Goal: Task Accomplishment & Management: Manage account settings

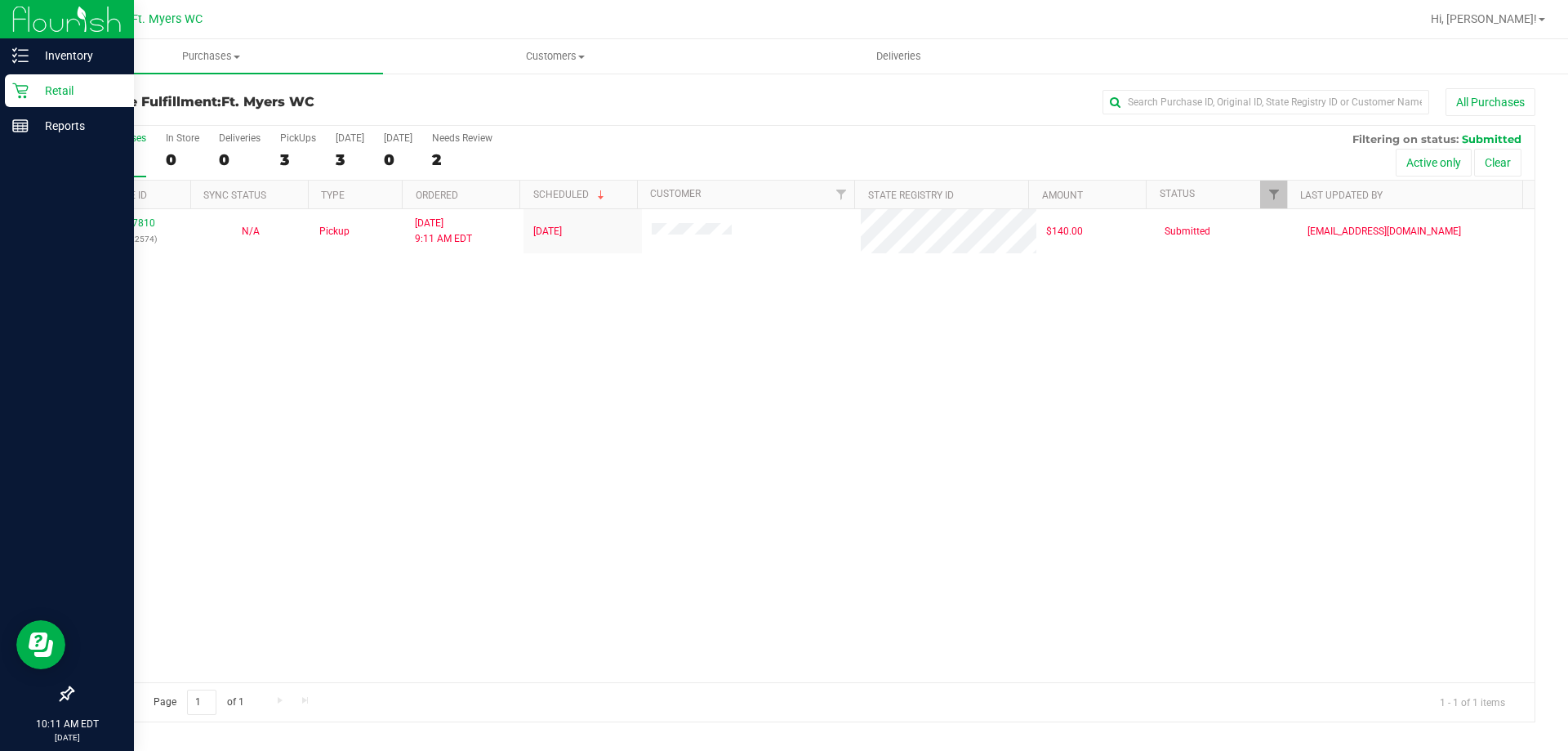
click at [31, 84] on p "Retail" at bounding box center [77, 91] width 98 height 20
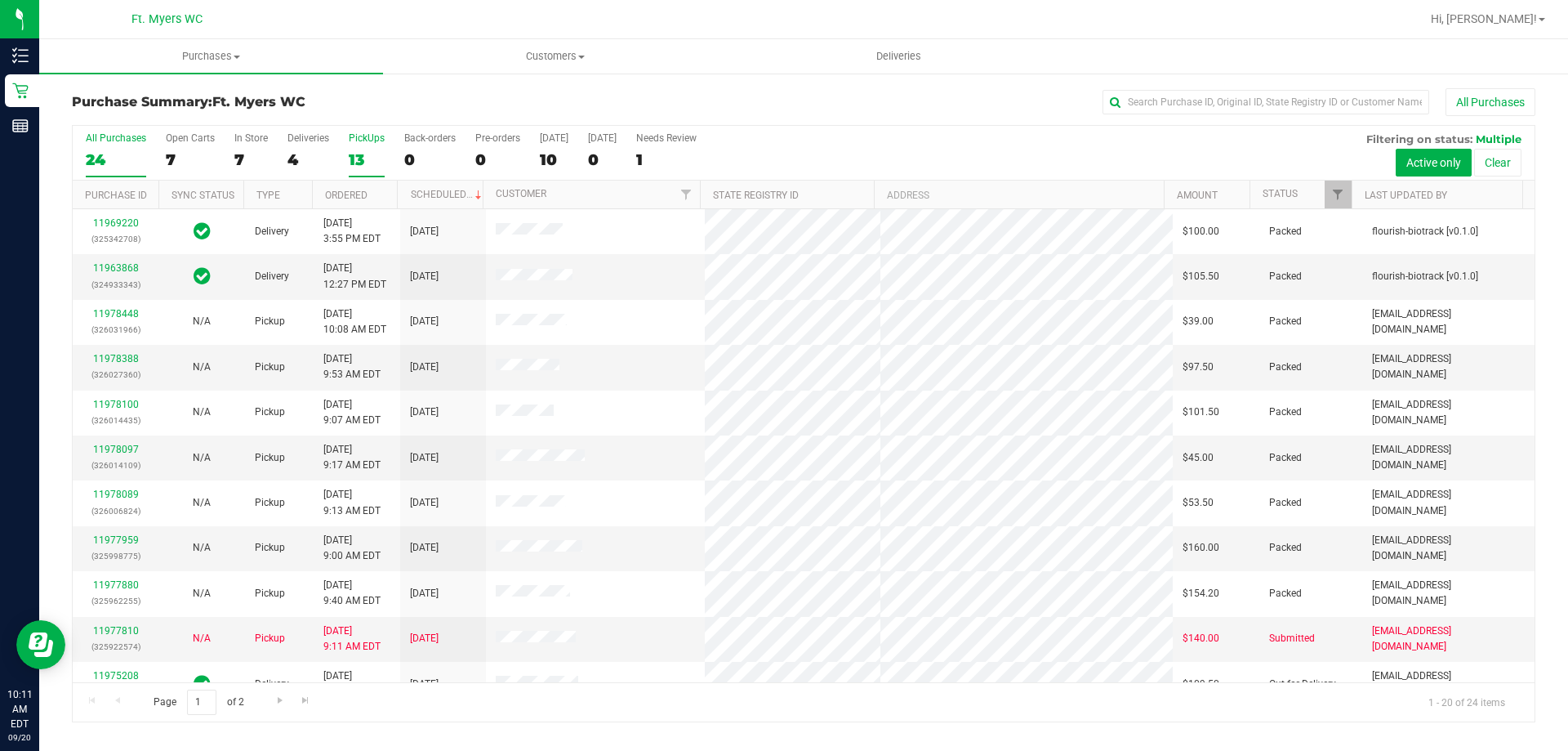
click at [365, 161] on div "13" at bounding box center [367, 159] width 36 height 19
click at [0, 0] on input "PickUps 13" at bounding box center [0, 0] width 0 height 0
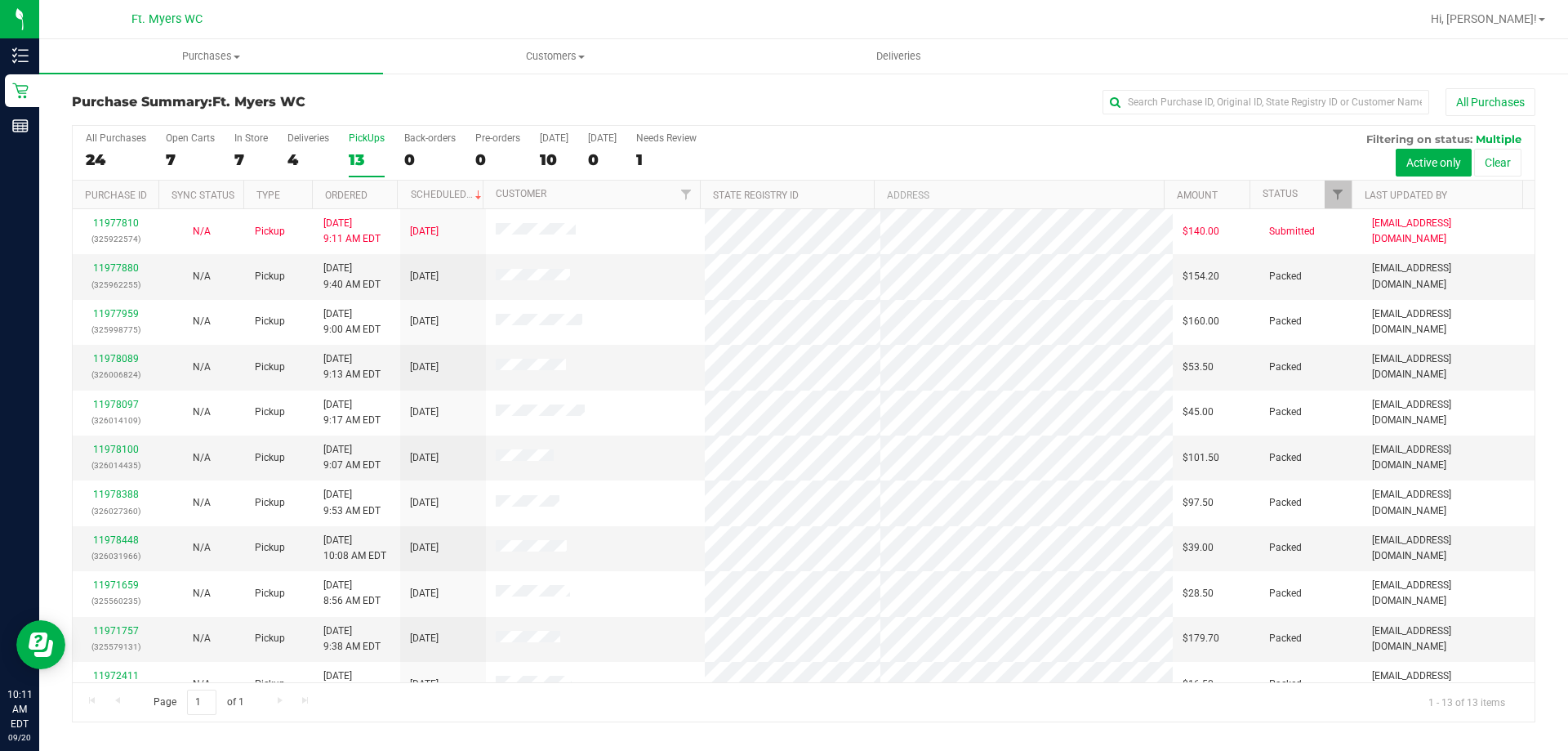
click at [364, 155] on div "13" at bounding box center [367, 159] width 36 height 19
click at [0, 0] on input "PickUps 13" at bounding box center [0, 0] width 0 height 0
click at [225, 57] on span "Purchases" at bounding box center [211, 56] width 344 height 15
click at [143, 124] on li "Fulfillment" at bounding box center [211, 119] width 344 height 20
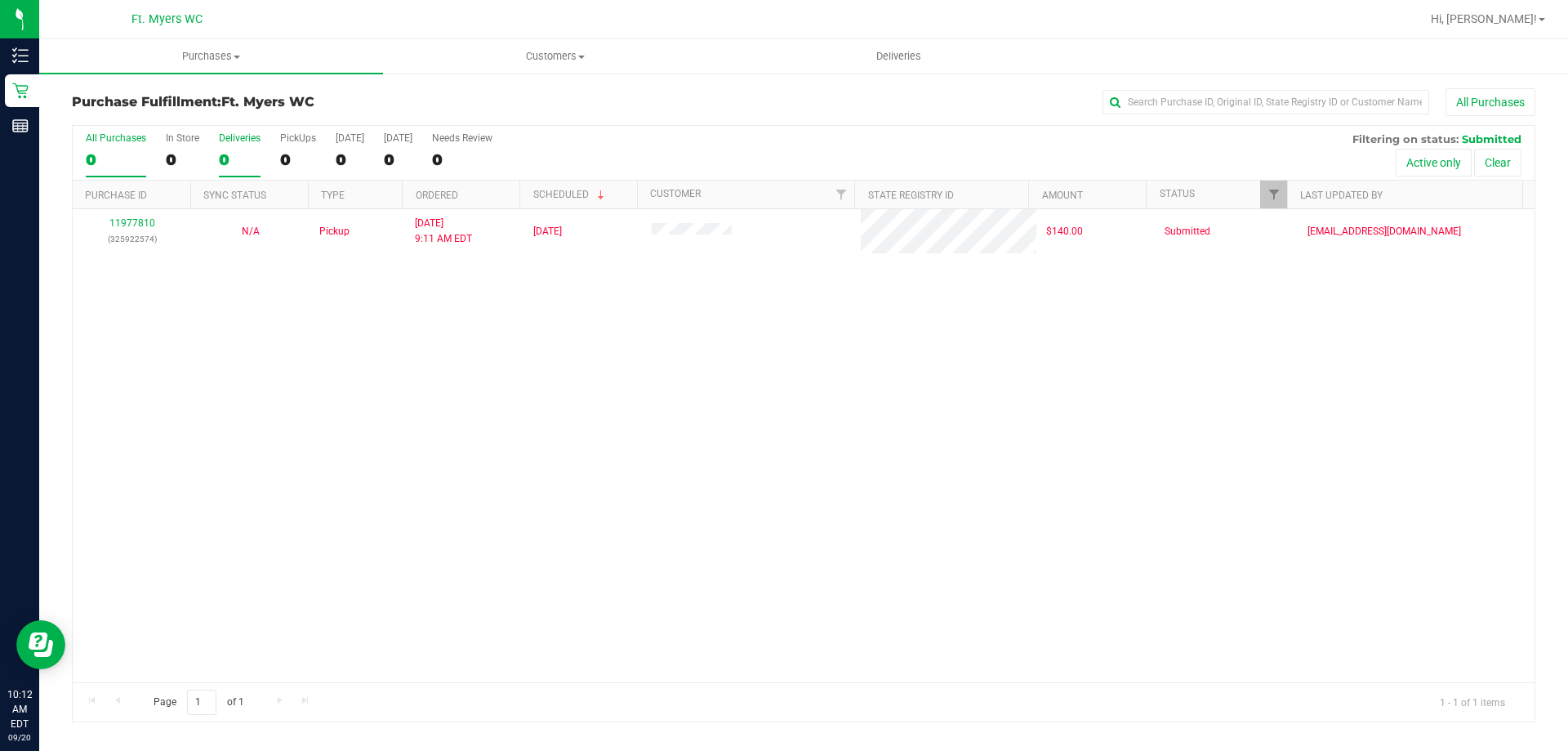
click at [249, 141] on div "Deliveries" at bounding box center [240, 138] width 41 height 12
click at [0, 0] on input "Deliveries 0" at bounding box center [0, 0] width 0 height 0
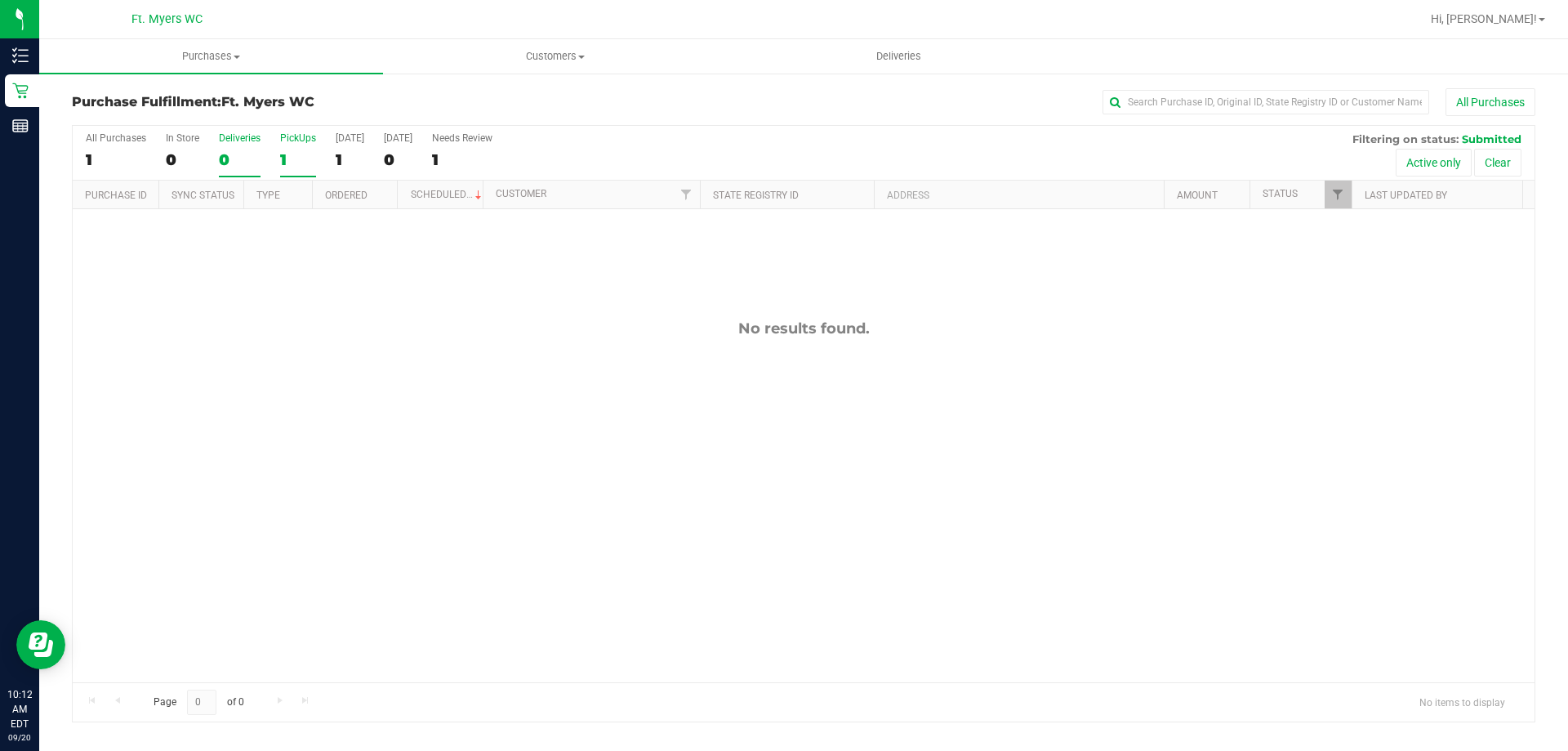
click at [308, 158] on div "1" at bounding box center [298, 159] width 36 height 19
click at [0, 0] on input "PickUps 1" at bounding box center [0, 0] width 0 height 0
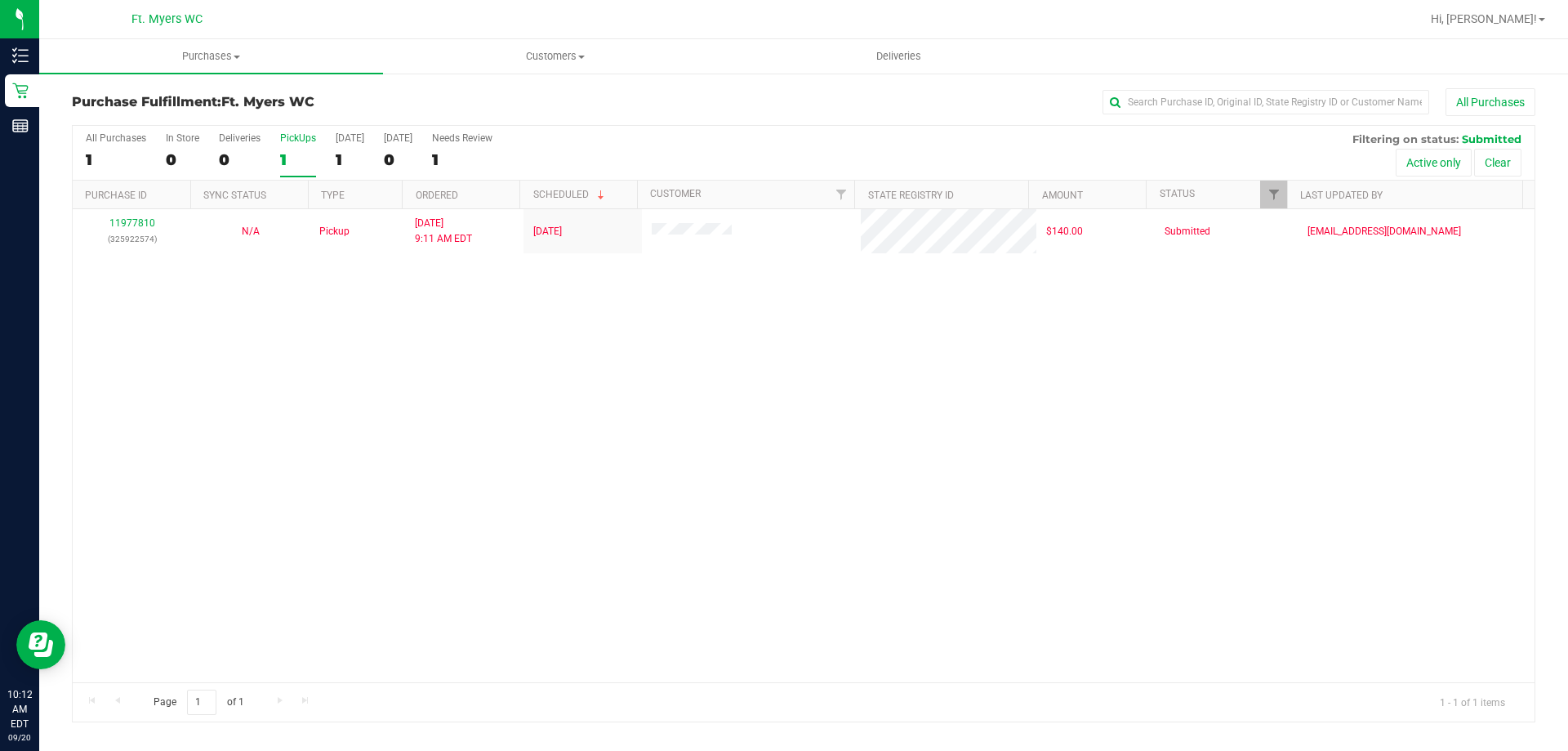
click at [603, 108] on div "All Purchases" at bounding box center [1047, 102] width 976 height 28
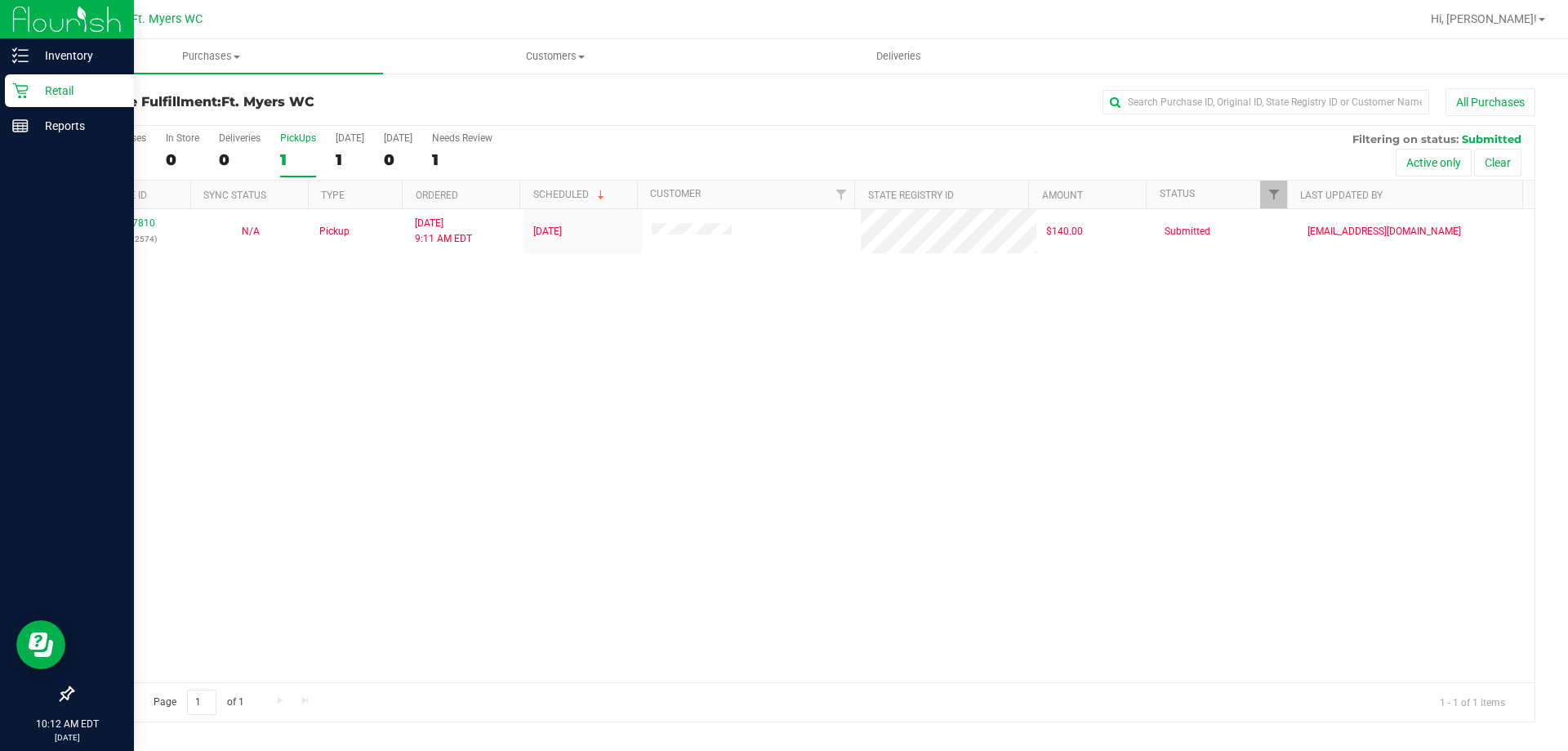
click at [0, 94] on link "Retail" at bounding box center [67, 92] width 134 height 36
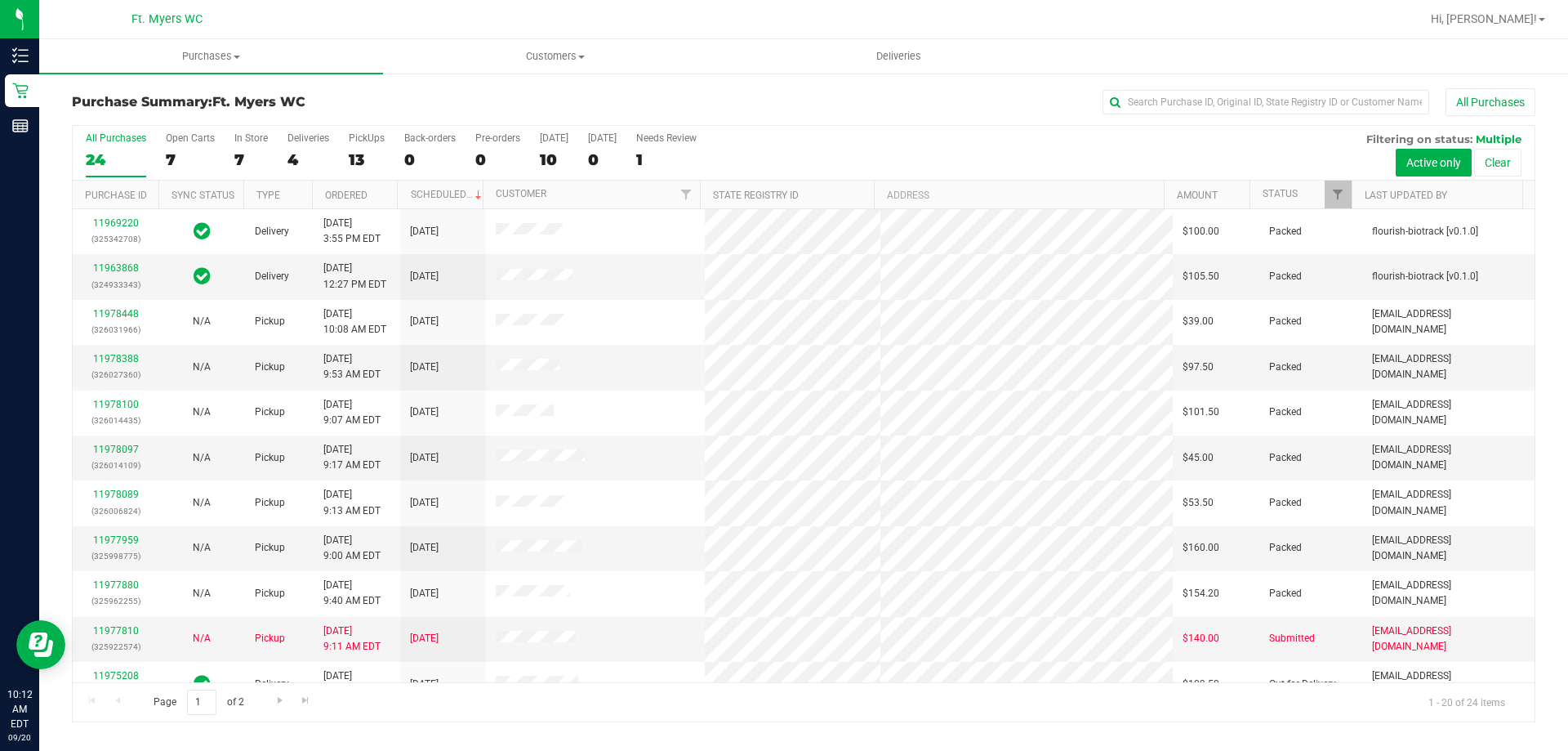
click at [446, 111] on div "Purchase Summary: Ft. [PERSON_NAME] All Purchases" at bounding box center [803, 106] width 1463 height 36
click at [370, 139] on div "PickUps" at bounding box center [367, 138] width 36 height 12
click at [0, 0] on input "PickUps 13" at bounding box center [0, 0] width 0 height 0
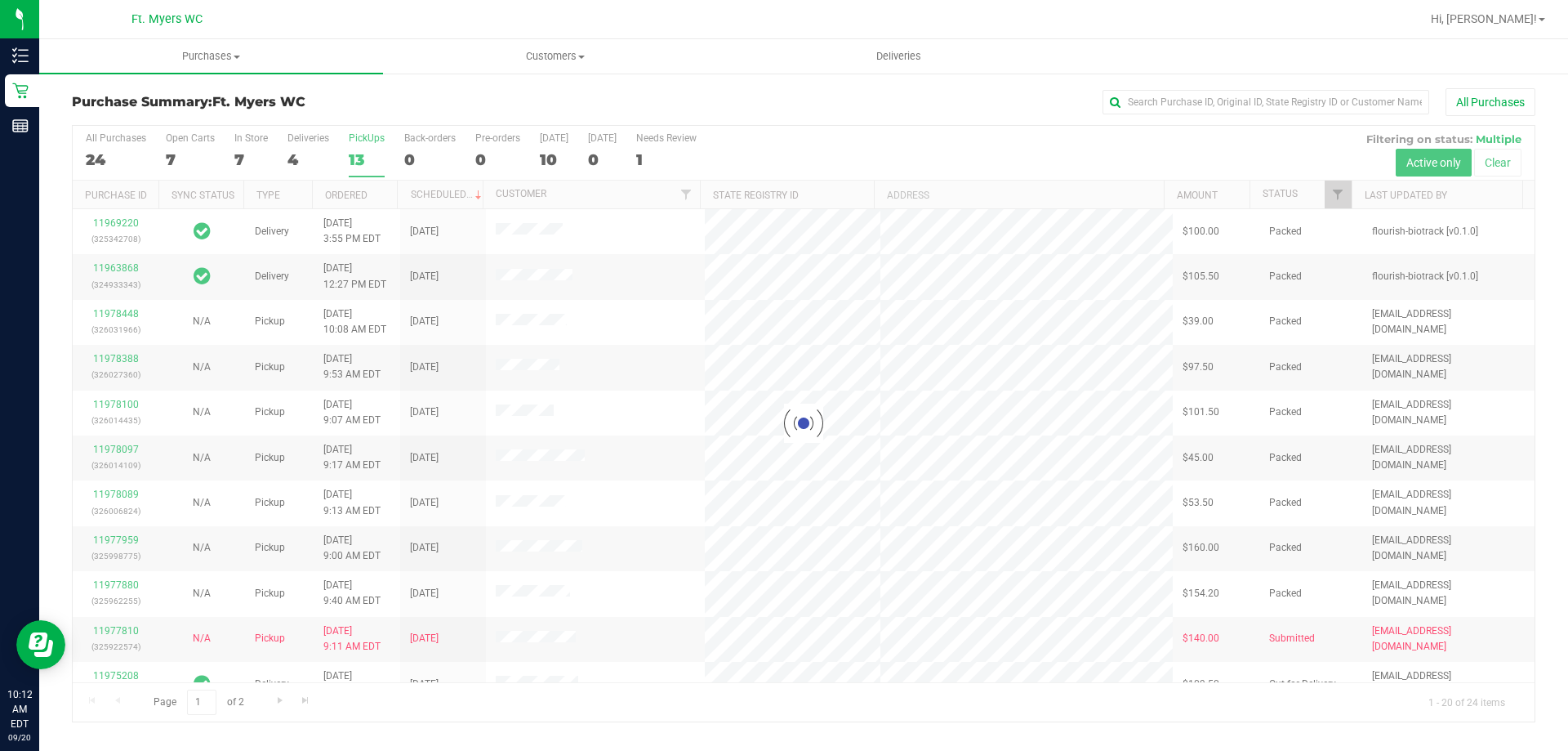
click at [395, 98] on h3 "Purchase Summary: Ft. Myers WC" at bounding box center [315, 102] width 487 height 15
click at [397, 98] on h3 "Purchase Summary: Ft. Myers WC" at bounding box center [315, 102] width 487 height 15
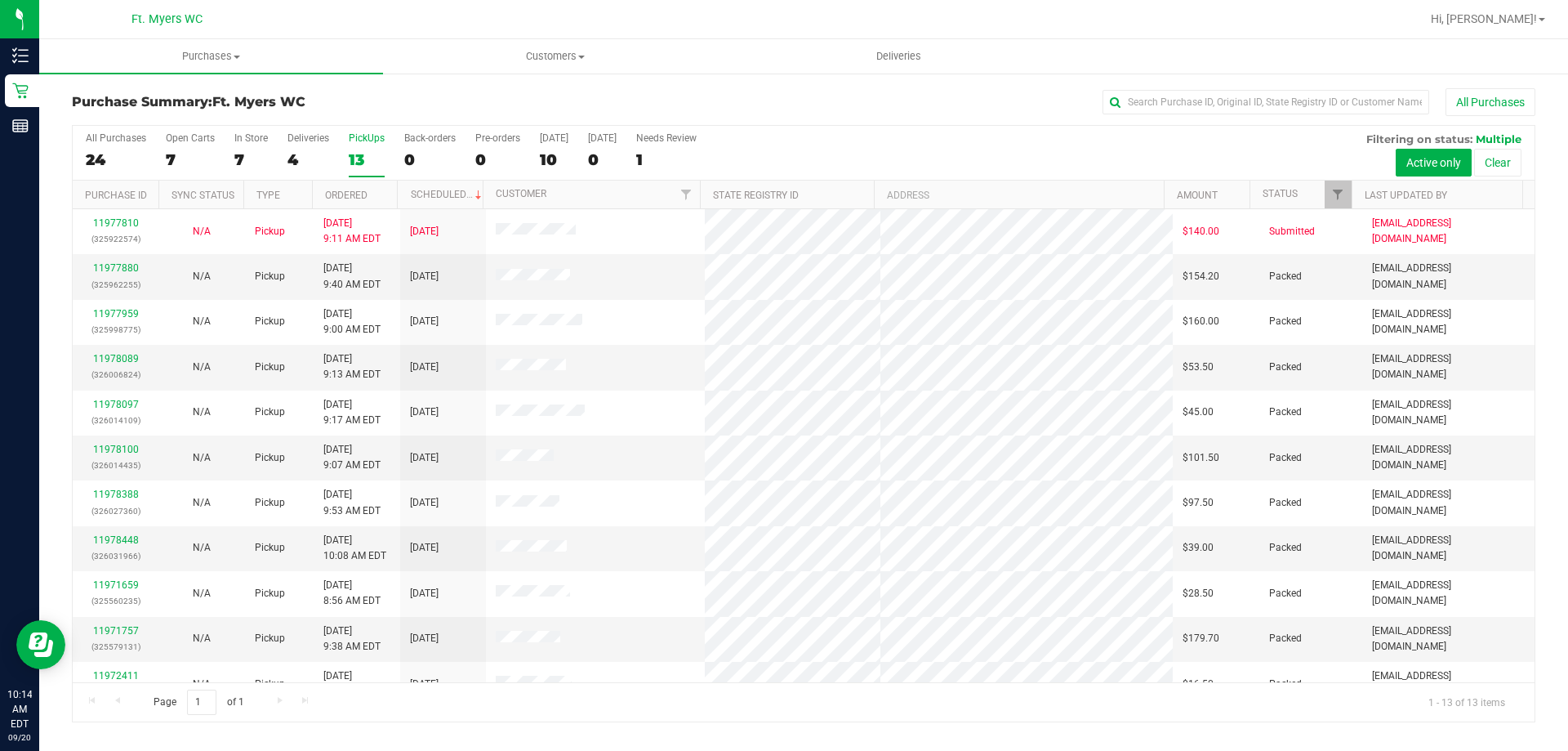
click at [463, 90] on div "Purchase Summary: Ft. Myers WC All Purchases" at bounding box center [803, 106] width 1463 height 36
click at [228, 54] on span "Purchases" at bounding box center [211, 56] width 344 height 15
click at [105, 124] on span "Fulfillment" at bounding box center [90, 118] width 101 height 14
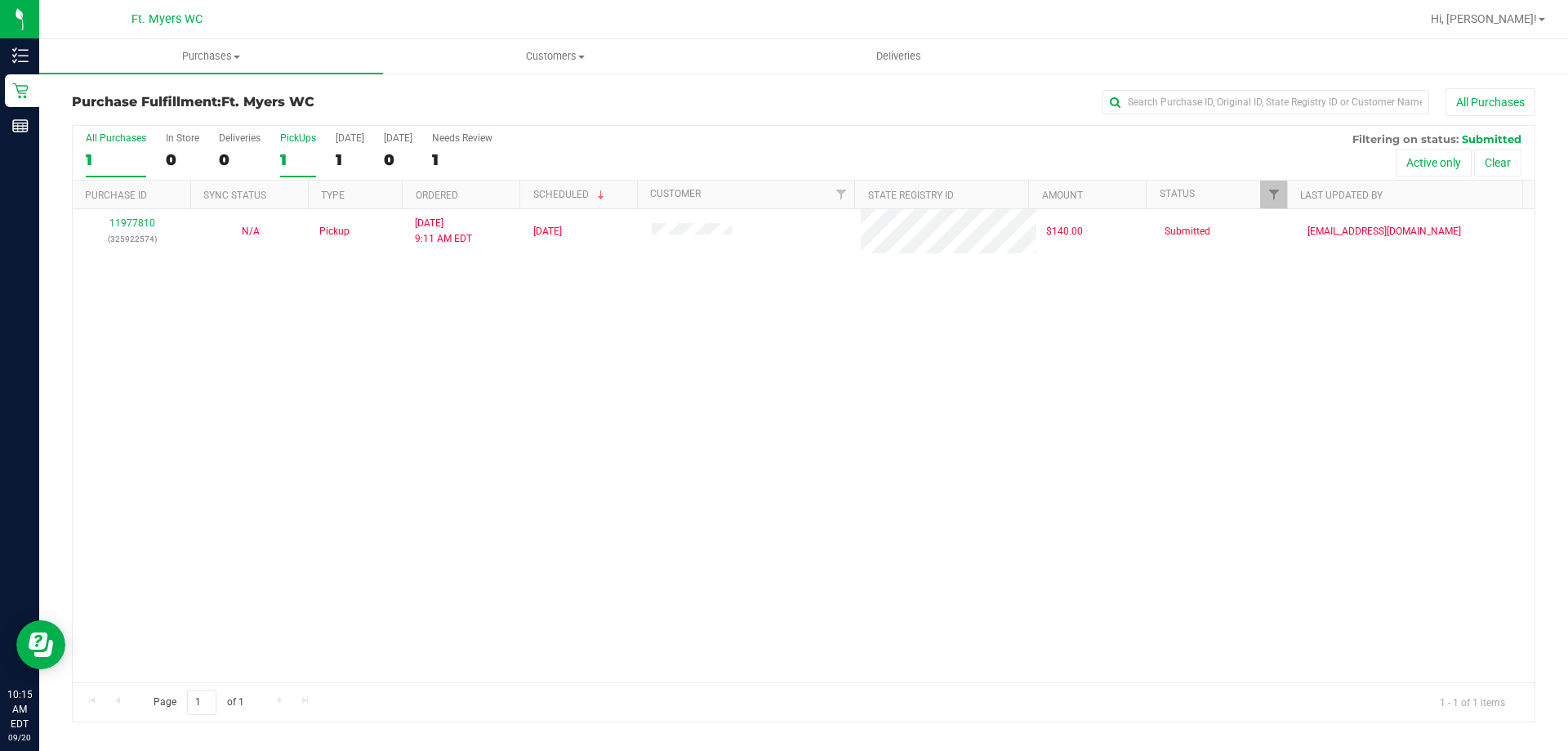
click at [284, 147] on label "PickUps 1" at bounding box center [298, 154] width 36 height 44
click at [0, 0] on input "PickUps 1" at bounding box center [0, 0] width 0 height 0
click at [228, 59] on span "Purchases" at bounding box center [211, 56] width 344 height 15
click at [168, 122] on li "Fulfillment" at bounding box center [211, 119] width 344 height 20
click at [293, 144] on label "PickUps 0" at bounding box center [298, 154] width 36 height 44
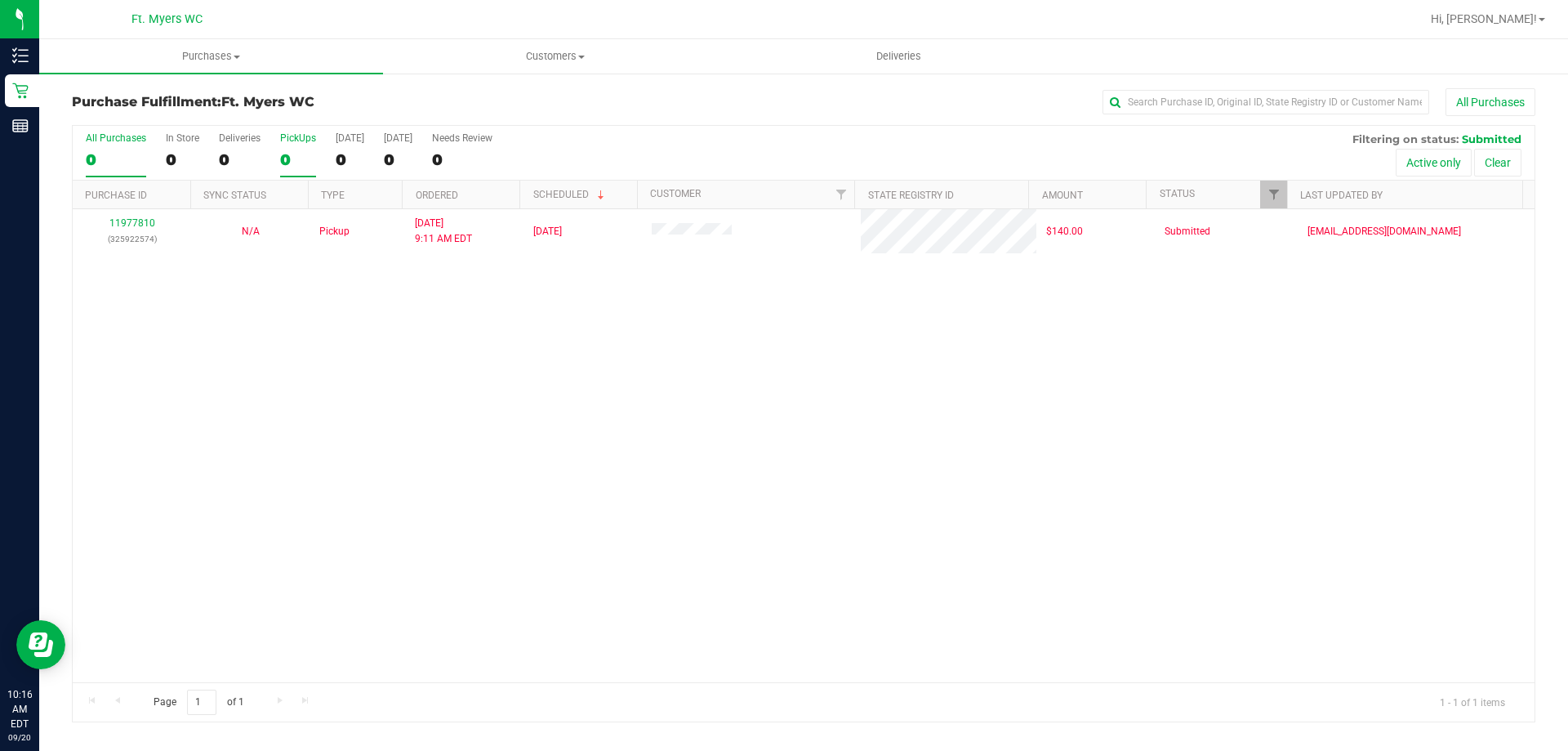
click at [0, 0] on input "PickUps 0" at bounding box center [0, 0] width 0 height 0
click at [287, 293] on div "11977810 (325922574) N/A Pickup 9/20/2025 9:11 AM EDT 9/20/2025 $140.00 Submitt…" at bounding box center [804, 446] width 1462 height 473
click at [663, 153] on div "All Purchases 1 In Store 0 Deliveries 0 PickUps 1 Today 1 Tomorrow 0 Needs Revi…" at bounding box center [804, 152] width 1462 height 54
click at [186, 51] on span "Purchases" at bounding box center [211, 56] width 344 height 15
click at [152, 114] on li "Fulfillment" at bounding box center [211, 119] width 344 height 20
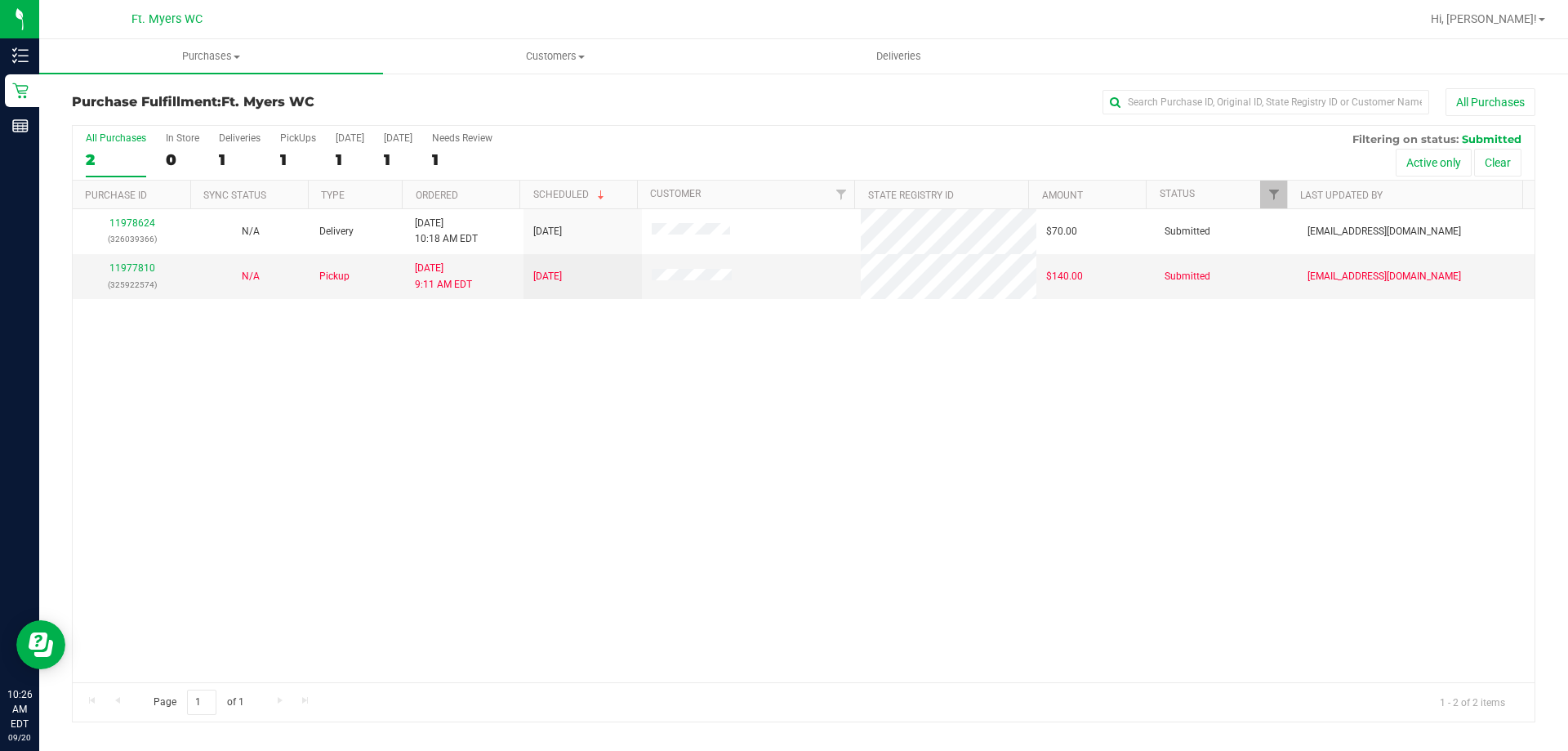
click at [521, 368] on div "11978624 (326039366) N/A Delivery 9/20/2025 10:18 AM EDT 9/21/2025 $70.00 Submi…" at bounding box center [804, 446] width 1462 height 473
click at [244, 57] on span "Purchases" at bounding box center [211, 56] width 344 height 15
click at [202, 130] on li "All purchases" at bounding box center [211, 138] width 344 height 20
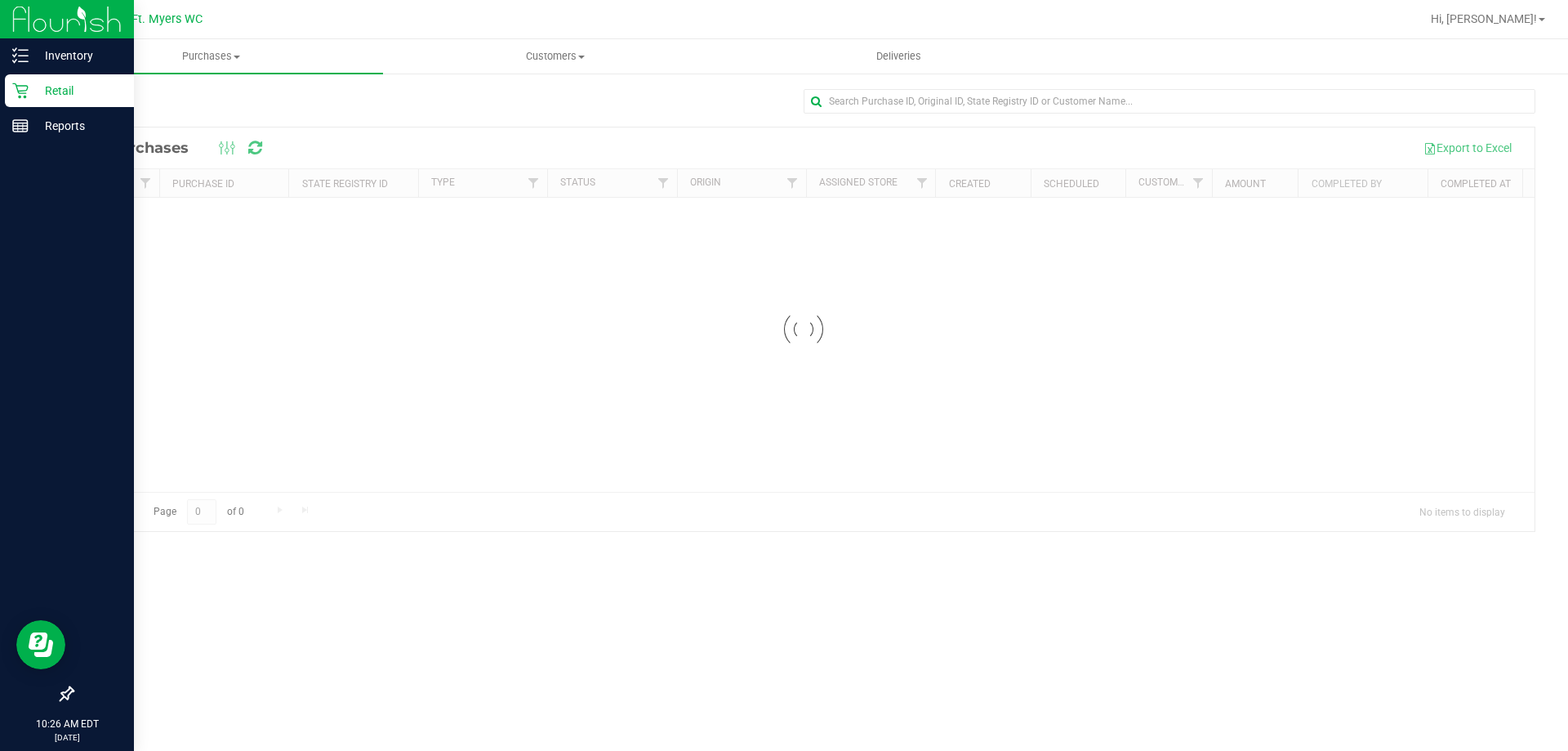
click at [50, 87] on p "Retail" at bounding box center [77, 91] width 98 height 20
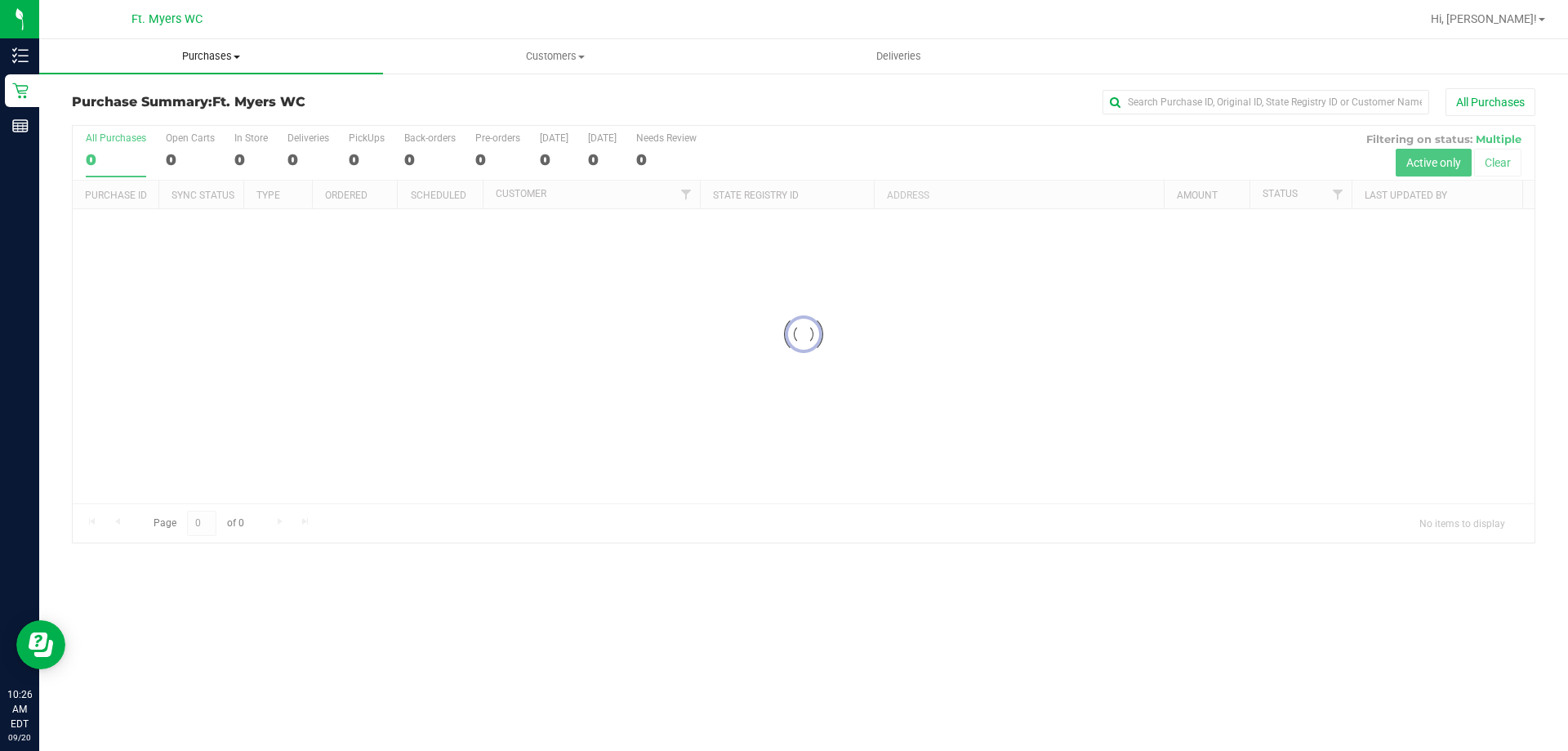
click at [233, 64] on uib-tab-heading "Purchases Summary of purchases Fulfillment All purchases" at bounding box center [211, 56] width 344 height 35
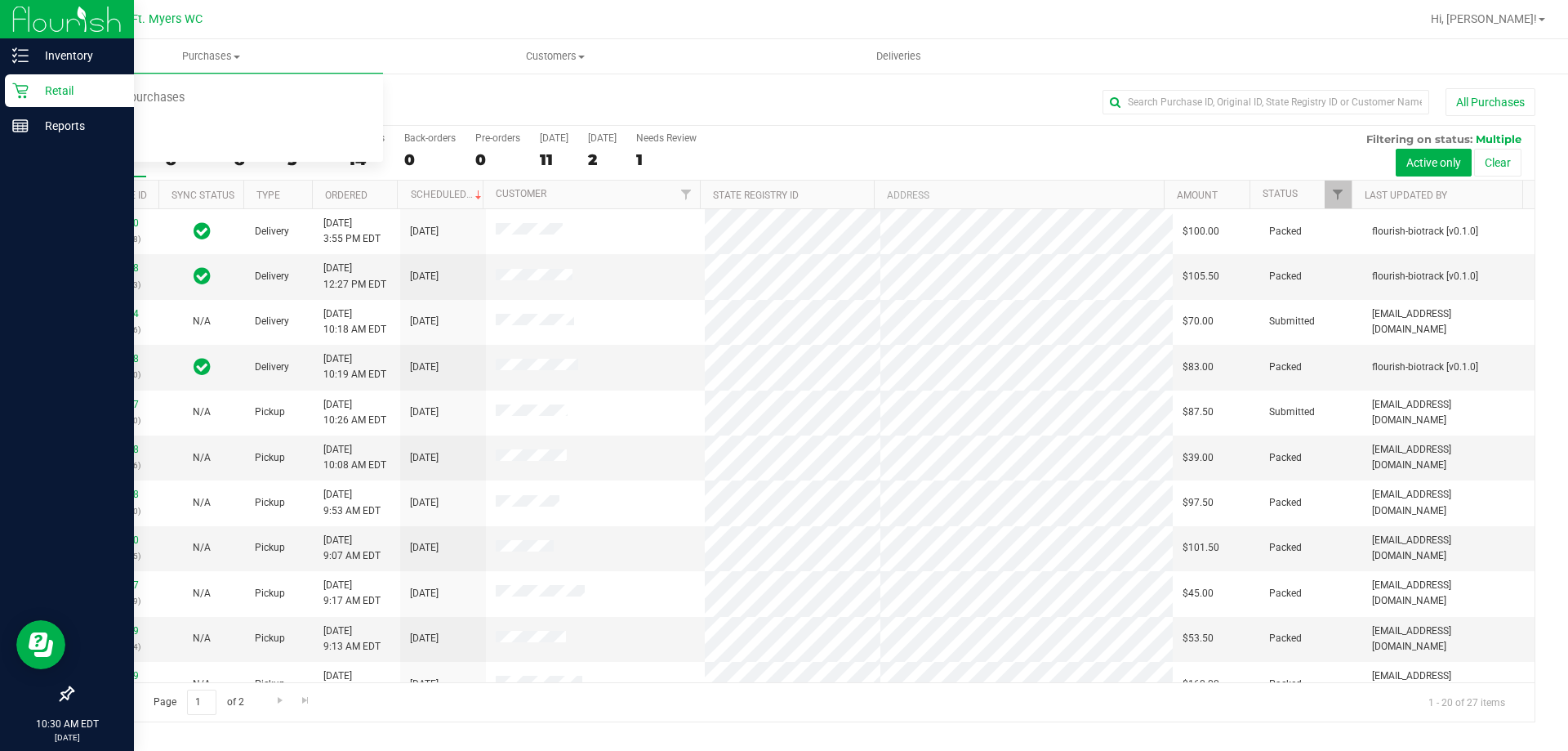
click at [6, 95] on div "Retail" at bounding box center [69, 90] width 129 height 33
click at [86, 87] on p "Retail" at bounding box center [77, 91] width 98 height 20
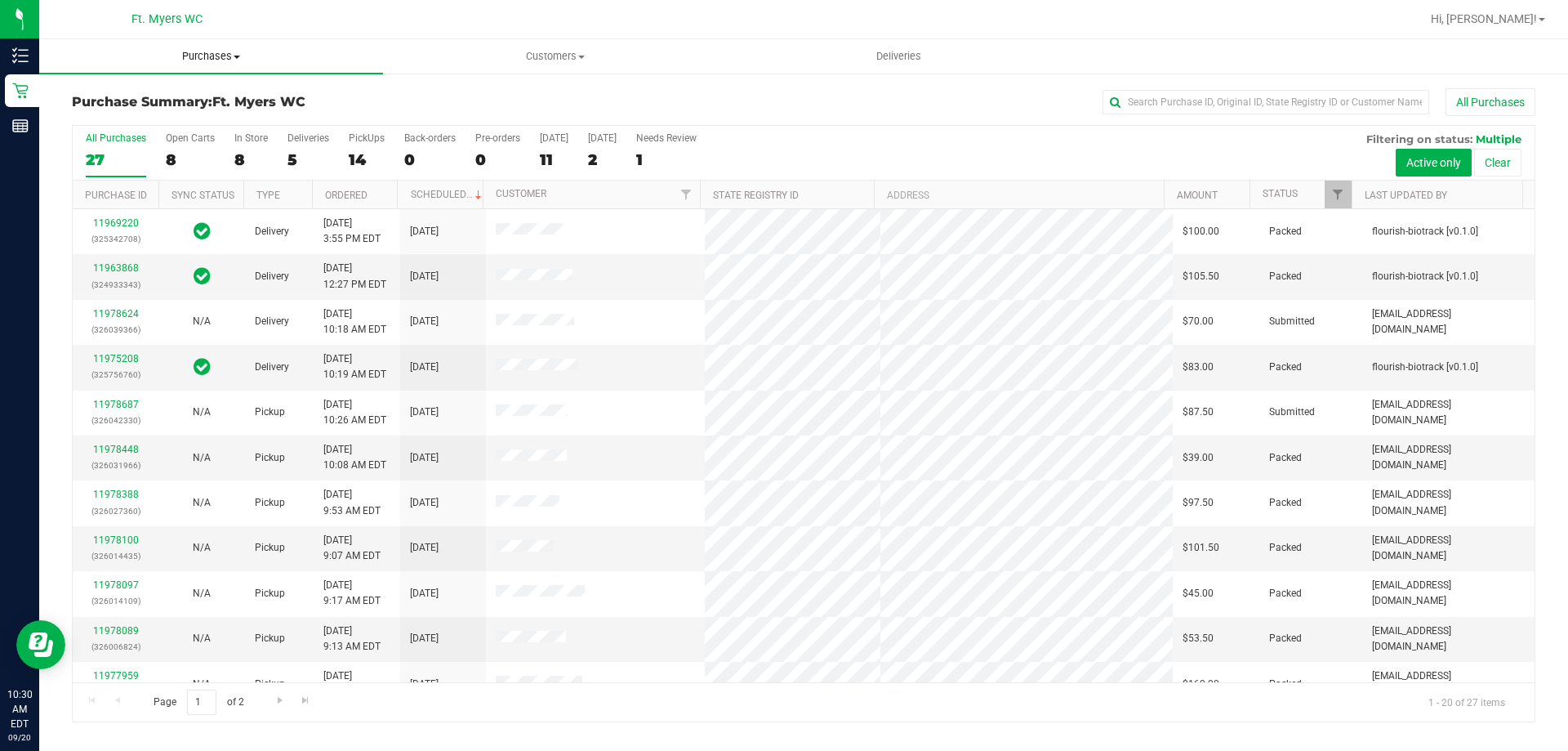
click at [220, 62] on span "Purchases" at bounding box center [211, 56] width 344 height 15
click at [134, 125] on span "Fulfillment" at bounding box center [90, 118] width 101 height 14
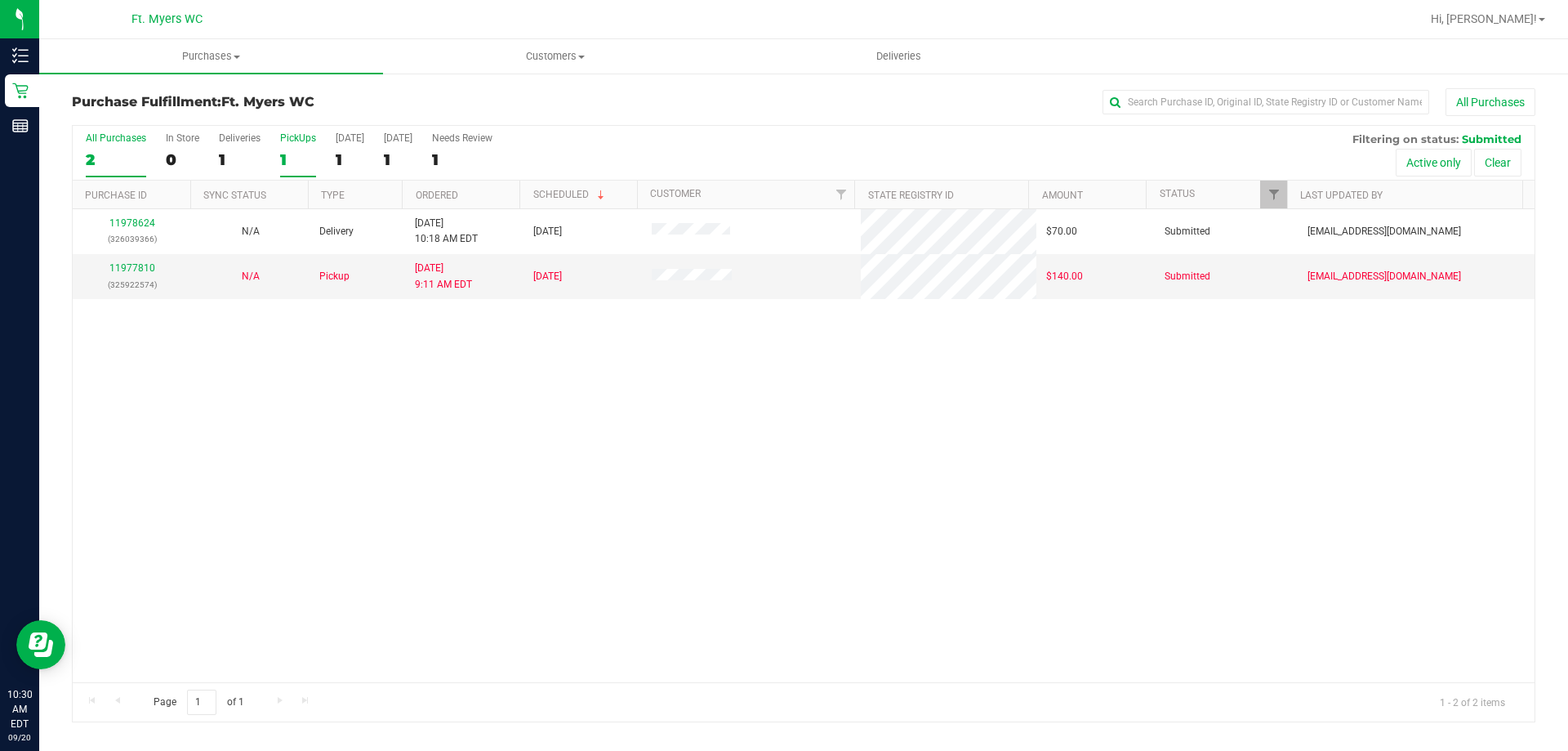
click at [290, 150] on div "1" at bounding box center [298, 159] width 36 height 19
click at [0, 0] on input "PickUps 1" at bounding box center [0, 0] width 0 height 0
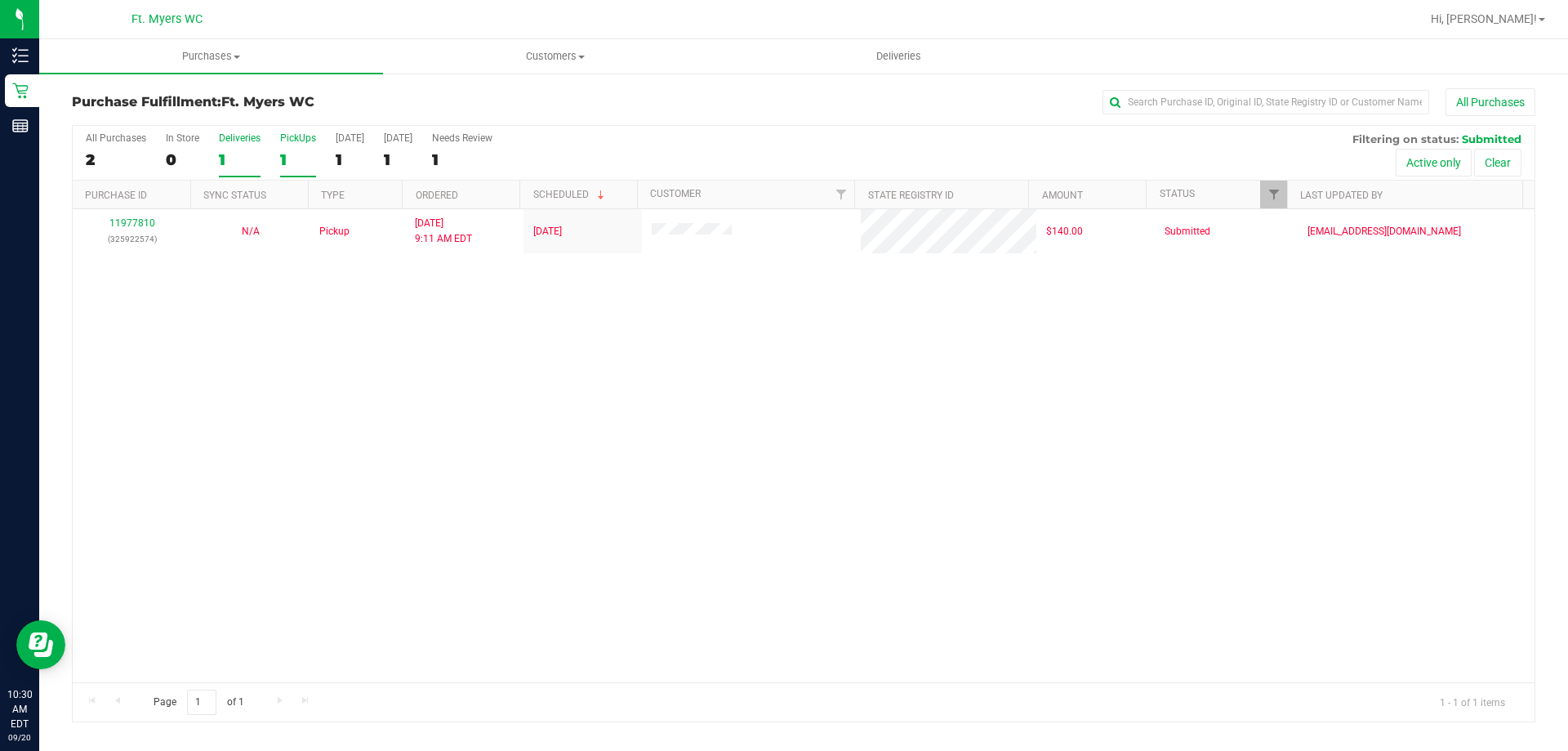
click at [233, 143] on div "Deliveries" at bounding box center [240, 138] width 41 height 12
click at [0, 0] on input "Deliveries 1" at bounding box center [0, 0] width 0 height 0
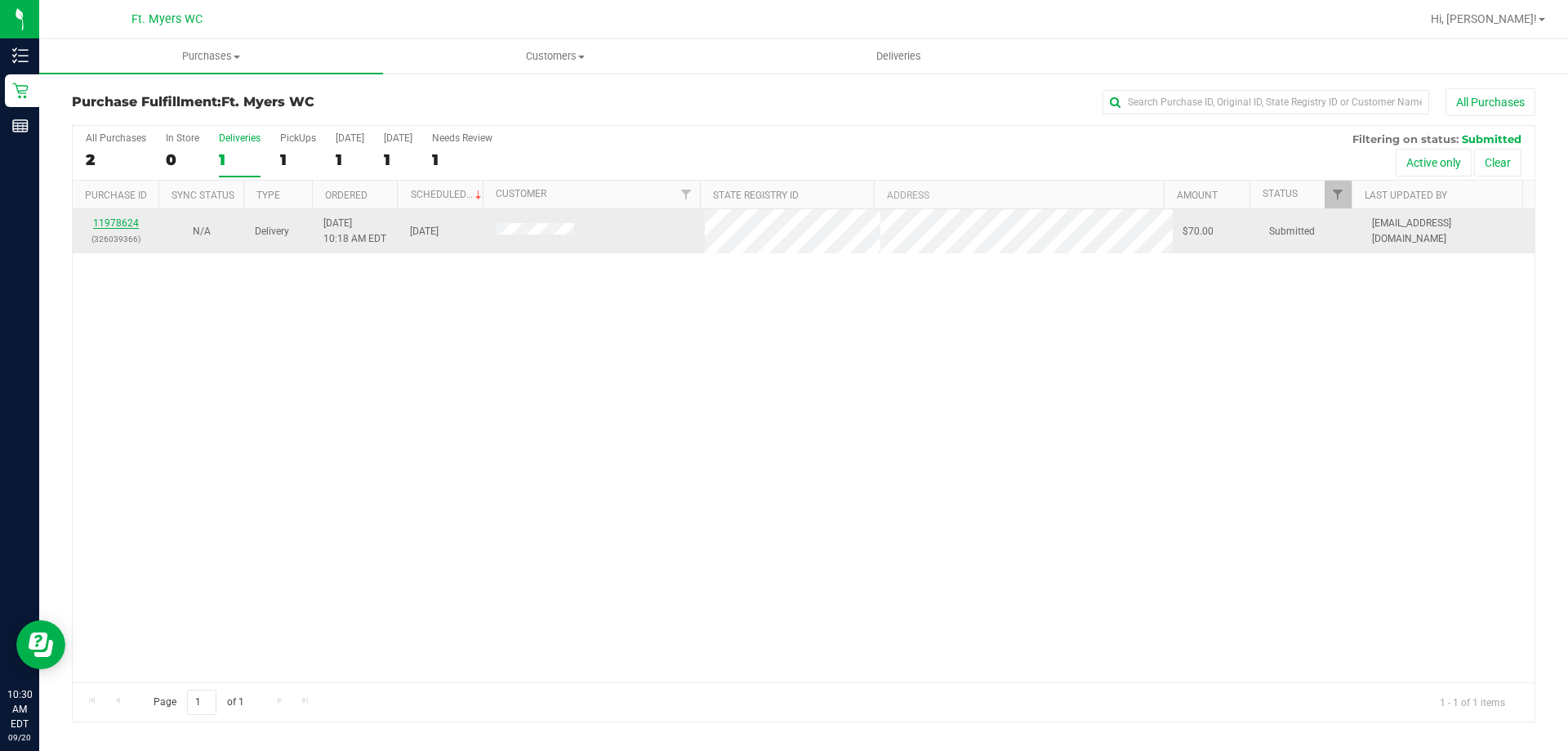
click at [134, 219] on link "11978624" at bounding box center [116, 223] width 45 height 12
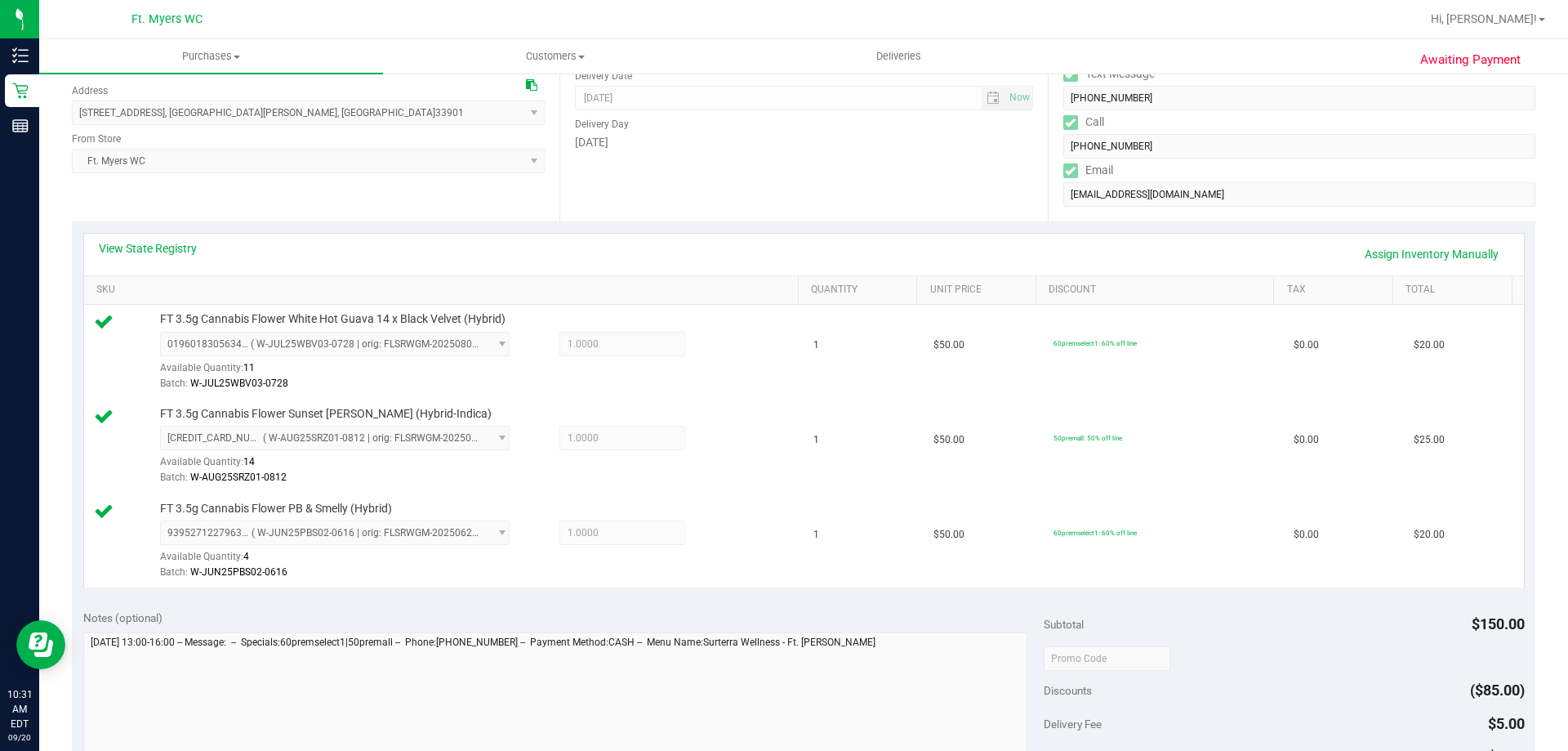
scroll to position [490, 0]
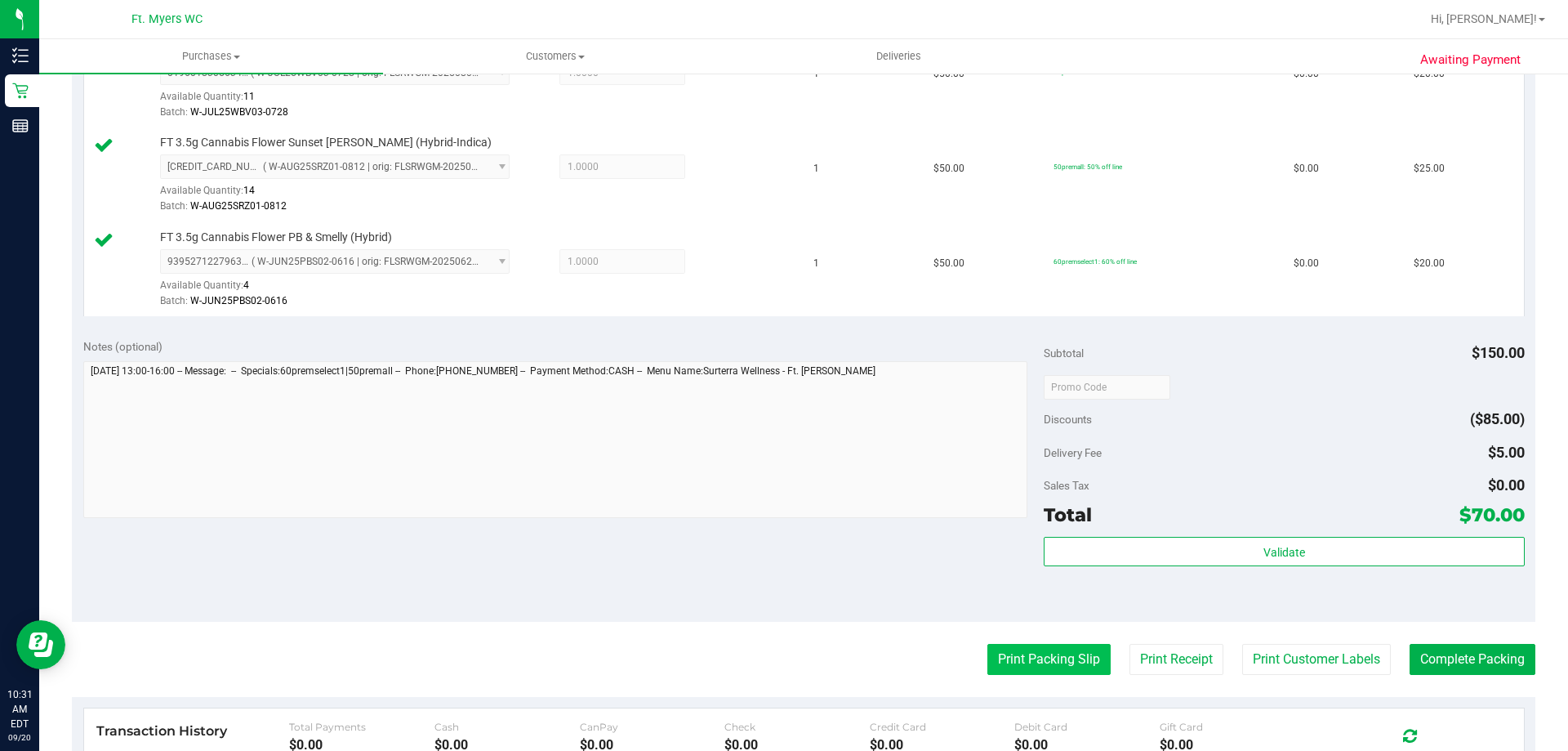
click at [1067, 666] on button "Print Packing Slip" at bounding box center [1048, 658] width 124 height 31
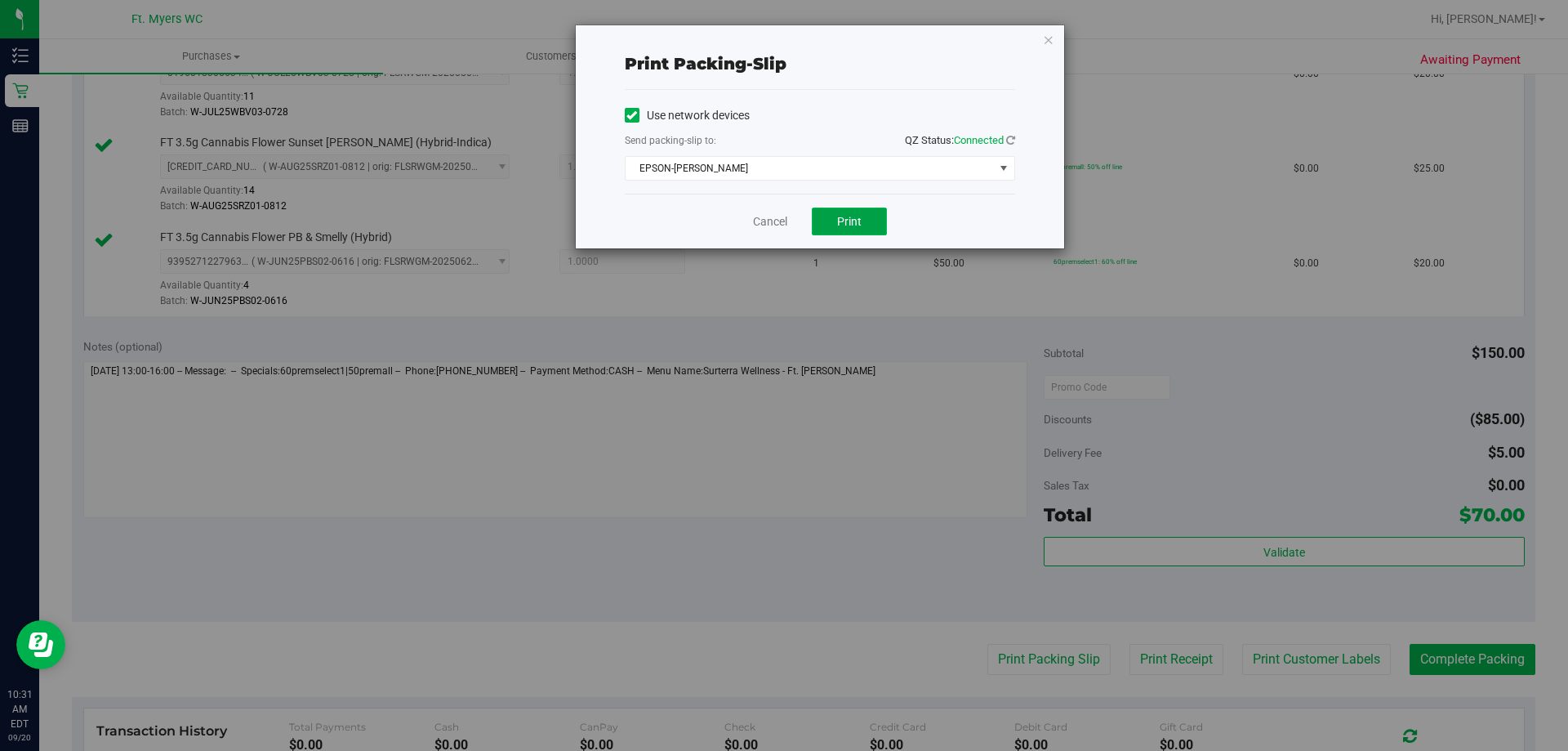
click at [846, 220] on span "Print" at bounding box center [849, 220] width 25 height 13
click at [837, 229] on button "Print" at bounding box center [850, 221] width 75 height 28
click at [1048, 32] on icon "button" at bounding box center [1049, 40] width 12 height 20
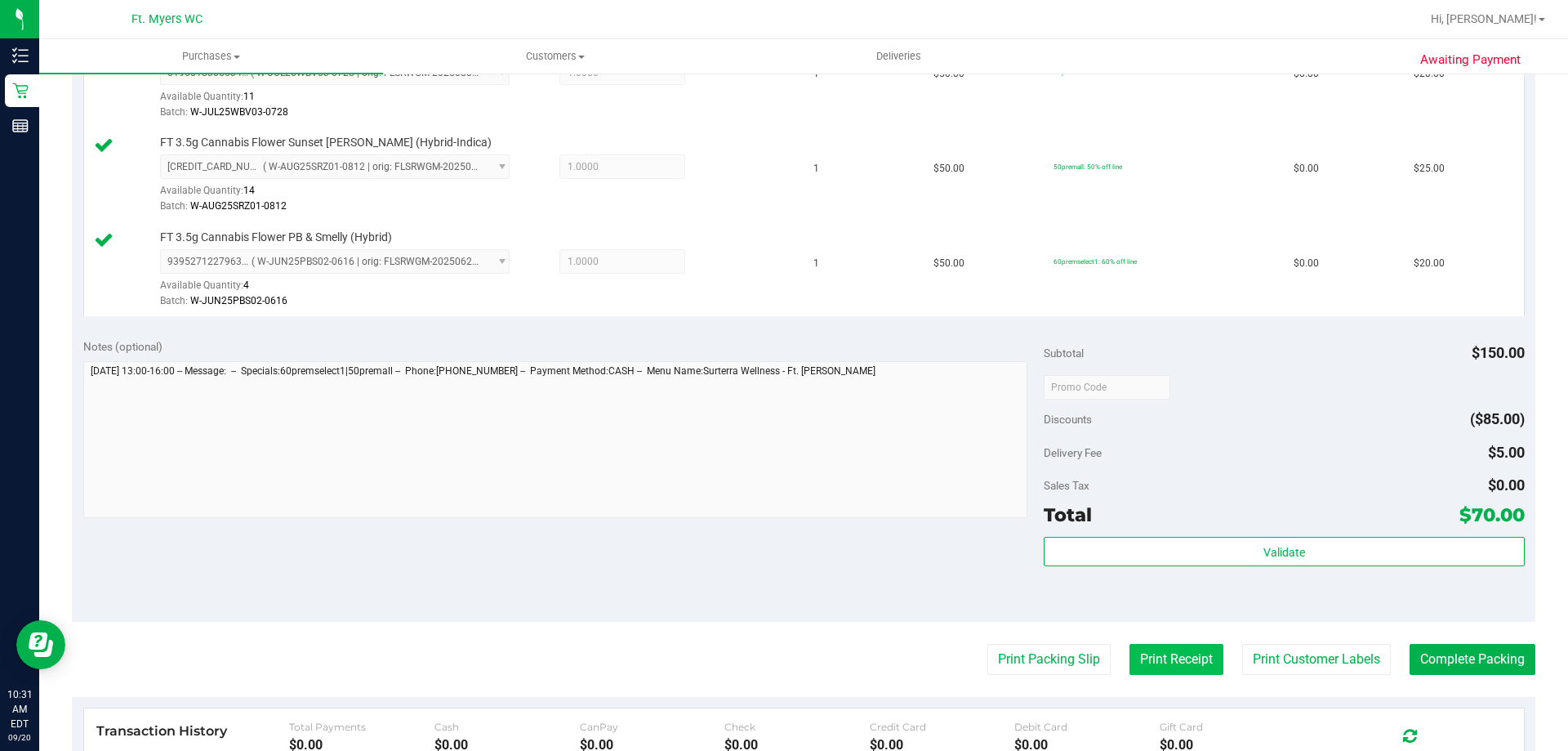
click at [1175, 663] on button "Print Receipt" at bounding box center [1176, 658] width 94 height 31
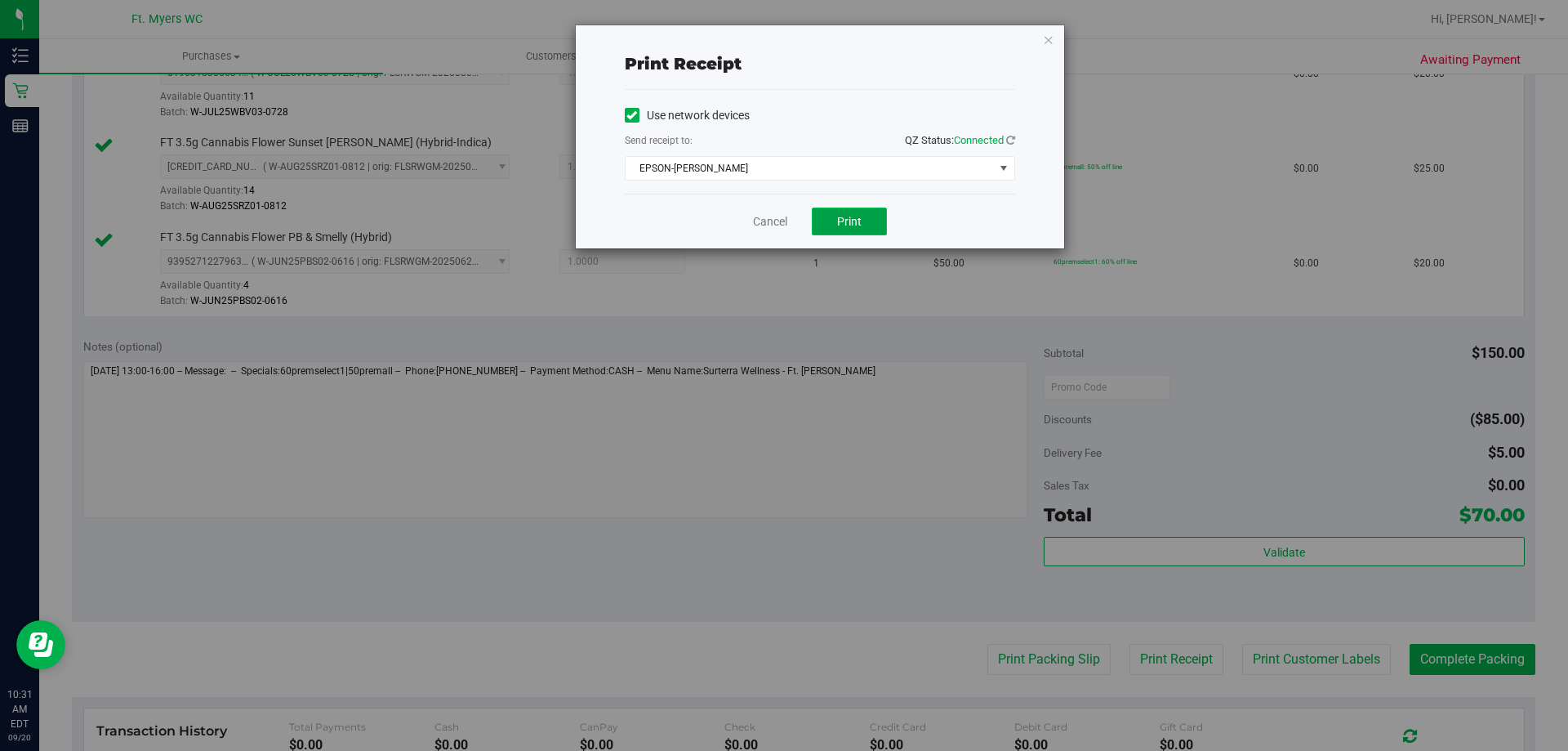
click at [841, 213] on button "Print" at bounding box center [850, 221] width 75 height 28
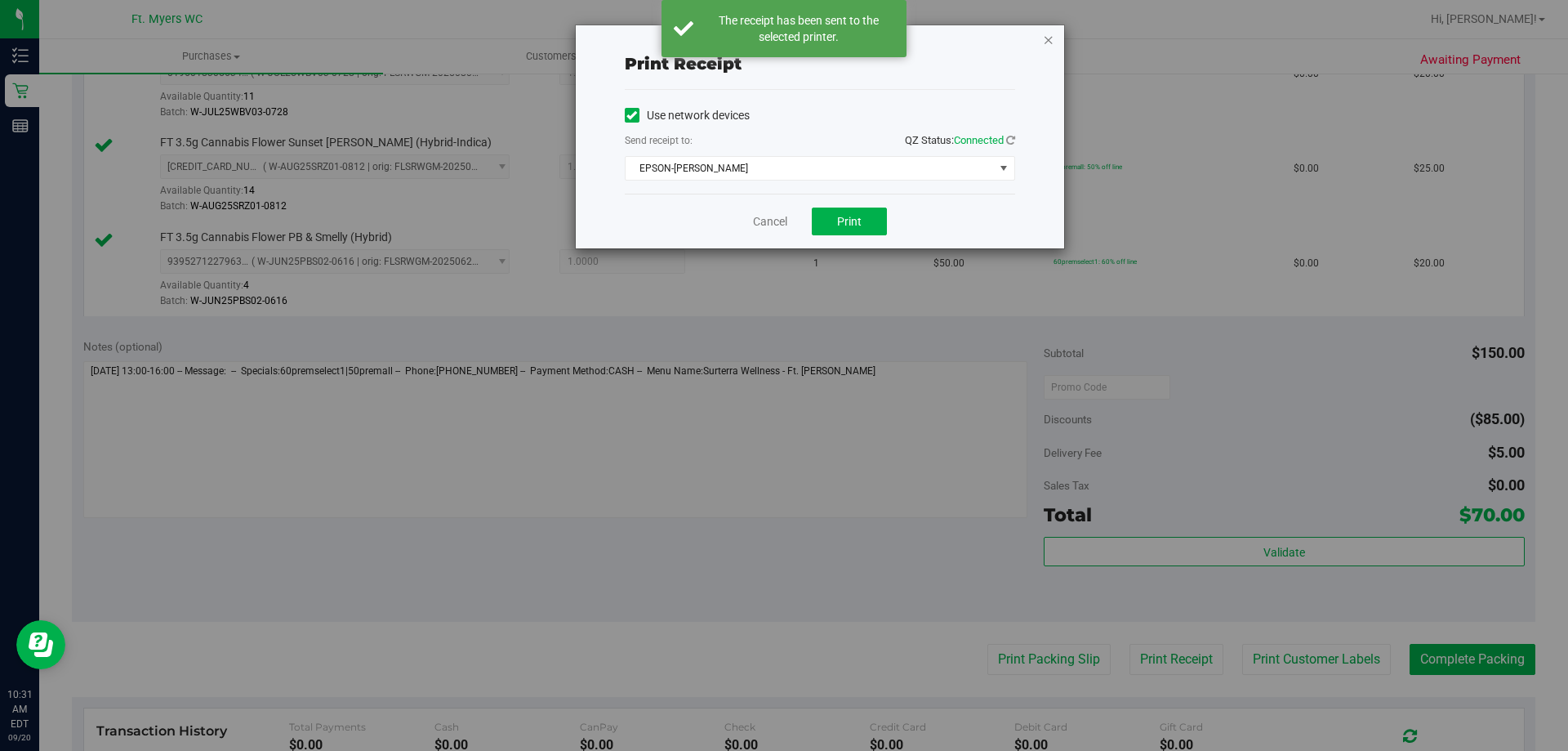
click at [1046, 32] on icon "button" at bounding box center [1049, 40] width 12 height 20
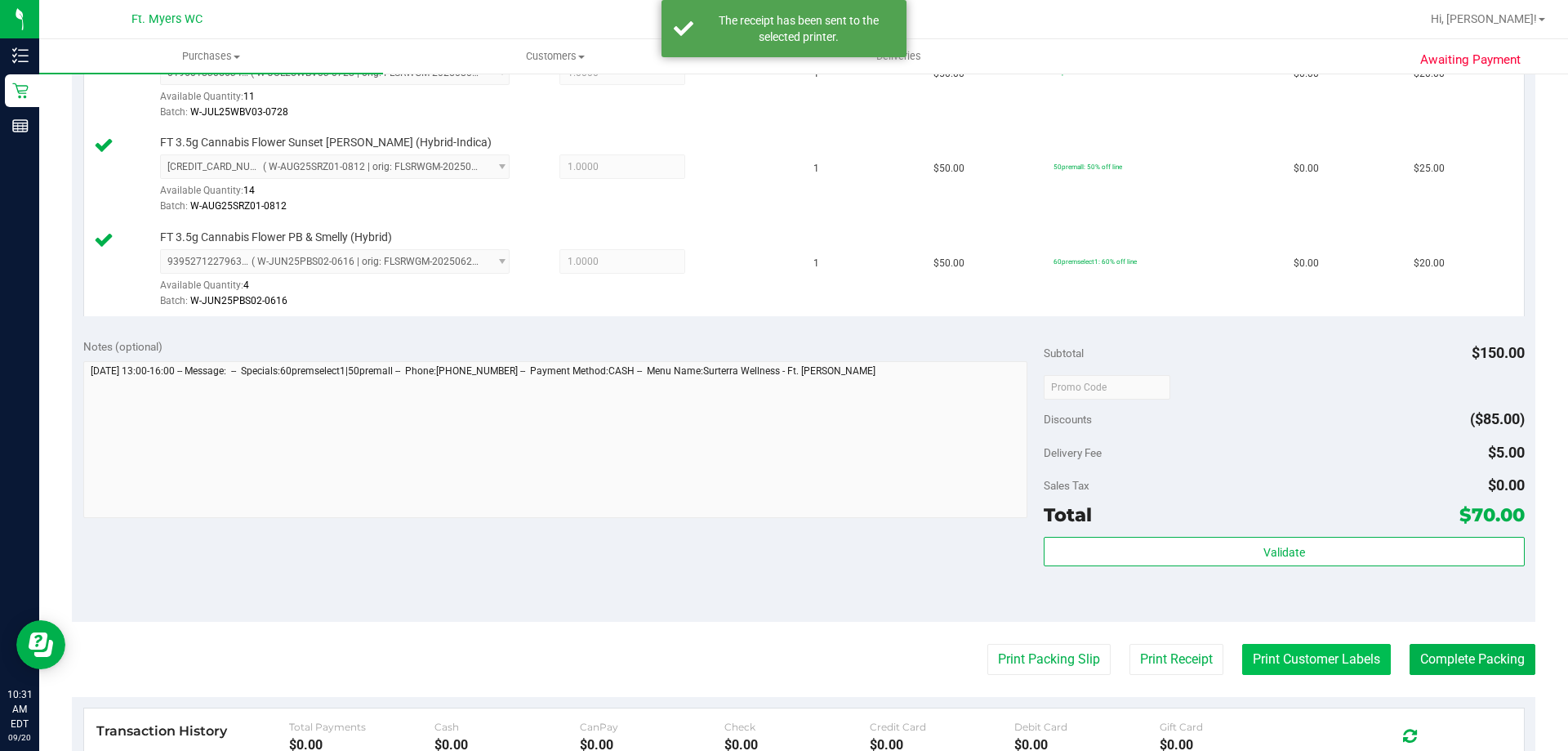
click at [1325, 671] on button "Print Customer Labels" at bounding box center [1316, 658] width 148 height 31
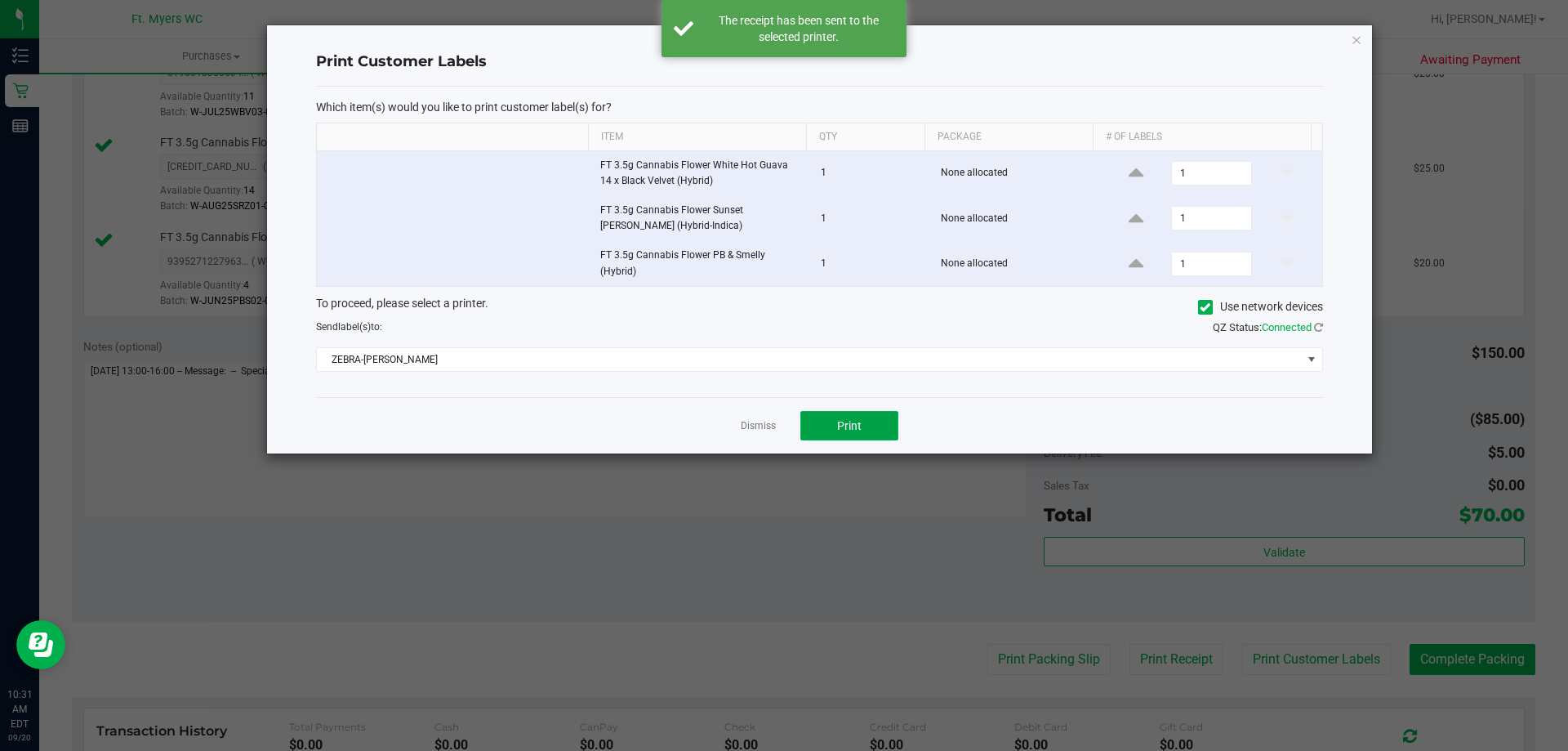
click at [873, 429] on button "Print" at bounding box center [849, 426] width 98 height 30
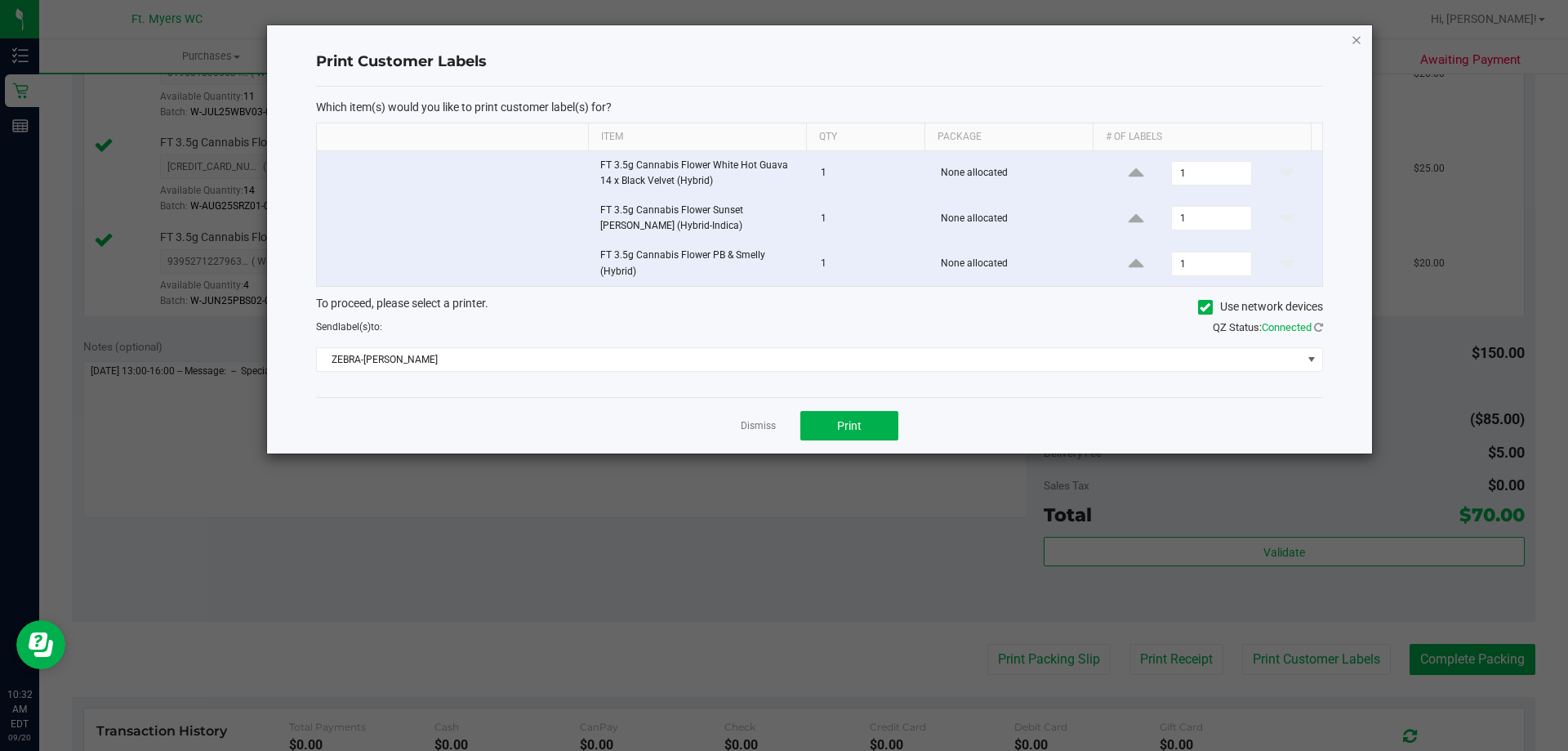
click at [1357, 39] on icon "button" at bounding box center [1357, 40] width 12 height 20
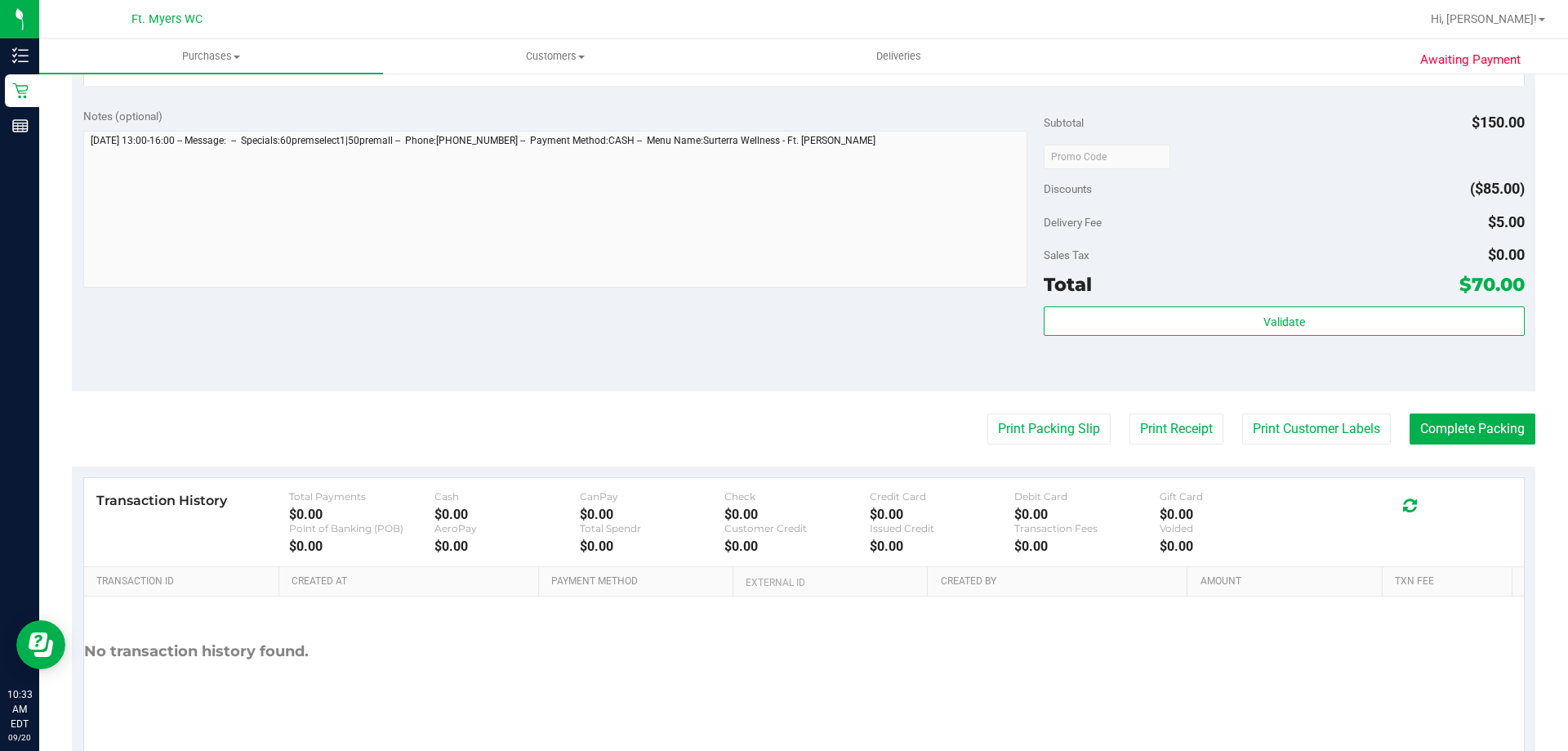
scroll to position [735, 0]
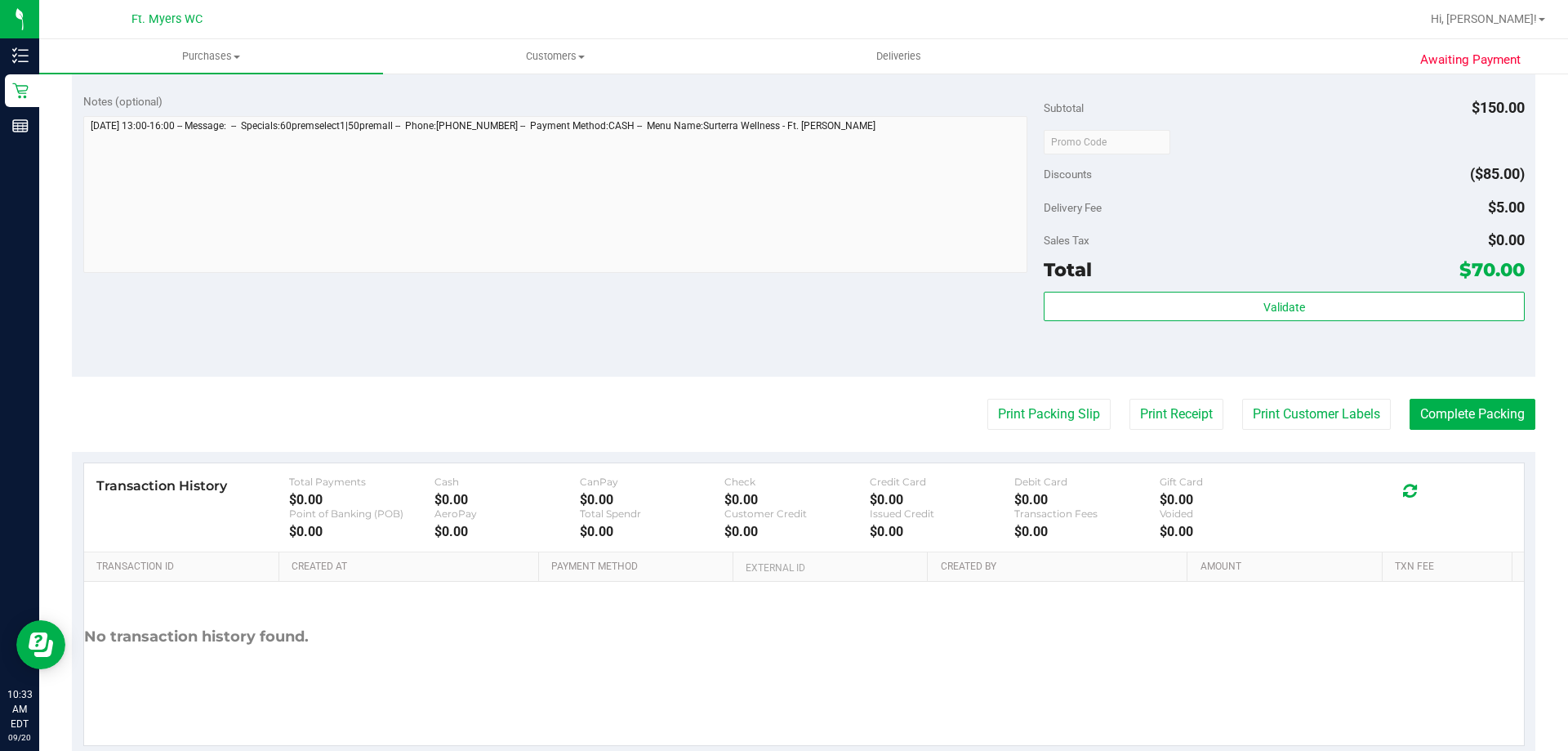
click at [1348, 371] on div "Notes (optional) Subtotal $150.00 Discounts ($85.00) Delivery Fee $5.00 Sales T…" at bounding box center [803, 229] width 1463 height 294
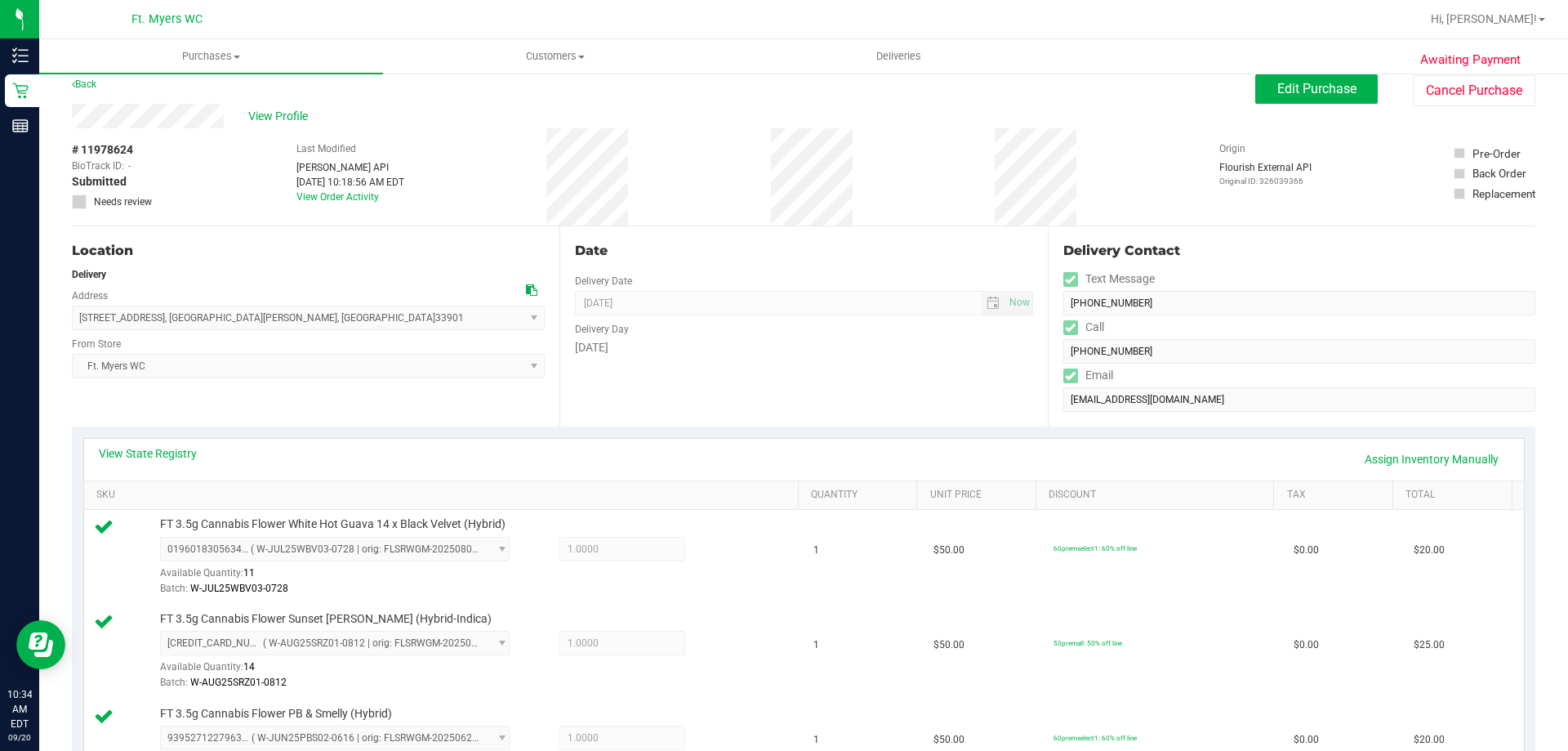
scroll to position [0, 0]
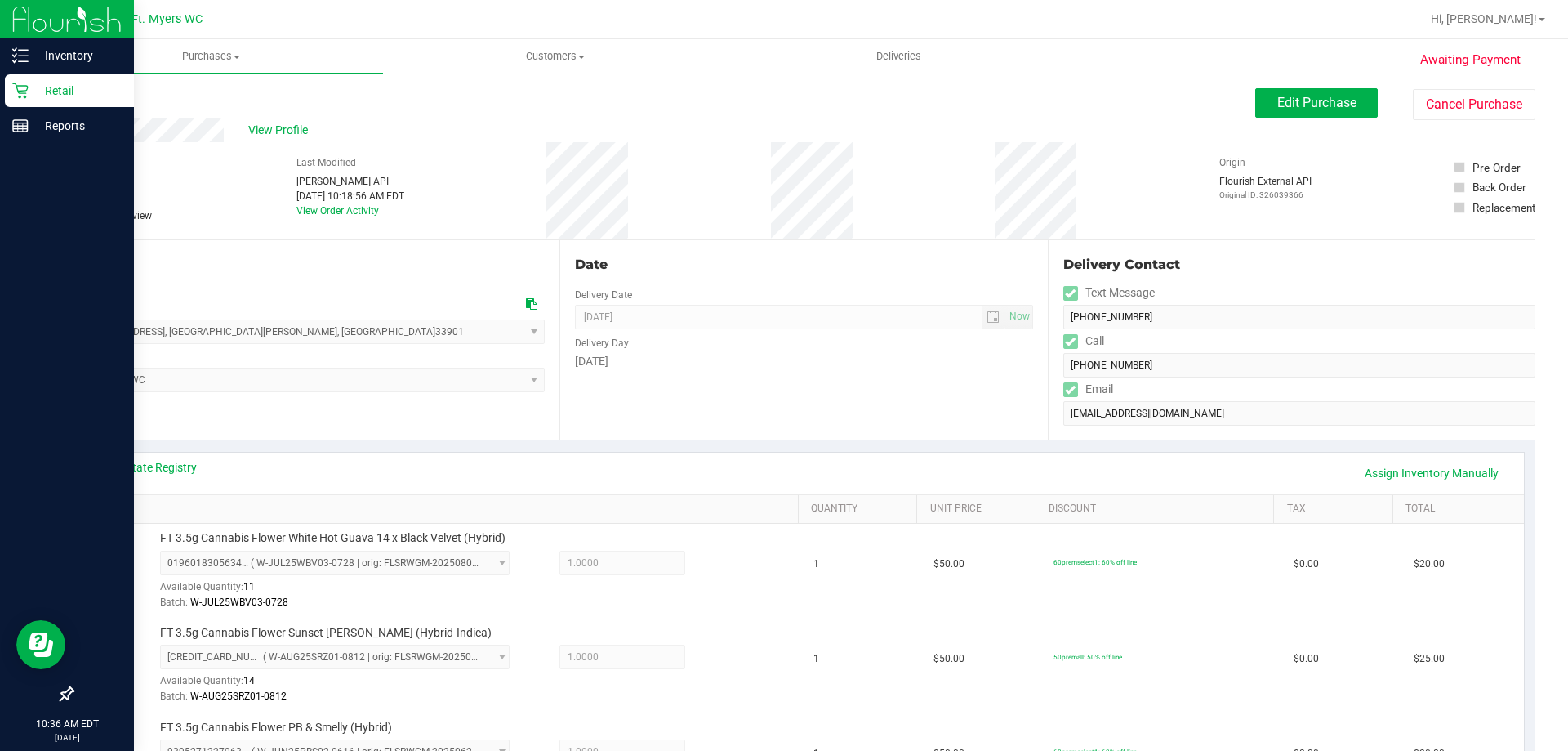
click at [64, 36] on img at bounding box center [66, 19] width 110 height 39
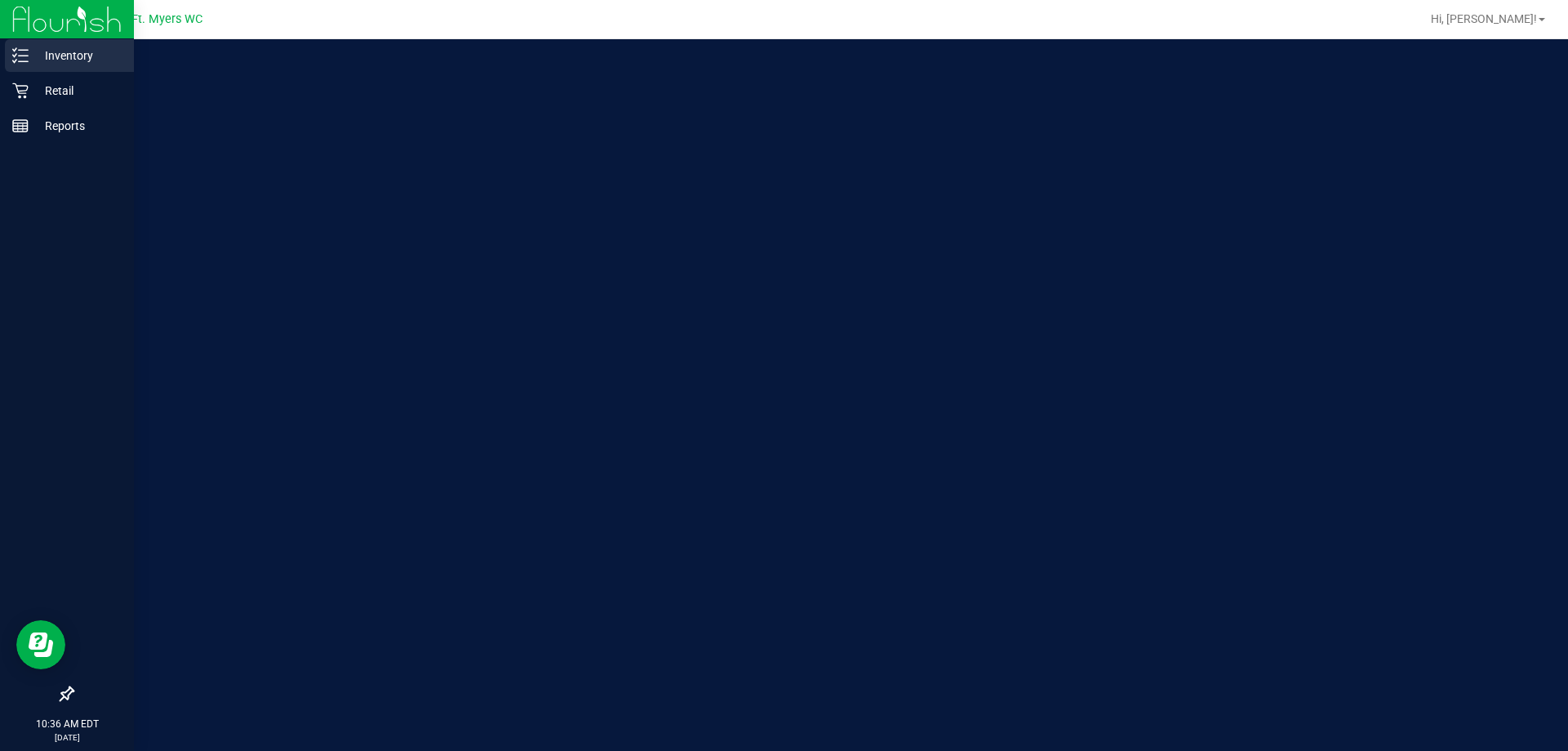
click at [62, 55] on p "Inventory" at bounding box center [77, 55] width 98 height 20
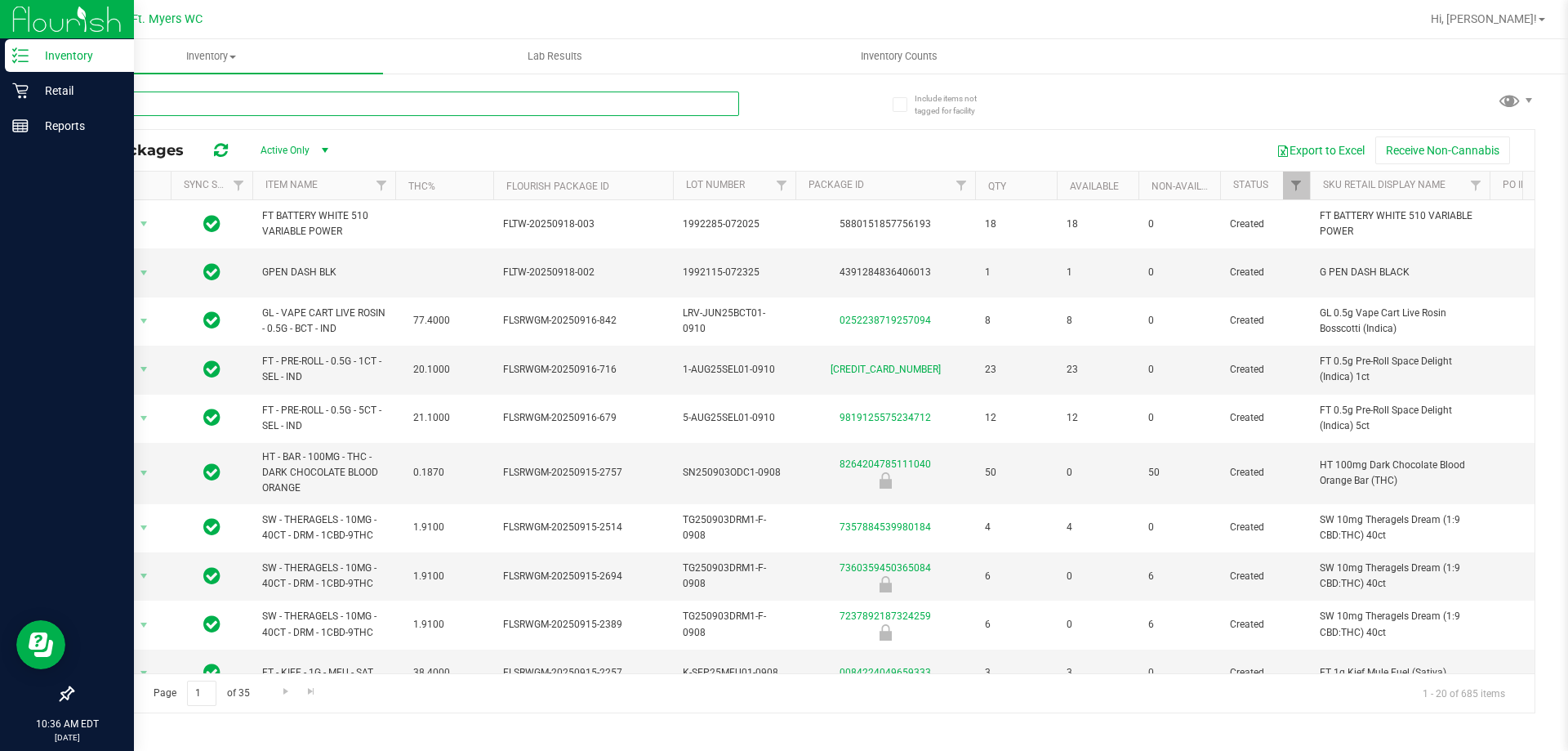
click at [243, 96] on input "text" at bounding box center [405, 104] width 667 height 25
type input "florida frost"
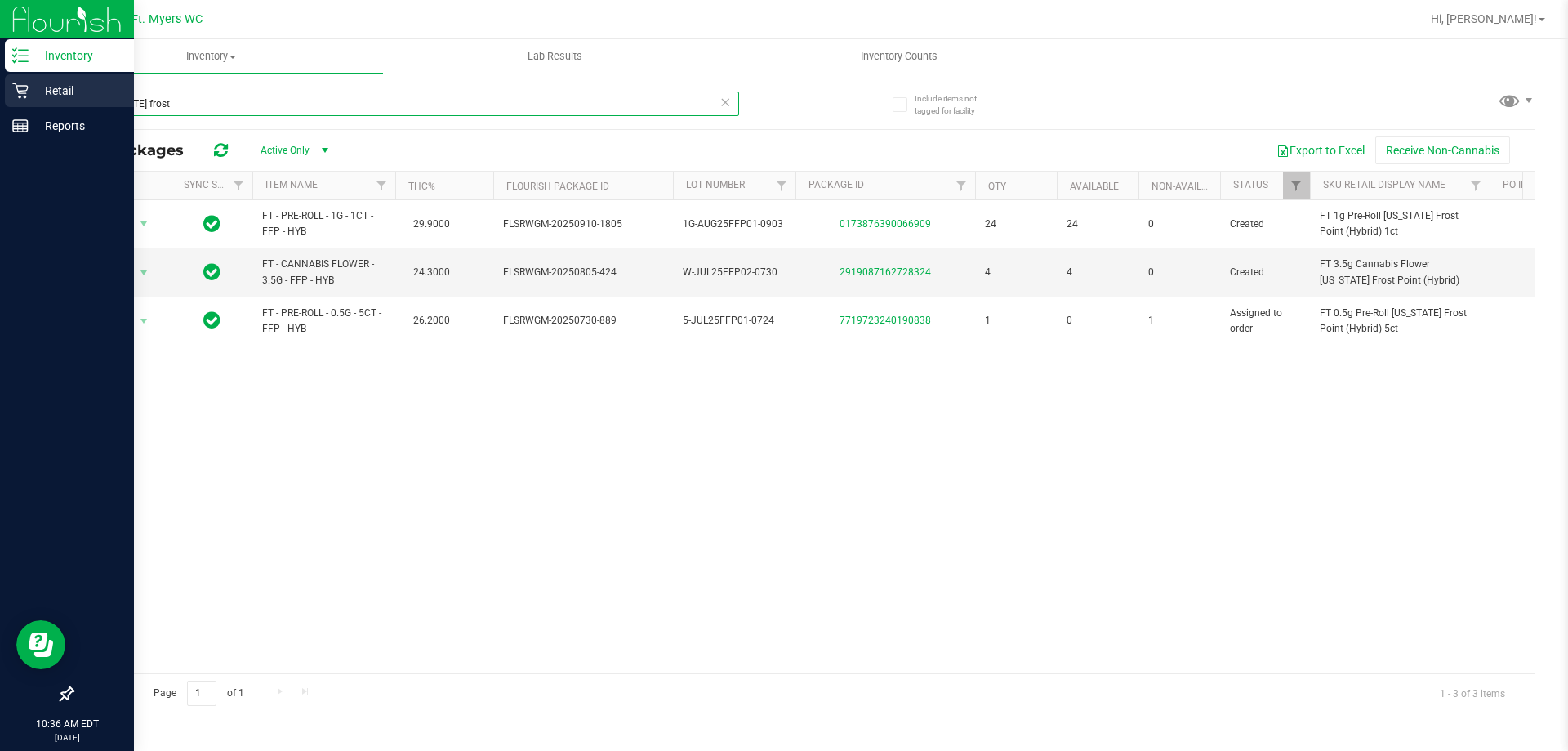
drag, startPoint x: 182, startPoint y: 116, endPoint x: 0, endPoint y: 92, distance: 183.6
click at [0, 91] on div "Inventory Retail Reports 10:36 AM EDT 09/20/2025 09/20 Ft. Myers WC Hi, Nichola…" at bounding box center [784, 376] width 1568 height 751
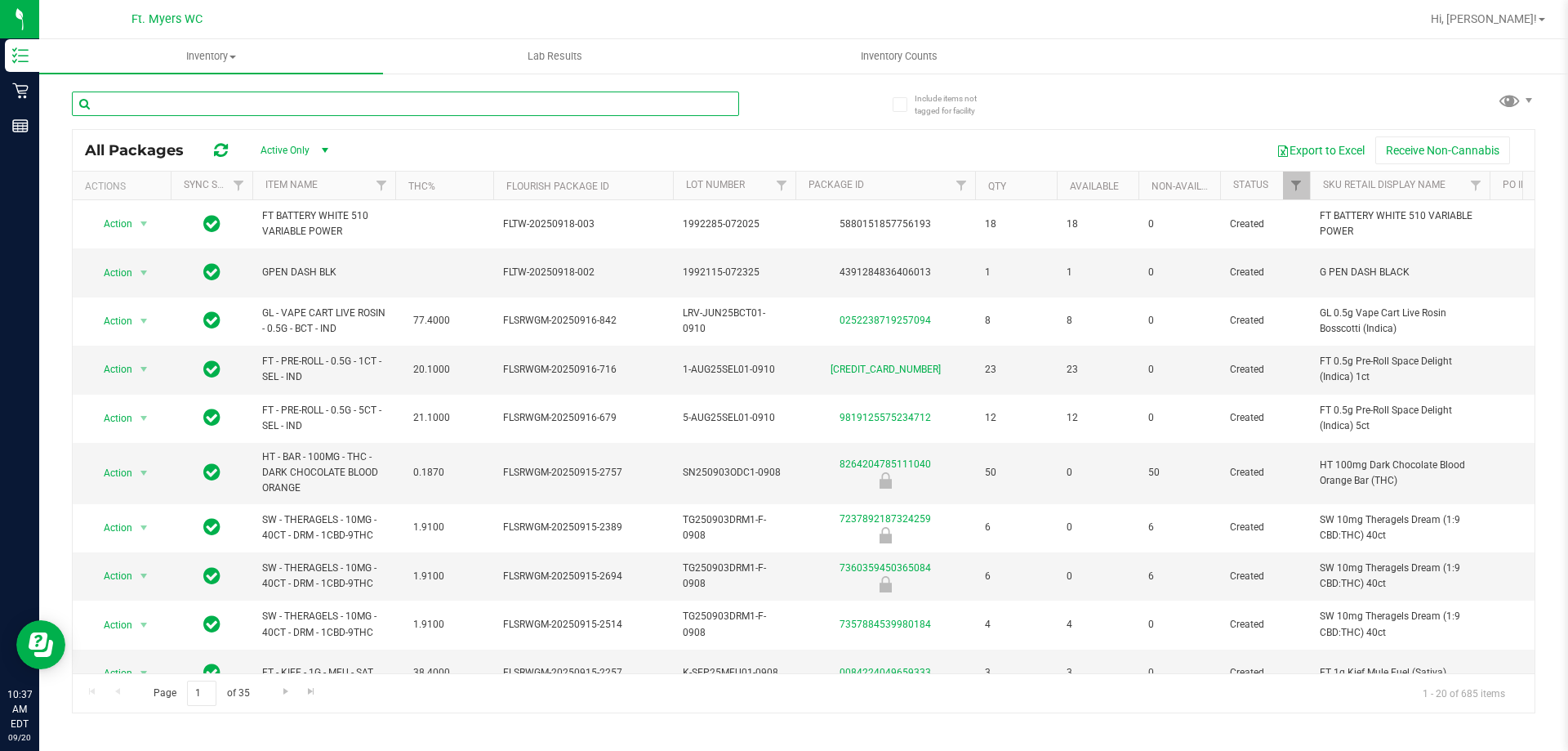
click at [296, 108] on input "text" at bounding box center [405, 104] width 667 height 25
type input "dsc"
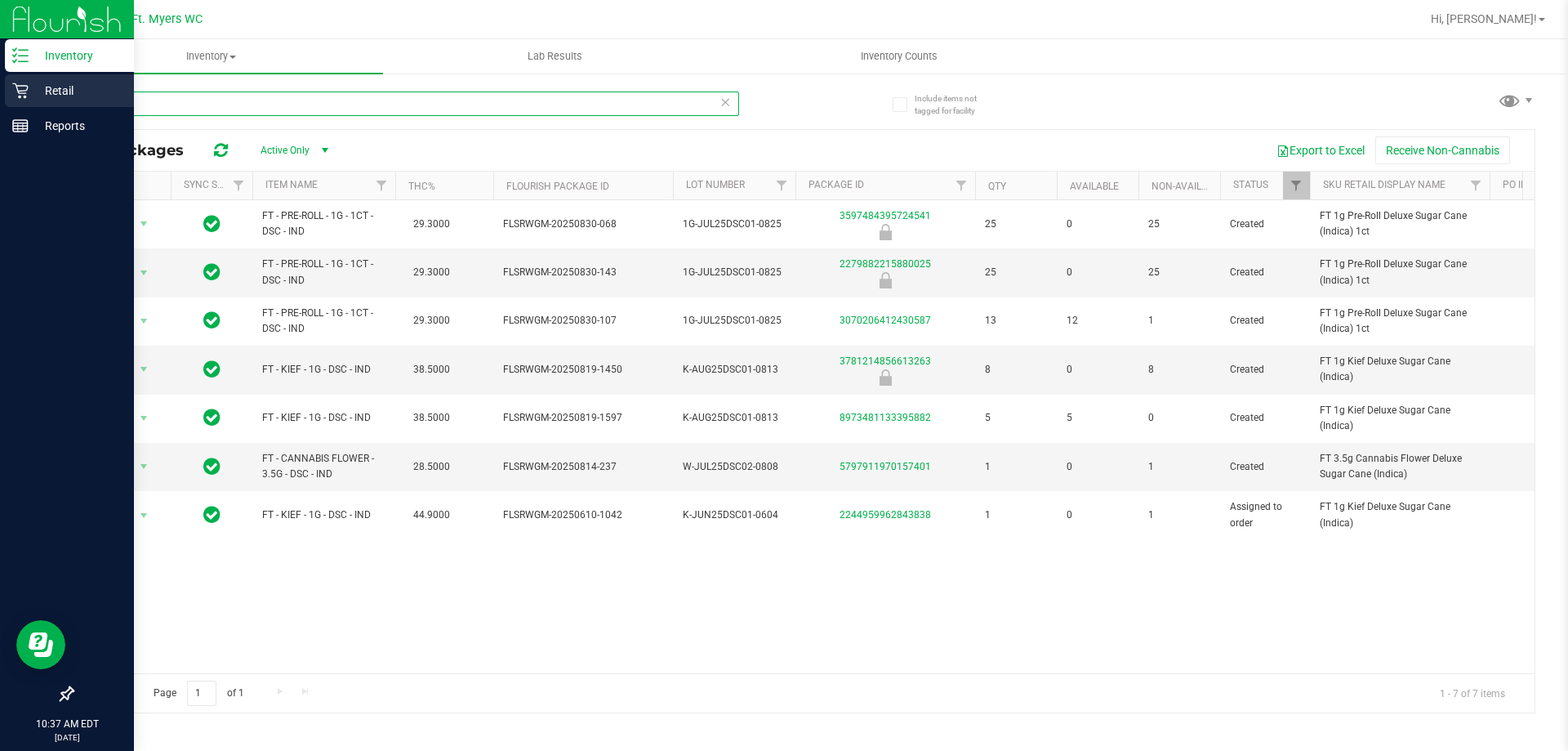
drag, startPoint x: 323, startPoint y: 113, endPoint x: 0, endPoint y: 106, distance: 323.1
click at [0, 106] on div "Inventory Retail Reports 10:37 AM EDT 09/20/2025 09/20 Ft. Myers WC Hi, Nichola…" at bounding box center [784, 376] width 1568 height 751
click at [59, 96] on p "Retail" at bounding box center [77, 91] width 98 height 20
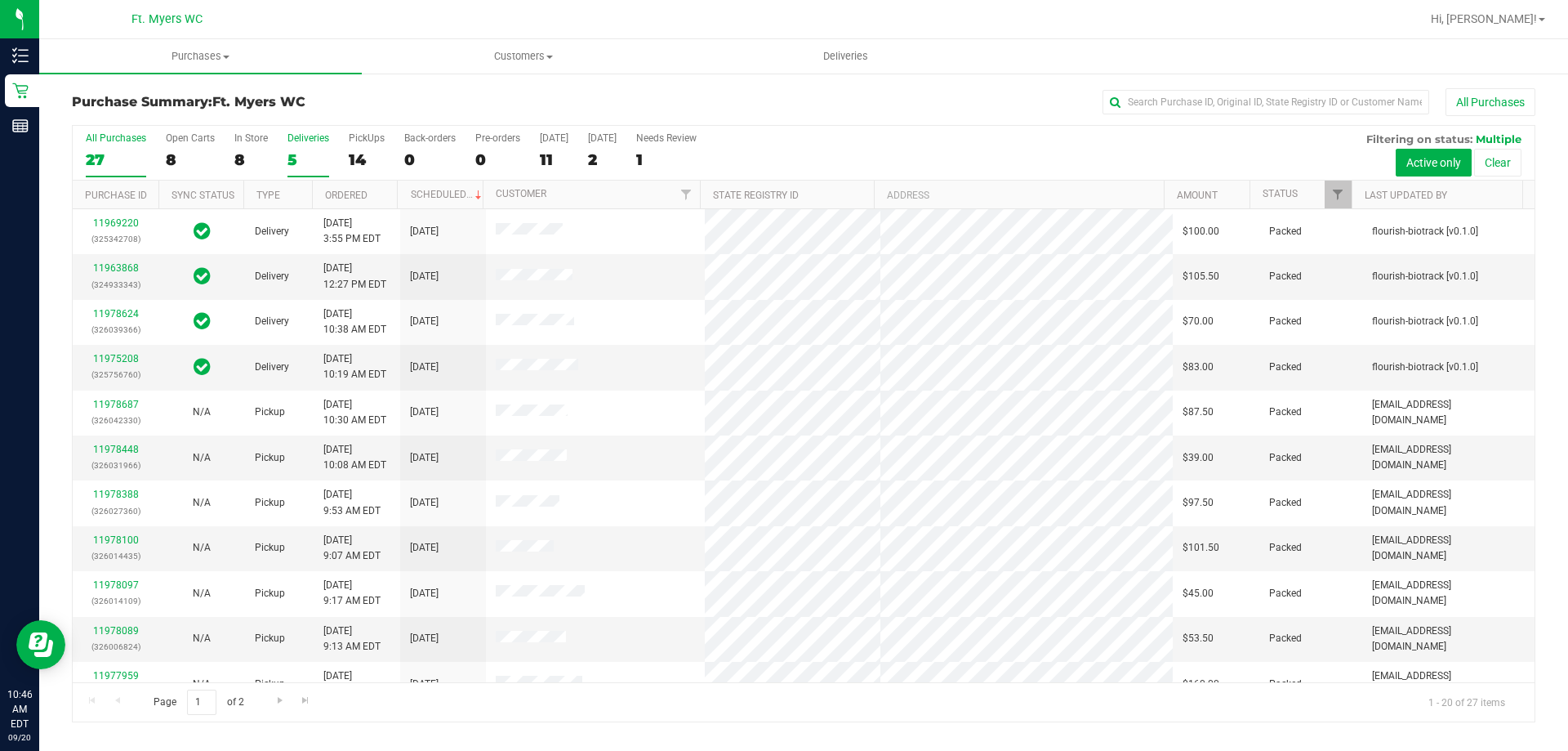
click at [296, 142] on div "Deliveries" at bounding box center [308, 138] width 41 height 12
click at [0, 0] on input "Deliveries 5" at bounding box center [0, 0] width 0 height 0
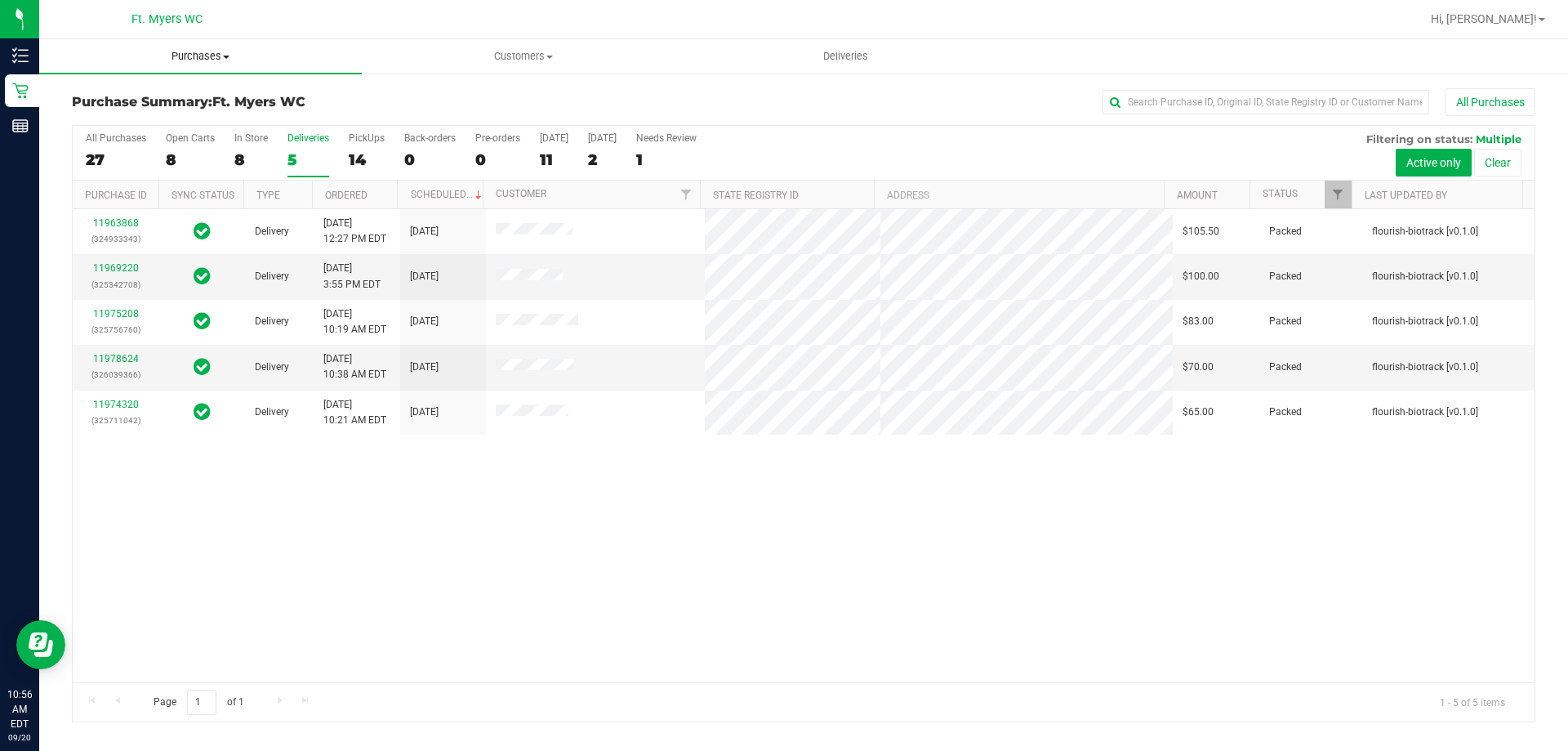
click at [164, 53] on span "Purchases" at bounding box center [201, 56] width 322 height 15
click at [106, 107] on li "Summary of purchases" at bounding box center [201, 99] width 322 height 20
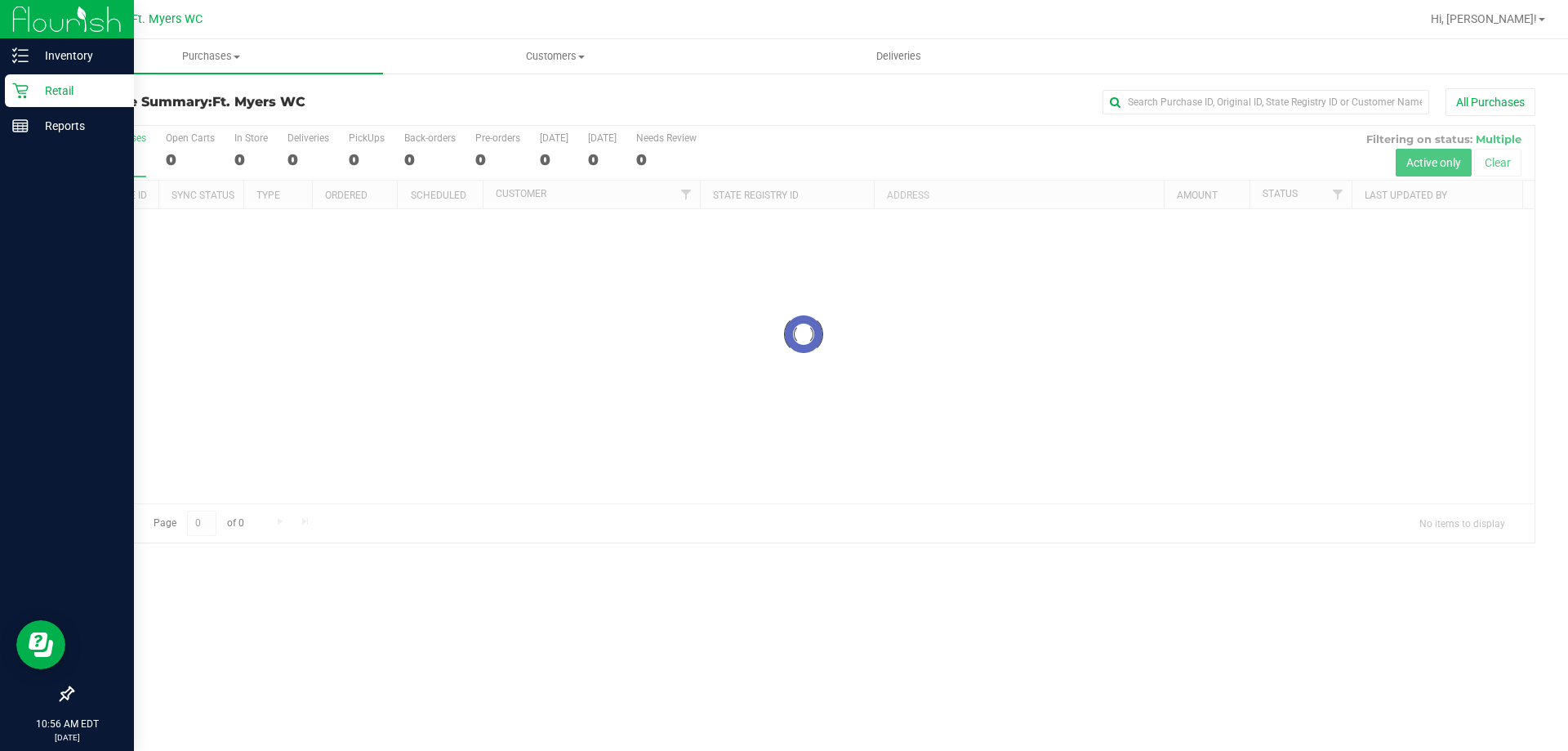
click at [24, 95] on icon at bounding box center [20, 90] width 17 height 17
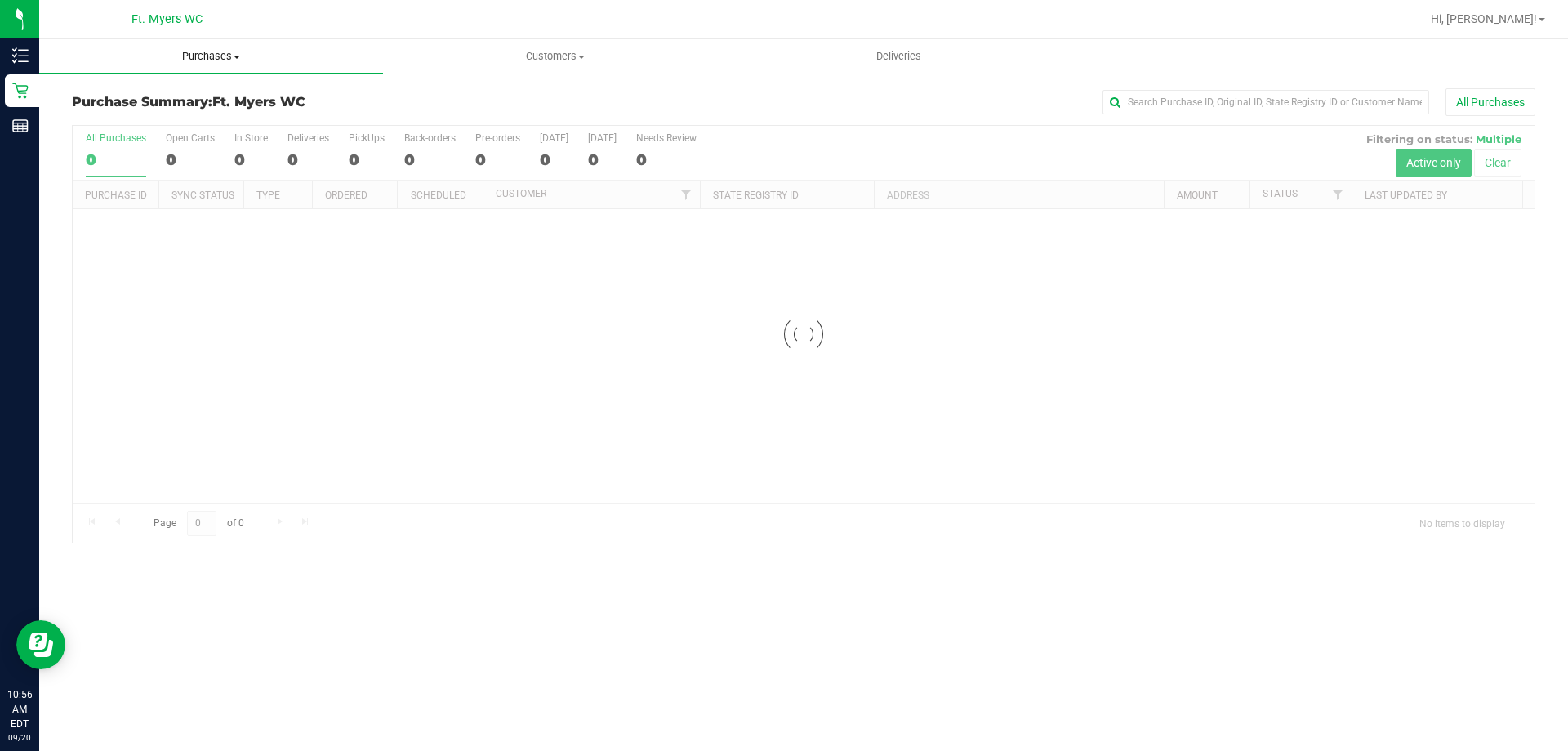
click at [238, 55] on span at bounding box center [236, 56] width 7 height 3
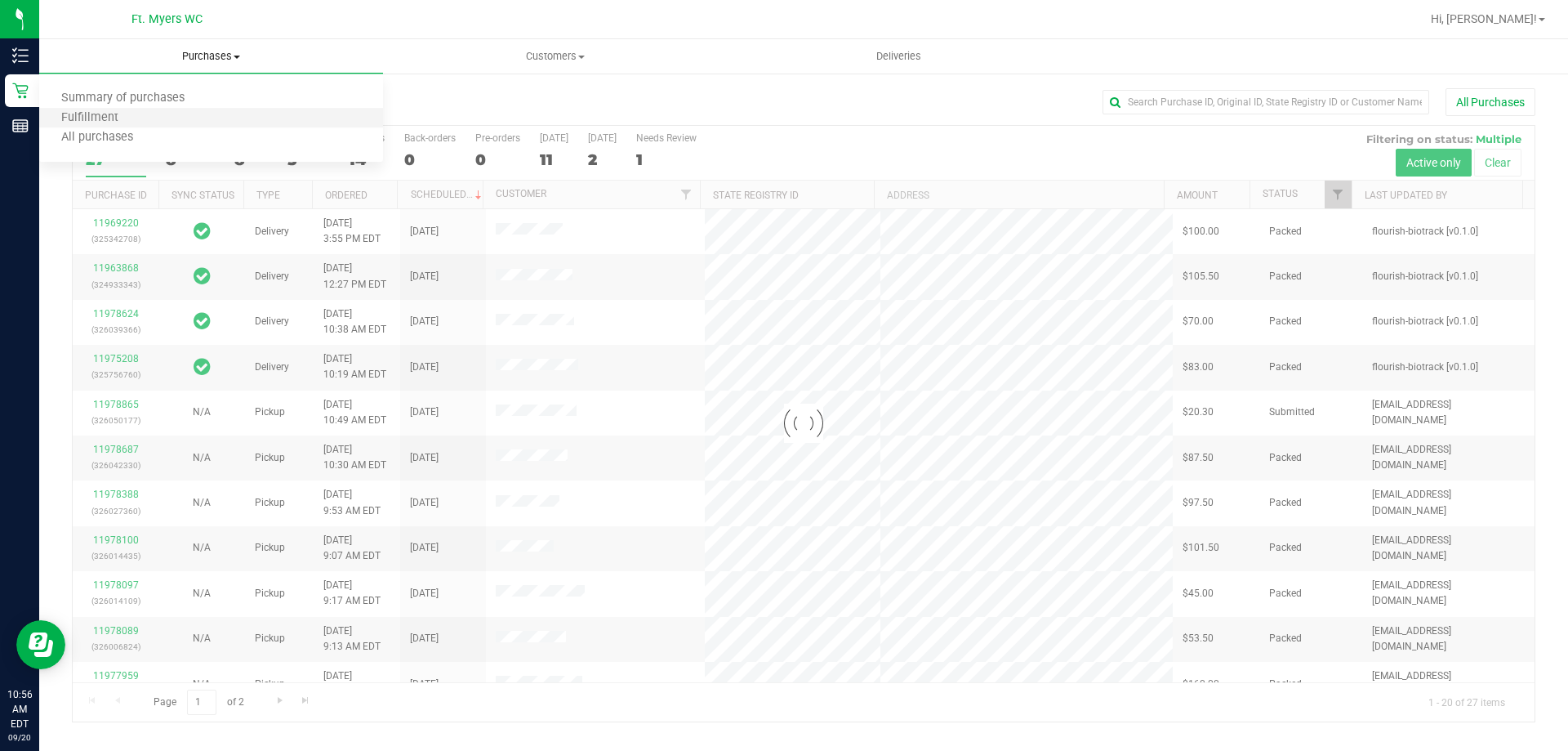
click at [163, 117] on li "Fulfillment" at bounding box center [211, 119] width 344 height 20
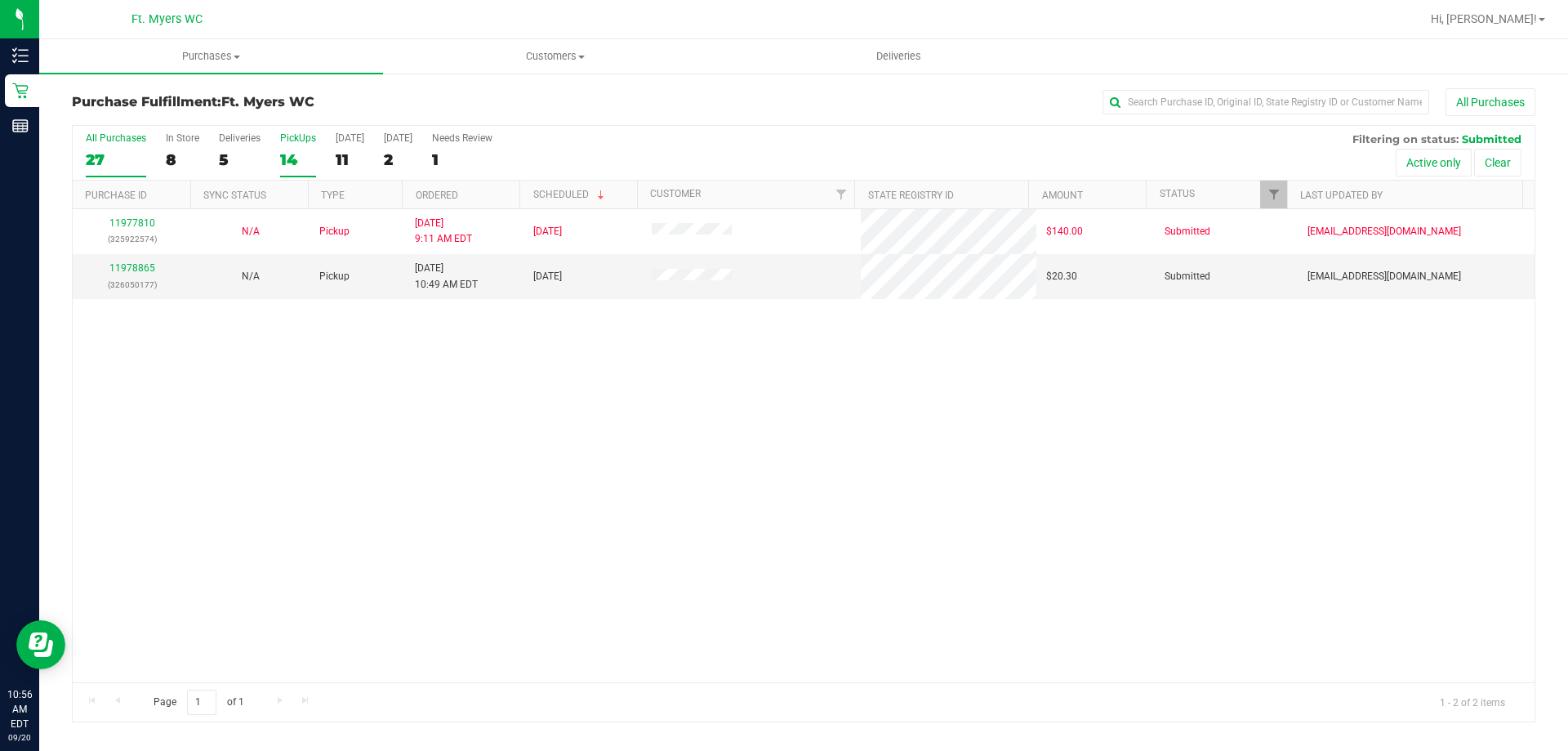
click at [287, 171] on label "PickUps 14" at bounding box center [298, 154] width 36 height 44
click at [0, 0] on input "PickUps 14" at bounding box center [0, 0] width 0 height 0
click at [139, 265] on link "11978865" at bounding box center [132, 268] width 45 height 12
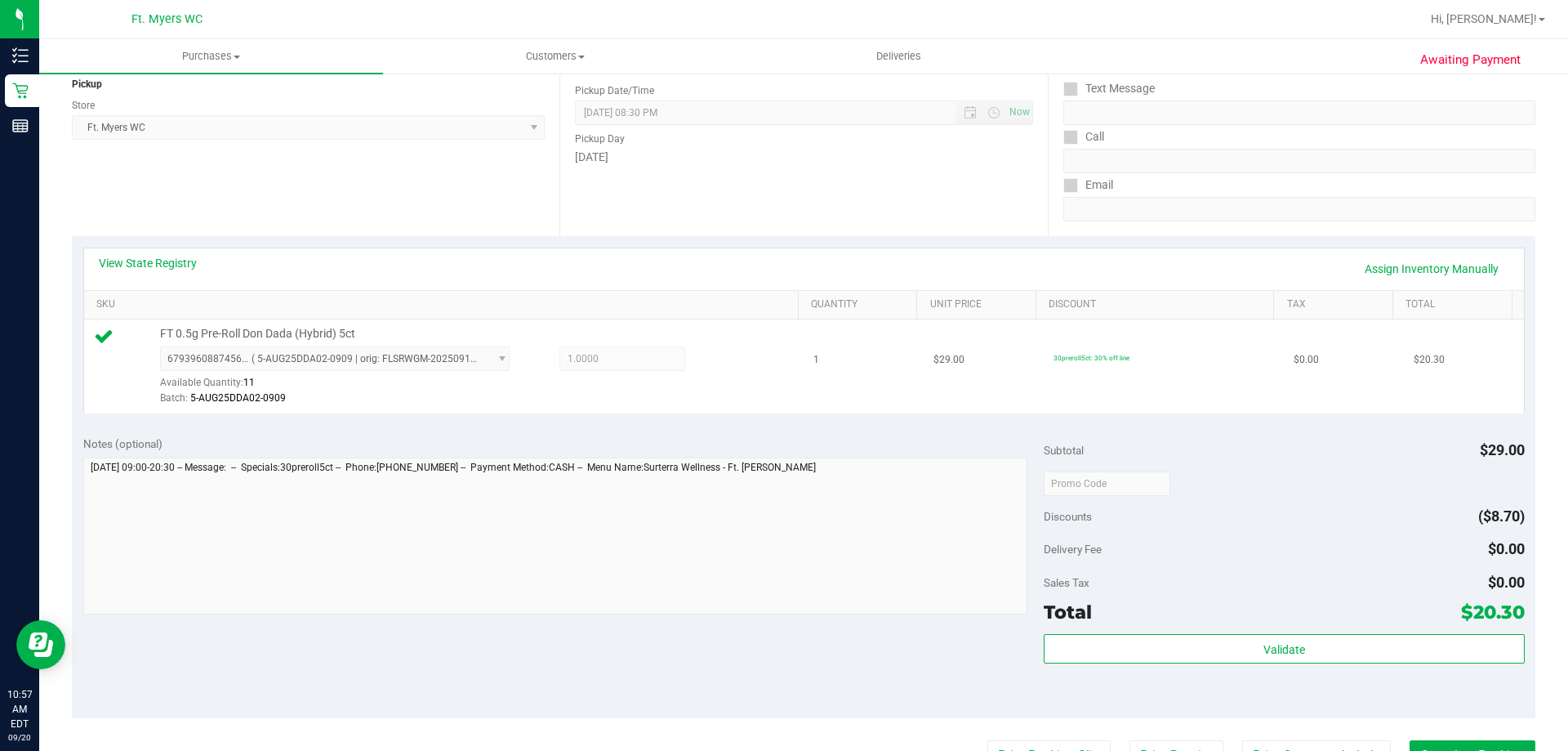
scroll to position [327, 0]
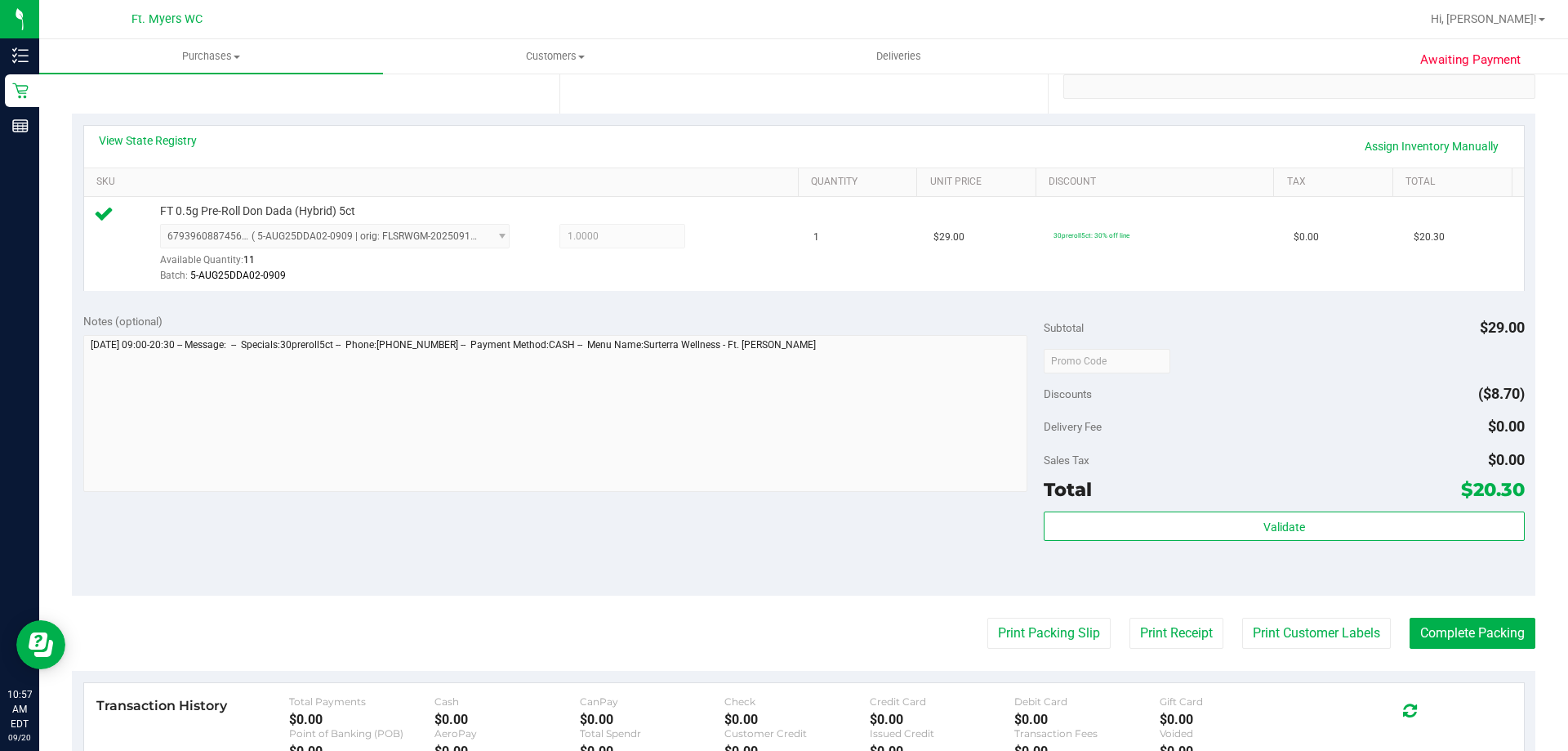
click at [1052, 582] on div "Validate" at bounding box center [1283, 547] width 480 height 73
click at [1043, 637] on button "Print Packing Slip" at bounding box center [1048, 632] width 124 height 31
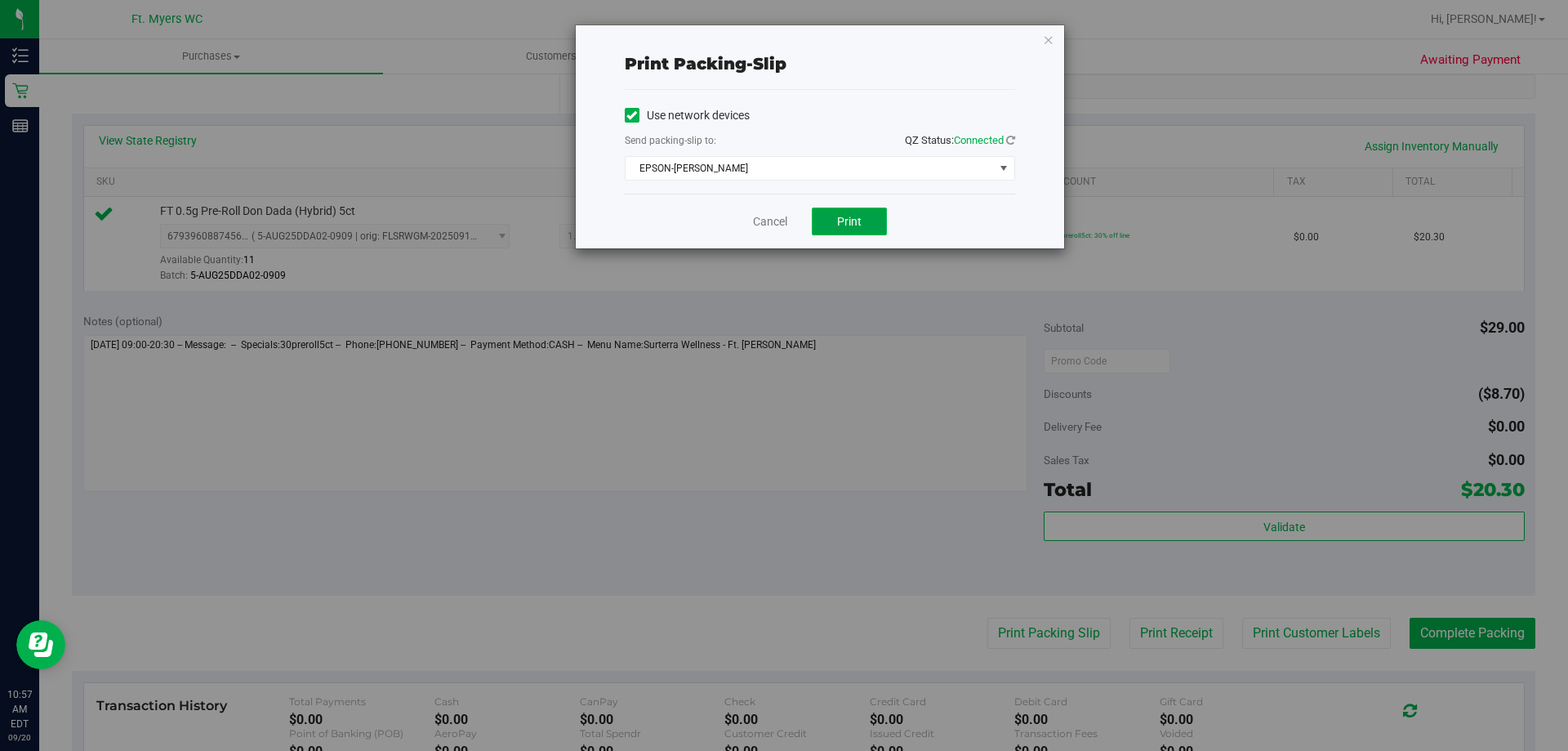
click at [851, 222] on span "Print" at bounding box center [849, 220] width 25 height 13
click at [1047, 41] on icon "button" at bounding box center [1049, 40] width 12 height 20
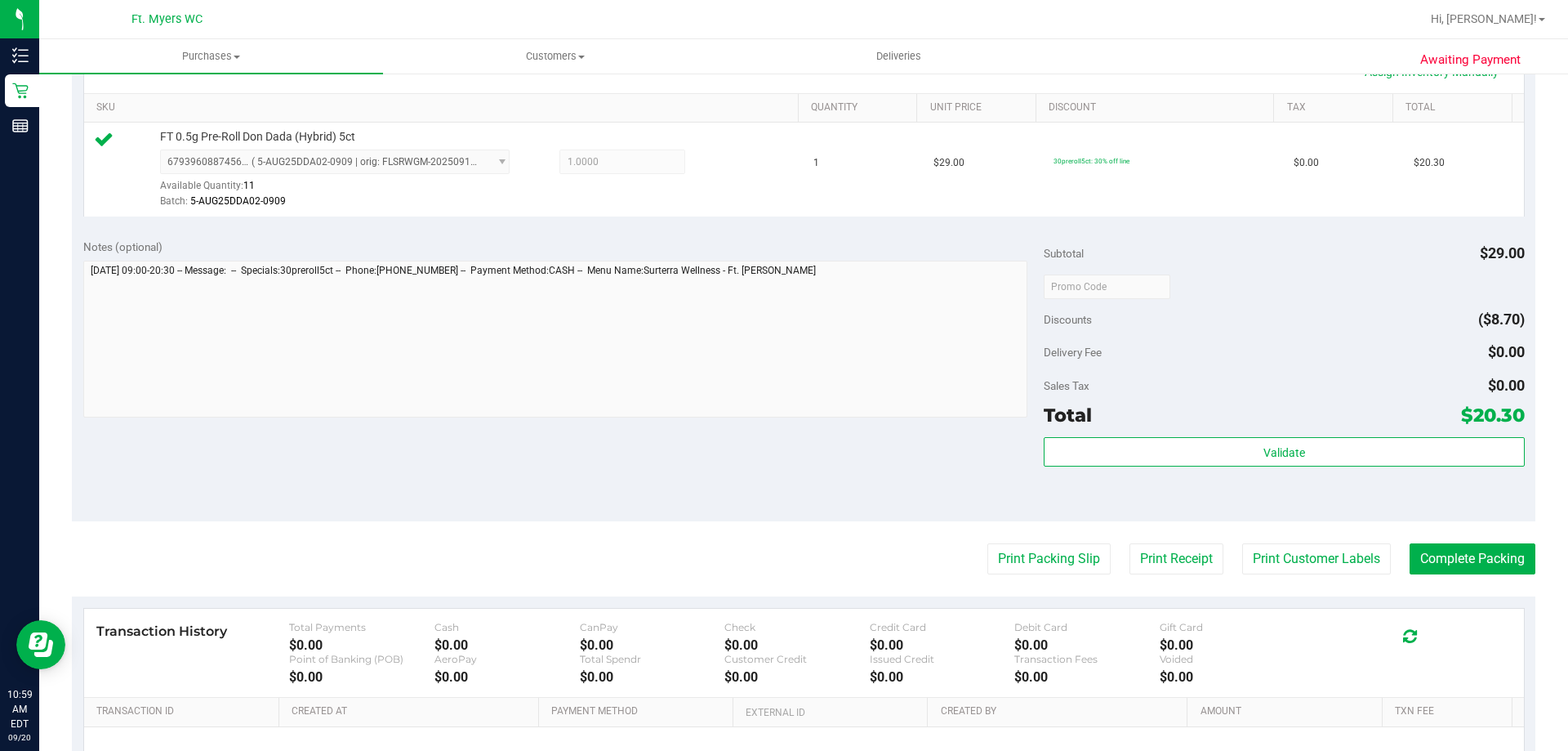
scroll to position [408, 0]
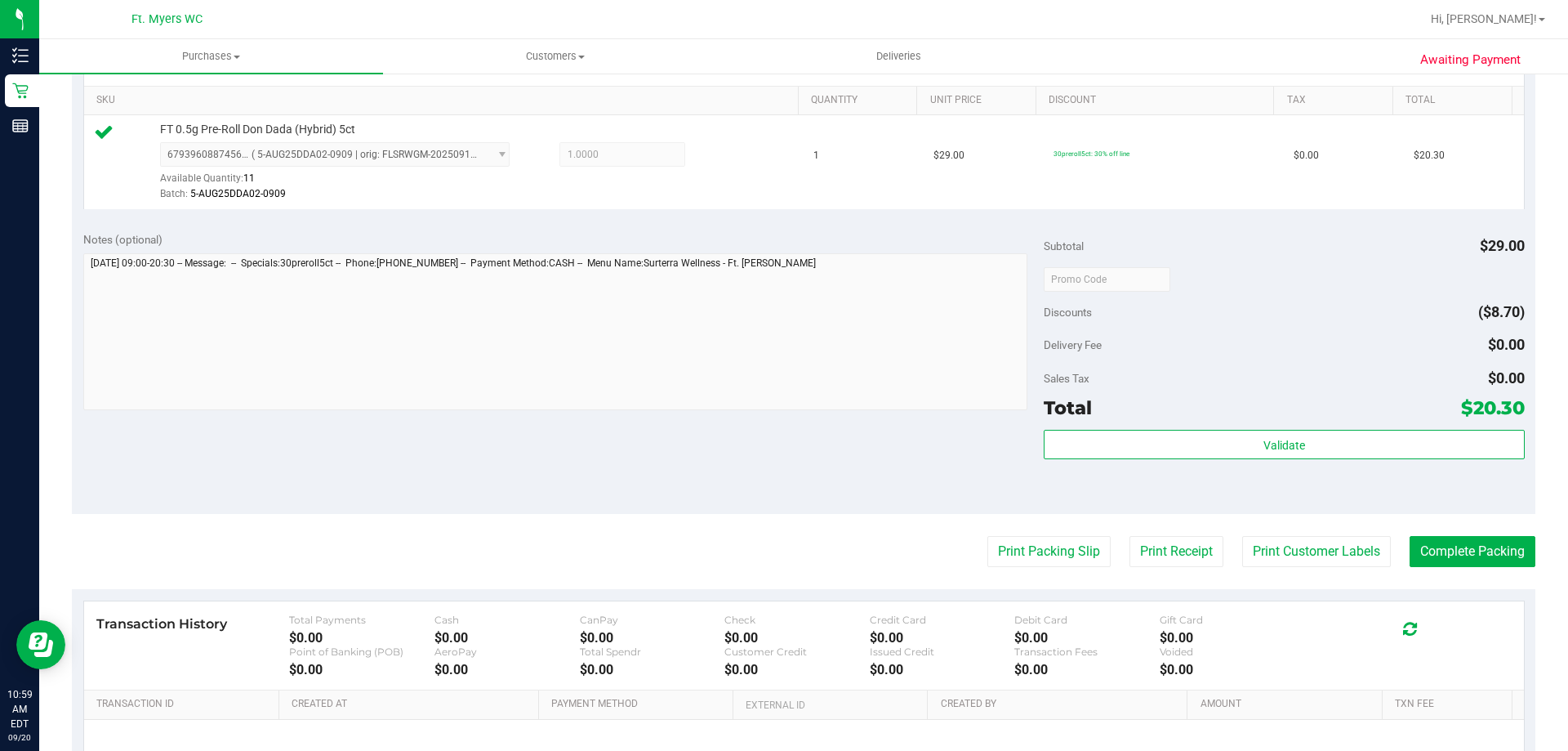
click at [1082, 497] on div "Validate" at bounding box center [1283, 466] width 480 height 73
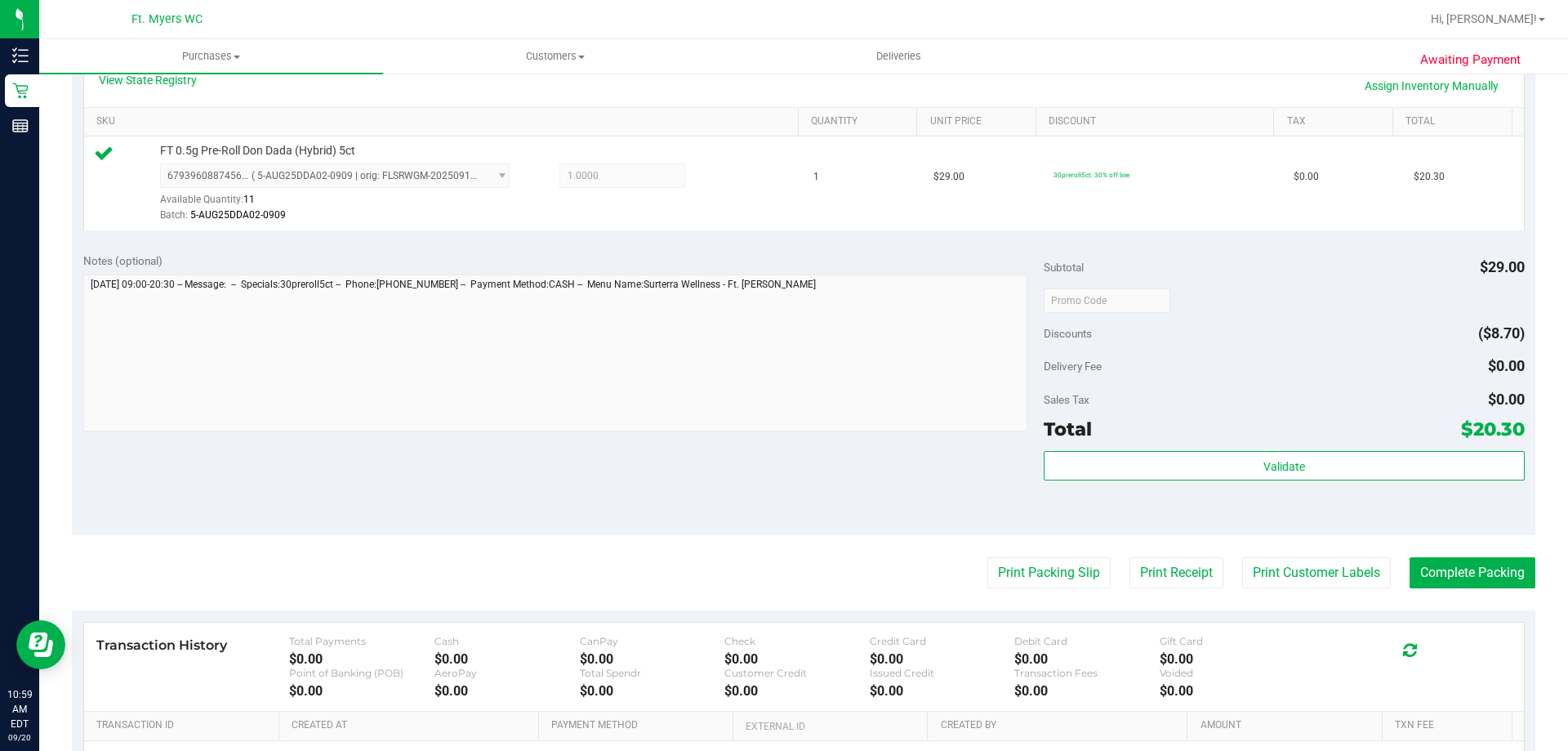
scroll to position [572, 0]
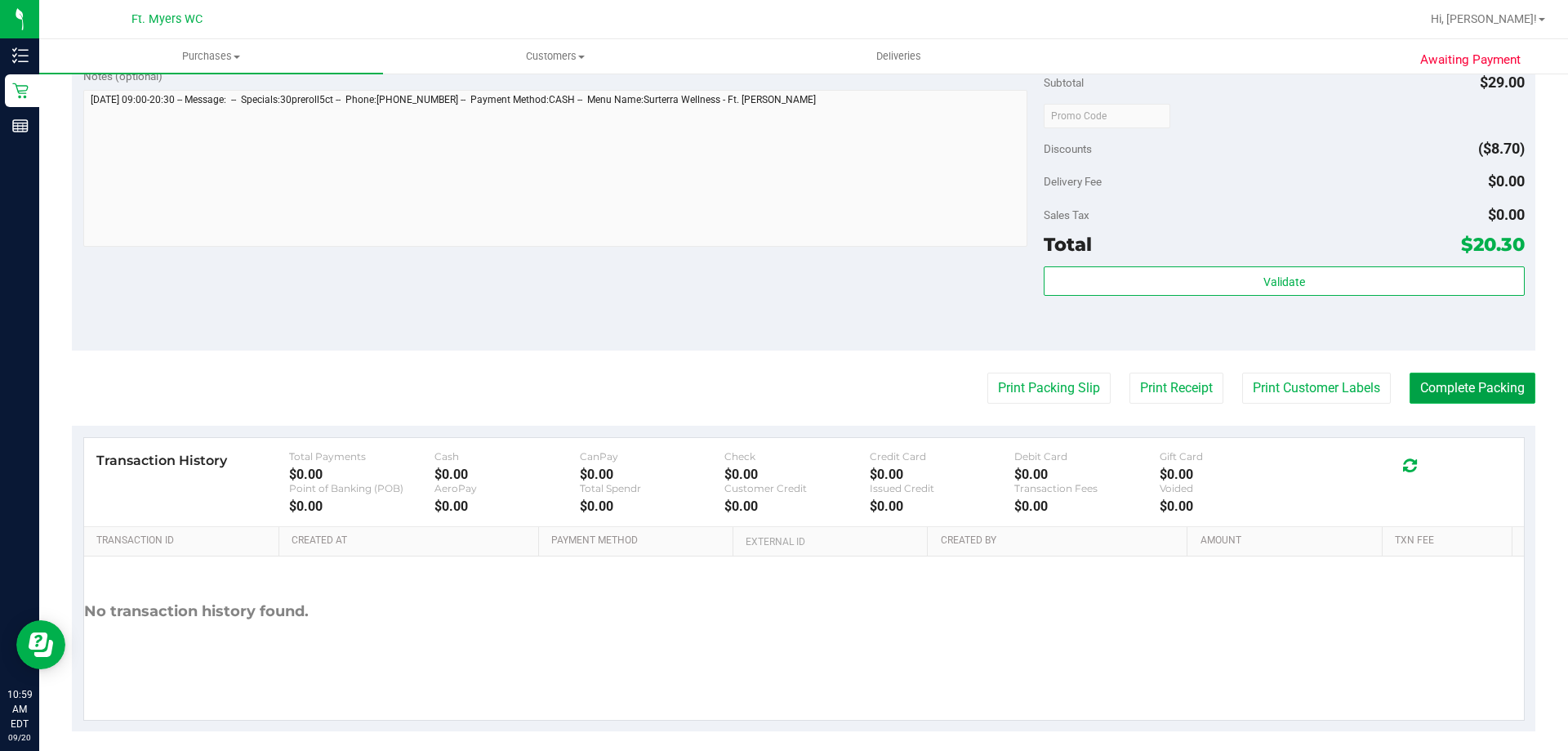
click at [1444, 383] on button "Complete Packing" at bounding box center [1472, 387] width 125 height 31
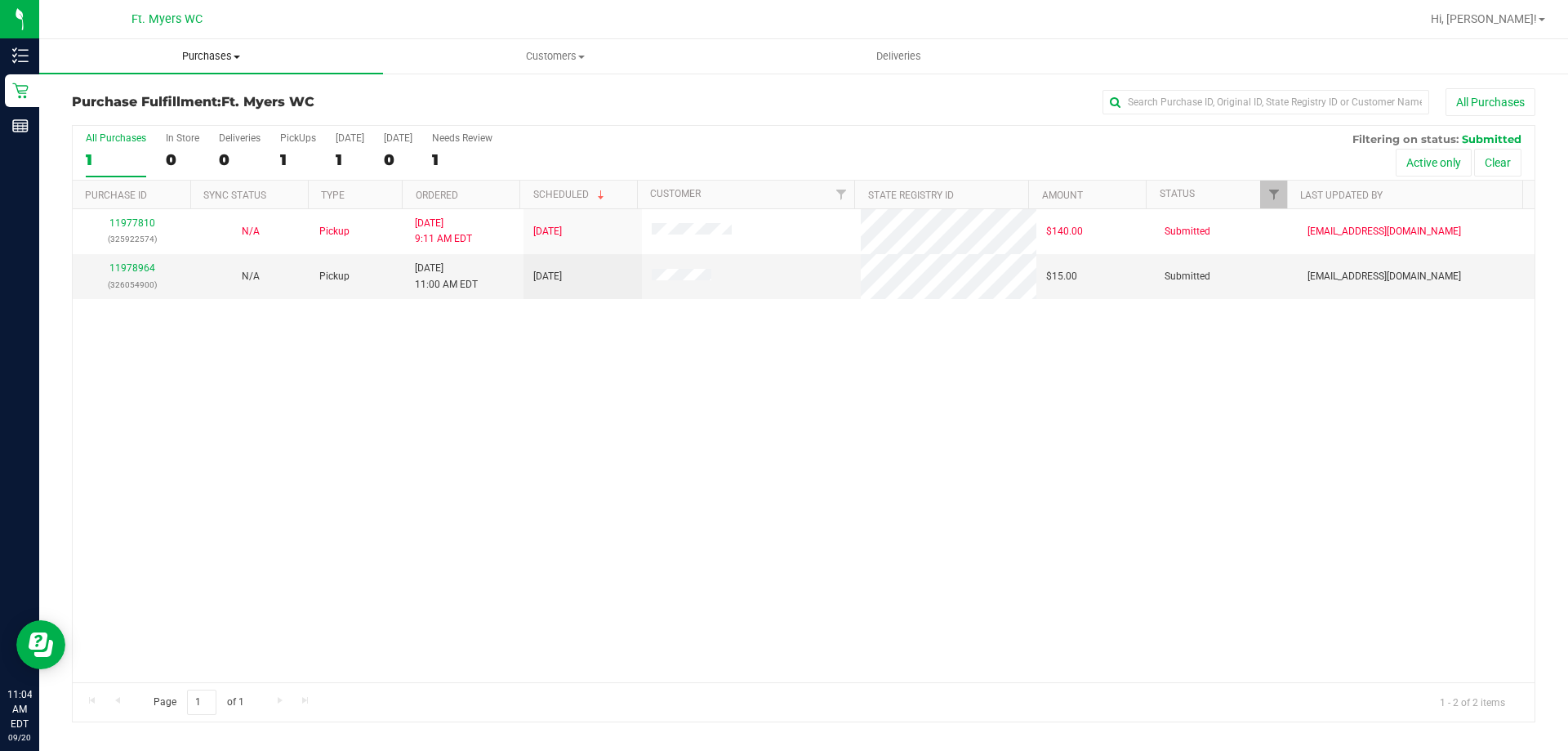
click at [214, 72] on uib-tab-heading "Purchases Summary of purchases Fulfillment All purchases" at bounding box center [211, 56] width 344 height 35
click at [171, 122] on li "Fulfillment" at bounding box center [211, 119] width 344 height 20
click at [123, 267] on link "11978964" at bounding box center [132, 268] width 45 height 12
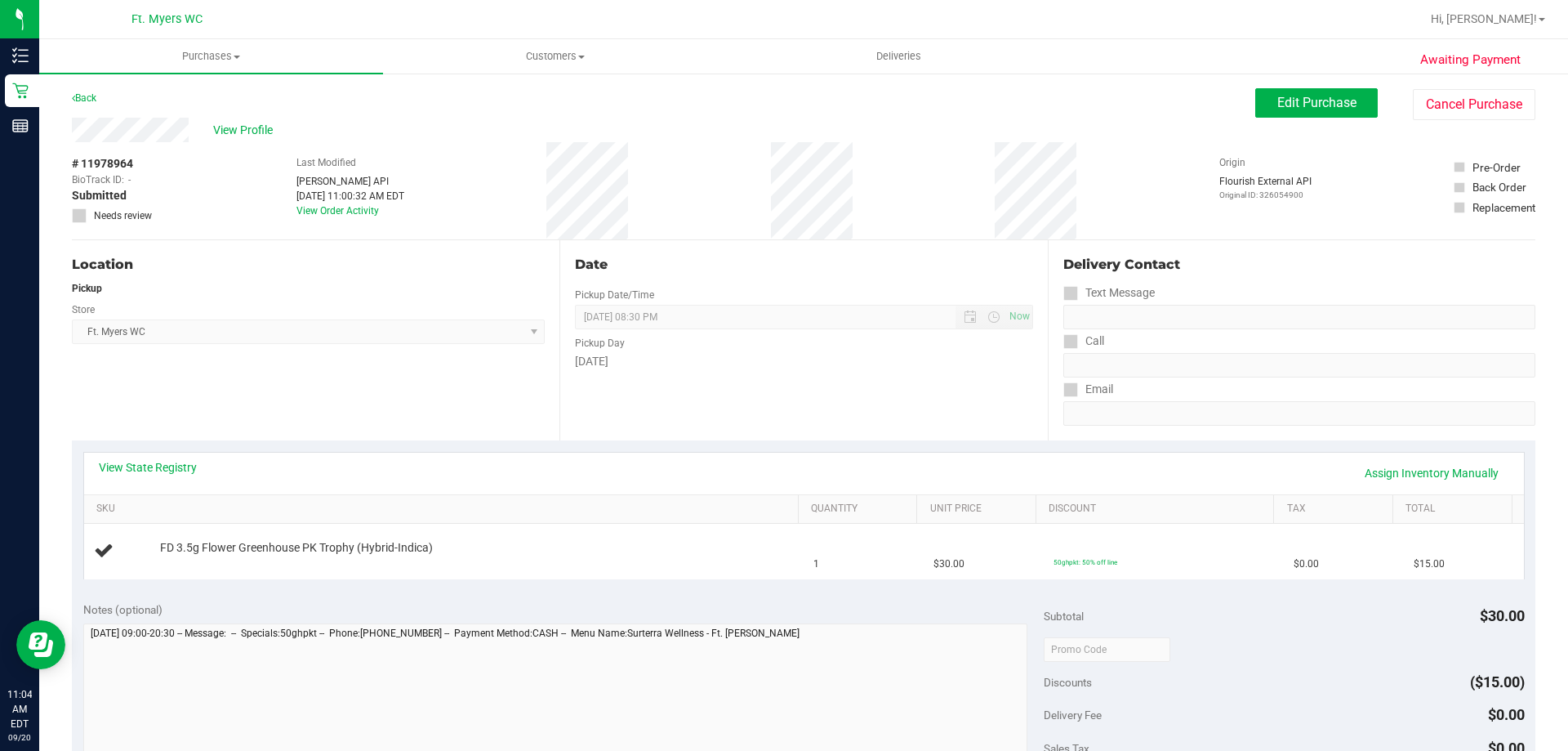
click at [363, 432] on div "Location Pickup Store Ft. Myers WC Select Store Bonita Springs WC Boynton Beach…" at bounding box center [315, 340] width 487 height 201
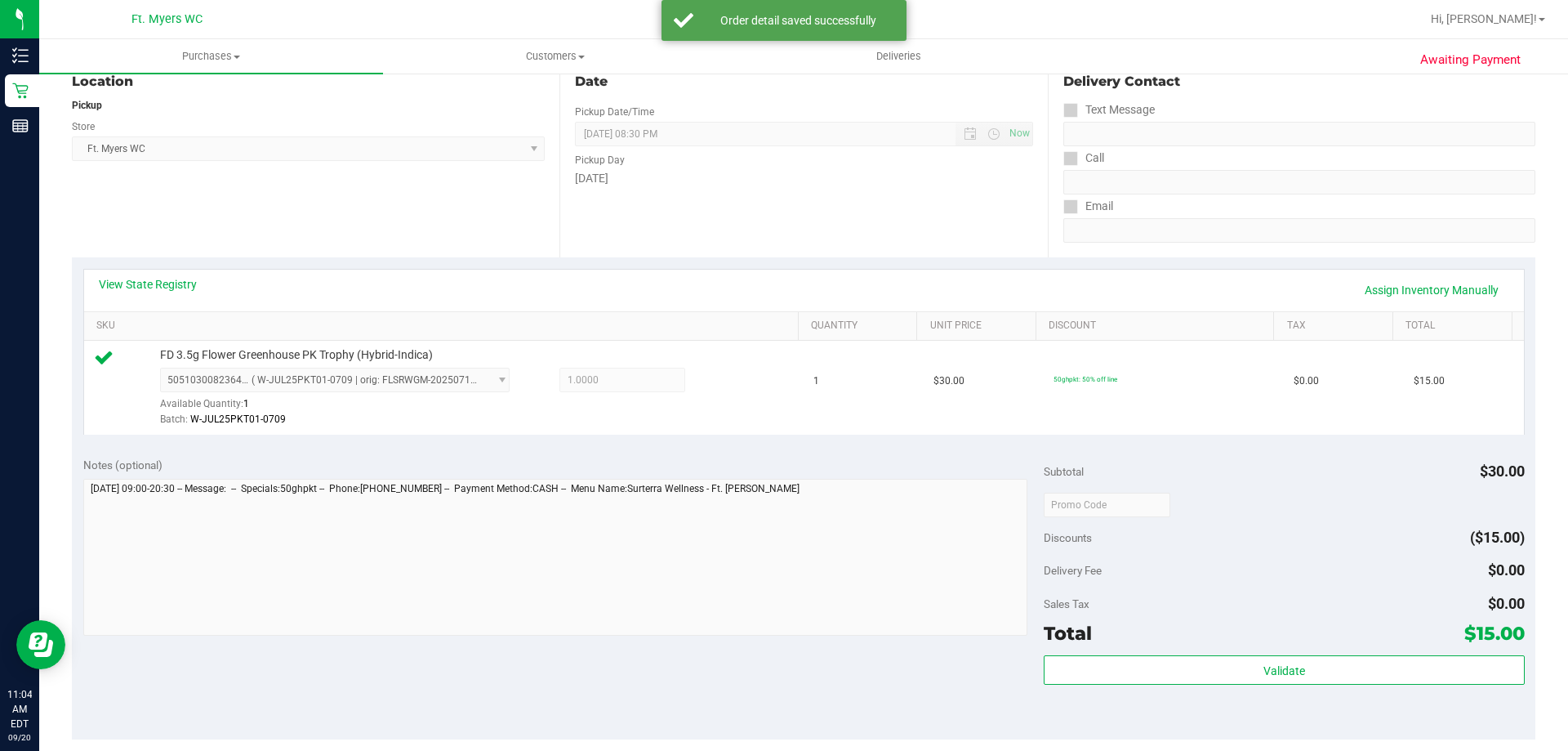
scroll to position [490, 0]
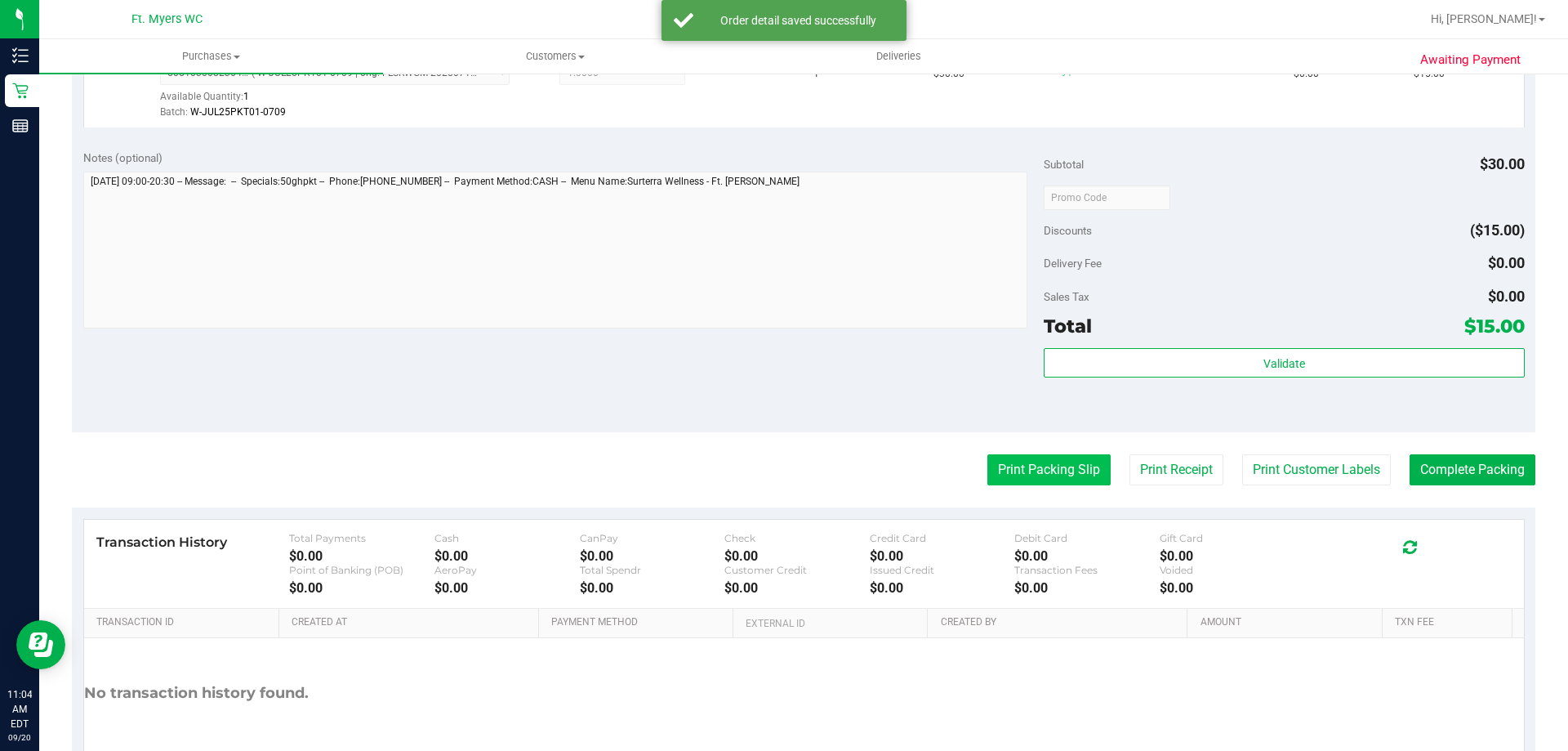
click at [1025, 464] on button "Print Packing Slip" at bounding box center [1048, 469] width 124 height 31
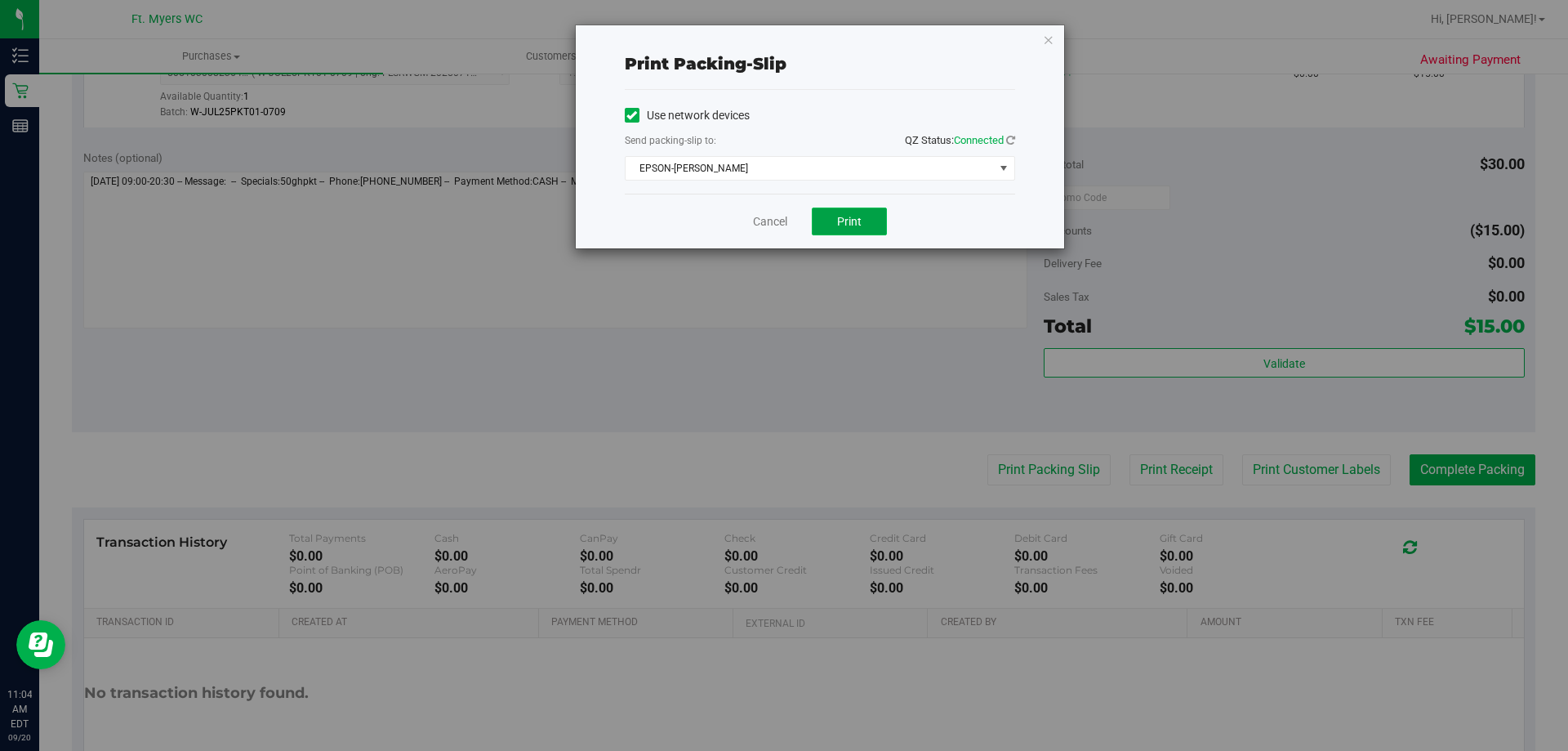
click at [855, 215] on span "Print" at bounding box center [849, 220] width 25 height 13
click at [1047, 41] on icon "button" at bounding box center [1049, 40] width 12 height 20
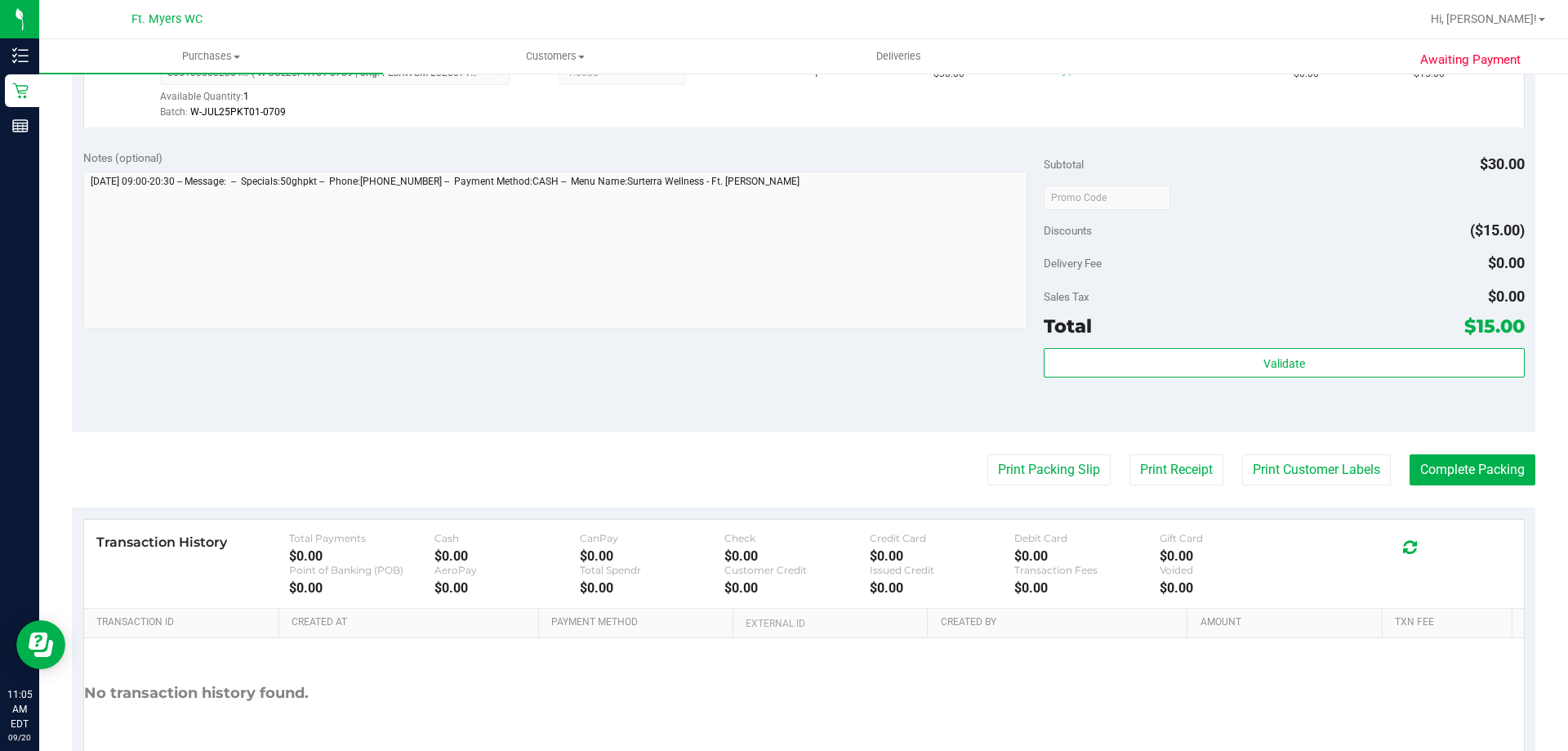
click at [1139, 419] on div "Validate" at bounding box center [1283, 384] width 480 height 73
click at [1377, 421] on div "Validate" at bounding box center [1283, 384] width 480 height 73
click at [1376, 436] on purchase-details "Back Edit Purchase Cancel Purchase View Profile # 11978964 BioTrack ID: - Submi…" at bounding box center [803, 205] width 1463 height 1214
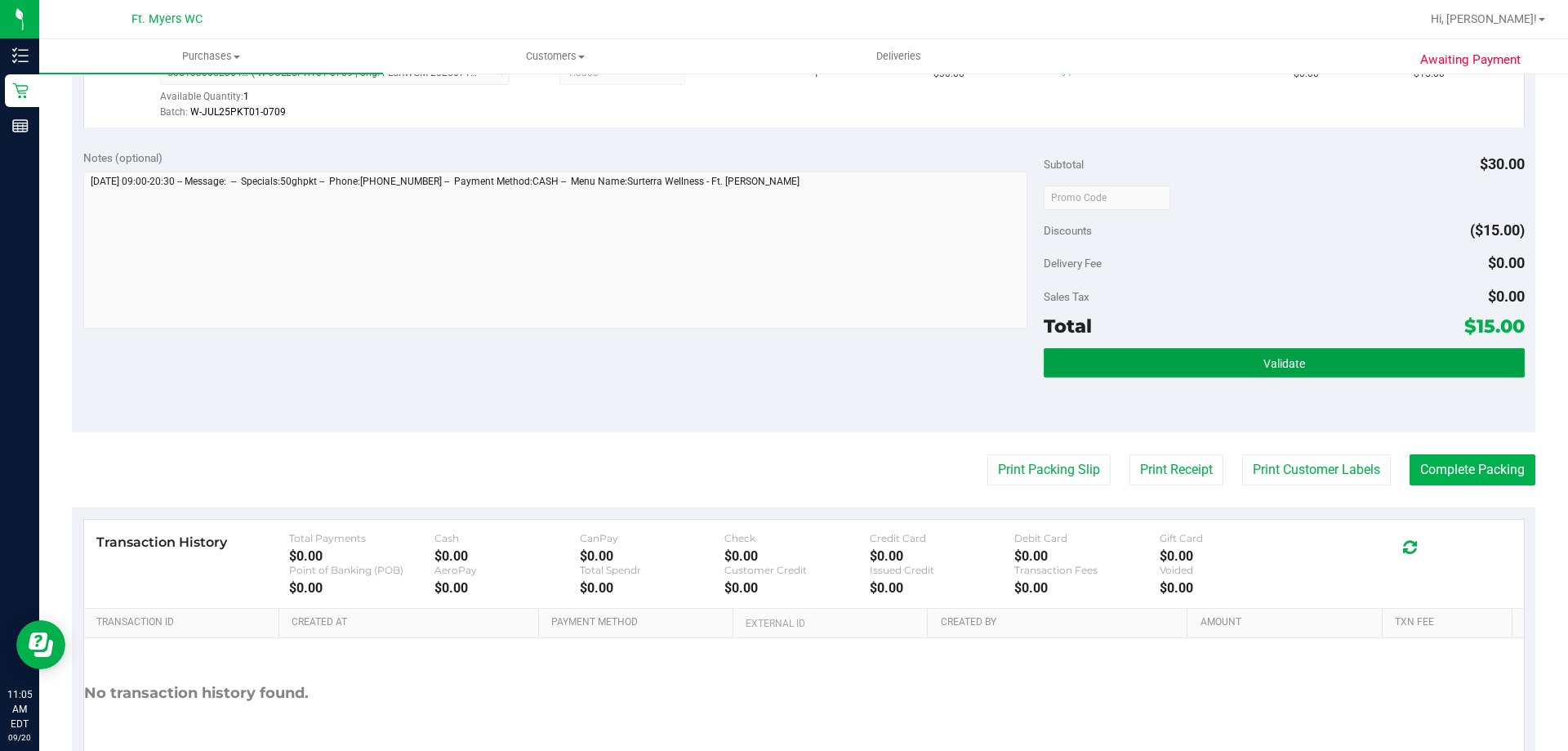
click at [1413, 369] on button "Validate" at bounding box center [1283, 363] width 480 height 30
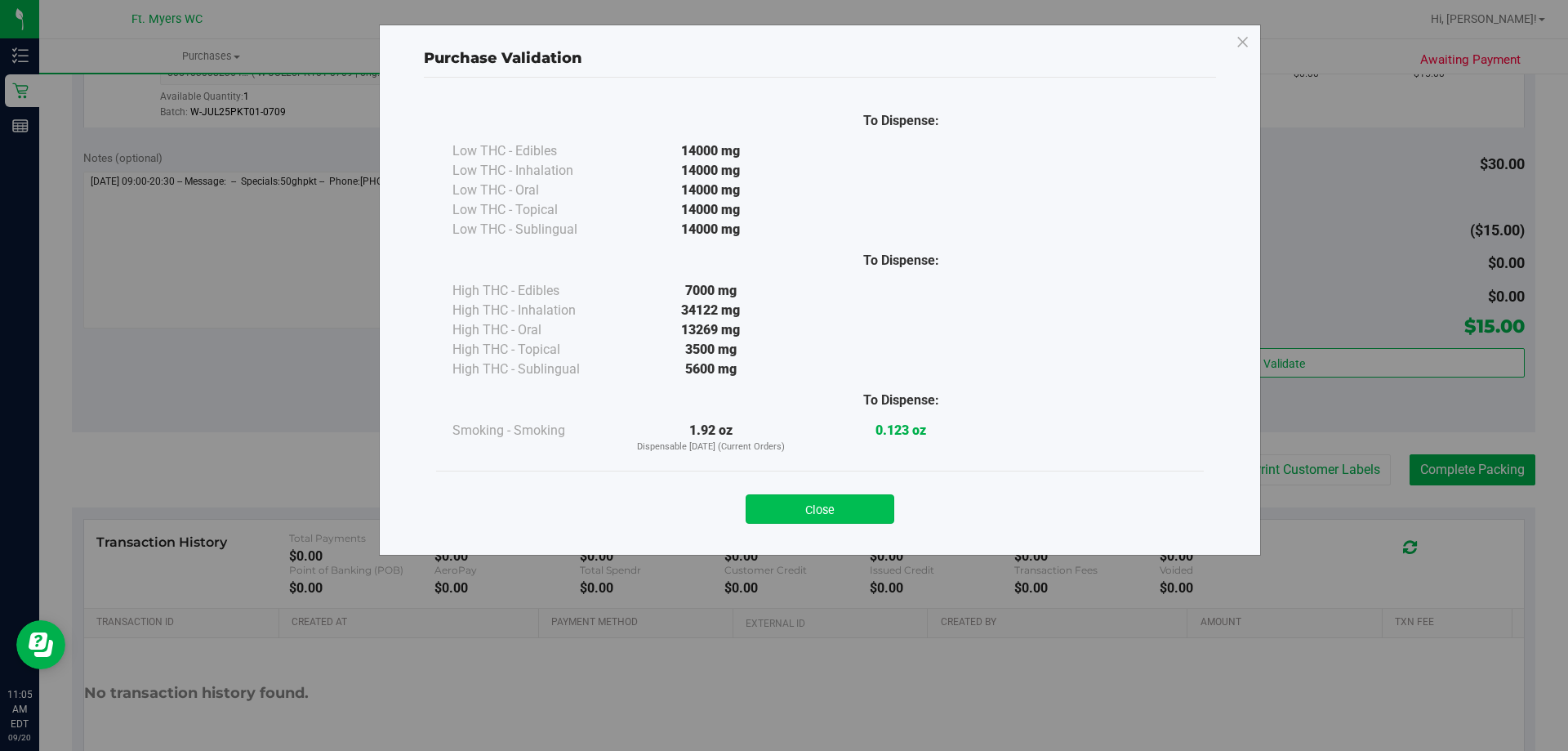
click at [848, 515] on button "Close" at bounding box center [820, 509] width 148 height 30
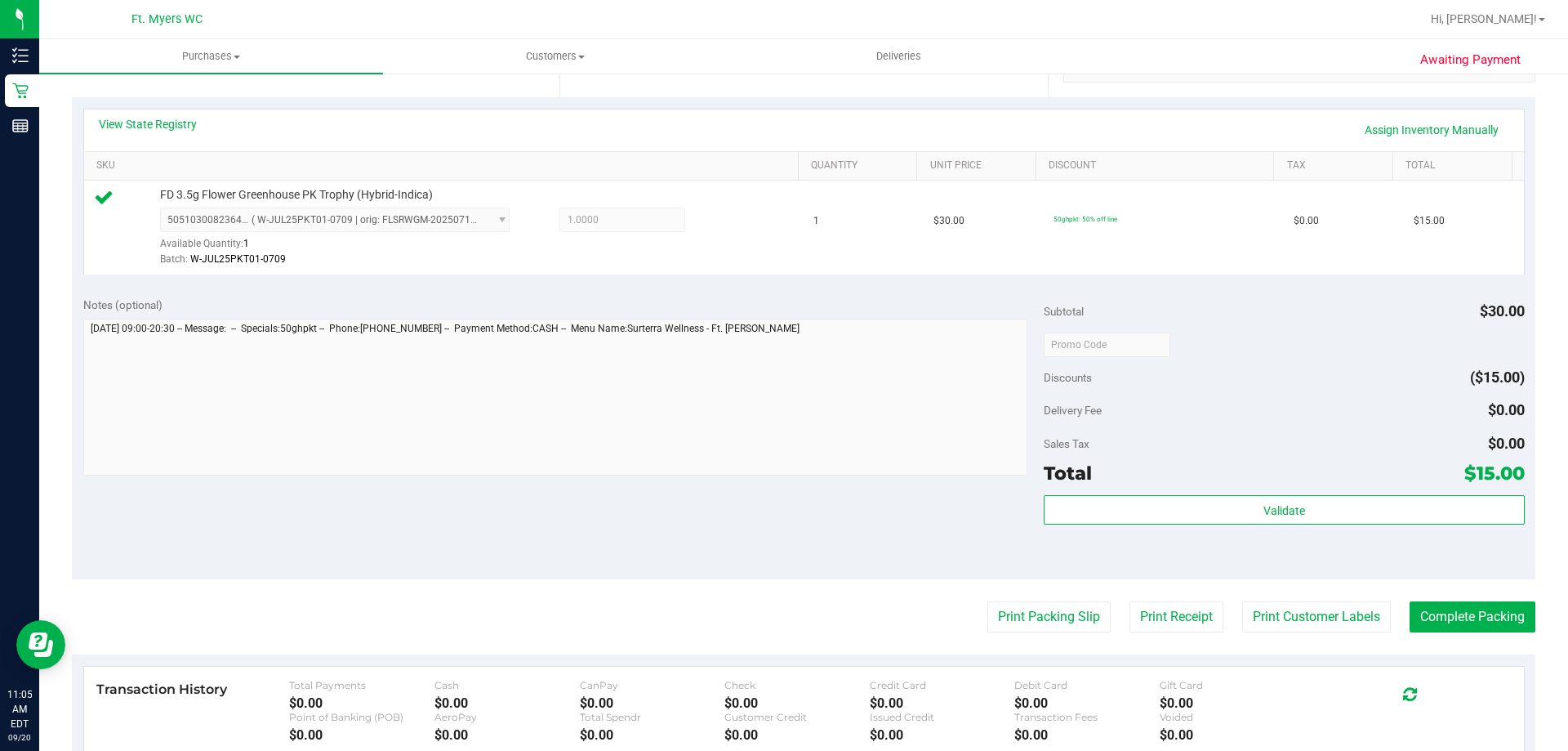
scroll to position [572, 0]
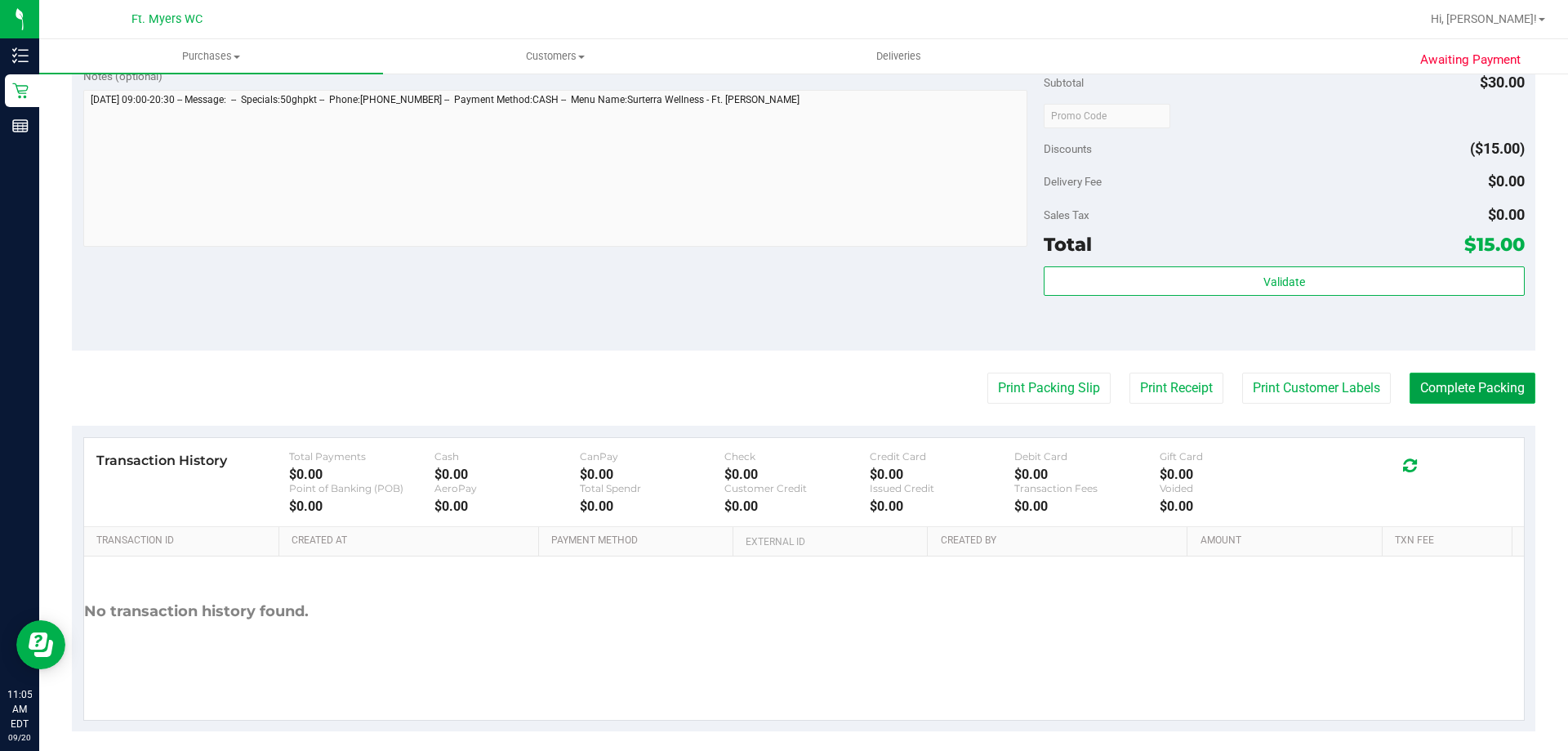
click at [1440, 388] on button "Complete Packing" at bounding box center [1472, 387] width 125 height 31
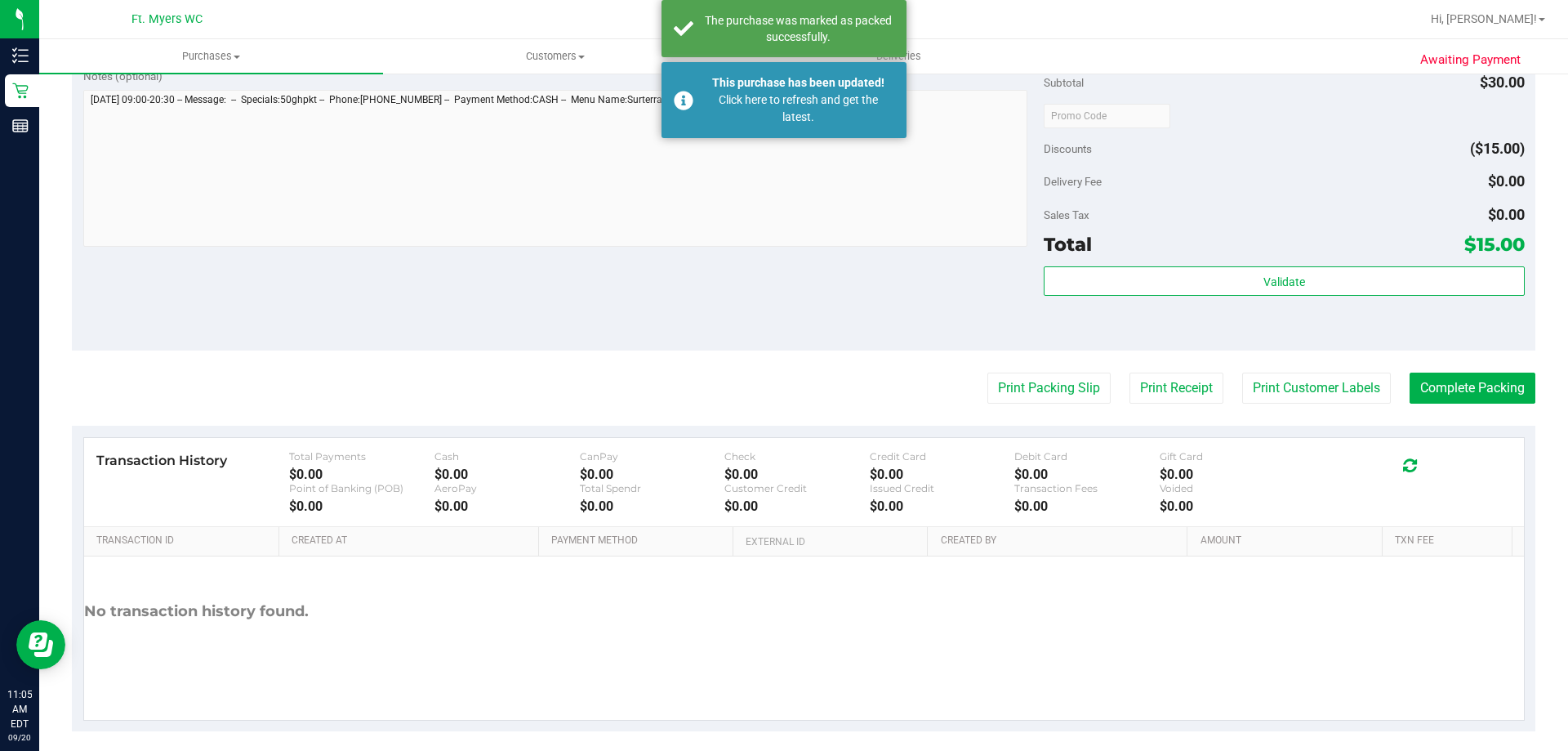
click at [1482, 404] on purchase-details "Back Edit Purchase Cancel Purchase View Profile # 11978964 BioTrack ID: - Submi…" at bounding box center [803, 124] width 1463 height 1214
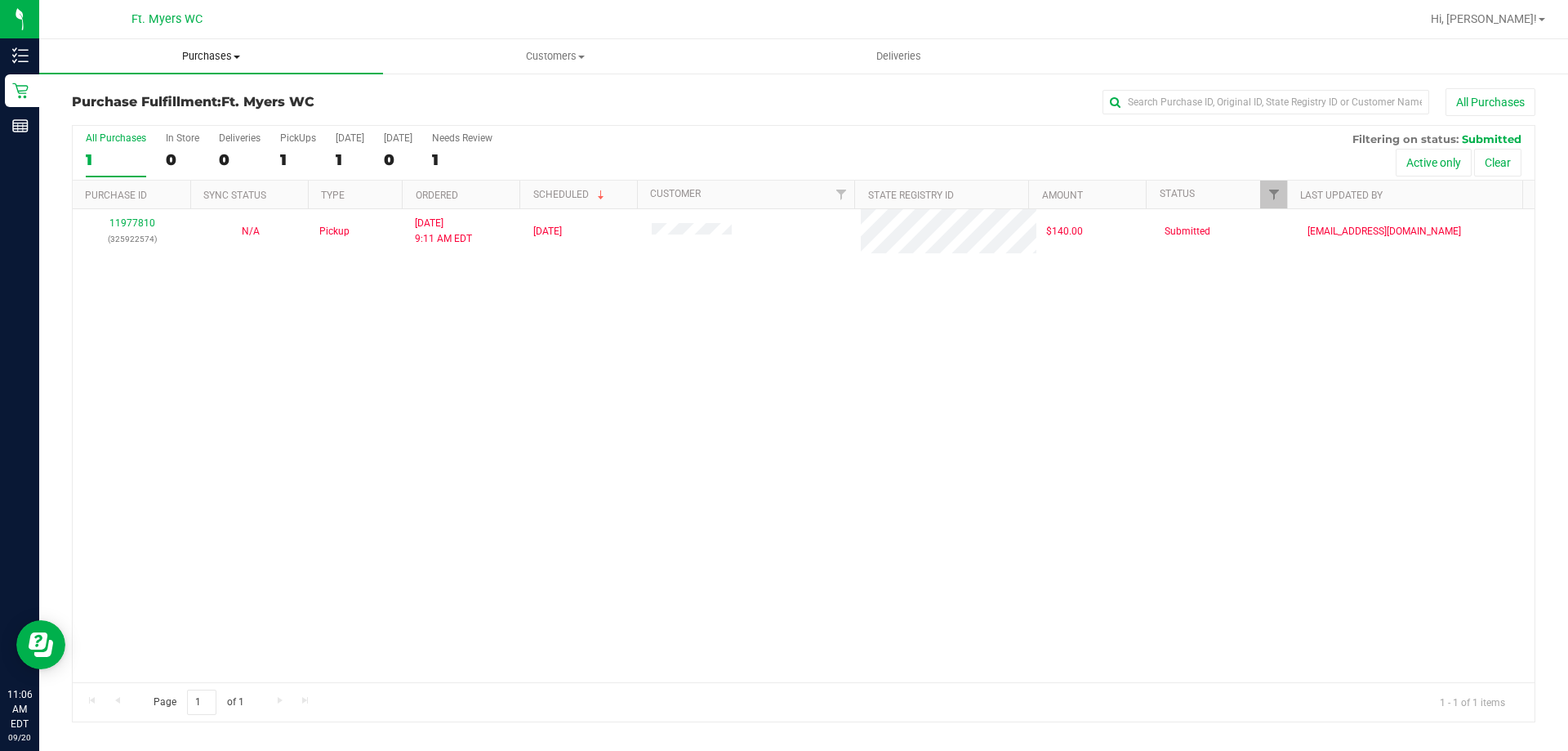
click at [203, 53] on span "Purchases" at bounding box center [211, 56] width 344 height 15
click at [132, 119] on span "Fulfillment" at bounding box center [90, 118] width 101 height 14
click at [300, 142] on div "PickUps" at bounding box center [298, 138] width 36 height 12
click at [0, 0] on input "PickUps 1" at bounding box center [0, 0] width 0 height 0
click at [238, 153] on div "0" at bounding box center [240, 159] width 41 height 19
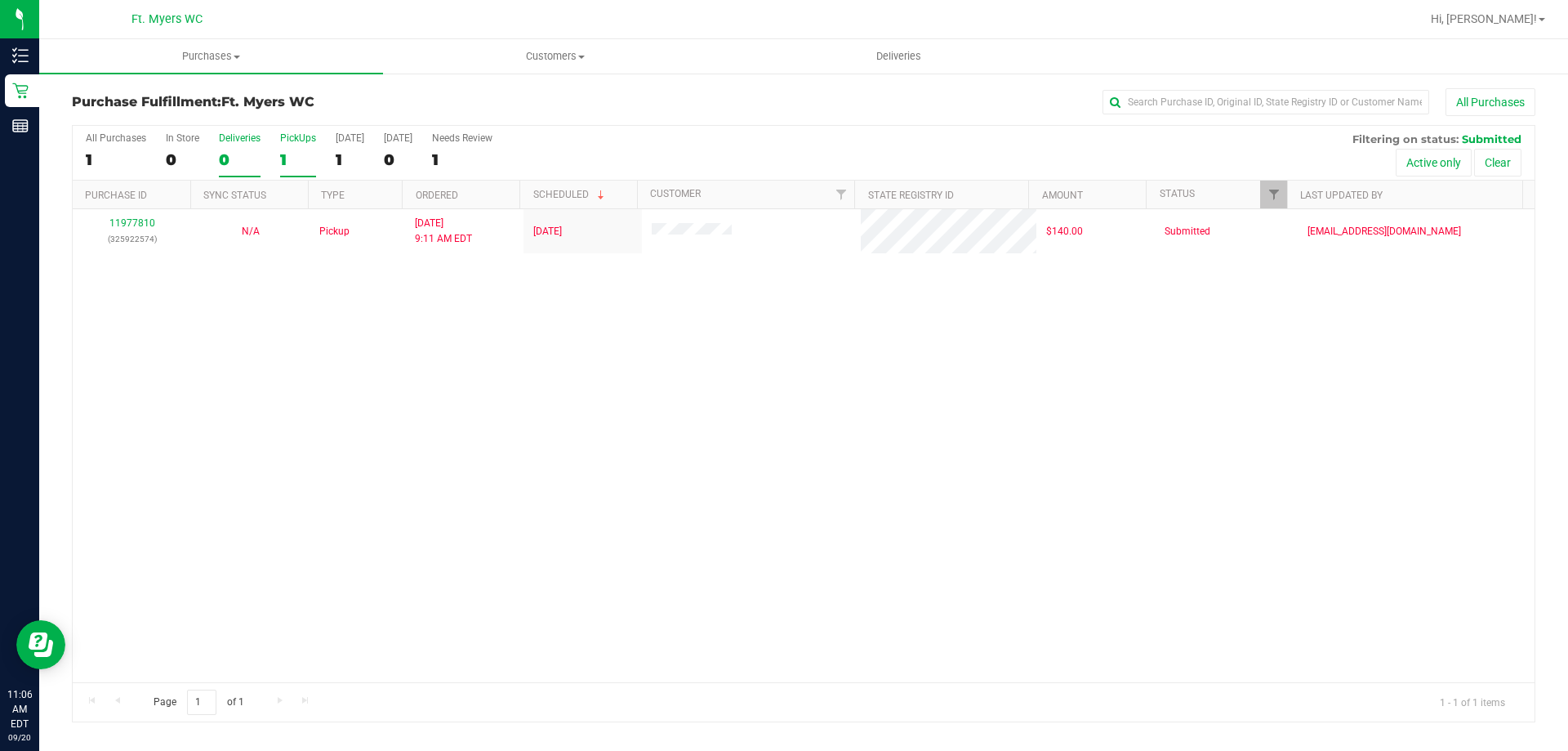
click at [0, 0] on input "Deliveries 0" at bounding box center [0, 0] width 0 height 0
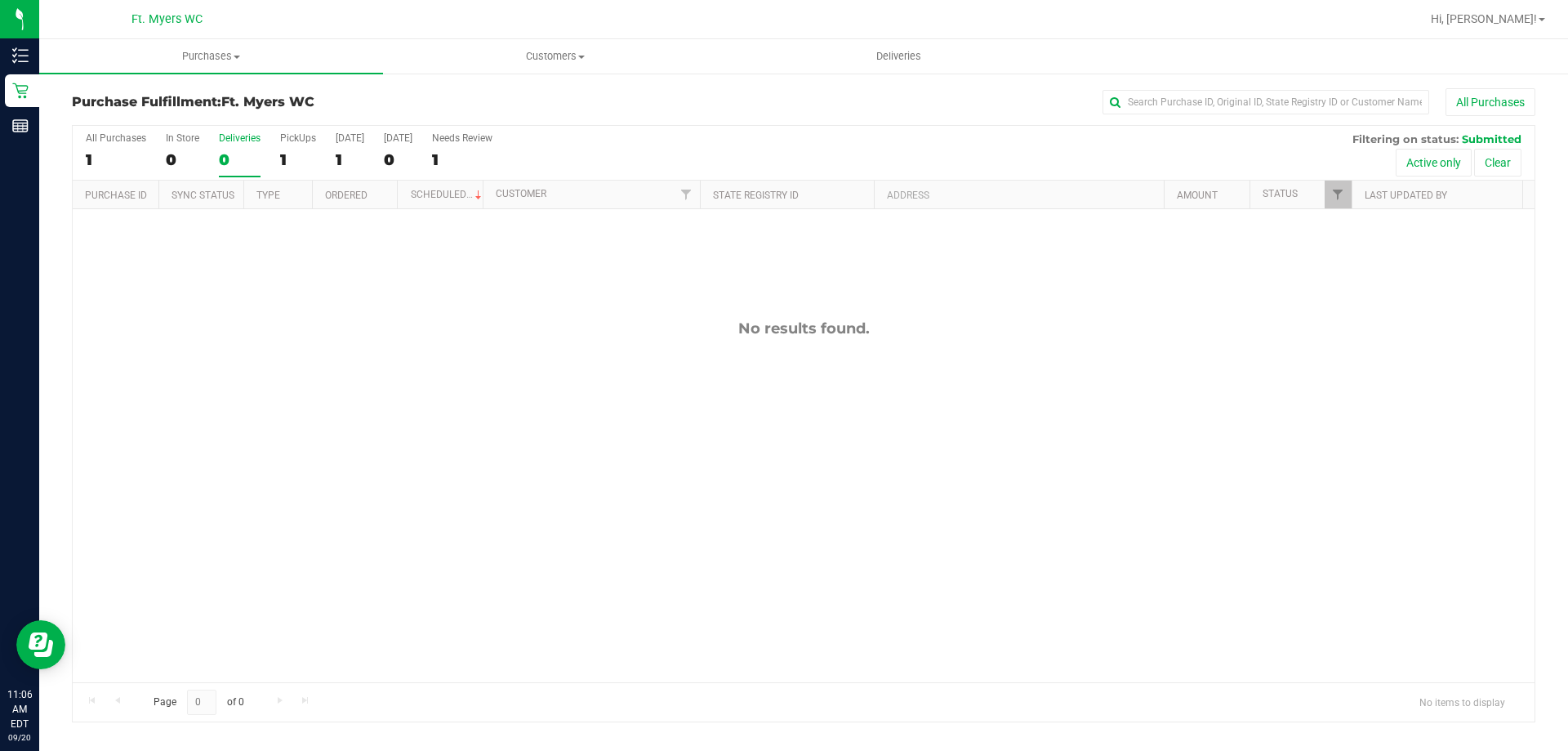
click at [301, 129] on div "All Purchases 1 In Store 0 Deliveries 0 PickUps 1 Today 1 Tomorrow 0 Needs Revi…" at bounding box center [804, 131] width 1462 height 13
click at [294, 158] on div "1" at bounding box center [298, 159] width 36 height 19
click at [0, 0] on input "PickUps 1" at bounding box center [0, 0] width 0 height 0
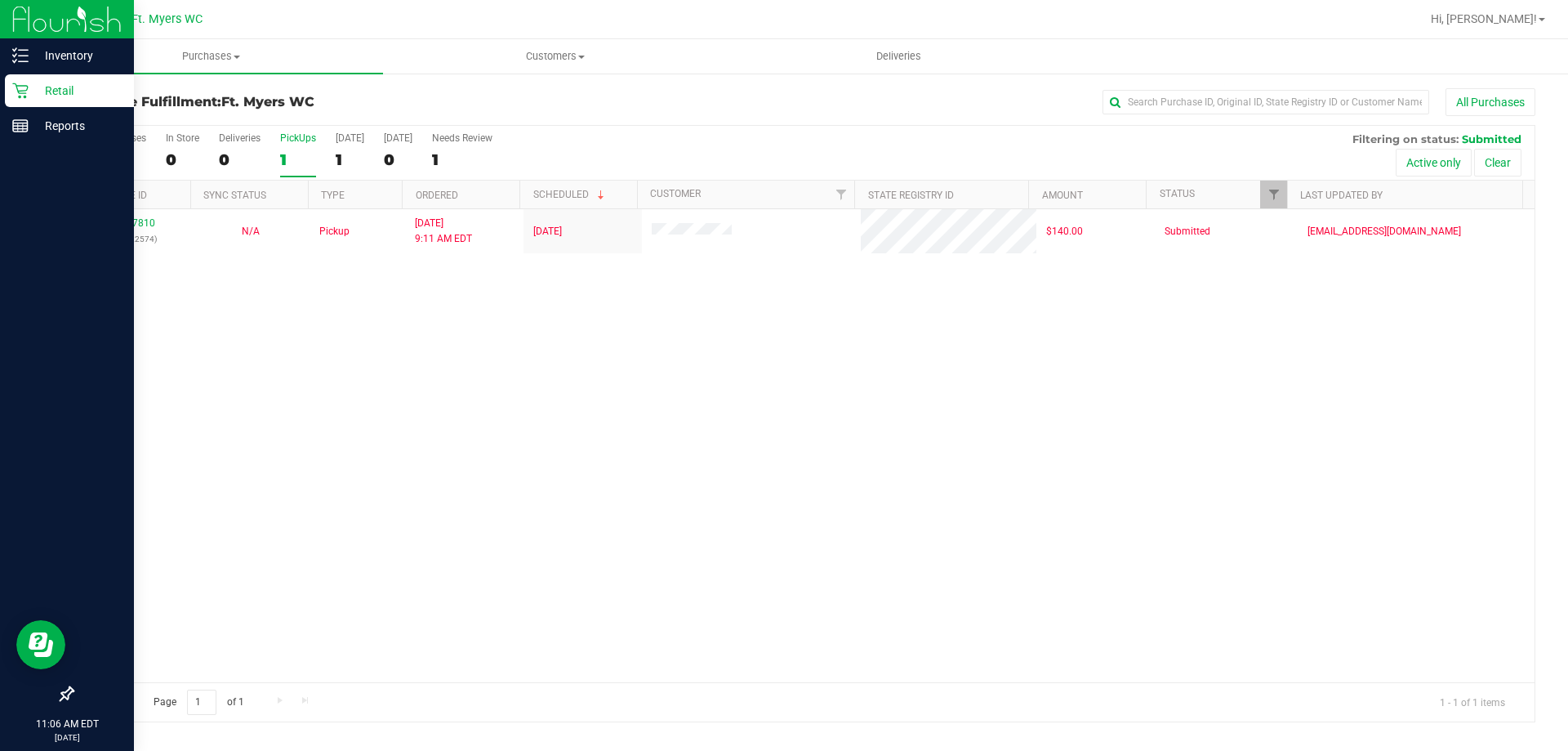
click at [38, 96] on p "Retail" at bounding box center [77, 91] width 98 height 20
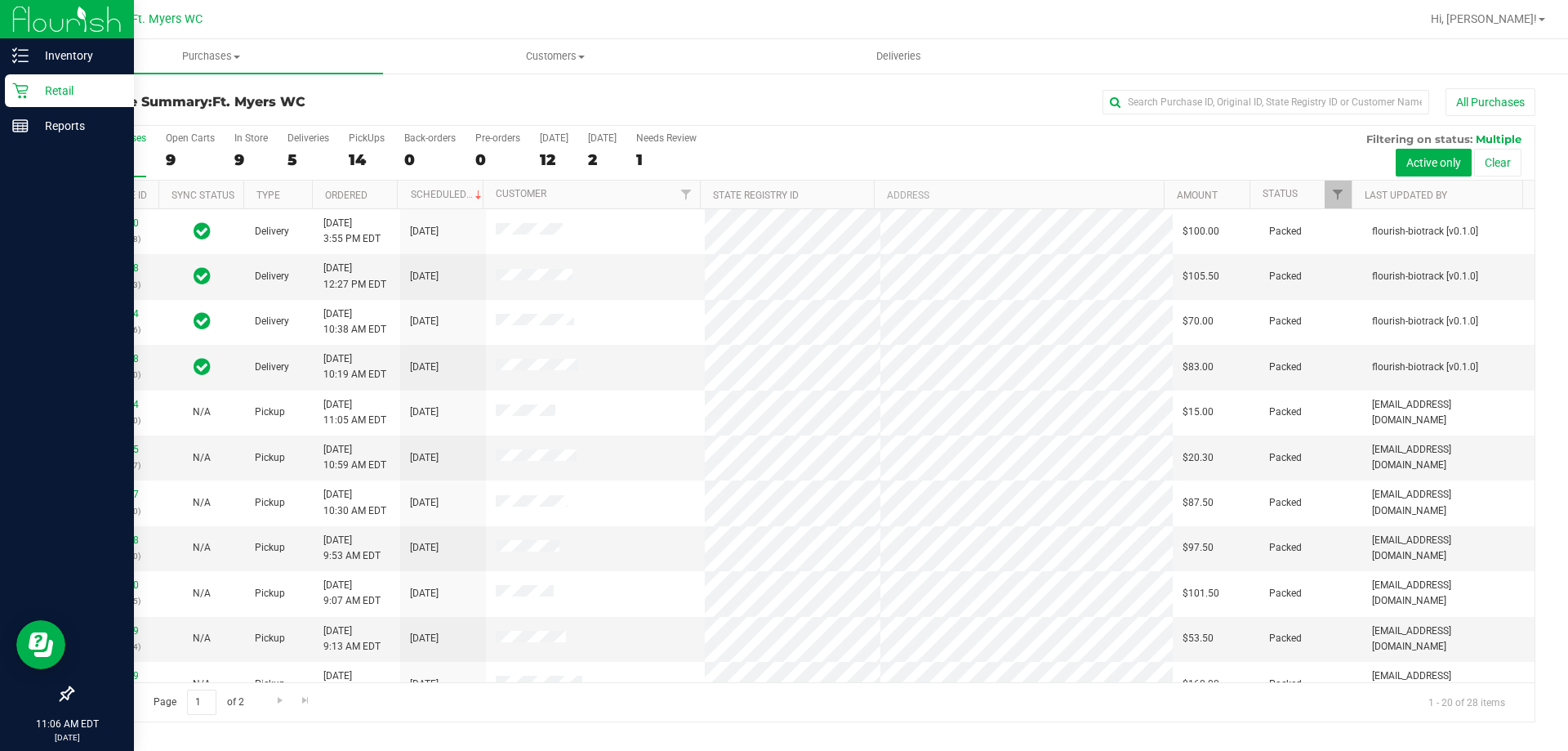
click at [37, 91] on p "Retail" at bounding box center [77, 91] width 98 height 20
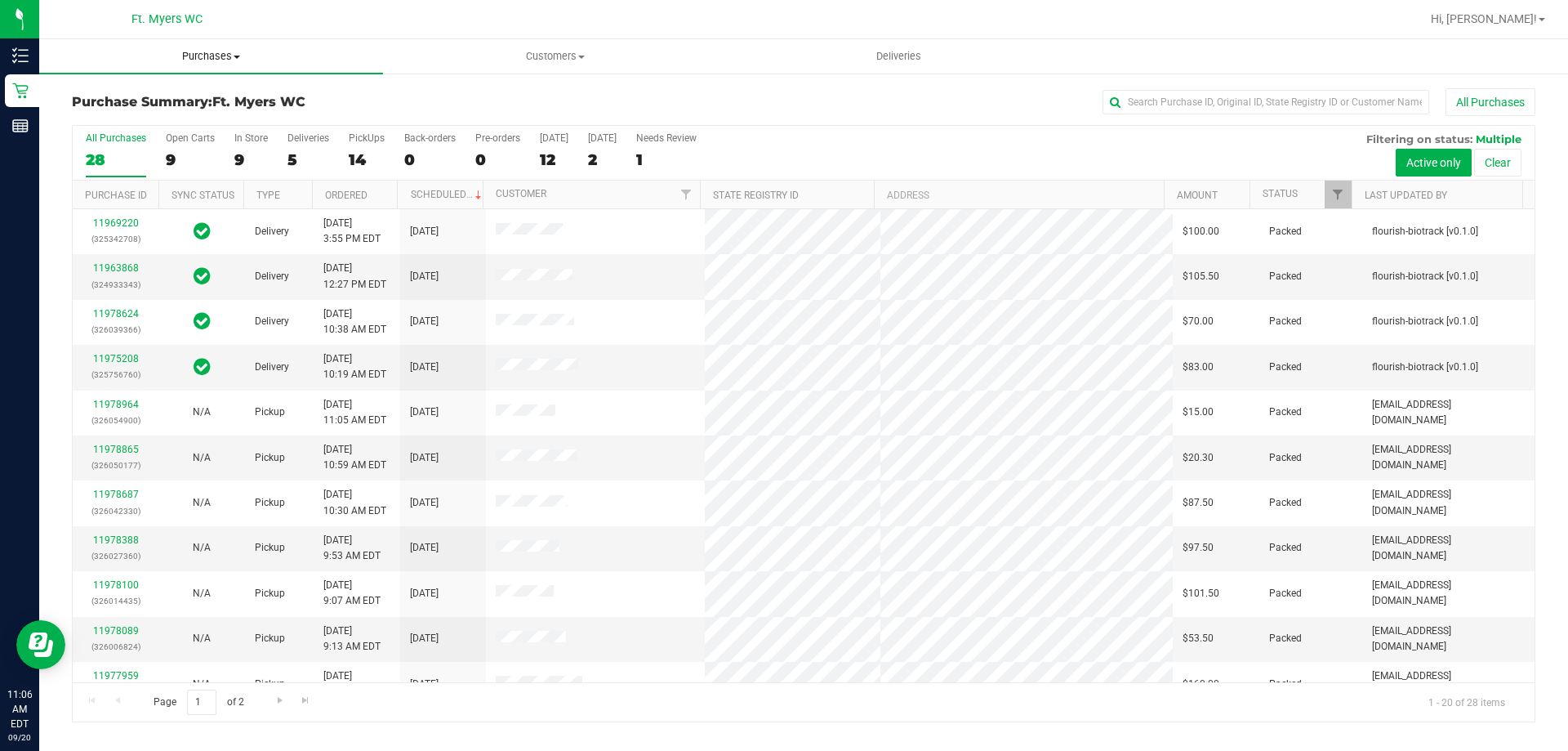
click at [267, 50] on span "Purchases" at bounding box center [211, 56] width 344 height 15
click at [124, 116] on span "Fulfillment" at bounding box center [90, 118] width 101 height 14
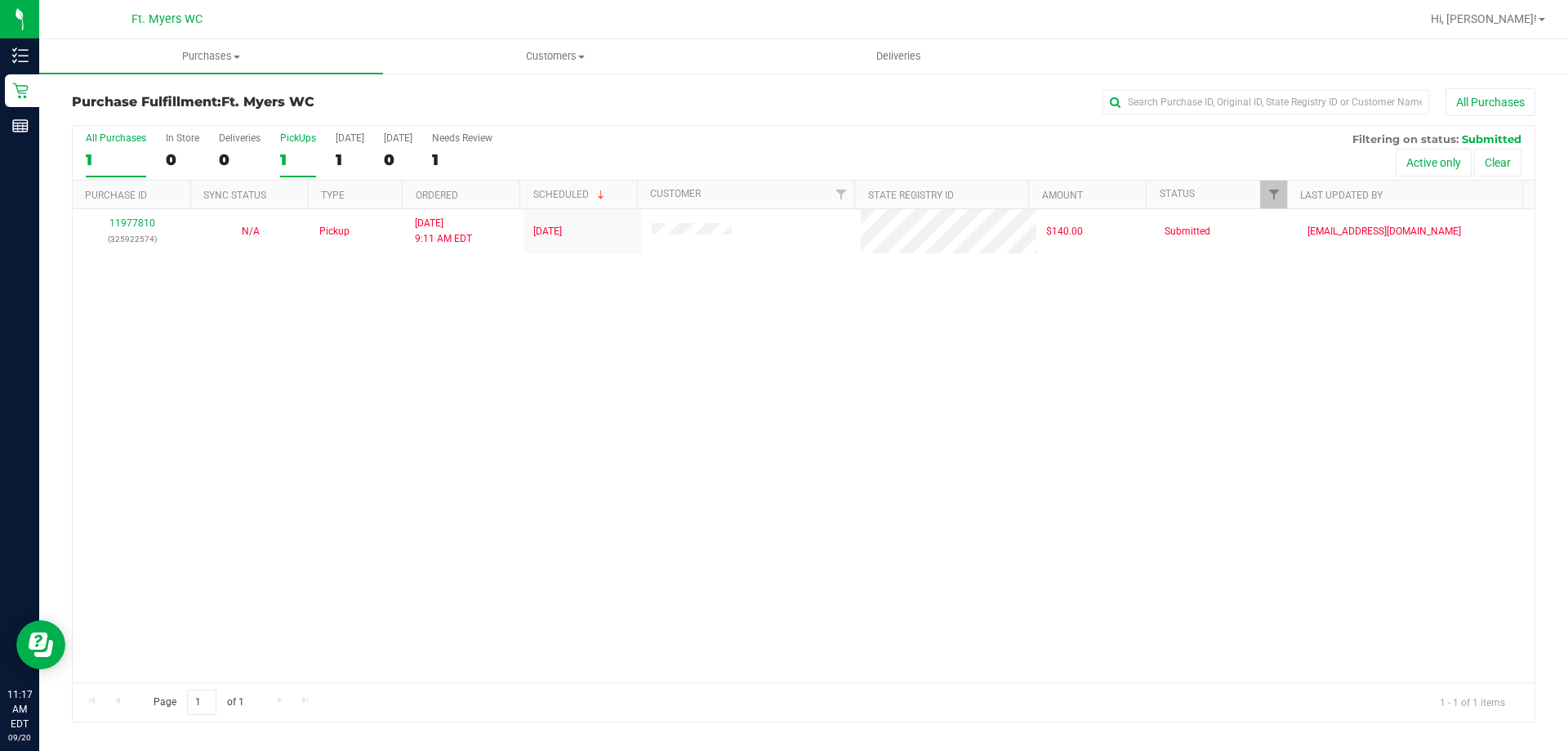
click at [303, 153] on div "1" at bounding box center [298, 159] width 36 height 19
click at [0, 0] on input "PickUps 1" at bounding box center [0, 0] width 0 height 0
click at [1086, 143] on div "All Purchases 1 In Store 0 Deliveries 0 PickUps 1 [DATE] 1 [DATE] 0 Needs Revie…" at bounding box center [804, 152] width 1462 height 54
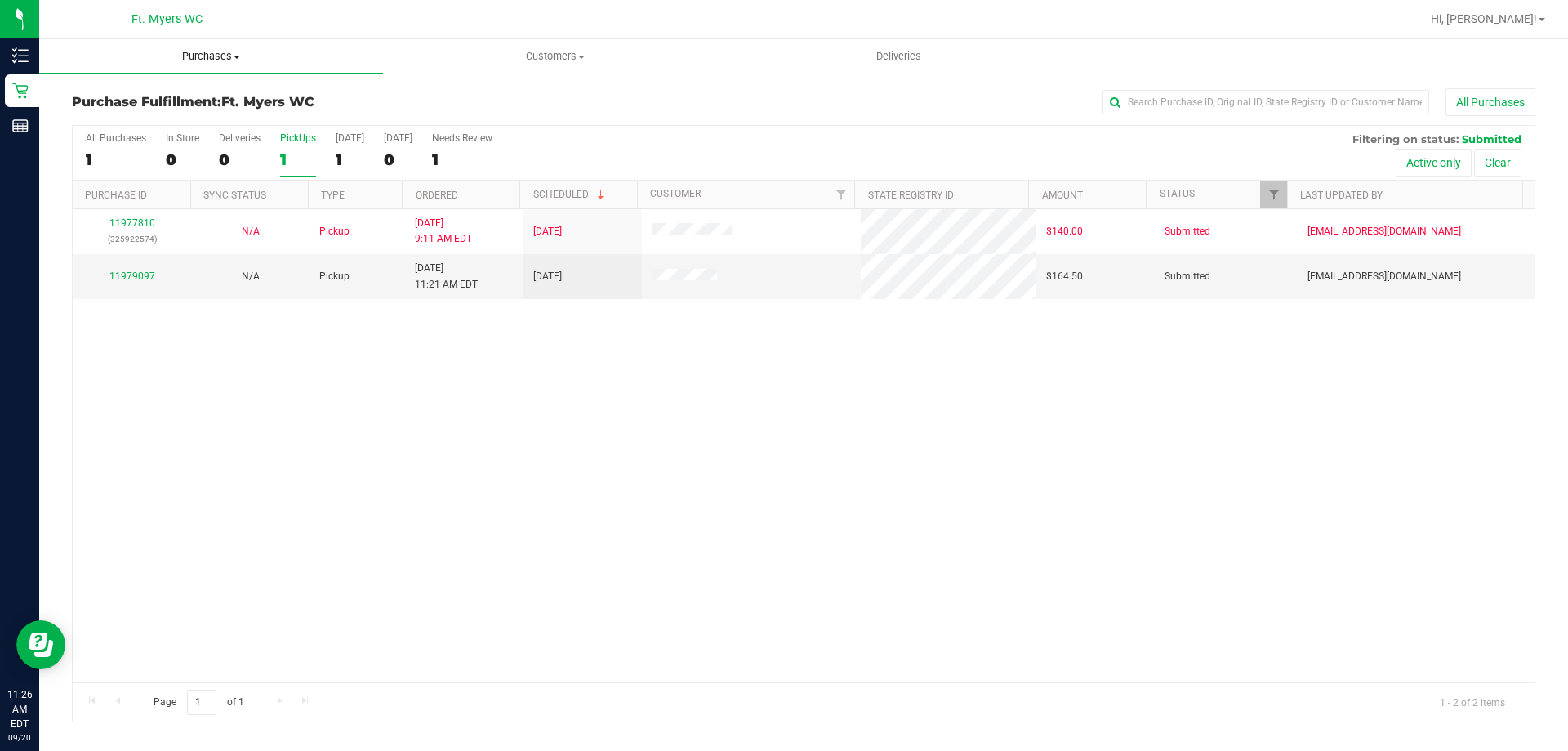
click at [186, 49] on span "Purchases" at bounding box center [211, 56] width 344 height 15
click at [111, 116] on span "Fulfillment" at bounding box center [90, 118] width 101 height 14
click at [192, 49] on span "Purchases" at bounding box center [211, 56] width 344 height 15
click at [179, 115] on li "Fulfillment" at bounding box center [211, 119] width 344 height 20
click at [146, 281] on link "11979097" at bounding box center [132, 277] width 45 height 12
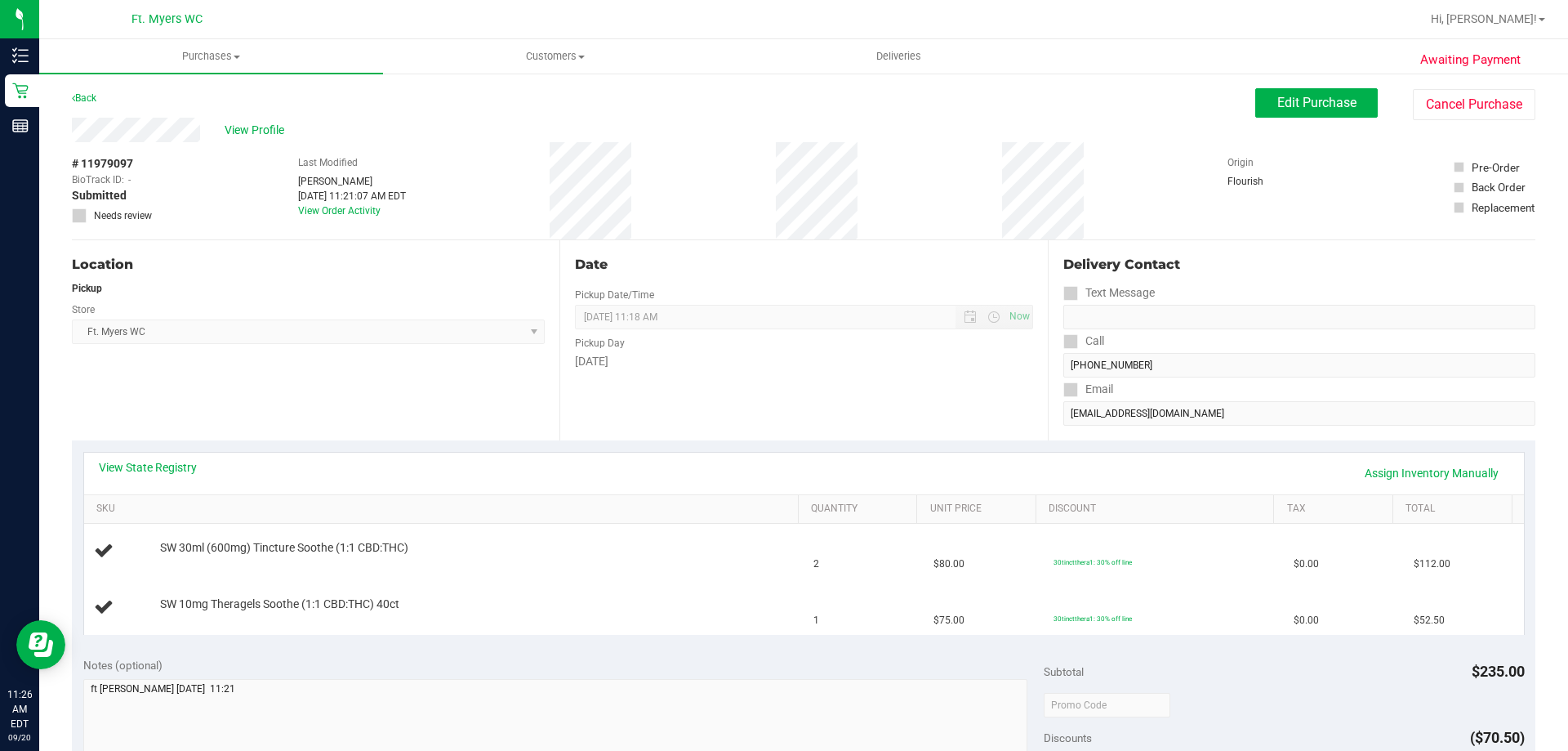
click at [337, 409] on div "Location Pickup Store Ft. [PERSON_NAME] Select Store [PERSON_NAME][GEOGRAPHIC_D…" at bounding box center [315, 340] width 487 height 201
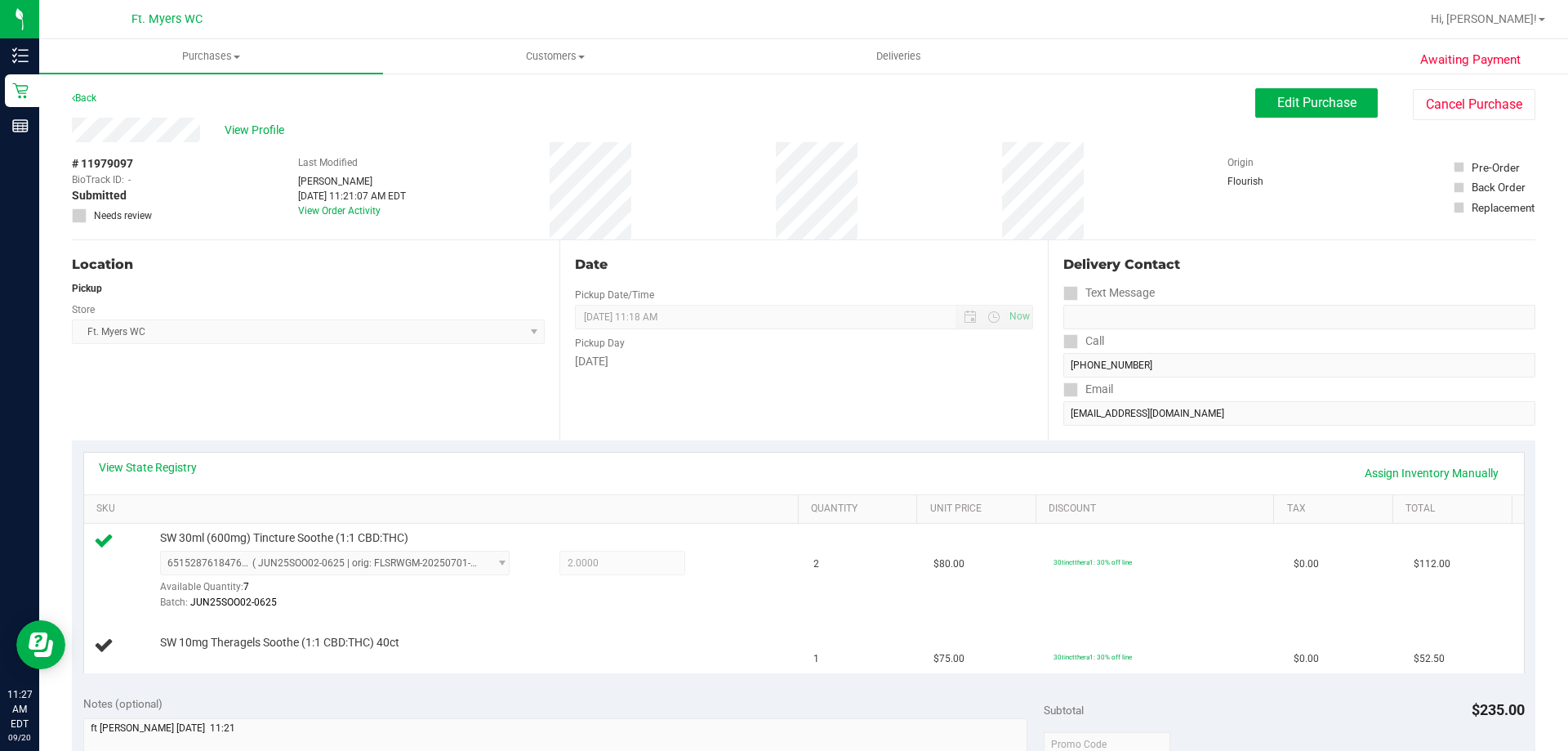
click at [497, 407] on div "Location Pickup Store Ft. [PERSON_NAME] Select Store [PERSON_NAME][GEOGRAPHIC_D…" at bounding box center [315, 340] width 487 height 201
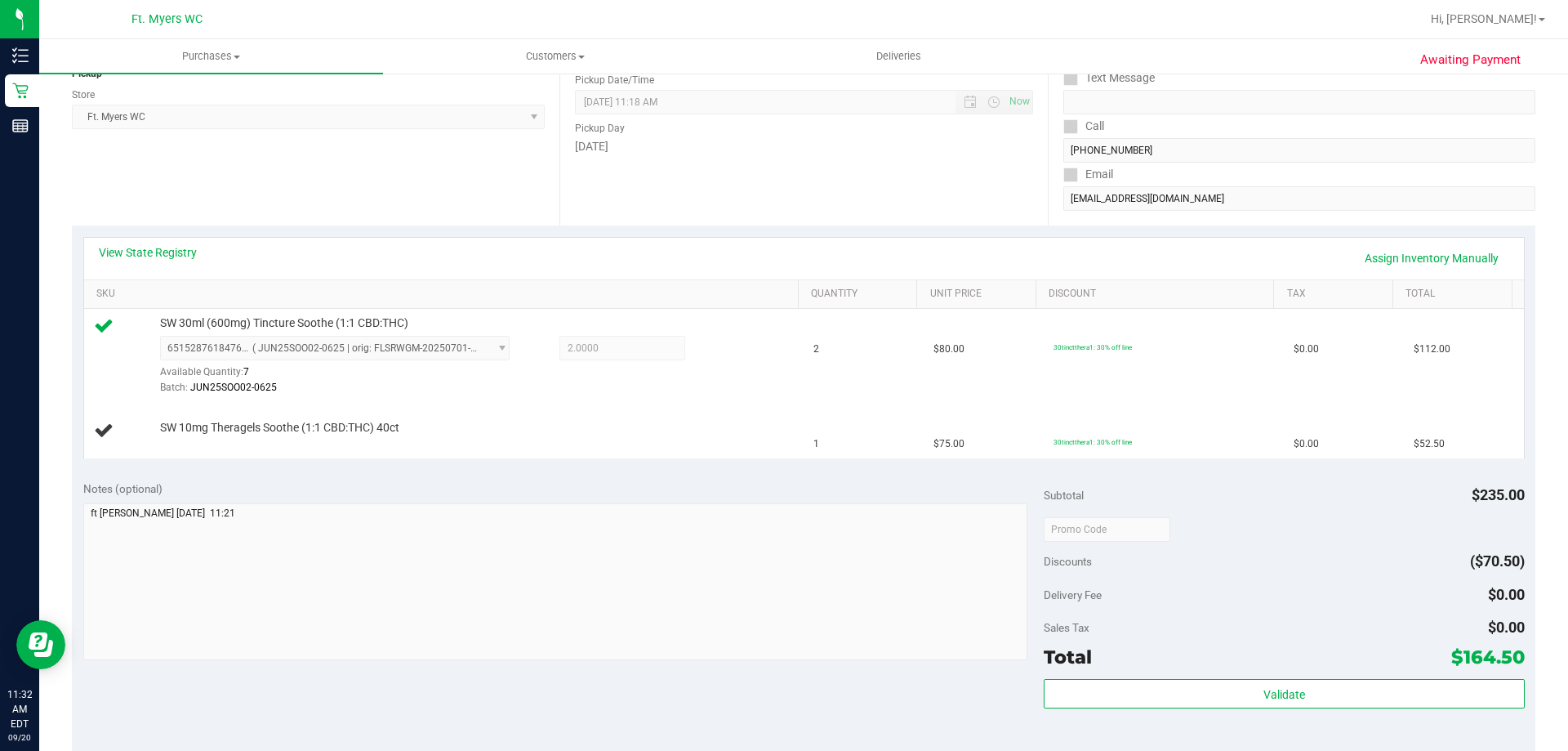
scroll to position [245, 0]
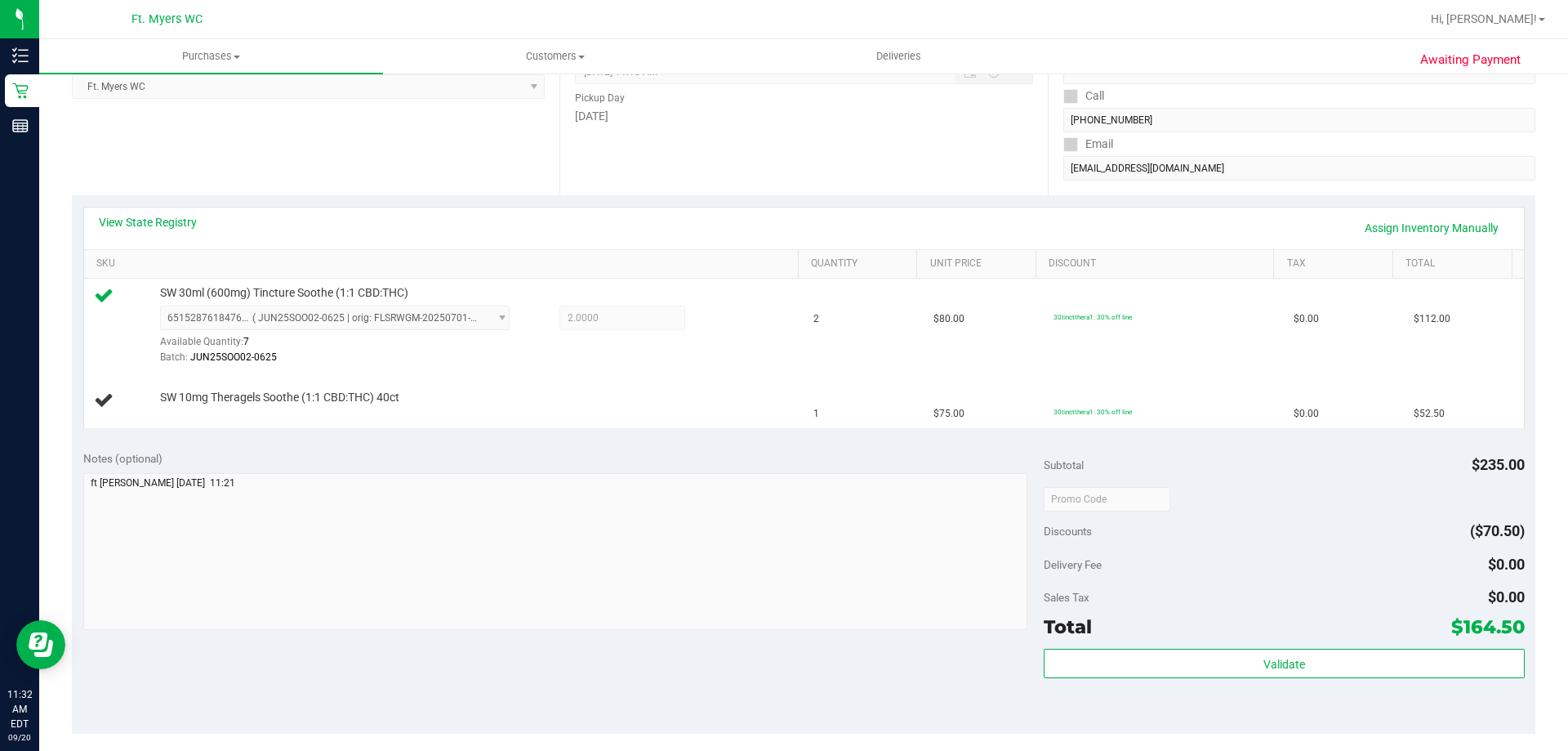
click at [273, 233] on div "View State Registry Assign Inventory Manually" at bounding box center [803, 228] width 1410 height 28
click at [297, 175] on div "Location Pickup Store Ft. [PERSON_NAME] Select Store [PERSON_NAME][GEOGRAPHIC_D…" at bounding box center [315, 95] width 487 height 201
click at [329, 204] on div "View State Registry Assign Inventory Manually SKU Quantity Unit Price Discount …" at bounding box center [803, 317] width 1463 height 244
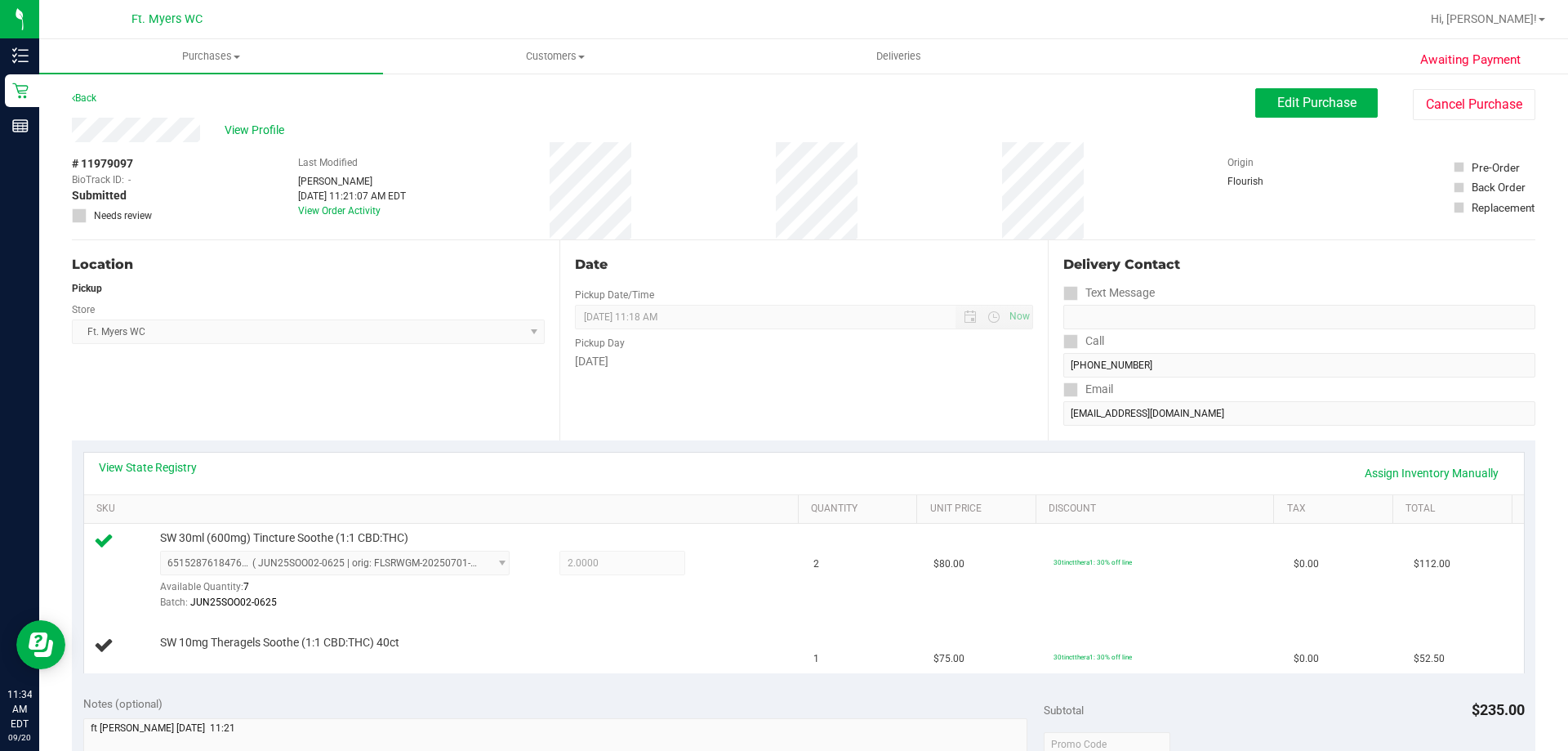
click at [1290, 245] on div "Delivery Contact Text Message Call (239) 989-8386 Email jjwalts@msn.com" at bounding box center [1290, 340] width 487 height 201
click at [698, 398] on div "Date Pickup Date/Time 09/20/2025 Now 09/20/2025 11:18 AM Now Pickup Day Saturday" at bounding box center [802, 340] width 487 height 201
click at [899, 437] on div "Date Pickup Date/Time 09/20/2025 Now 09/20/2025 11:18 AM Now Pickup Day Saturday" at bounding box center [802, 340] width 487 height 201
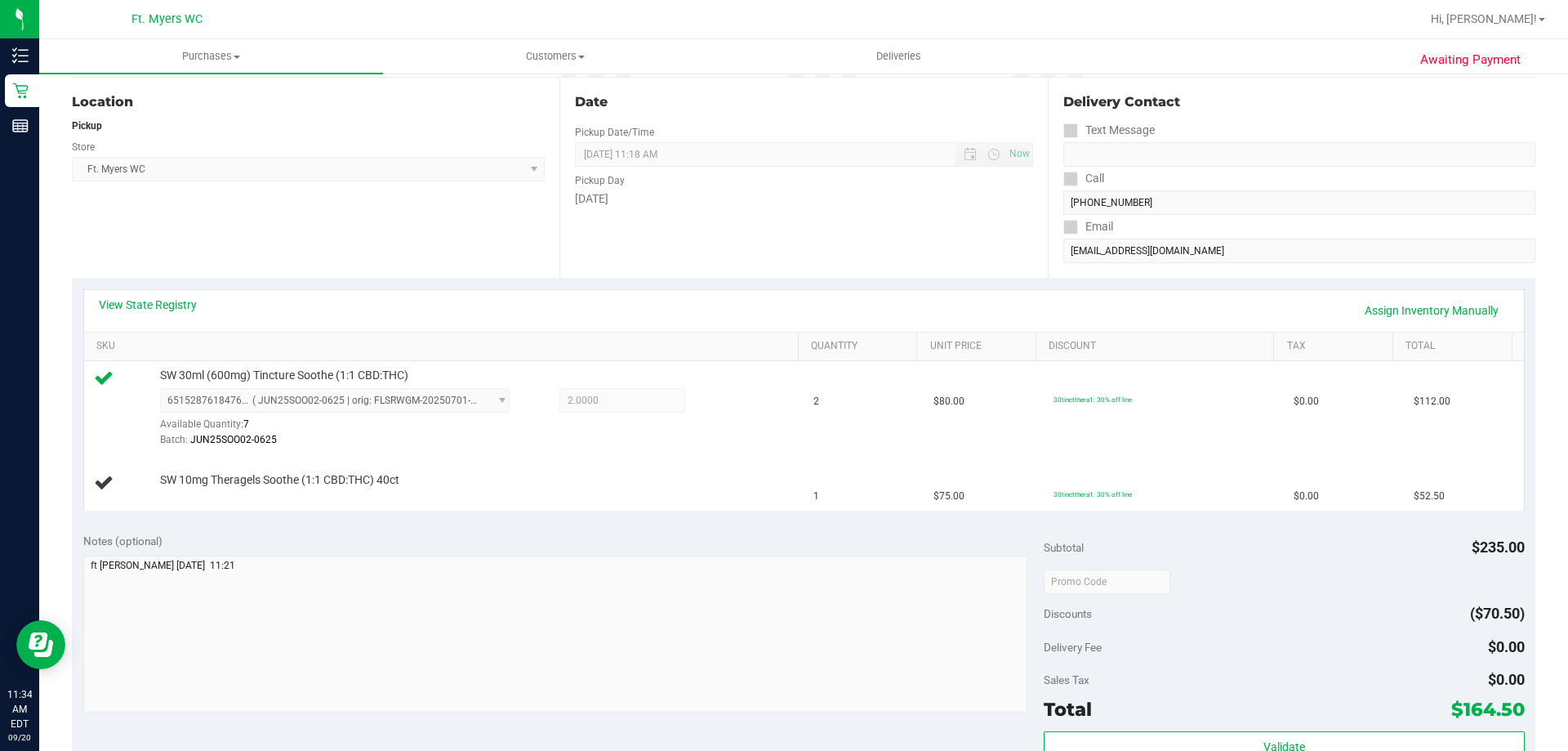
scroll to position [163, 0]
click at [1045, 286] on div "View State Registry Assign Inventory Manually SKU Quantity Unit Price Discount …" at bounding box center [803, 398] width 1463 height 244
click at [708, 282] on div "View State Registry Assign Inventory Manually SKU Quantity Unit Price Discount …" at bounding box center [803, 398] width 1463 height 244
click at [548, 302] on div "View State Registry Assign Inventory Manually" at bounding box center [803, 309] width 1410 height 28
click at [949, 287] on div "View State Registry Assign Inventory Manually SKU Quantity Unit Price Discount …" at bounding box center [803, 398] width 1463 height 244
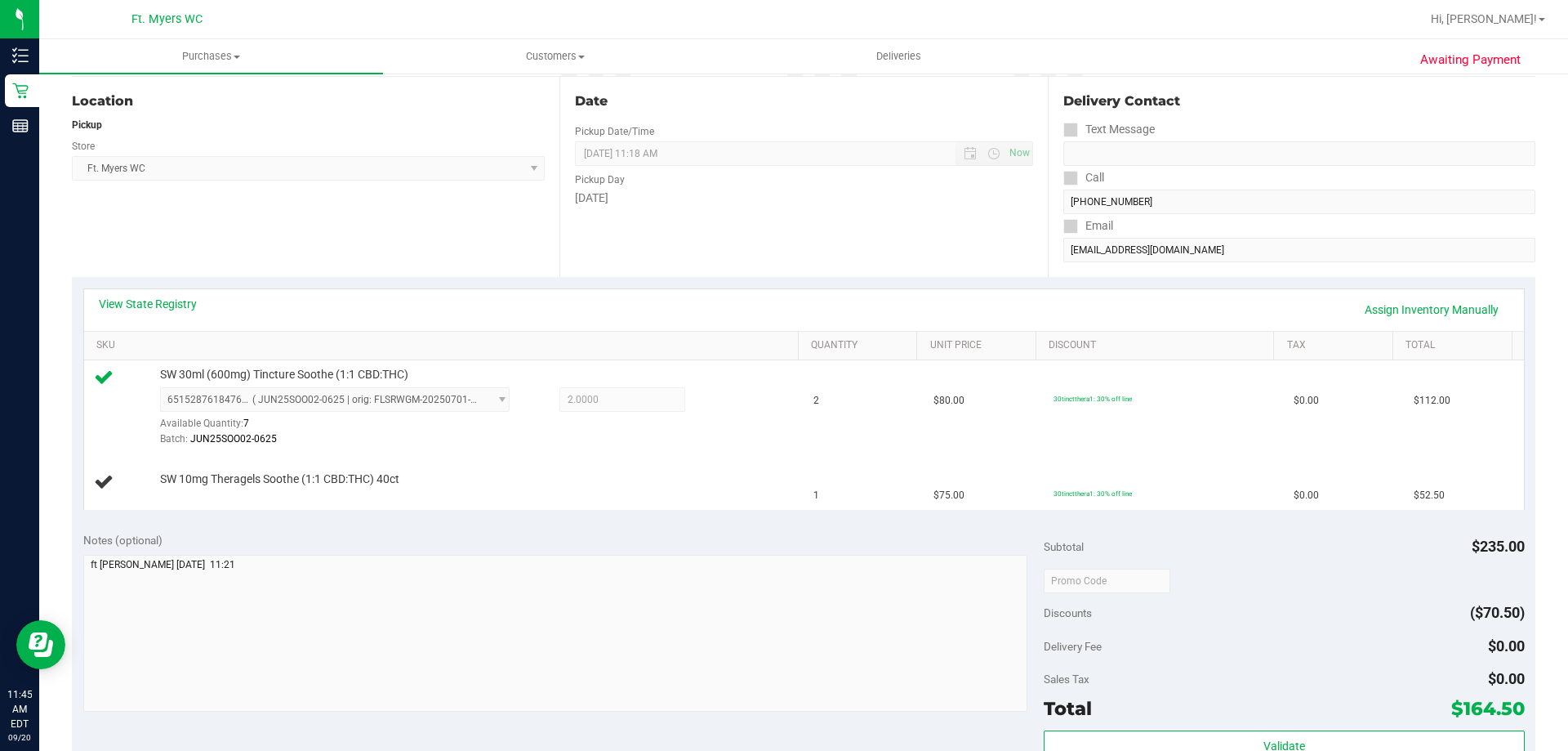
click at [1308, 294] on div "View State Registry Assign Inventory Manually" at bounding box center [803, 310] width 1440 height 42
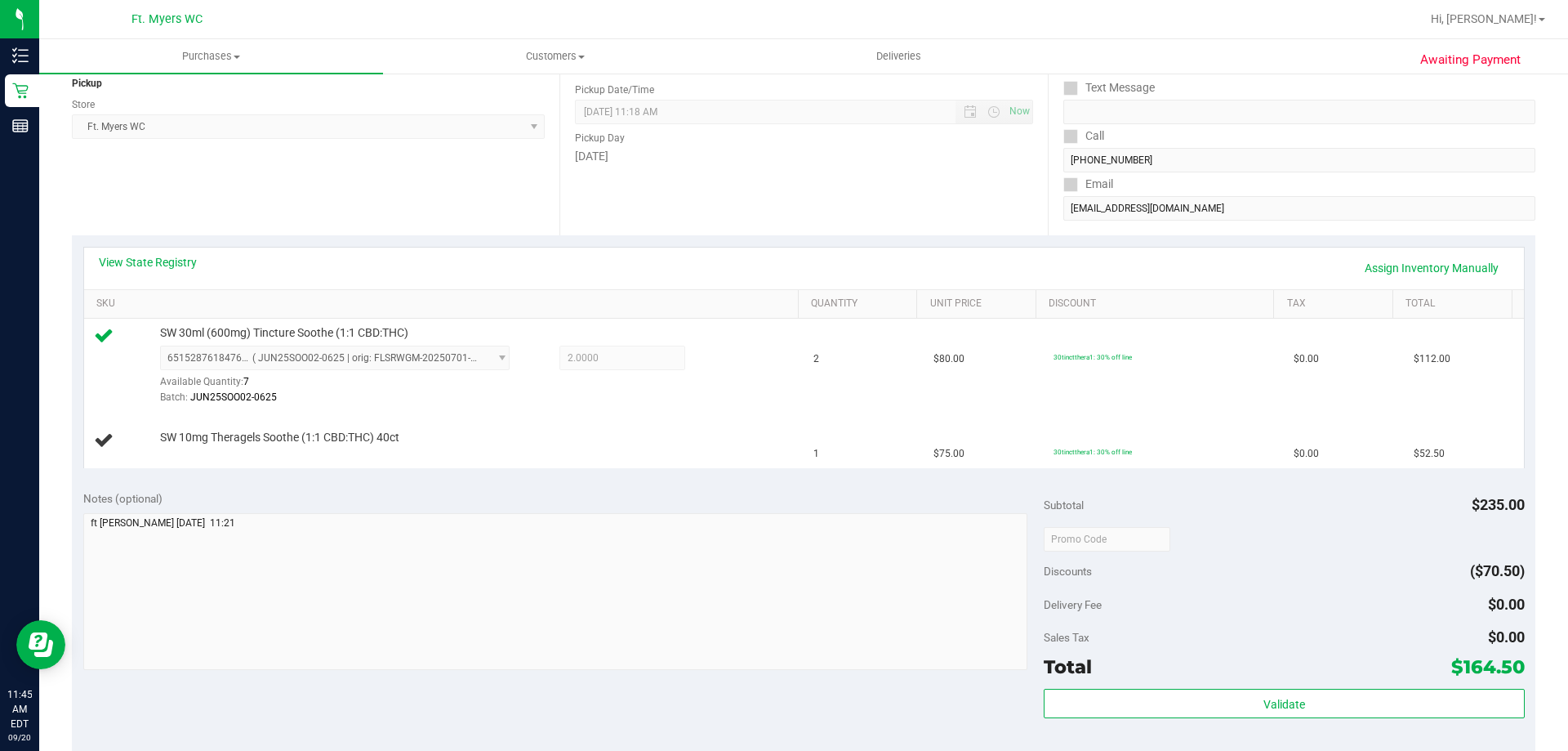
scroll to position [245, 0]
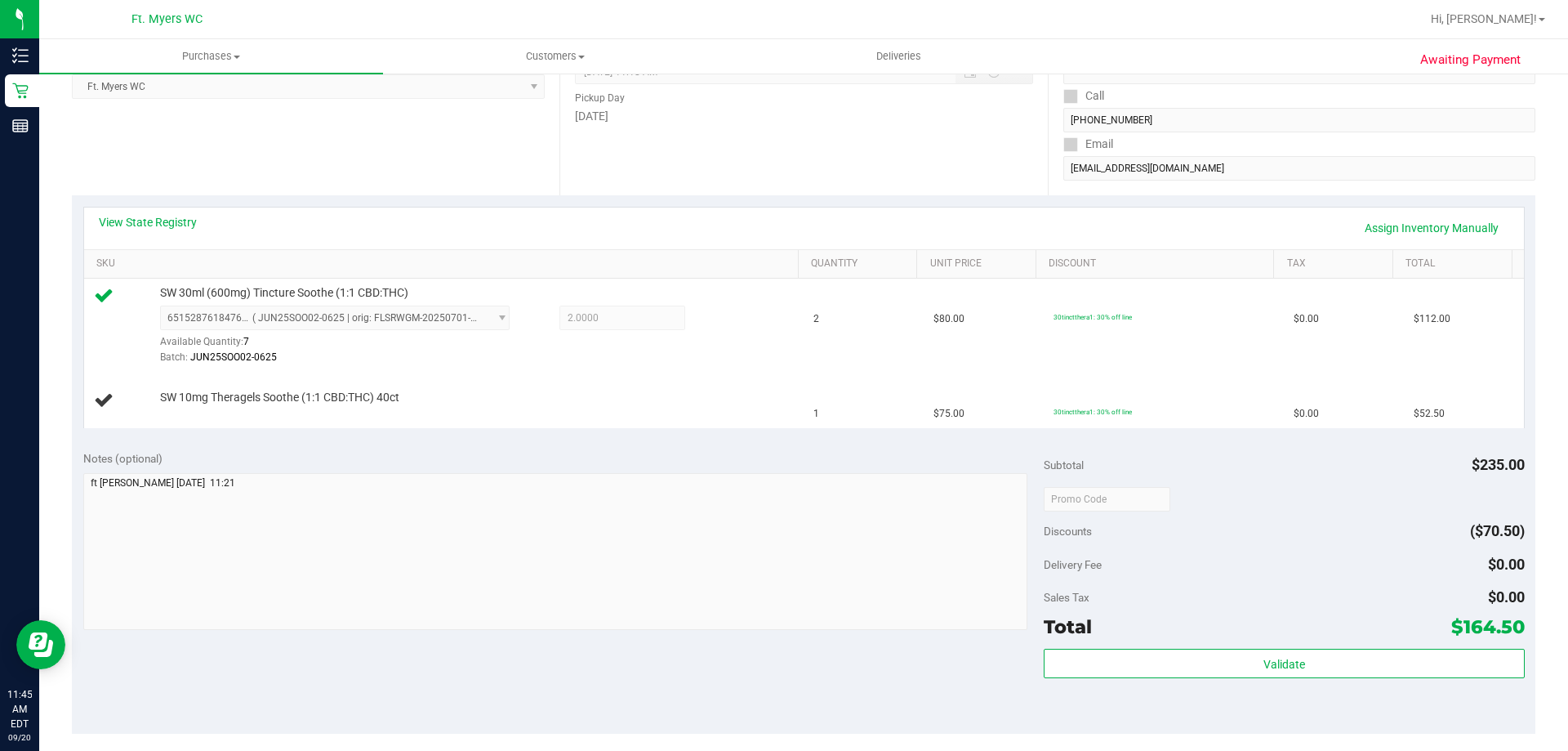
click at [1194, 216] on div "View State Registry Assign Inventory Manually" at bounding box center [803, 228] width 1410 height 28
click at [649, 232] on div "View State Registry Assign Inventory Manually" at bounding box center [803, 228] width 1410 height 28
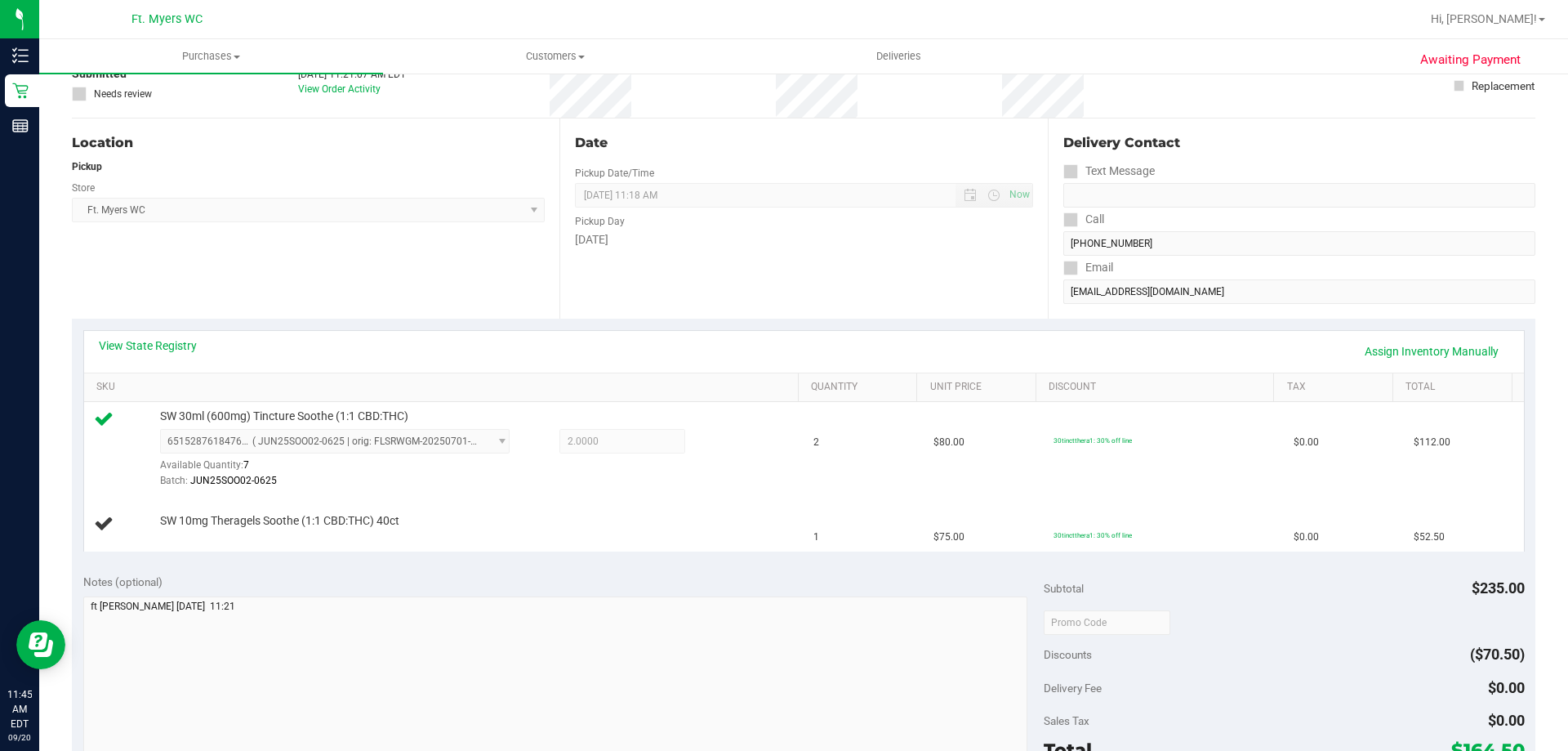
scroll to position [0, 0]
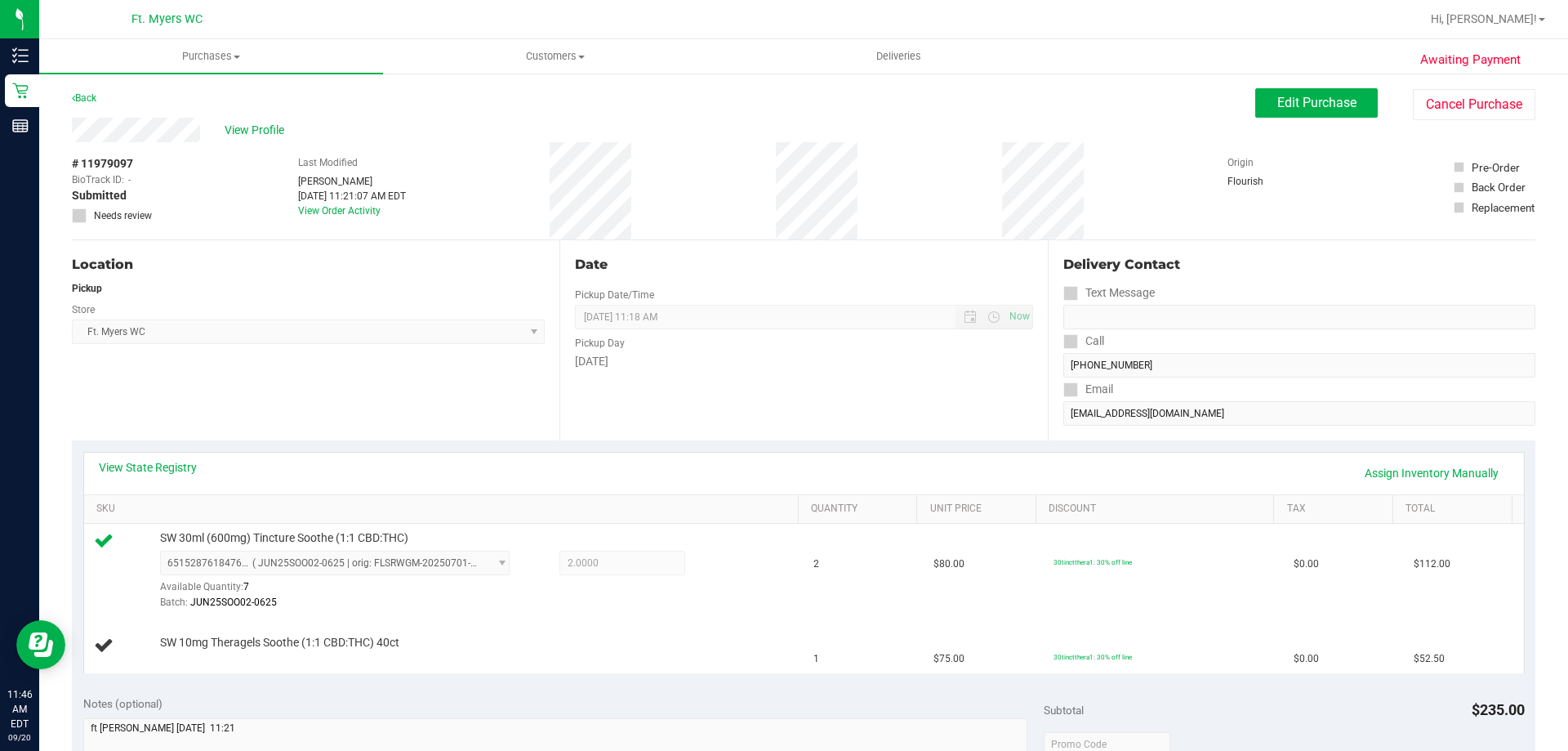
click at [1444, 84] on div "Awaiting Payment Back Edit Purchase Cancel Purchase View Profile # 11979097 Bio…" at bounding box center [803, 732] width 1528 height 1320
click at [1377, 89] on div "Edit Purchase Cancel Purchase" at bounding box center [1395, 104] width 281 height 32
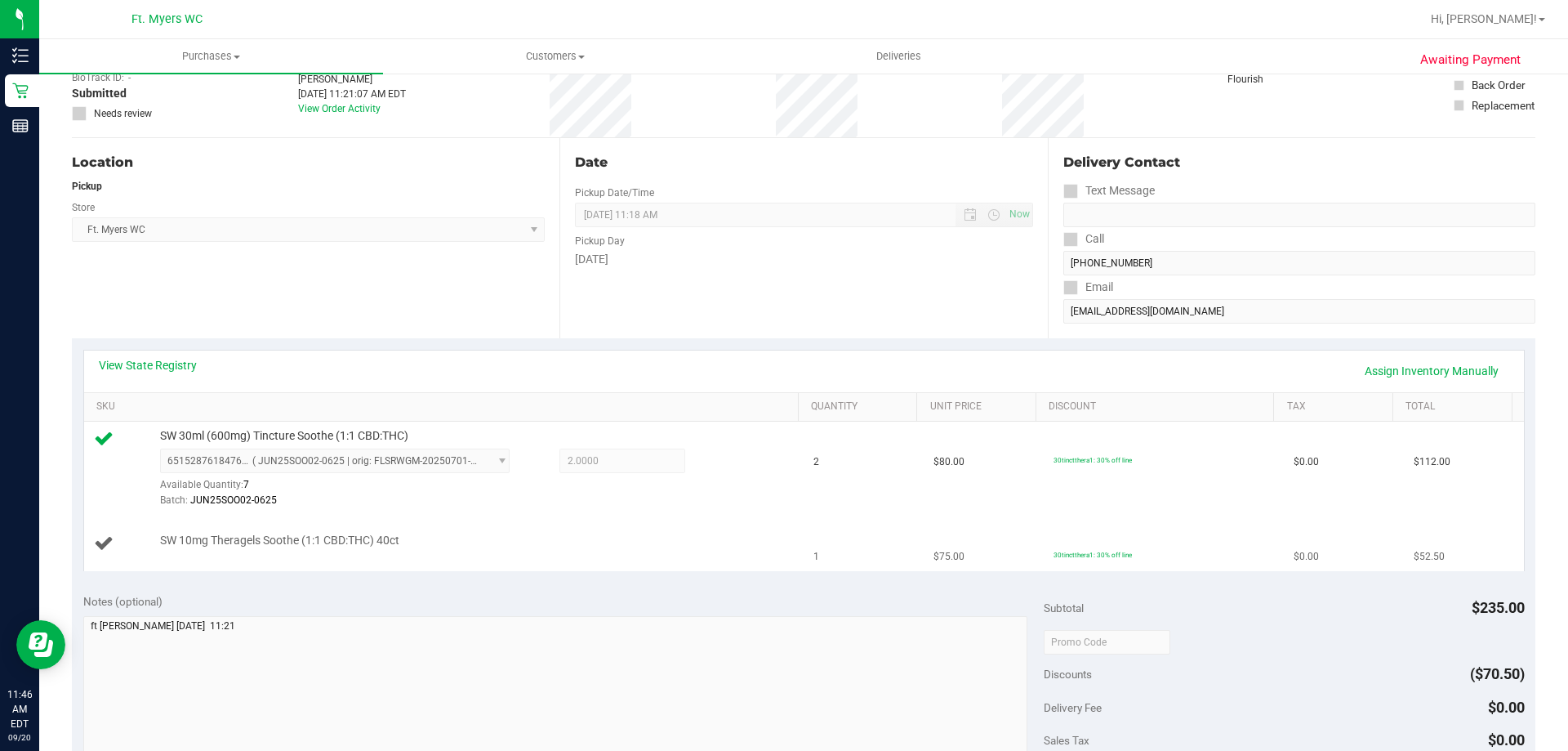
scroll to position [245, 0]
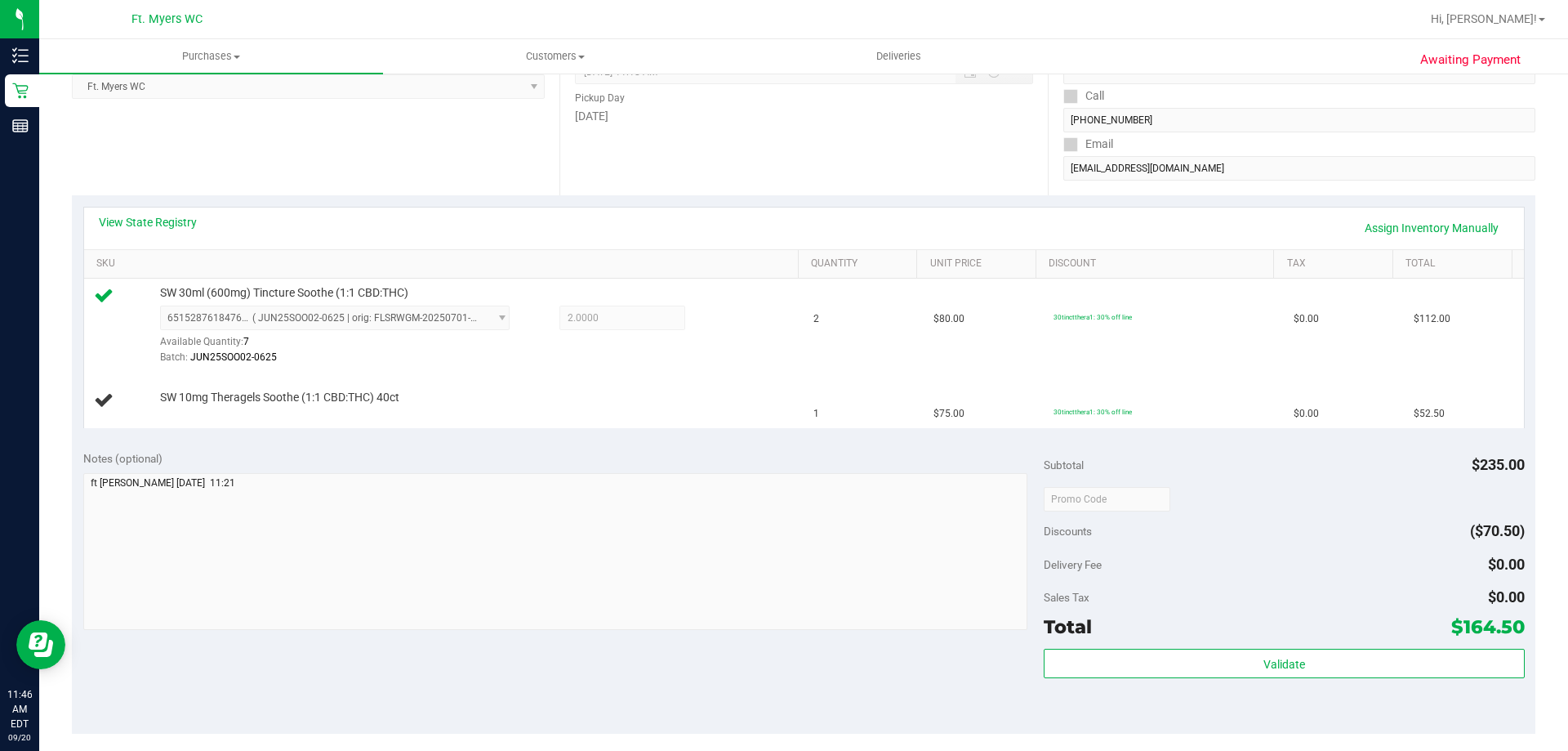
click at [356, 213] on div "View State Registry Assign Inventory Manually" at bounding box center [803, 228] width 1440 height 42
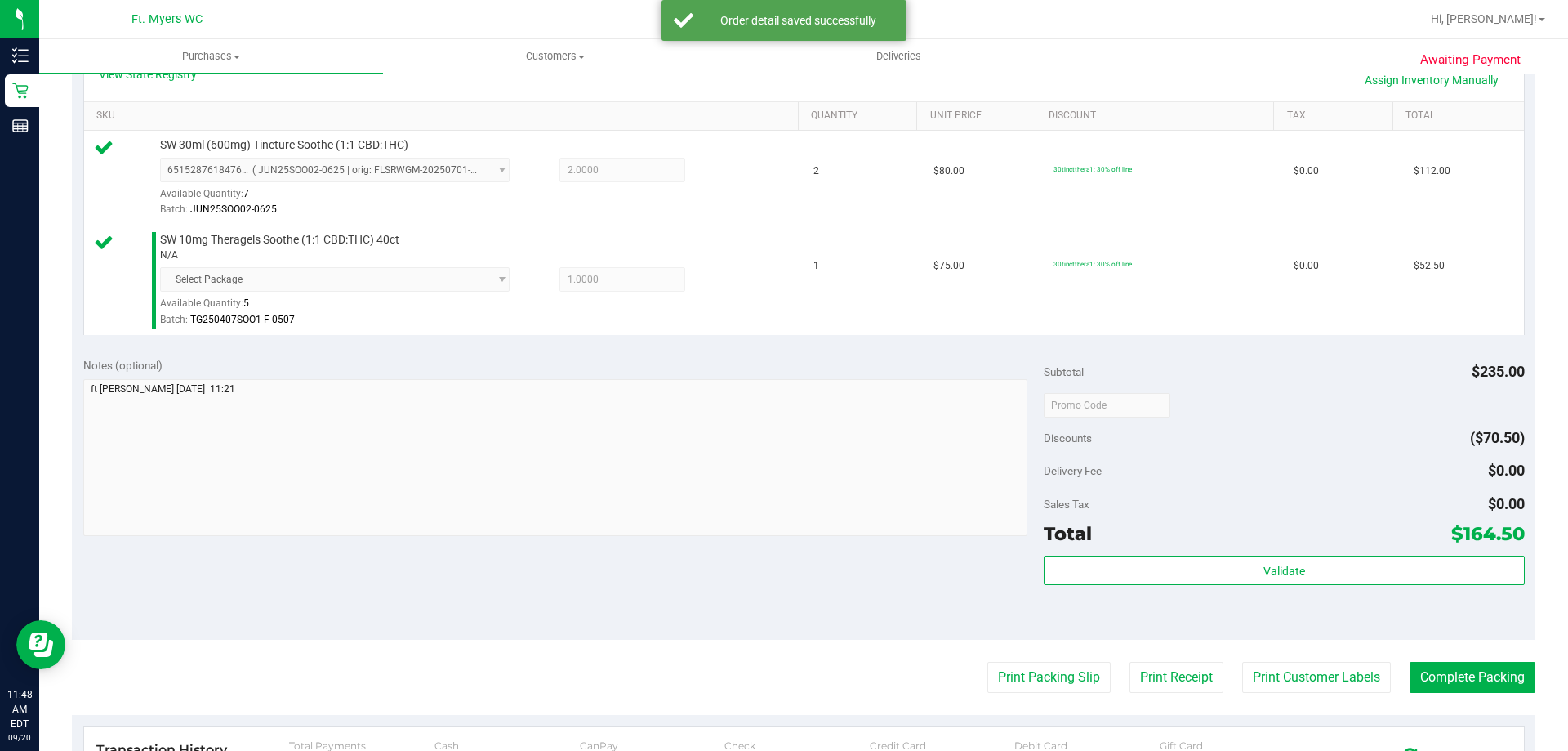
scroll to position [653, 0]
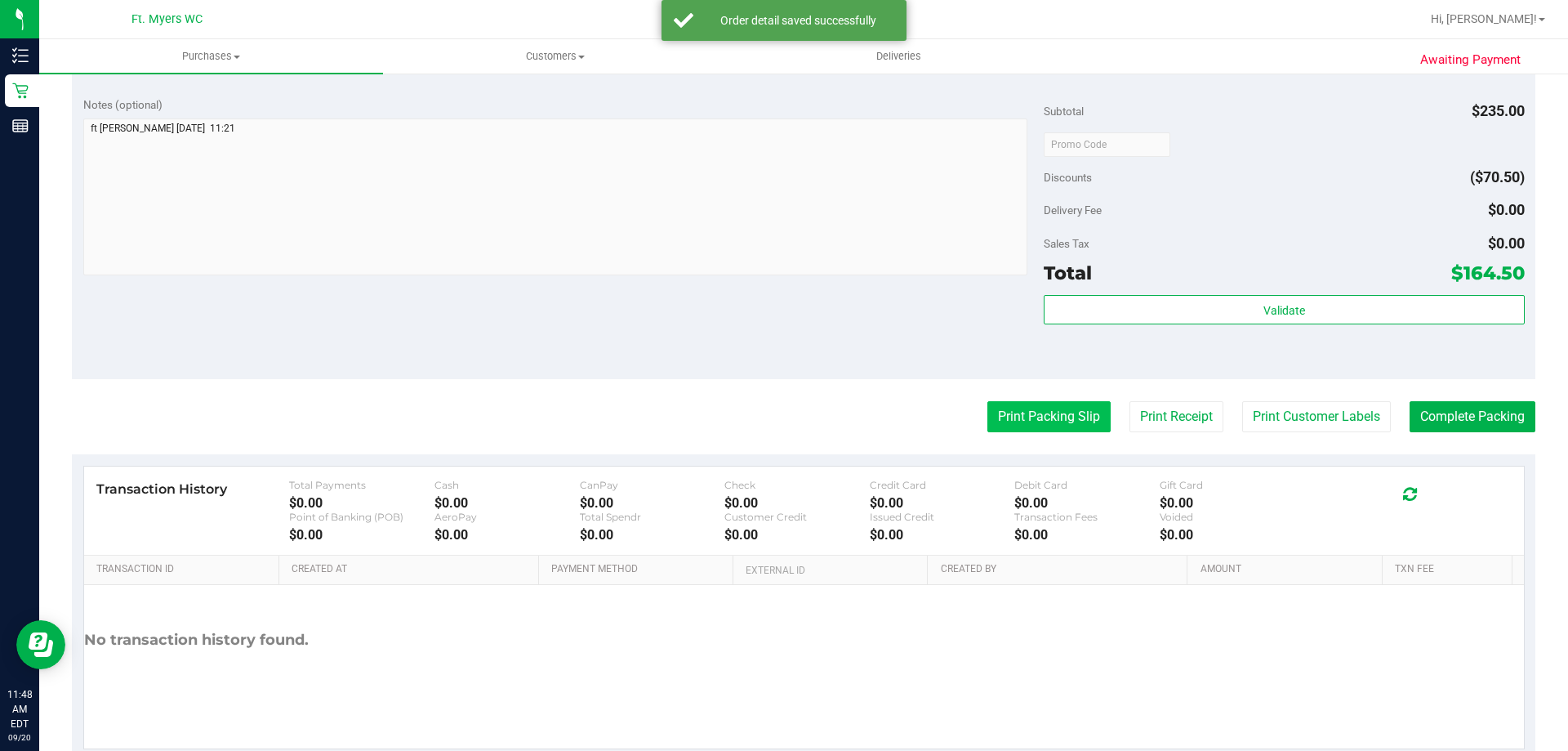
click at [1024, 430] on button "Print Packing Slip" at bounding box center [1048, 416] width 124 height 31
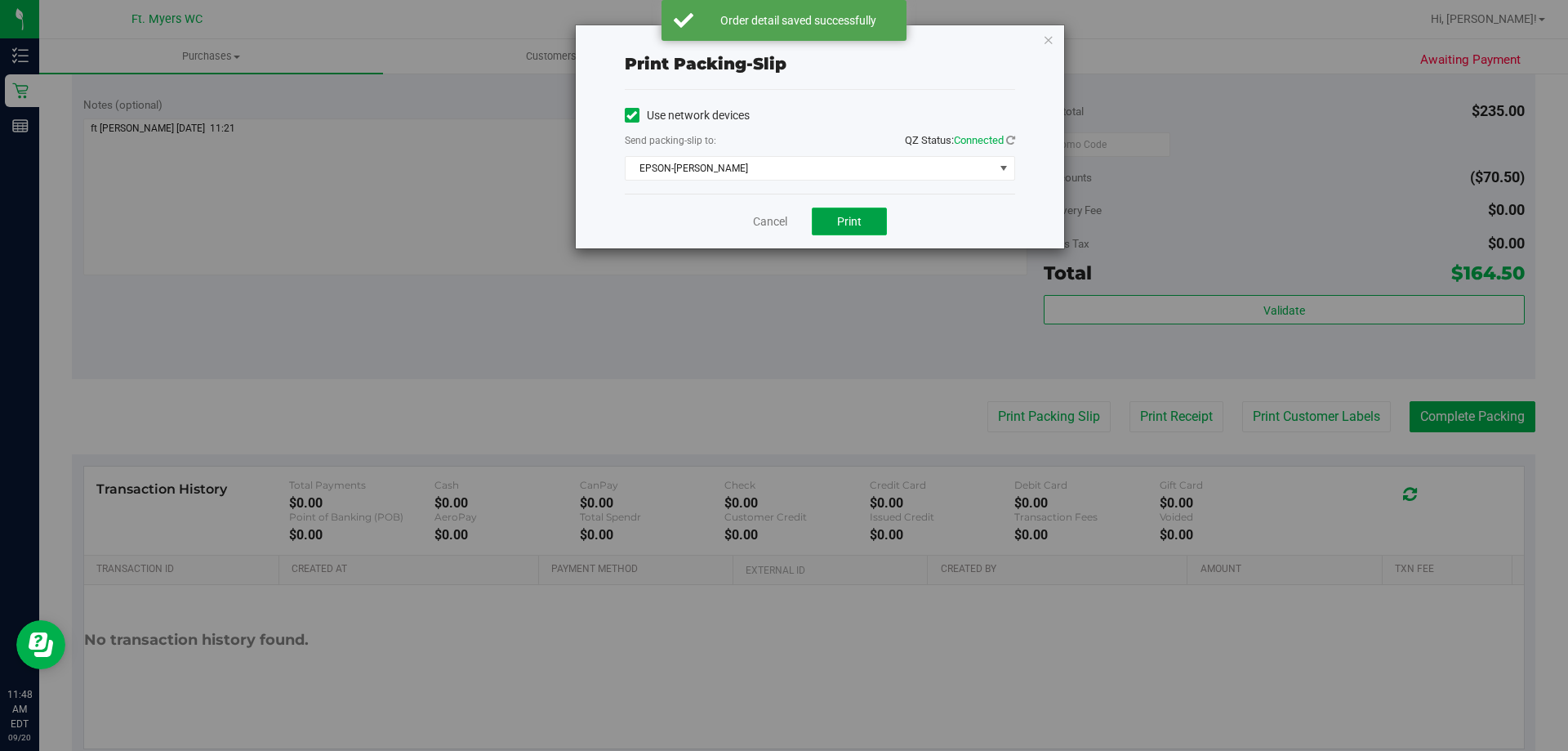
click at [843, 213] on button "Print" at bounding box center [850, 221] width 75 height 28
click at [1045, 41] on icon "button" at bounding box center [1049, 40] width 12 height 20
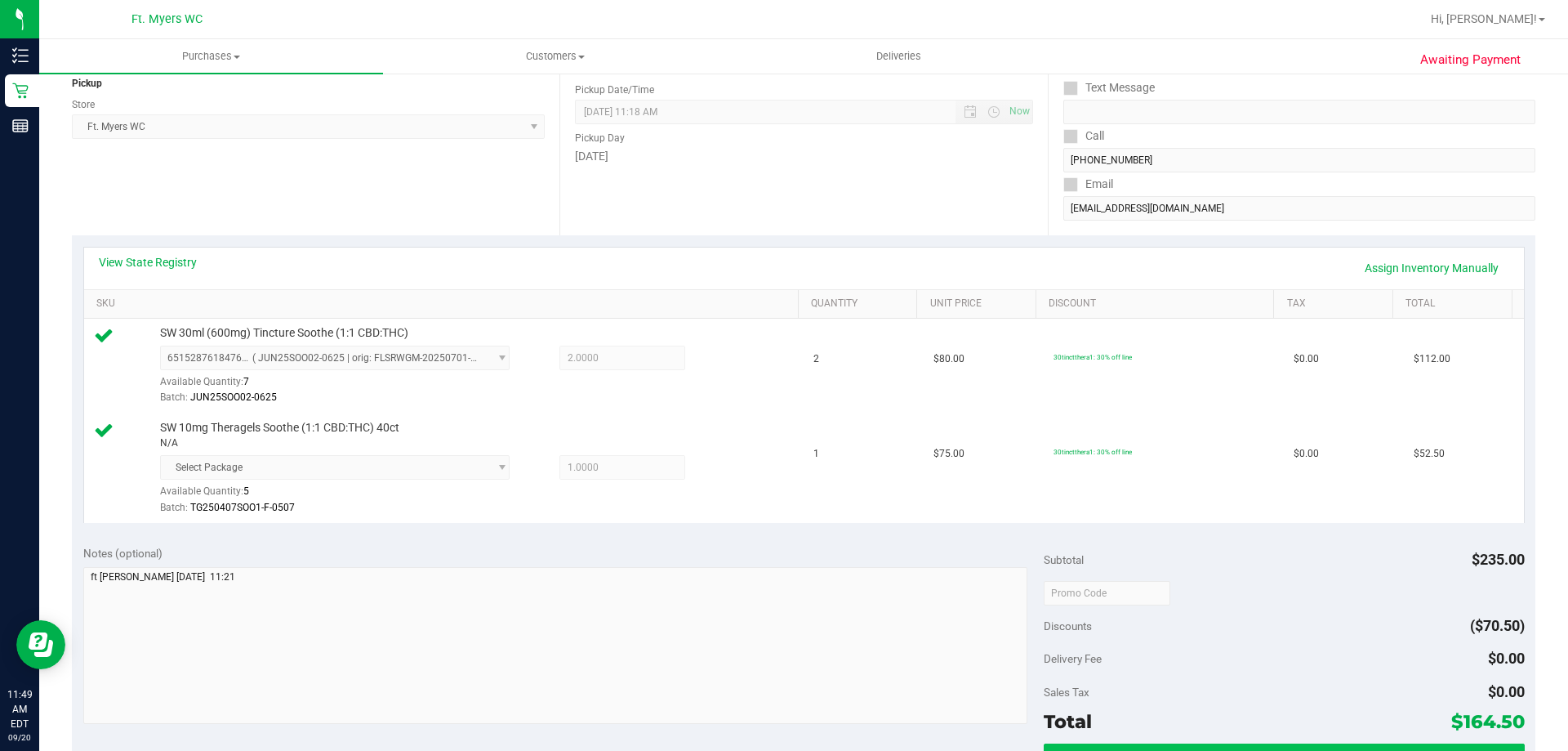
scroll to position [327, 0]
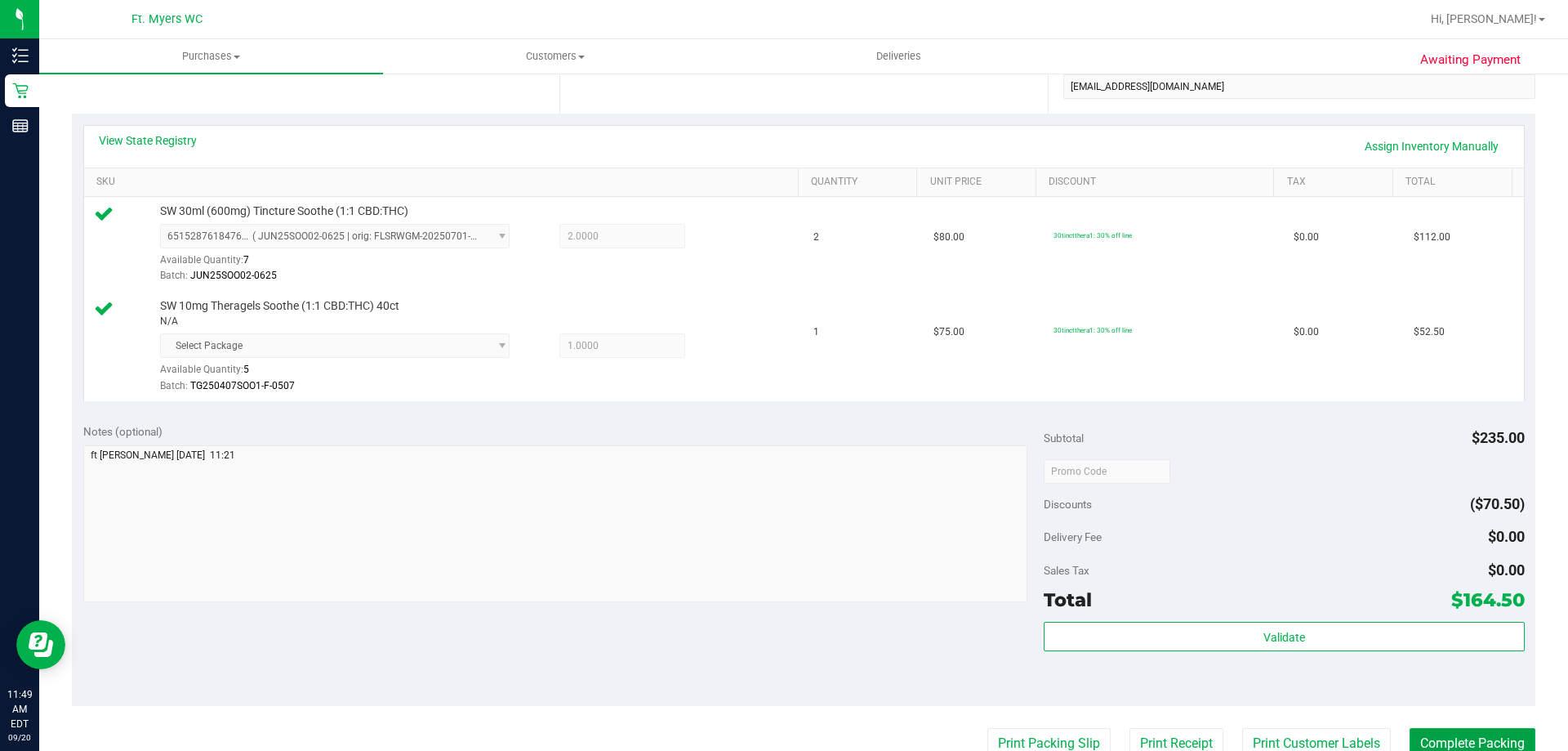
click at [1435, 737] on button "Complete Packing" at bounding box center [1472, 742] width 125 height 31
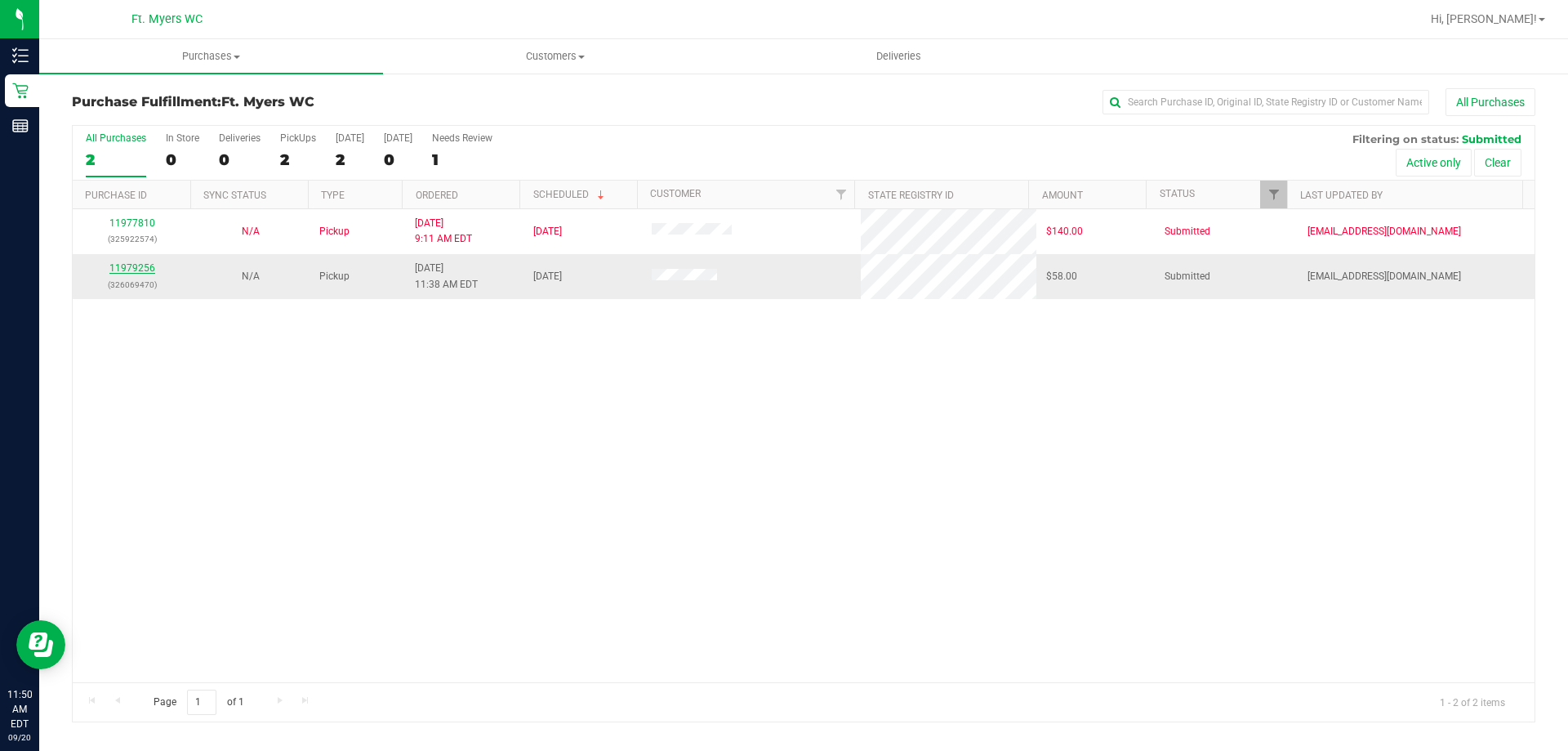
click at [129, 266] on link "11979256" at bounding box center [132, 268] width 45 height 12
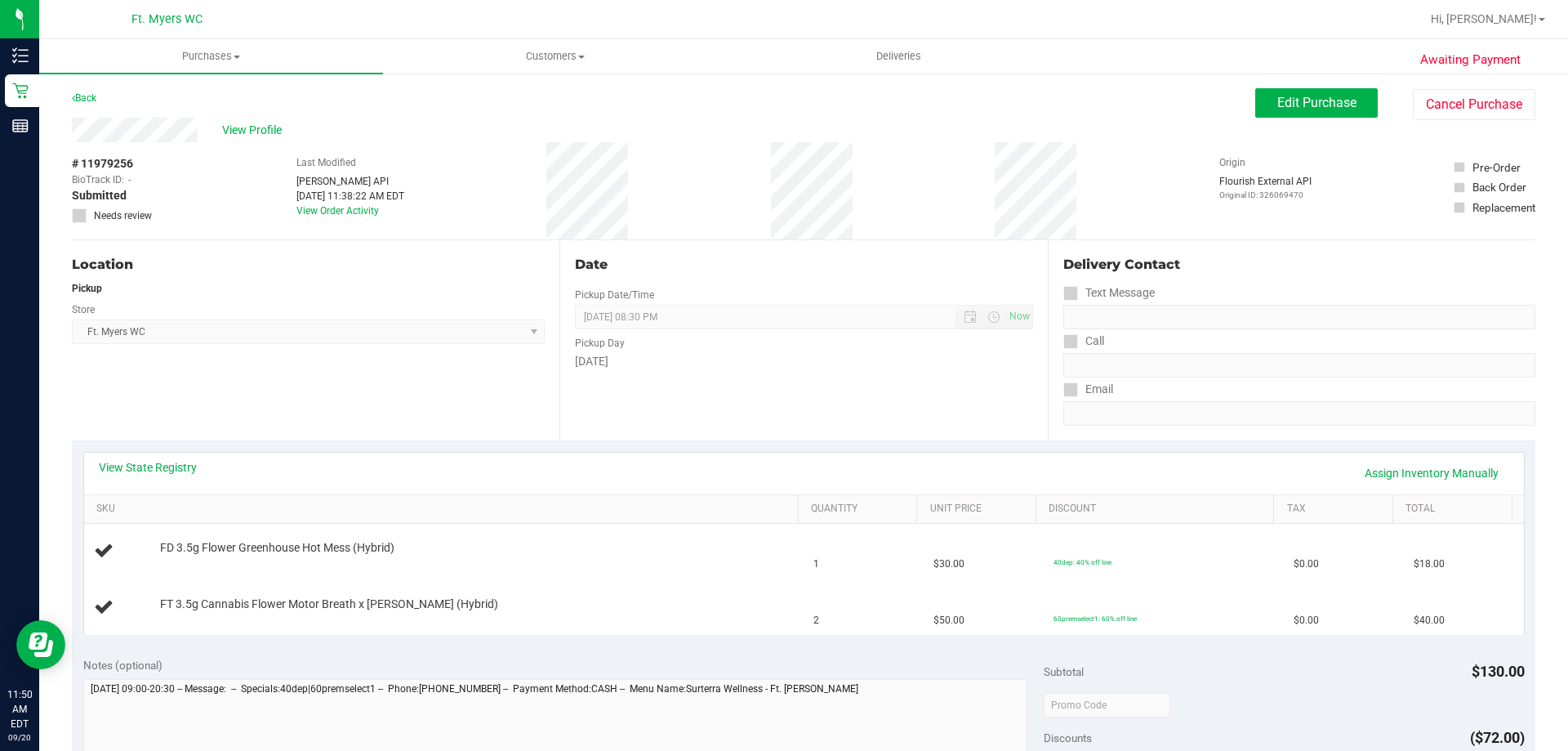
click at [95, 92] on div "Back" at bounding box center [84, 98] width 25 height 20
click at [95, 94] on link "Back" at bounding box center [84, 98] width 25 height 12
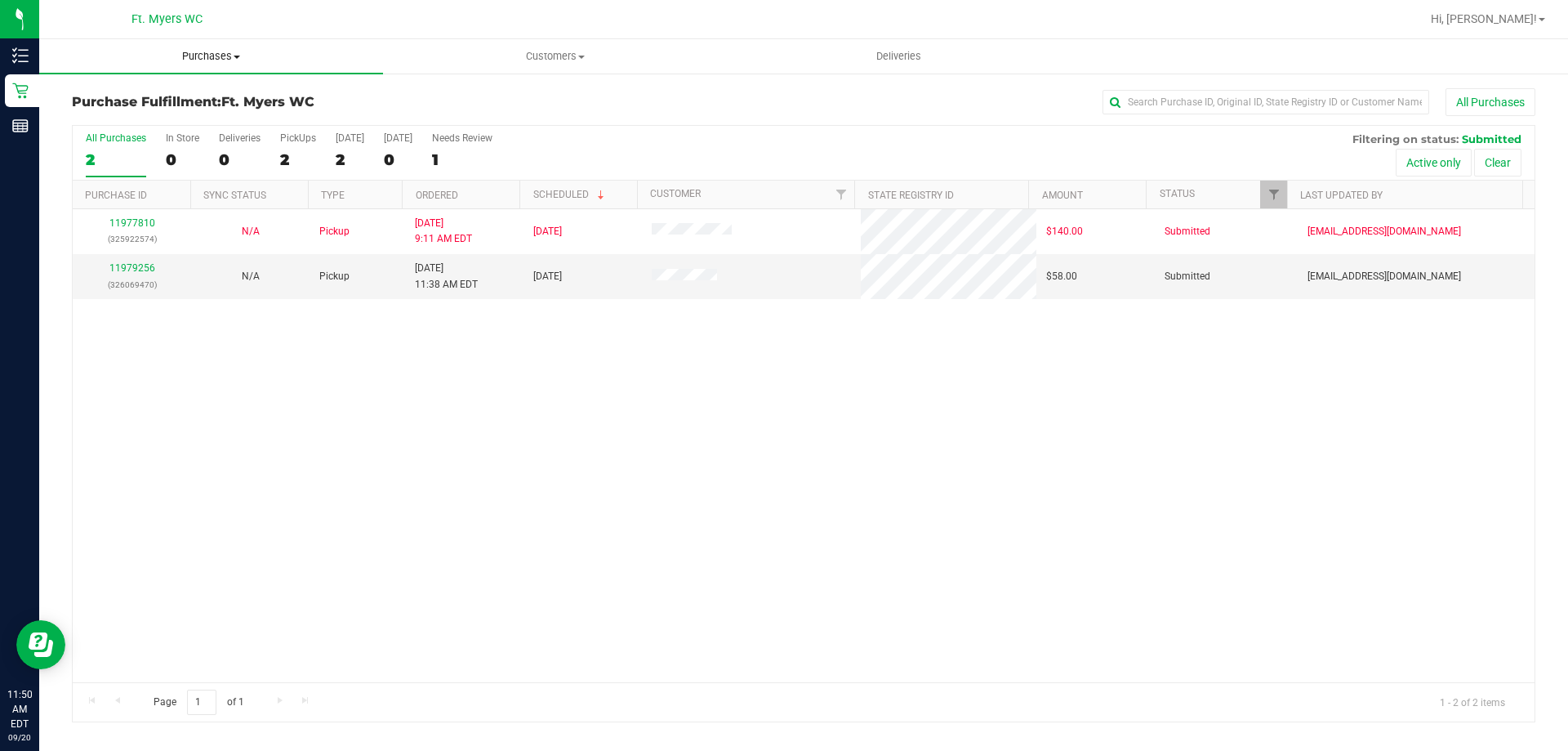
click at [248, 59] on span "Purchases" at bounding box center [211, 56] width 344 height 15
click at [182, 126] on li "Fulfillment" at bounding box center [211, 119] width 344 height 20
click at [148, 267] on link "11979256" at bounding box center [132, 268] width 45 height 12
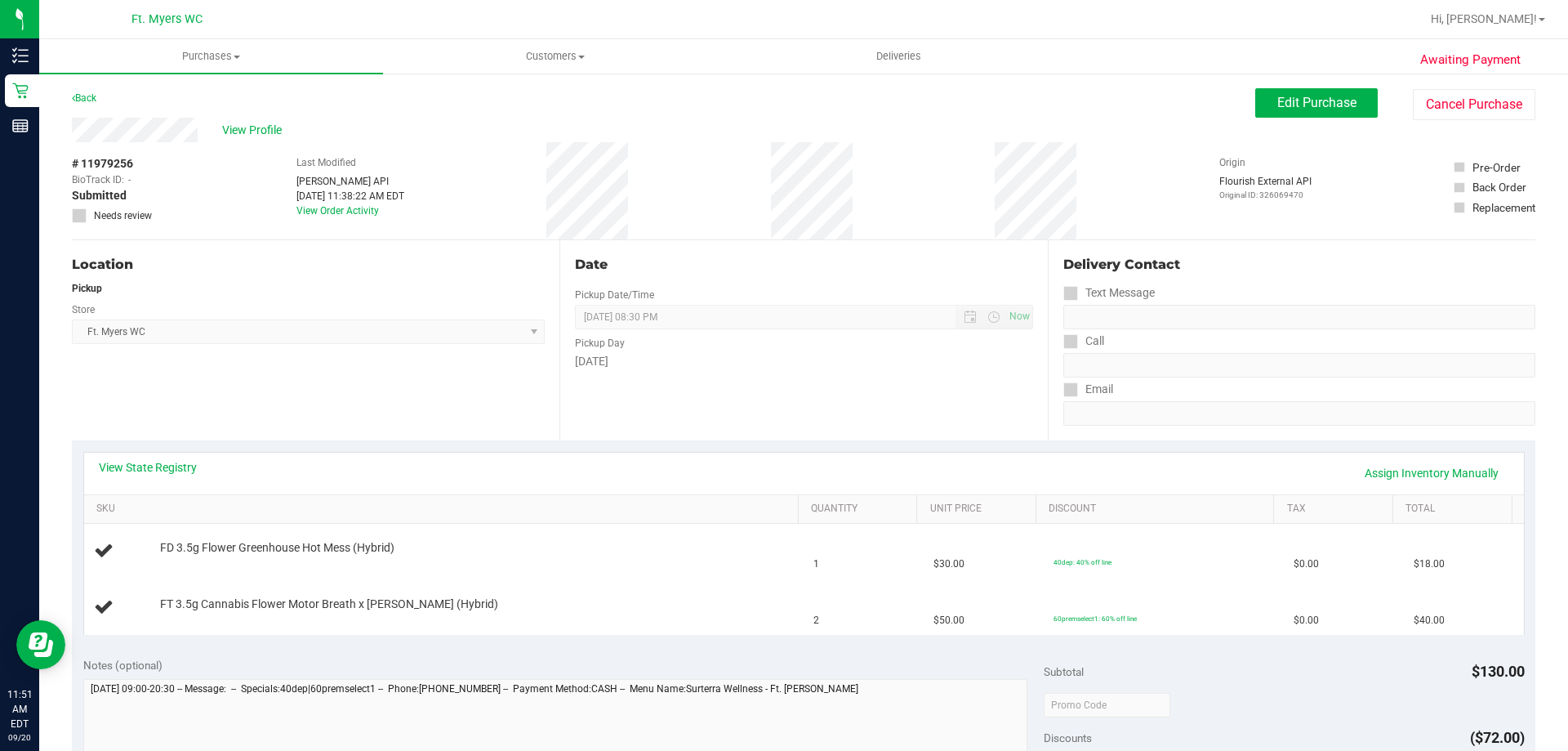
click at [452, 402] on div "Location Pickup Store Ft. Myers WC Select Store Bonita Springs WC Boynton Beach…" at bounding box center [315, 340] width 487 height 201
click at [1236, 281] on div "Text Message" at bounding box center [1299, 292] width 472 height 24
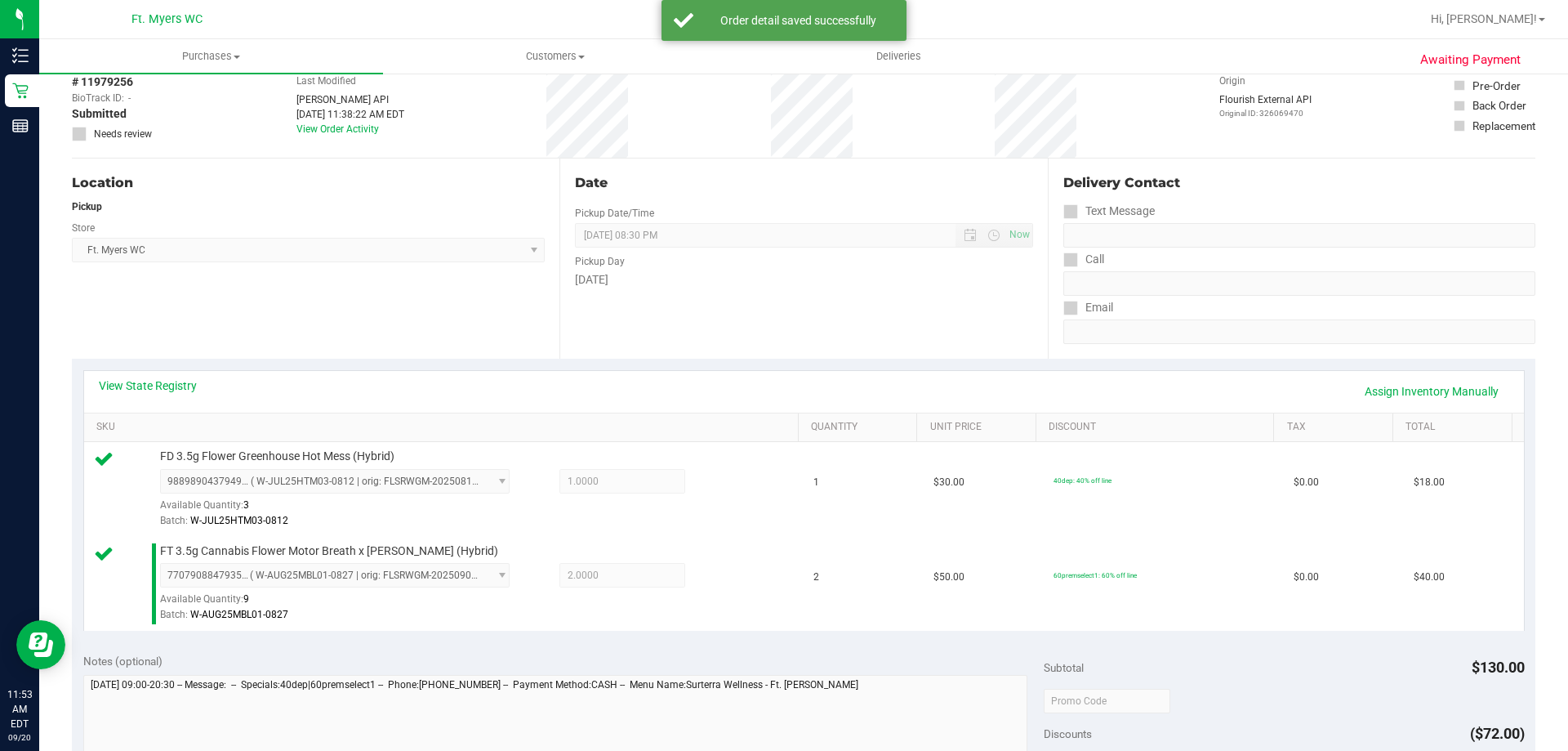
scroll to position [408, 0]
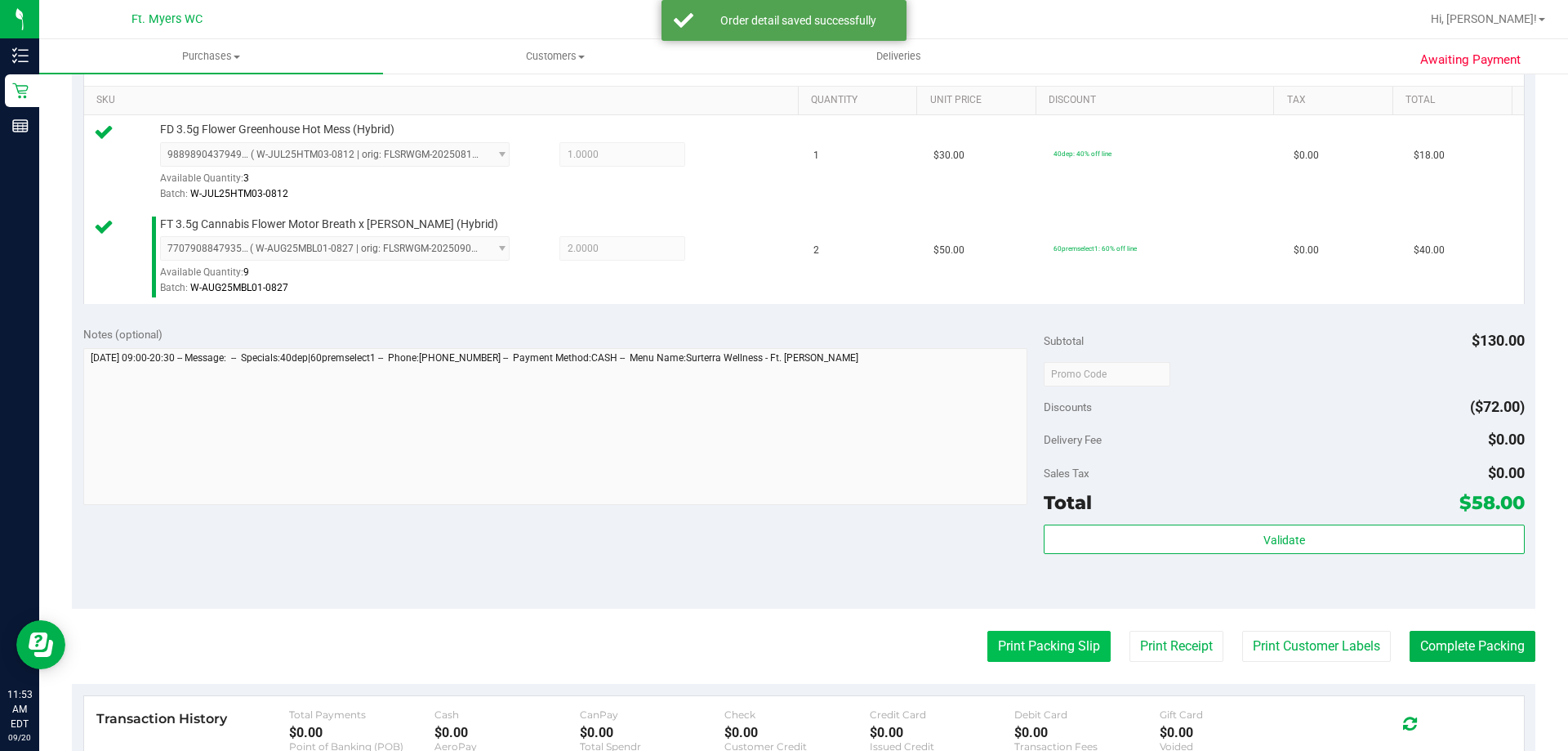
click at [1071, 636] on button "Print Packing Slip" at bounding box center [1048, 645] width 124 height 31
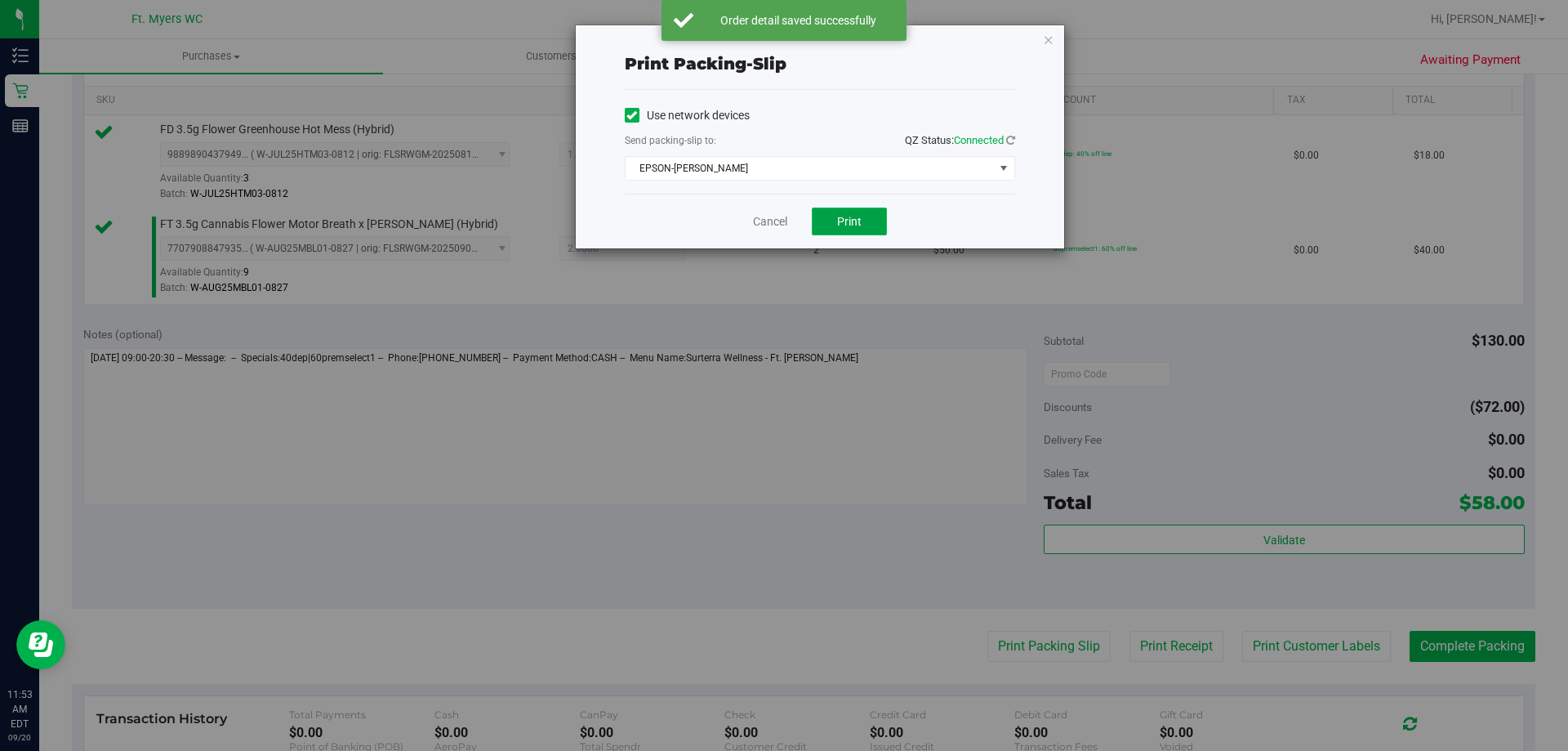
click at [835, 219] on button "Print" at bounding box center [850, 221] width 75 height 28
click at [1052, 42] on icon "button" at bounding box center [1049, 40] width 12 height 20
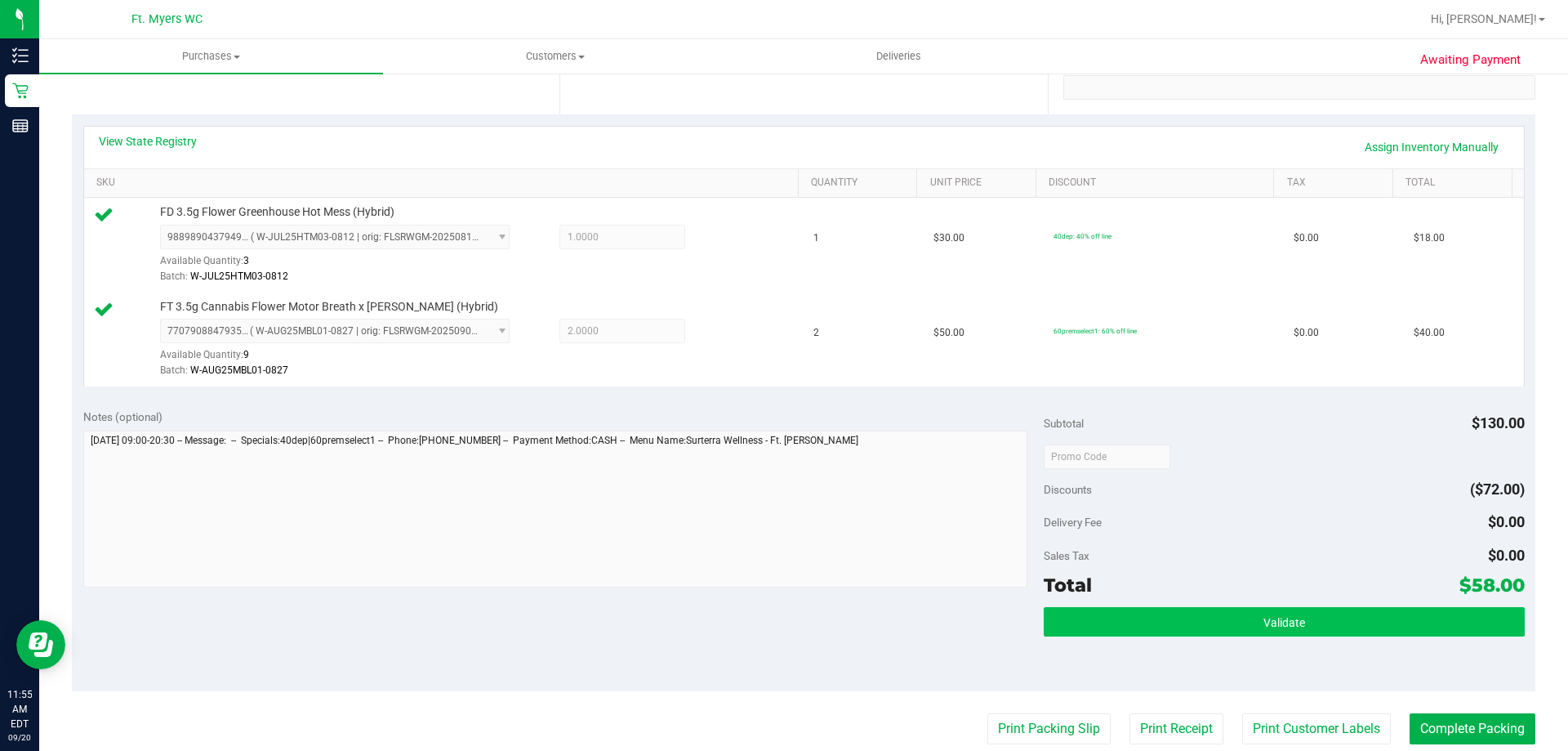
scroll to position [327, 0]
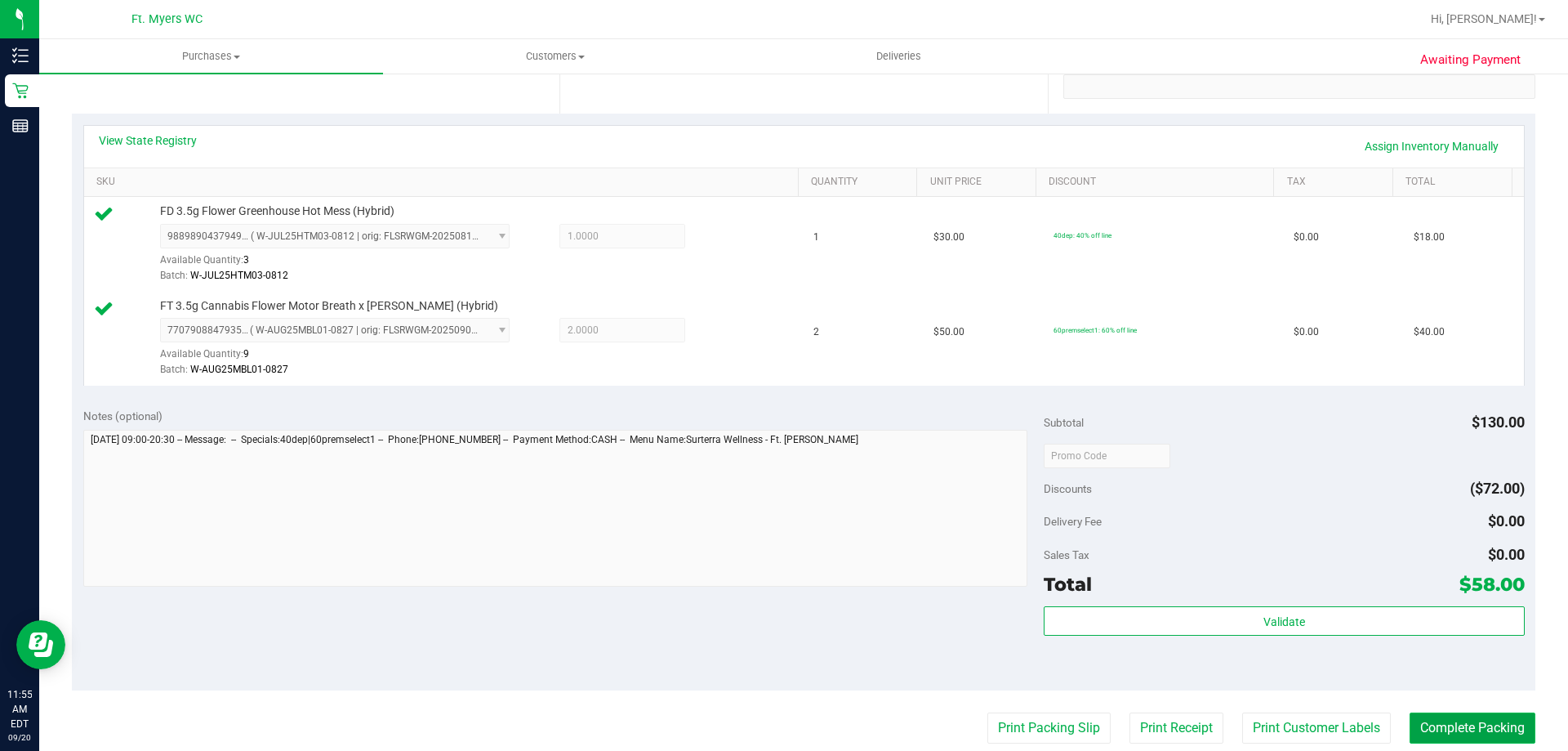
click at [1444, 715] on button "Complete Packing" at bounding box center [1472, 727] width 125 height 31
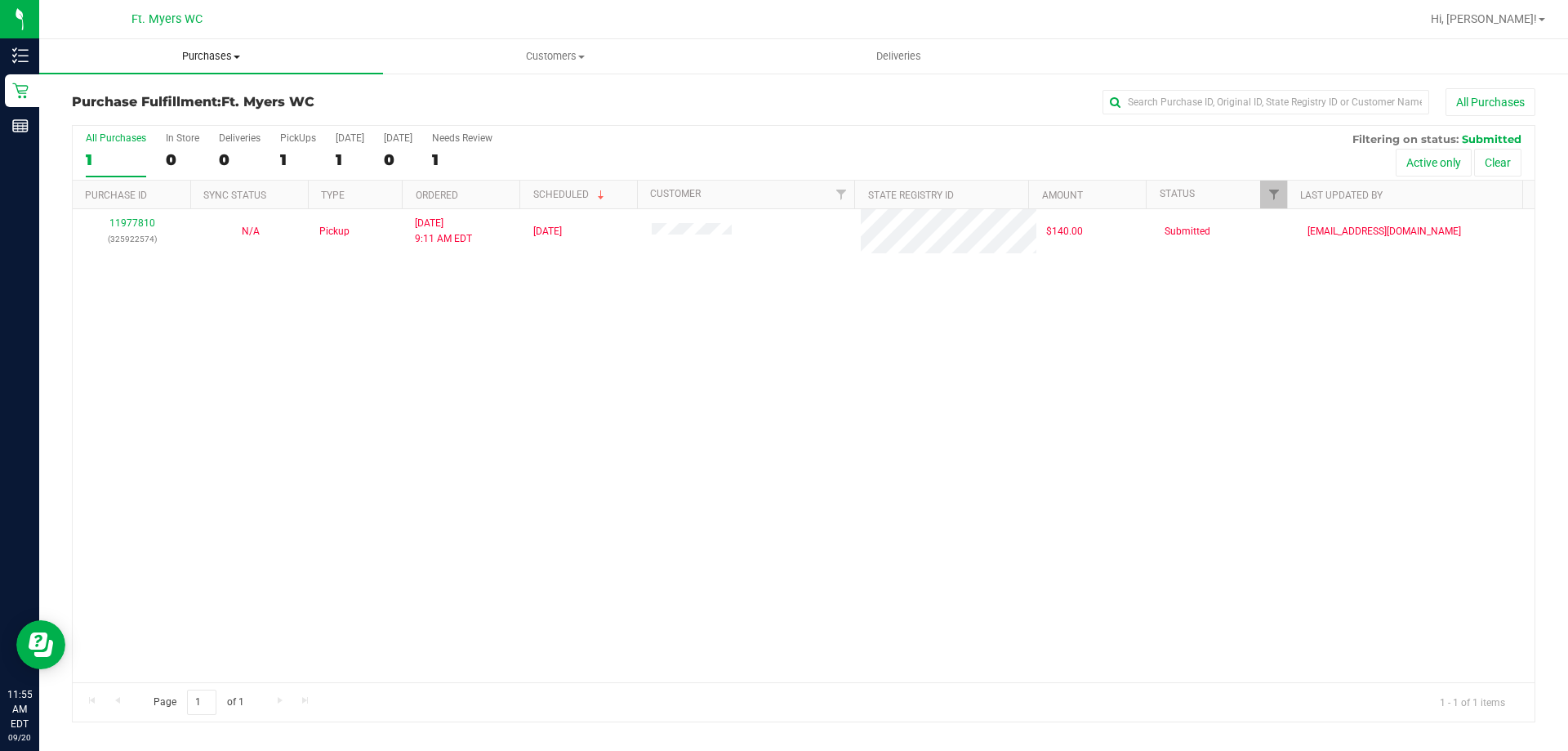
click at [231, 63] on uib-tab-heading "Purchases Summary of purchases Fulfillment All purchases" at bounding box center [211, 56] width 344 height 35
click at [175, 116] on li "Fulfillment" at bounding box center [211, 119] width 344 height 20
click at [242, 158] on div "0" at bounding box center [240, 159] width 41 height 19
click at [0, 0] on input "Deliveries 0" at bounding box center [0, 0] width 0 height 0
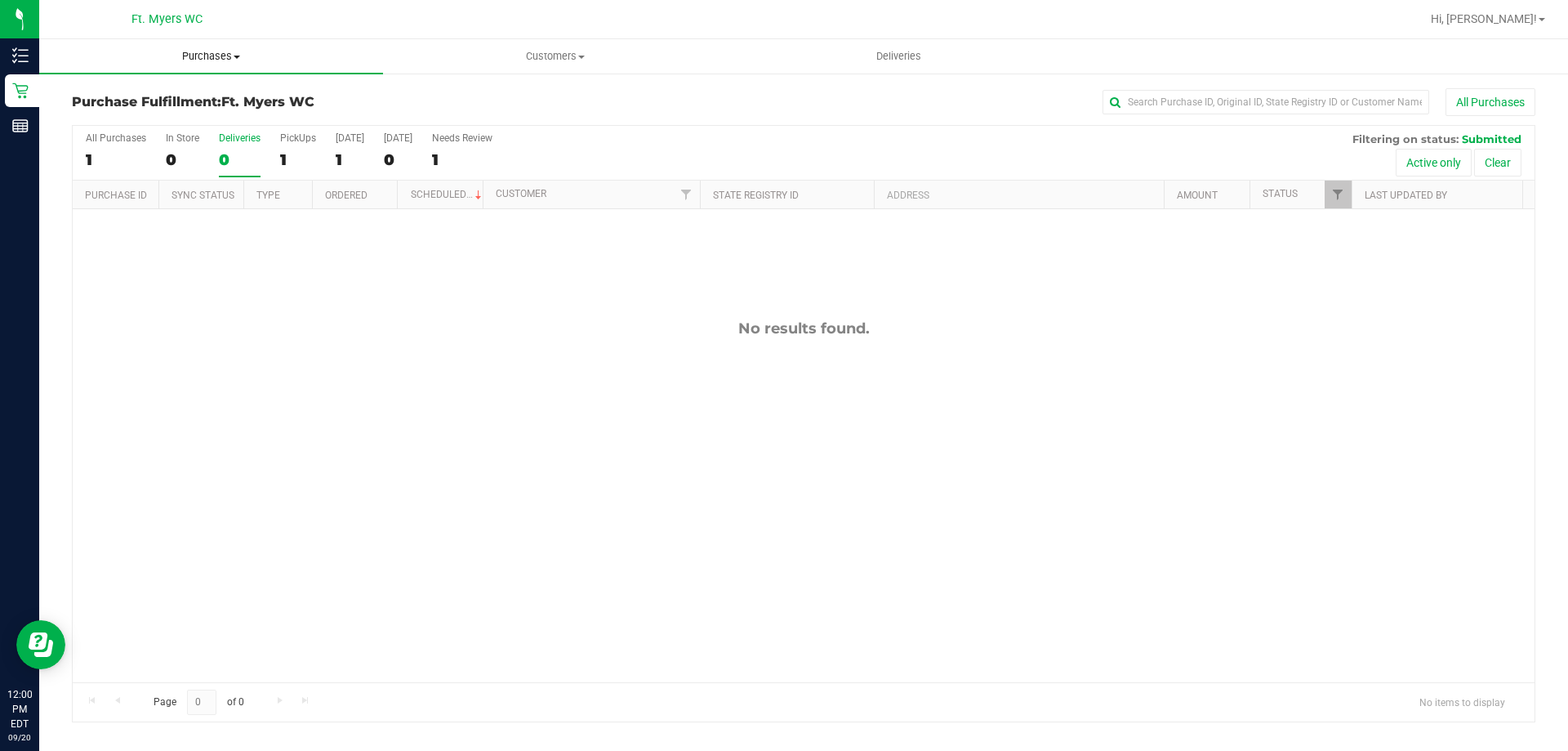
click at [242, 49] on span "Purchases" at bounding box center [211, 56] width 344 height 15
click at [130, 113] on span "Fulfillment" at bounding box center [90, 118] width 101 height 14
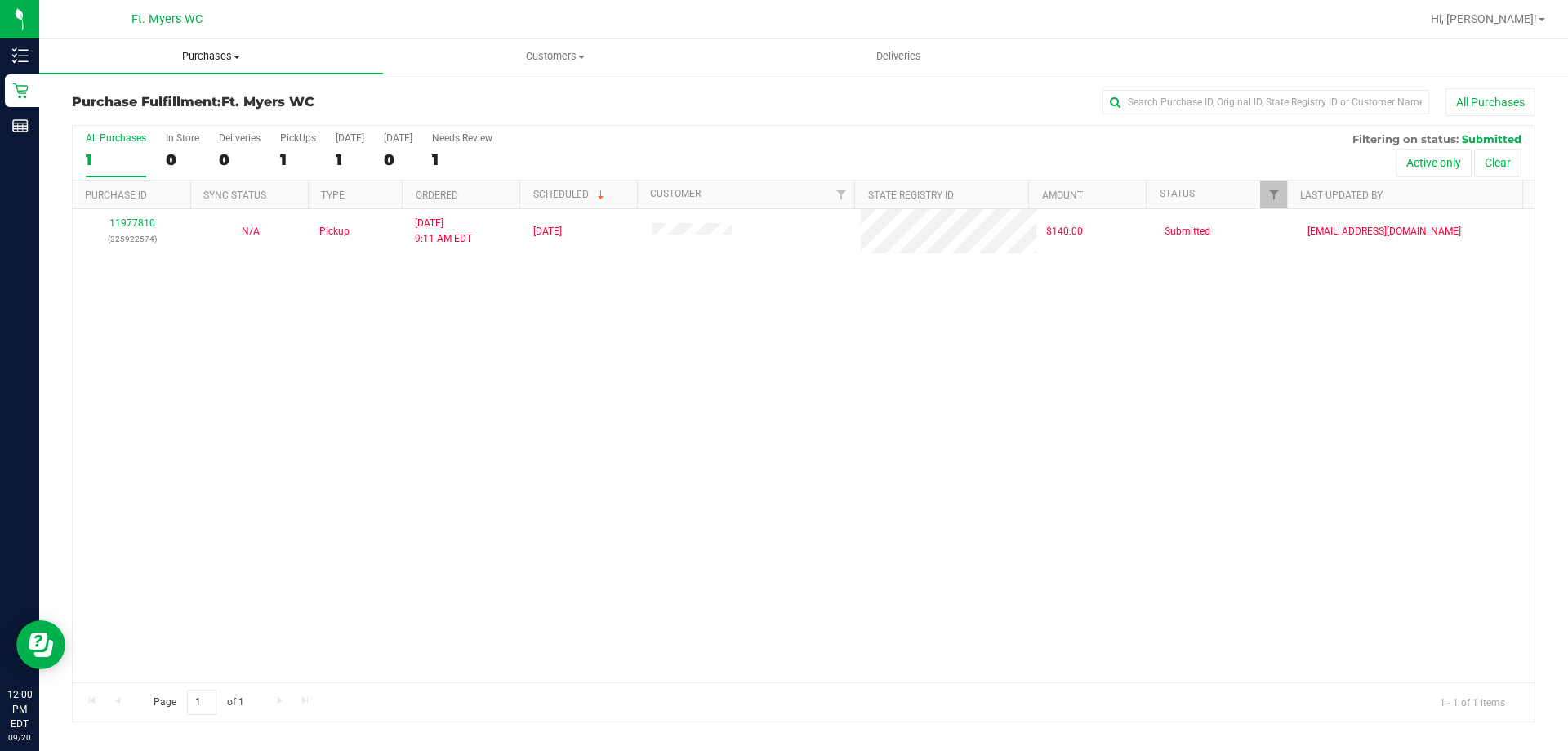
click at [228, 54] on span "Purchases" at bounding box center [211, 56] width 344 height 15
click at [145, 117] on li "Fulfillment" at bounding box center [211, 119] width 344 height 20
click at [247, 150] on div "0" at bounding box center [240, 159] width 41 height 19
click at [0, 0] on input "Deliveries 0" at bounding box center [0, 0] width 0 height 0
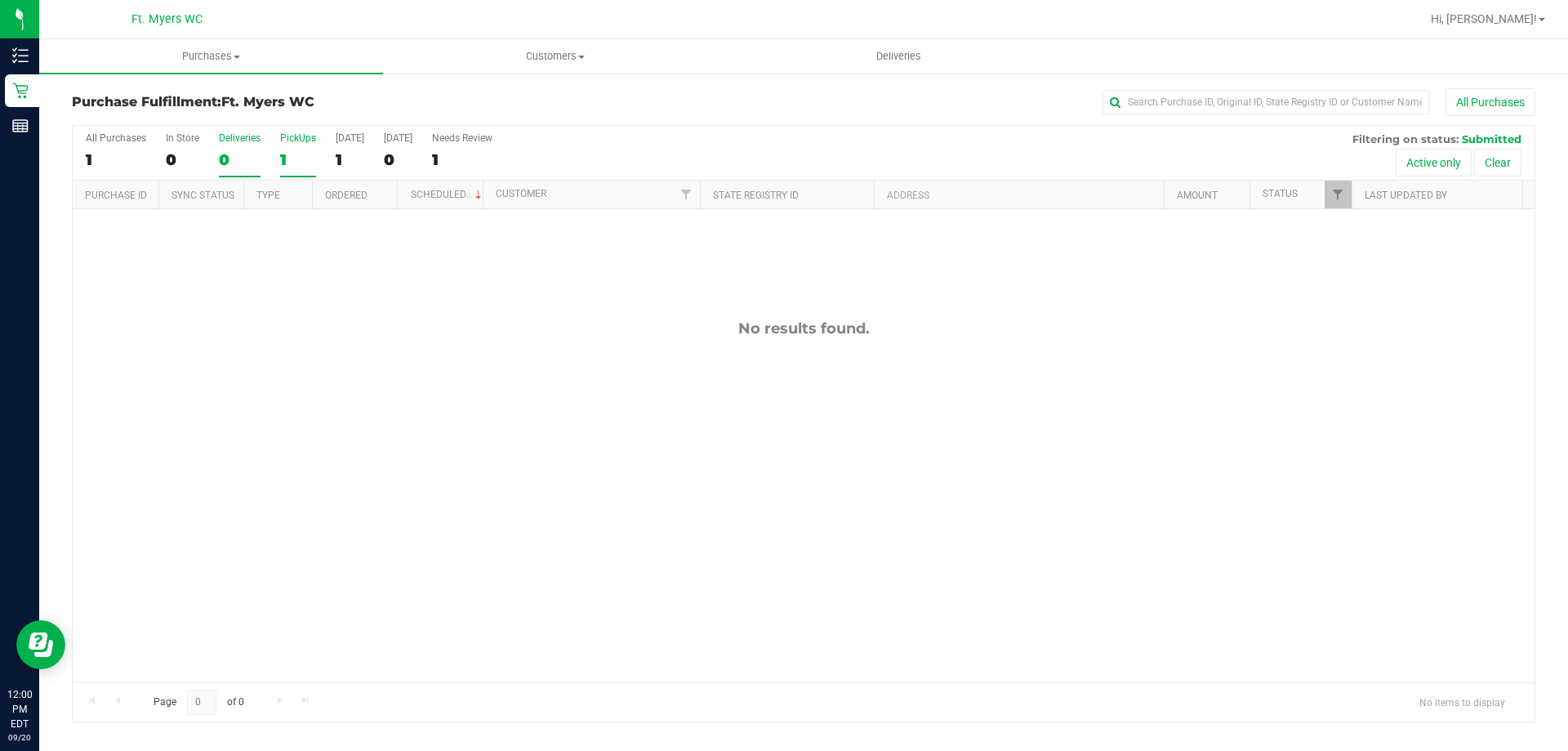
click at [281, 144] on label "PickUps 1" at bounding box center [298, 154] width 36 height 44
click at [0, 0] on input "PickUps 1" at bounding box center [0, 0] width 0 height 0
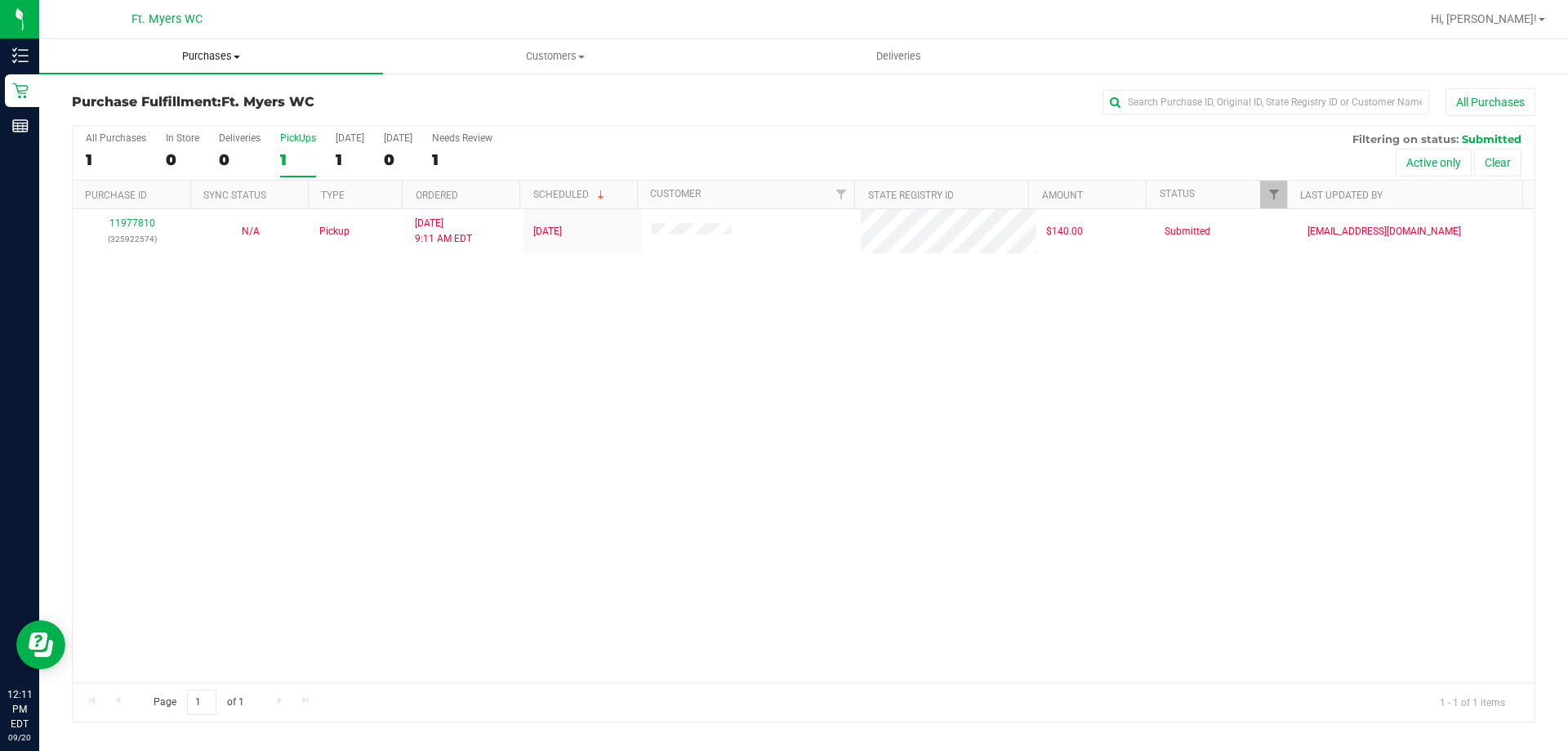
click at [249, 58] on span "Purchases" at bounding box center [211, 56] width 344 height 15
click at [231, 126] on li "Fulfillment" at bounding box center [211, 119] width 344 height 20
click at [241, 73] on retail "Purchases Summary of purchases Fulfillment All purchases Customers All customer…" at bounding box center [803, 389] width 1528 height 700
click at [227, 66] on uib-tab-heading "Purchases Summary of purchases Fulfillment All purchases" at bounding box center [211, 56] width 344 height 35
click at [228, 59] on span "Purchases" at bounding box center [211, 56] width 344 height 15
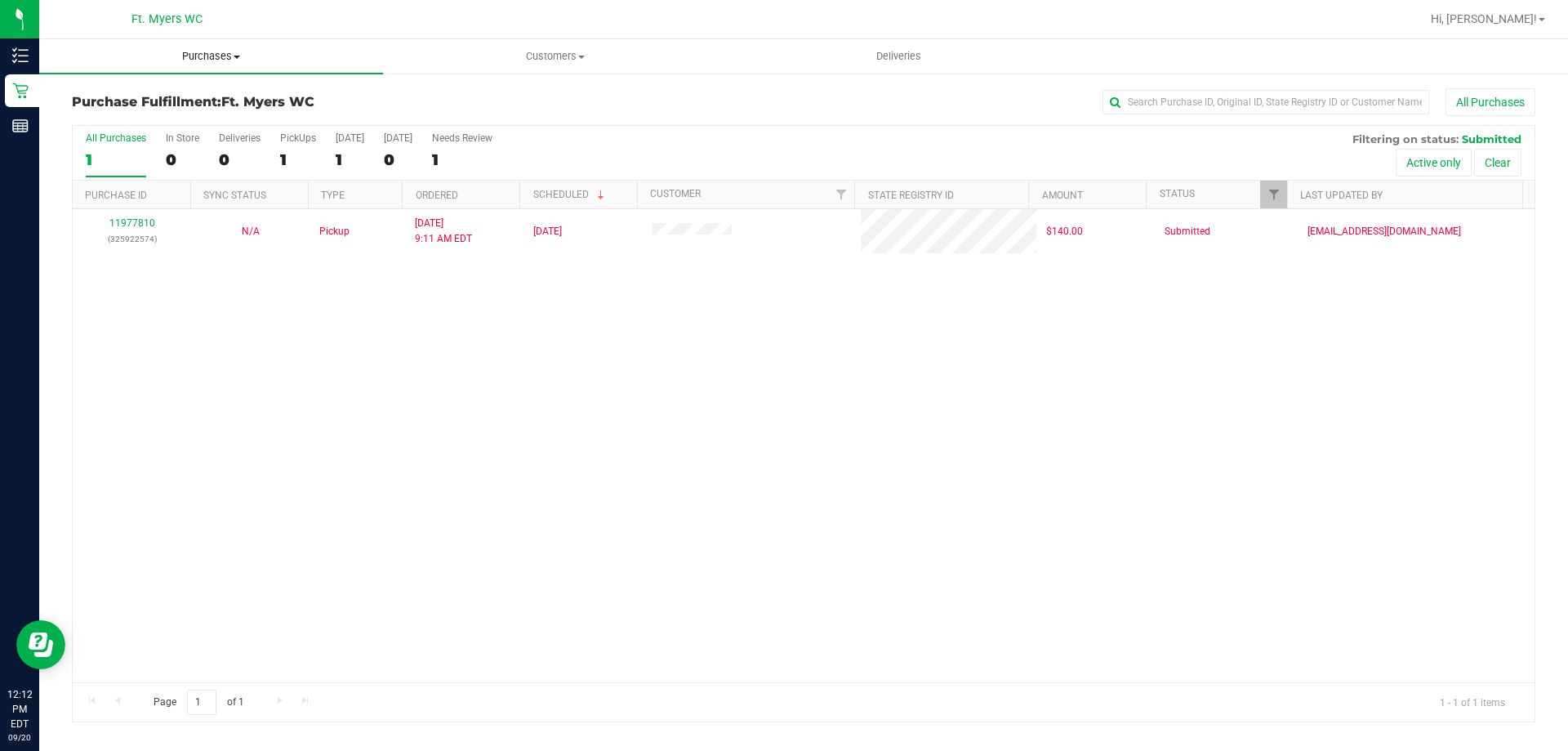
click at [216, 57] on span "Purchases" at bounding box center [211, 56] width 344 height 15
click at [194, 116] on li "Fulfillment" at bounding box center [211, 119] width 344 height 20
click at [257, 162] on div "0" at bounding box center [240, 159] width 41 height 19
click at [0, 0] on input "Deliveries 0" at bounding box center [0, 0] width 0 height 0
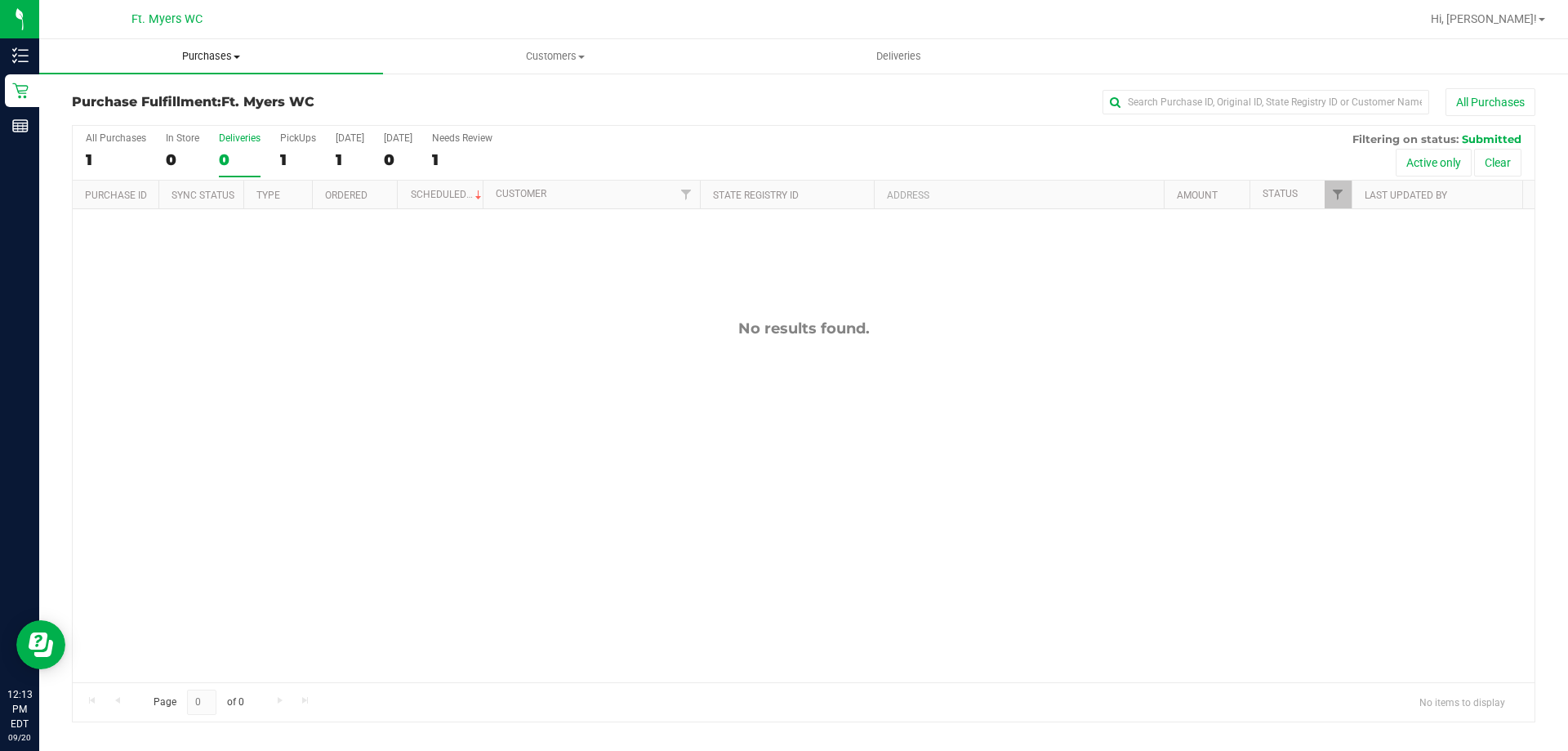
click at [224, 50] on span "Purchases" at bounding box center [211, 56] width 344 height 15
click at [201, 116] on li "Fulfillment" at bounding box center [211, 119] width 344 height 20
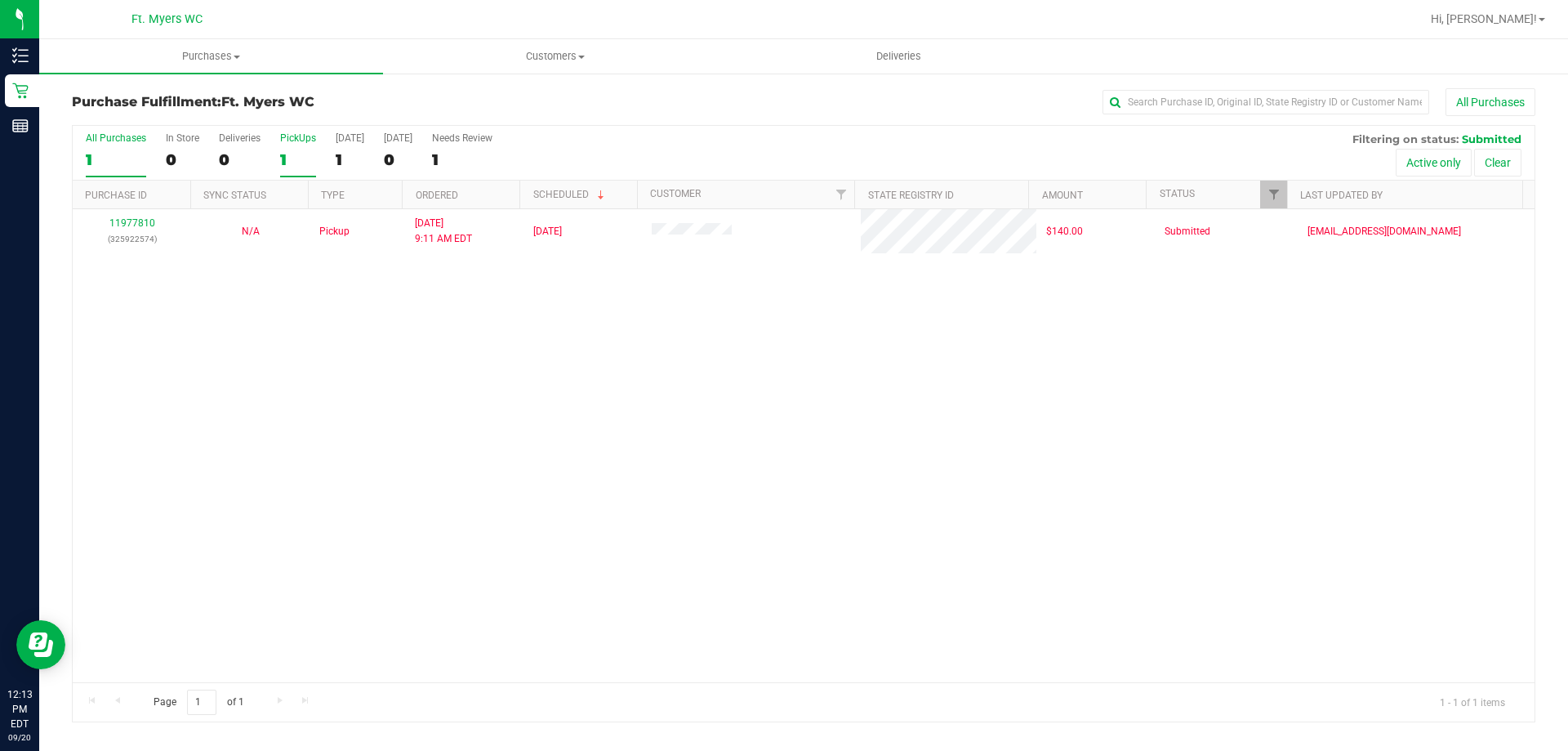
click at [292, 138] on div "PickUps" at bounding box center [298, 138] width 36 height 12
click at [0, 0] on input "PickUps 1" at bounding box center [0, 0] width 0 height 0
click at [185, 51] on span "Purchases" at bounding box center [211, 56] width 344 height 15
click at [135, 124] on span "Fulfillment" at bounding box center [90, 118] width 101 height 14
click at [298, 148] on label "PickUps 0" at bounding box center [298, 154] width 36 height 44
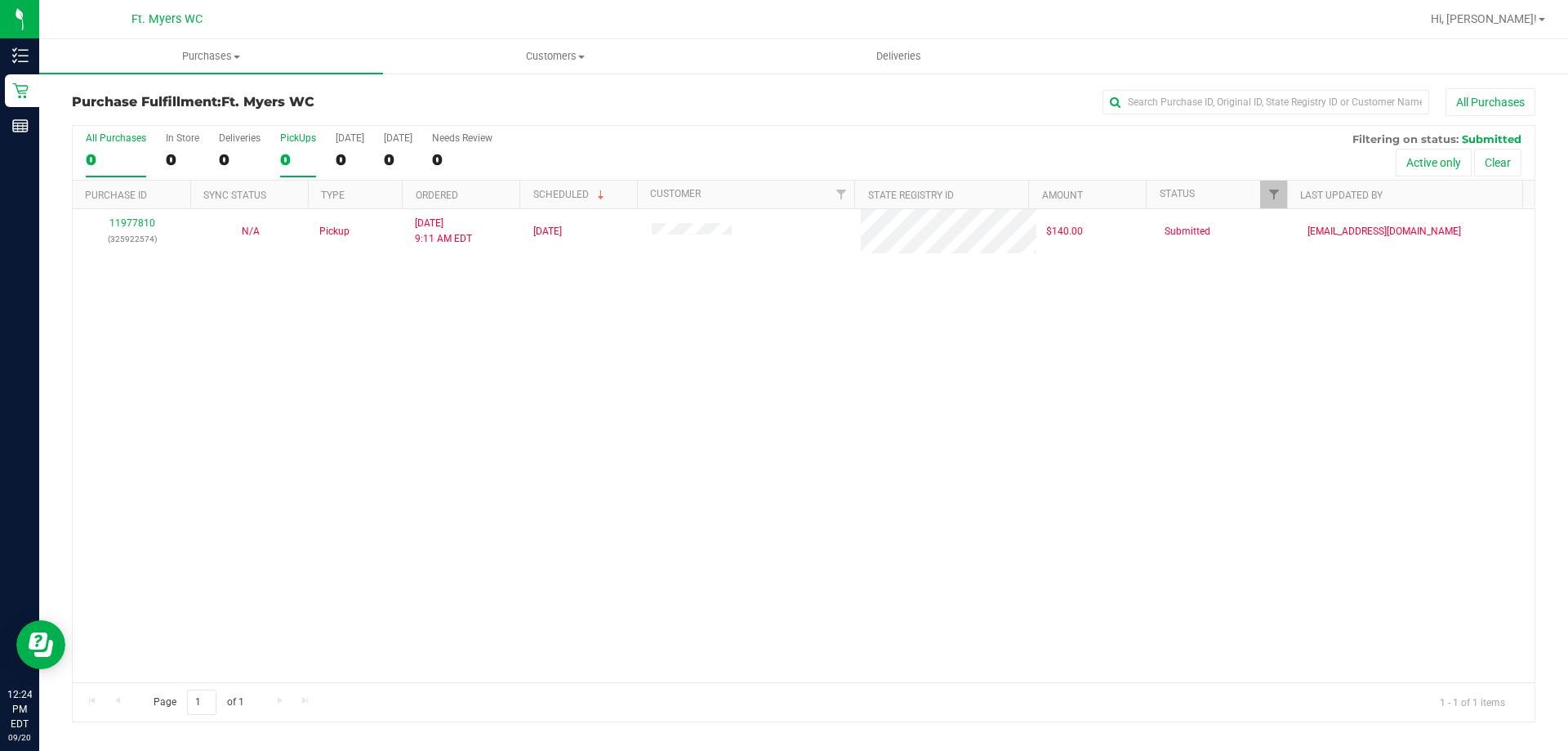
click at [0, 0] on input "PickUps 0" at bounding box center [0, 0] width 0 height 0
click at [298, 148] on label "PickUps 1" at bounding box center [298, 154] width 36 height 44
click at [0, 0] on input "PickUps 1" at bounding box center [0, 0] width 0 height 0
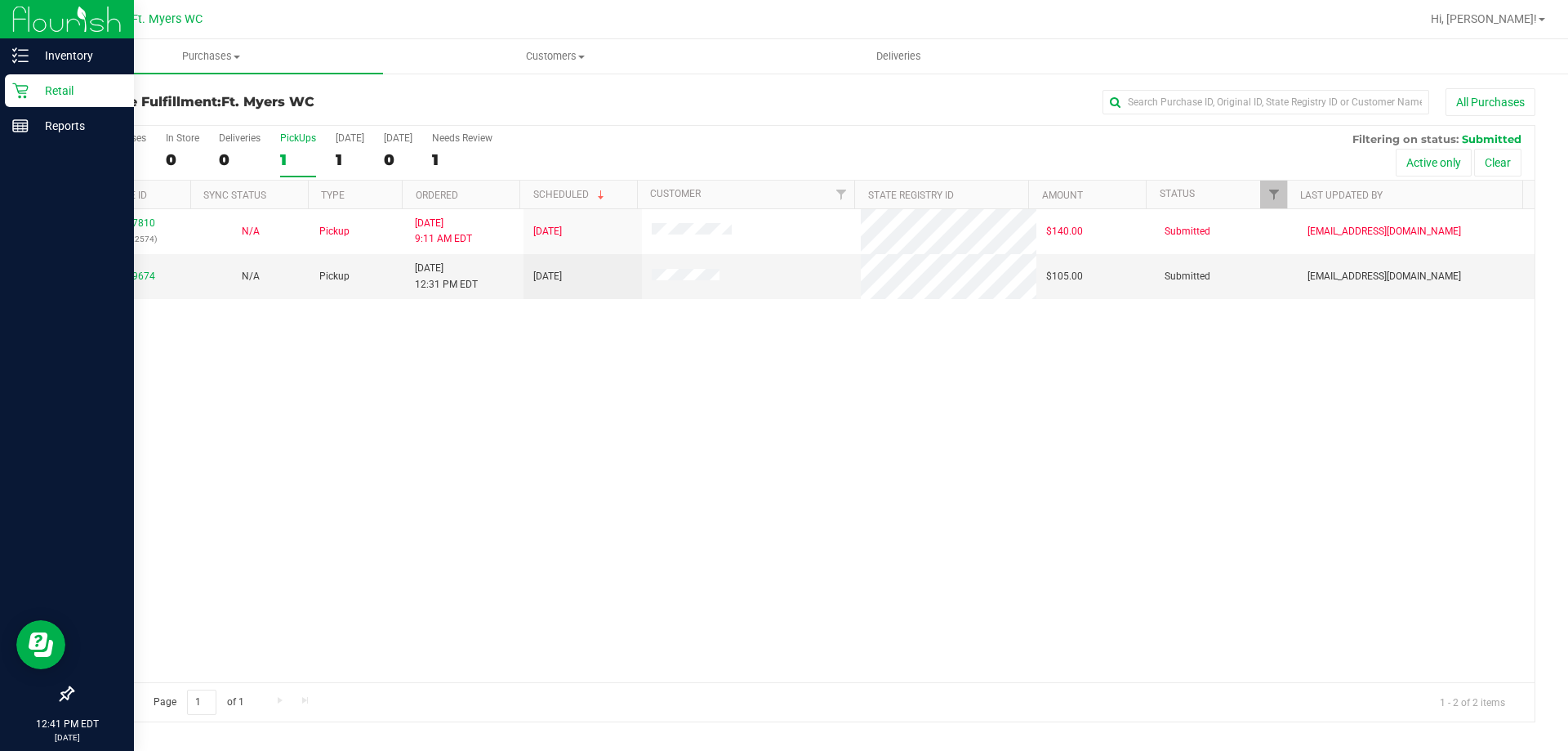
click at [25, 90] on icon at bounding box center [20, 90] width 17 height 17
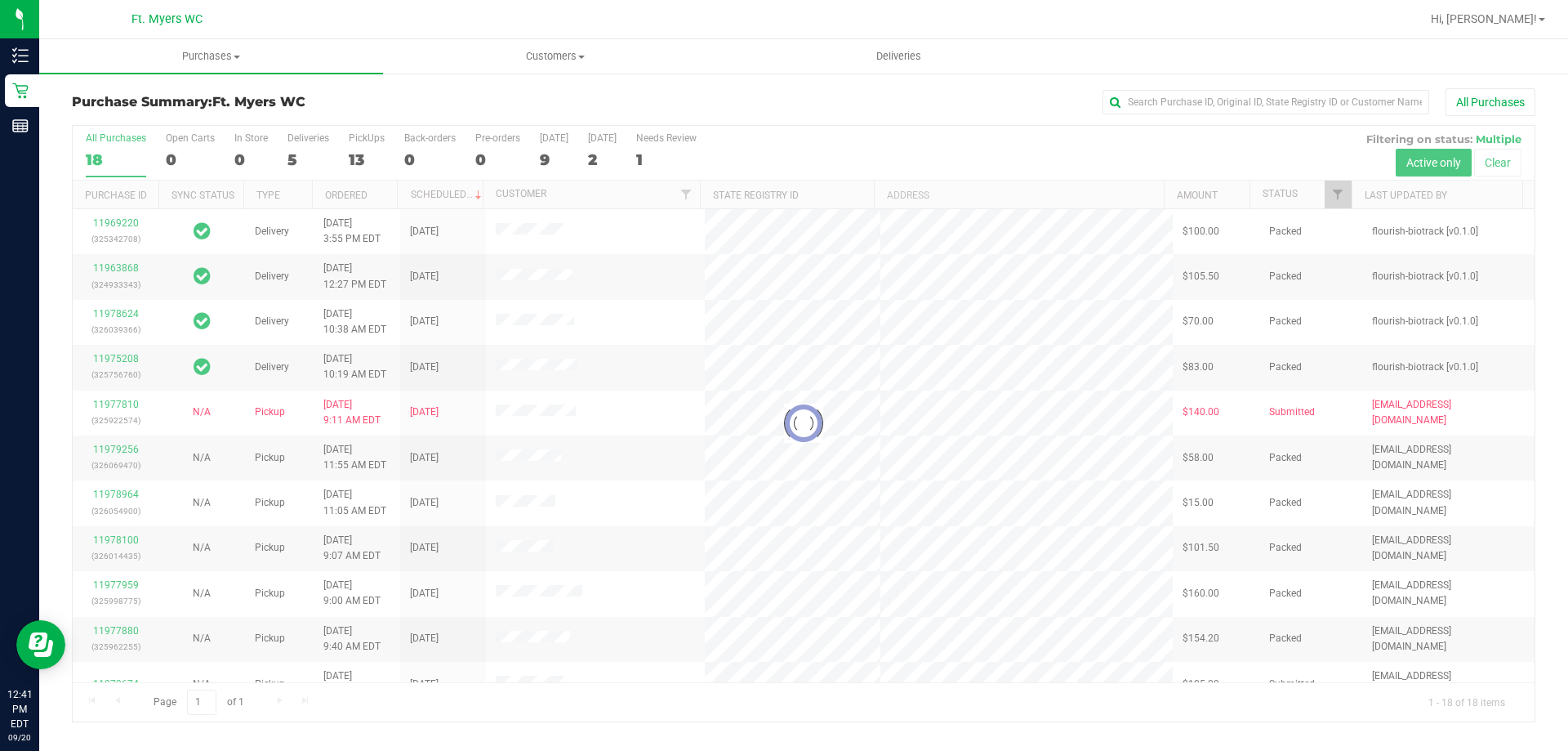
click at [301, 149] on div at bounding box center [804, 423] width 1462 height 596
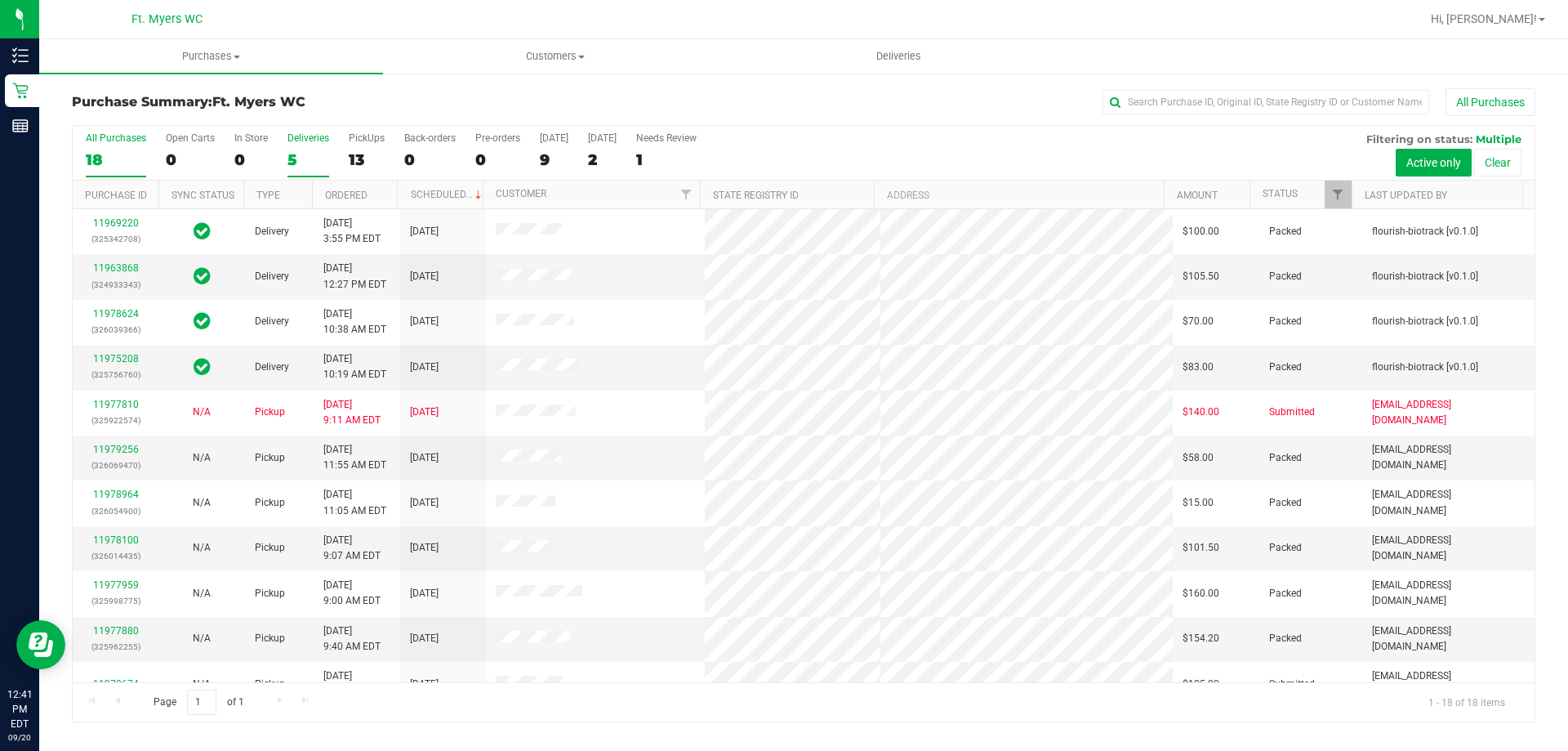
click at [307, 164] on div "5" at bounding box center [308, 159] width 41 height 19
click at [0, 0] on input "Deliveries 5" at bounding box center [0, 0] width 0 height 0
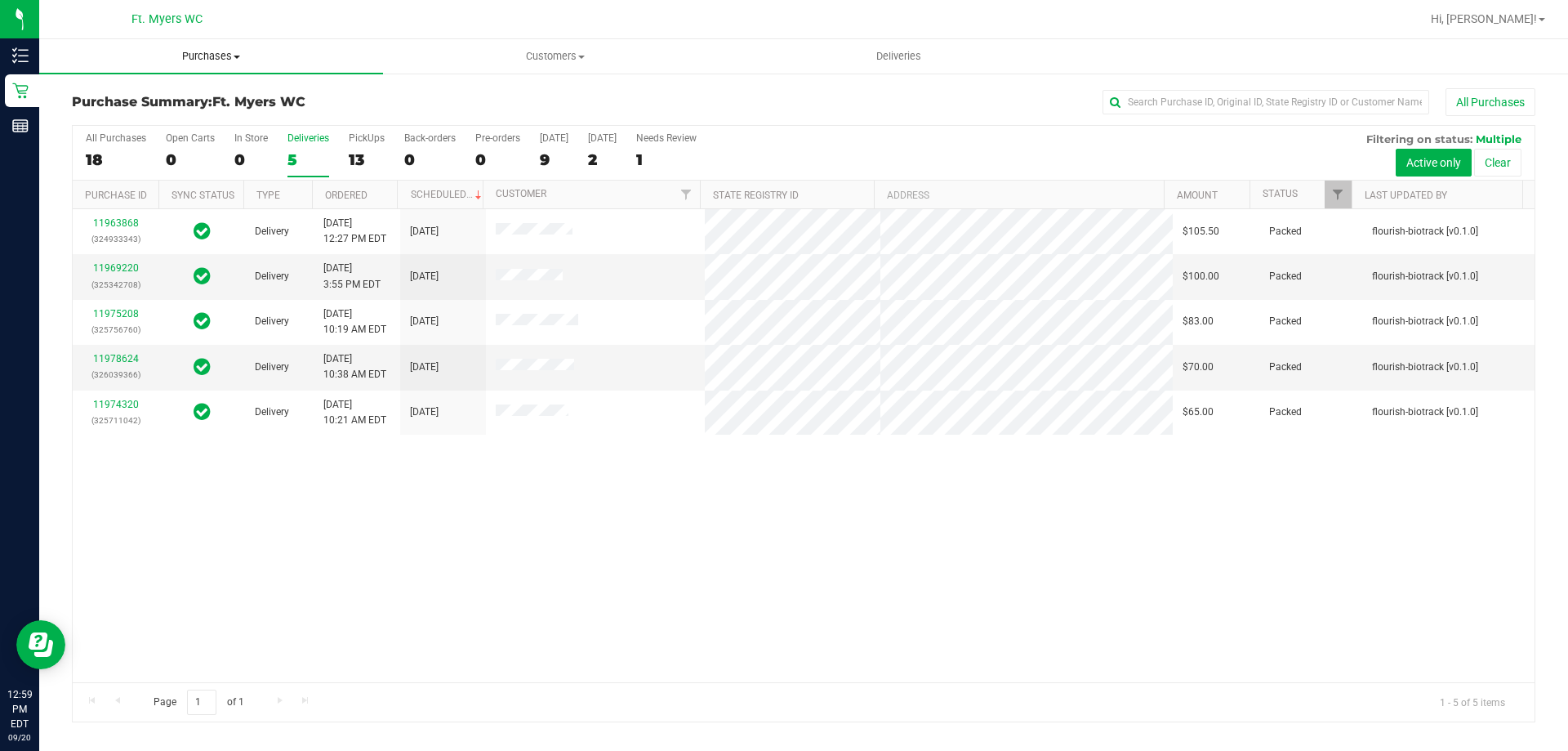
click at [258, 60] on span "Purchases" at bounding box center [211, 56] width 344 height 15
click at [208, 111] on li "Fulfillment" at bounding box center [211, 119] width 344 height 20
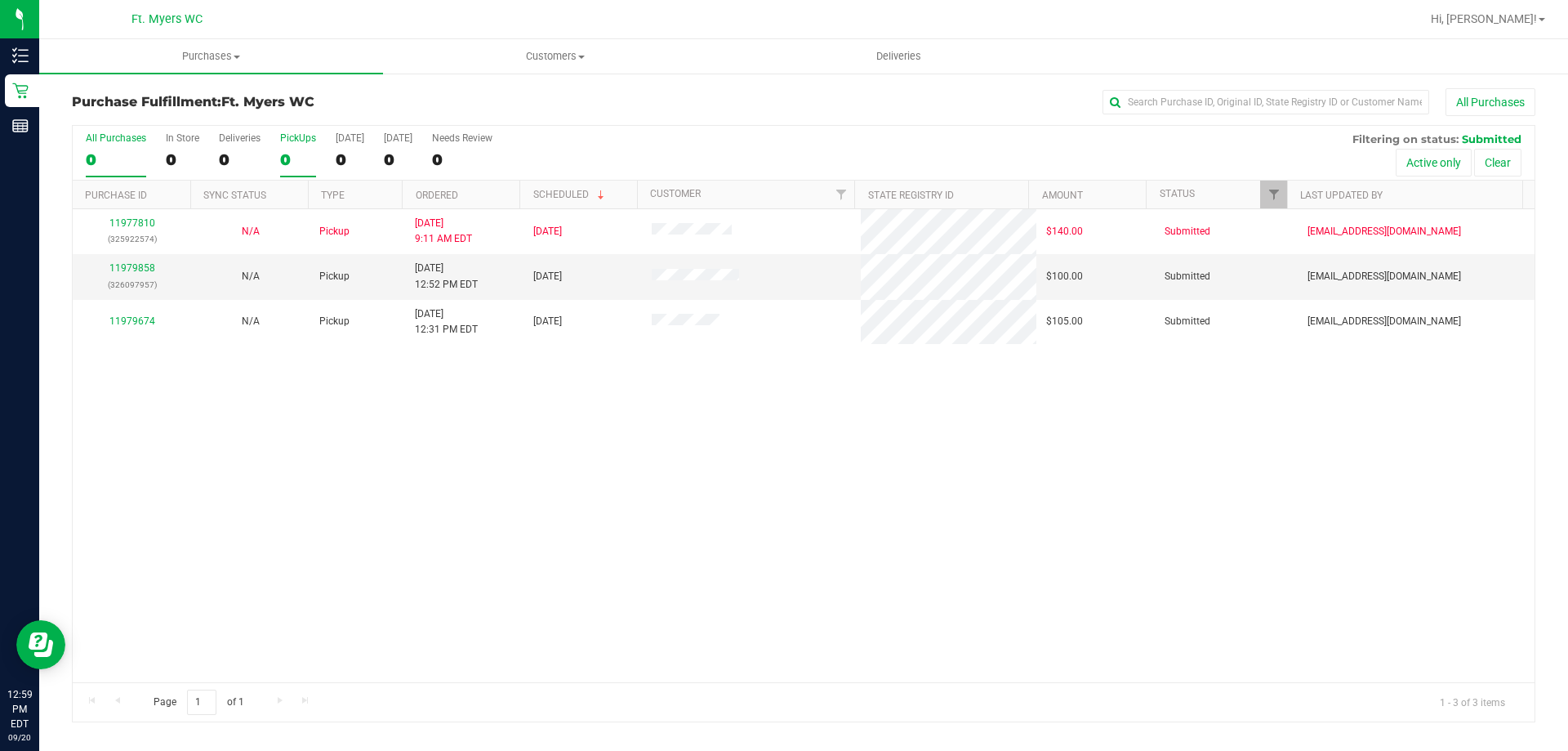
click at [300, 148] on label "PickUps 0" at bounding box center [298, 154] width 36 height 44
click at [0, 0] on input "PickUps 0" at bounding box center [0, 0] width 0 height 0
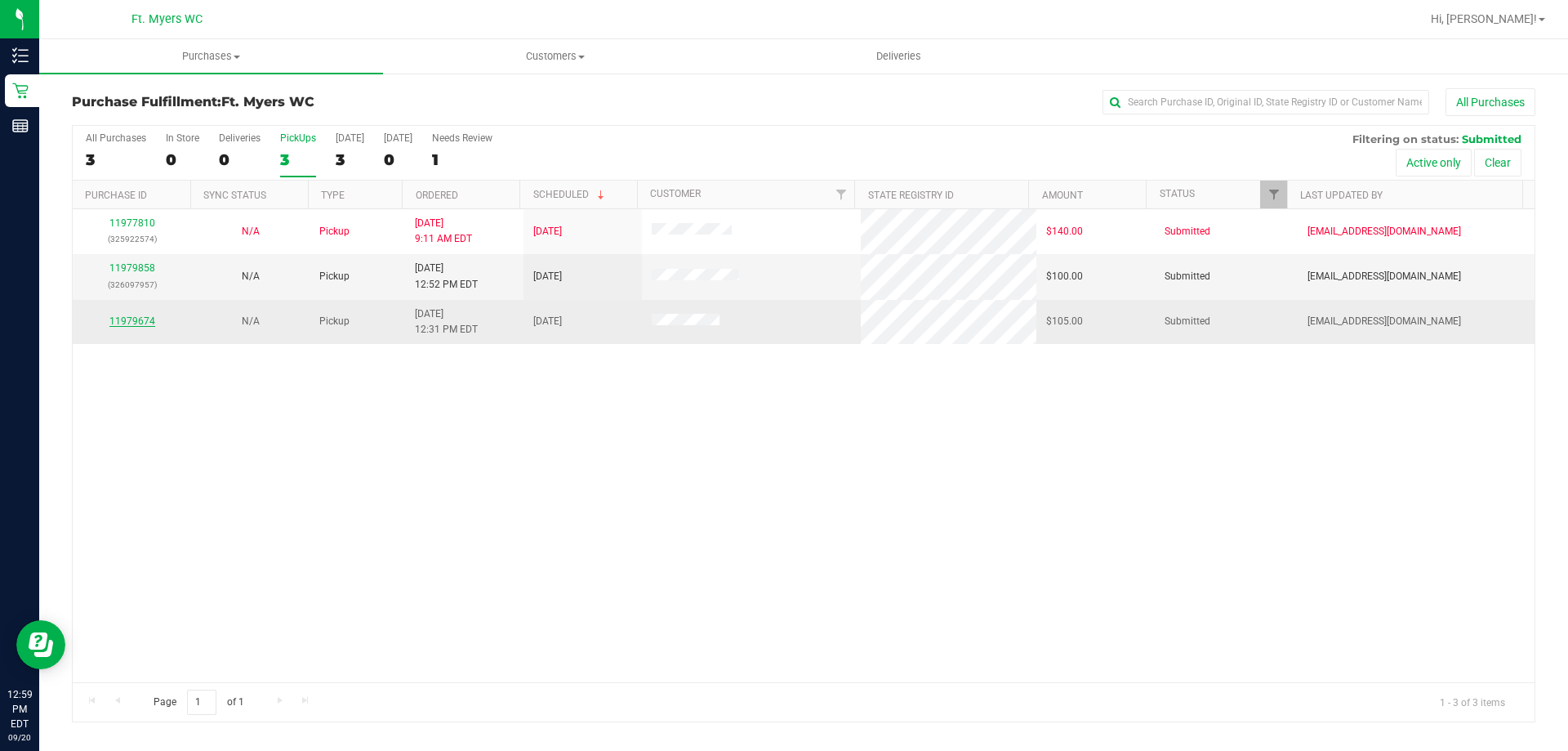
click at [136, 317] on link "11979674" at bounding box center [132, 321] width 45 height 12
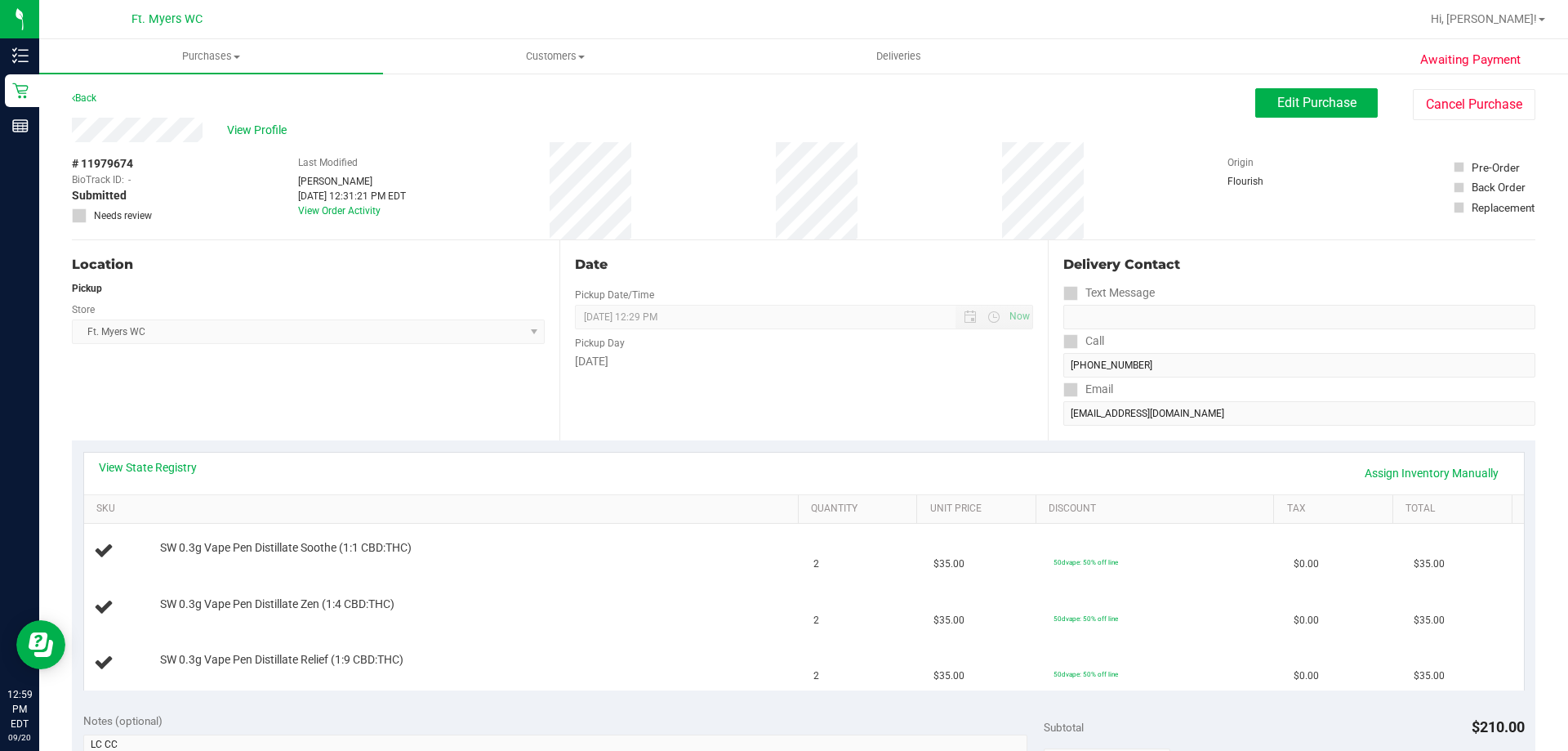
click at [203, 76] on div "Awaiting Payment Back Edit Purchase Cancel Purchase View Profile # 11979674 Bio…" at bounding box center [803, 740] width 1528 height 1336
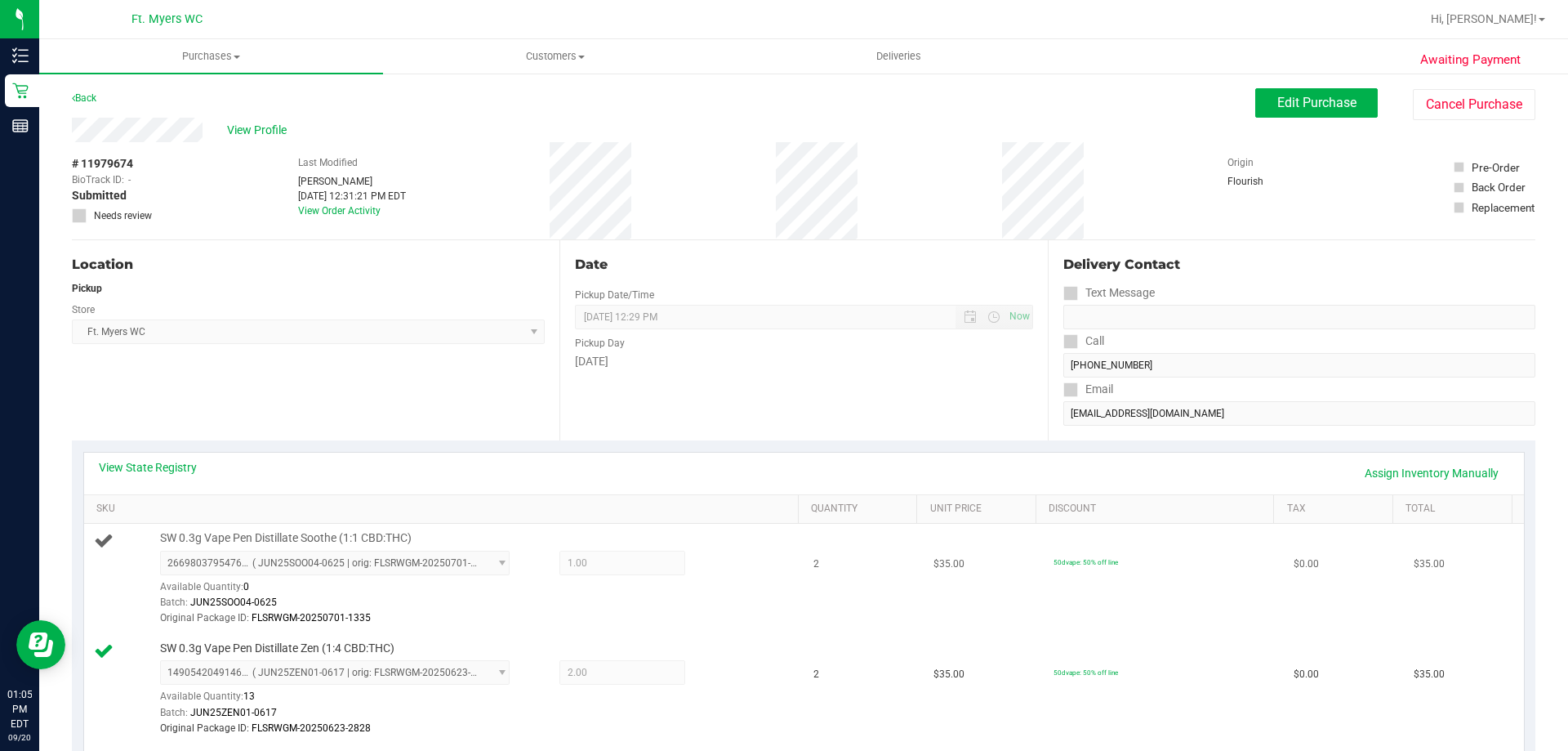
click at [479, 528] on td "SW 0.3g Vape Pen Distillate Soothe (1:1 CBD:THC) 2669803795476866 ( JUN25SOO04-…" at bounding box center [444, 579] width 720 height 111
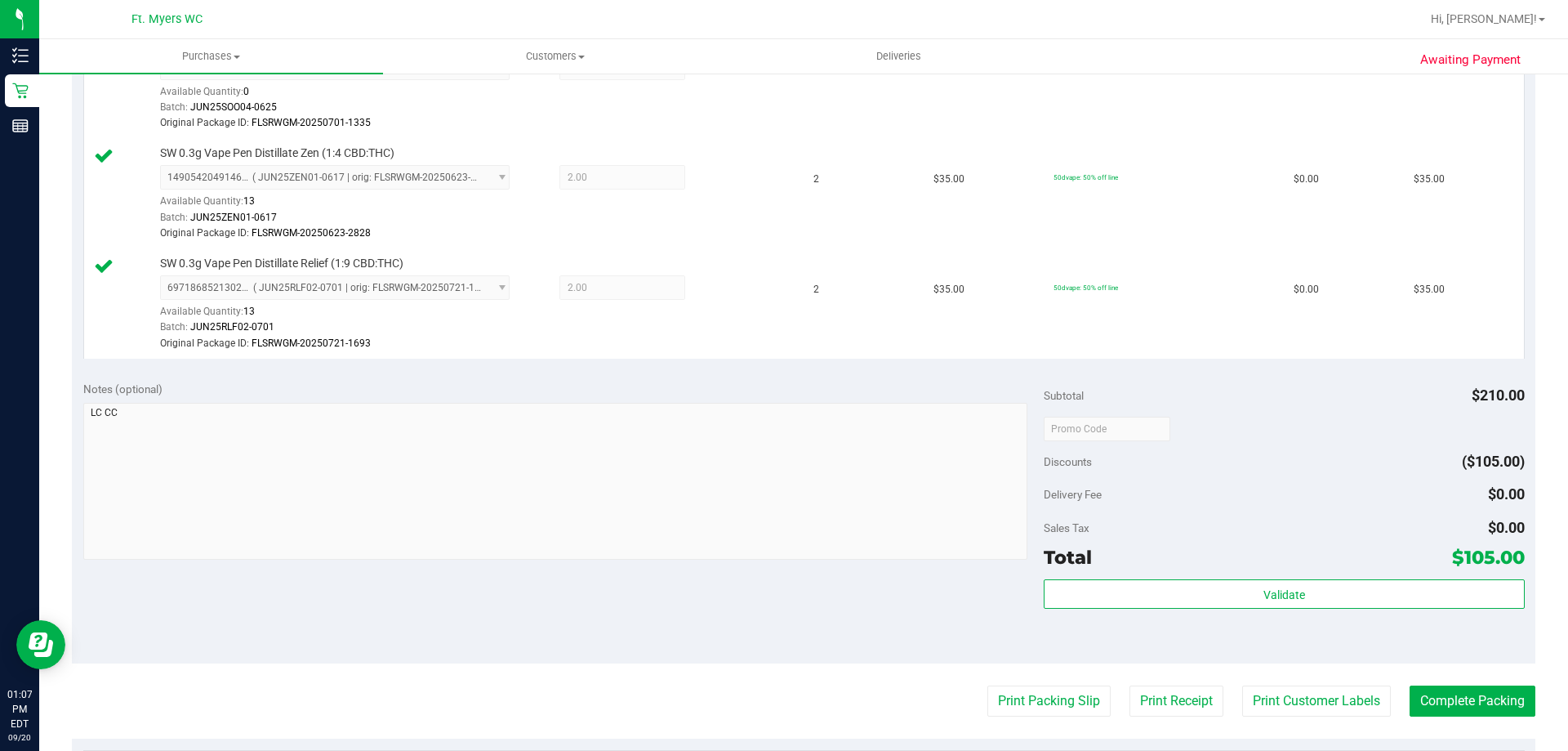
scroll to position [735, 0]
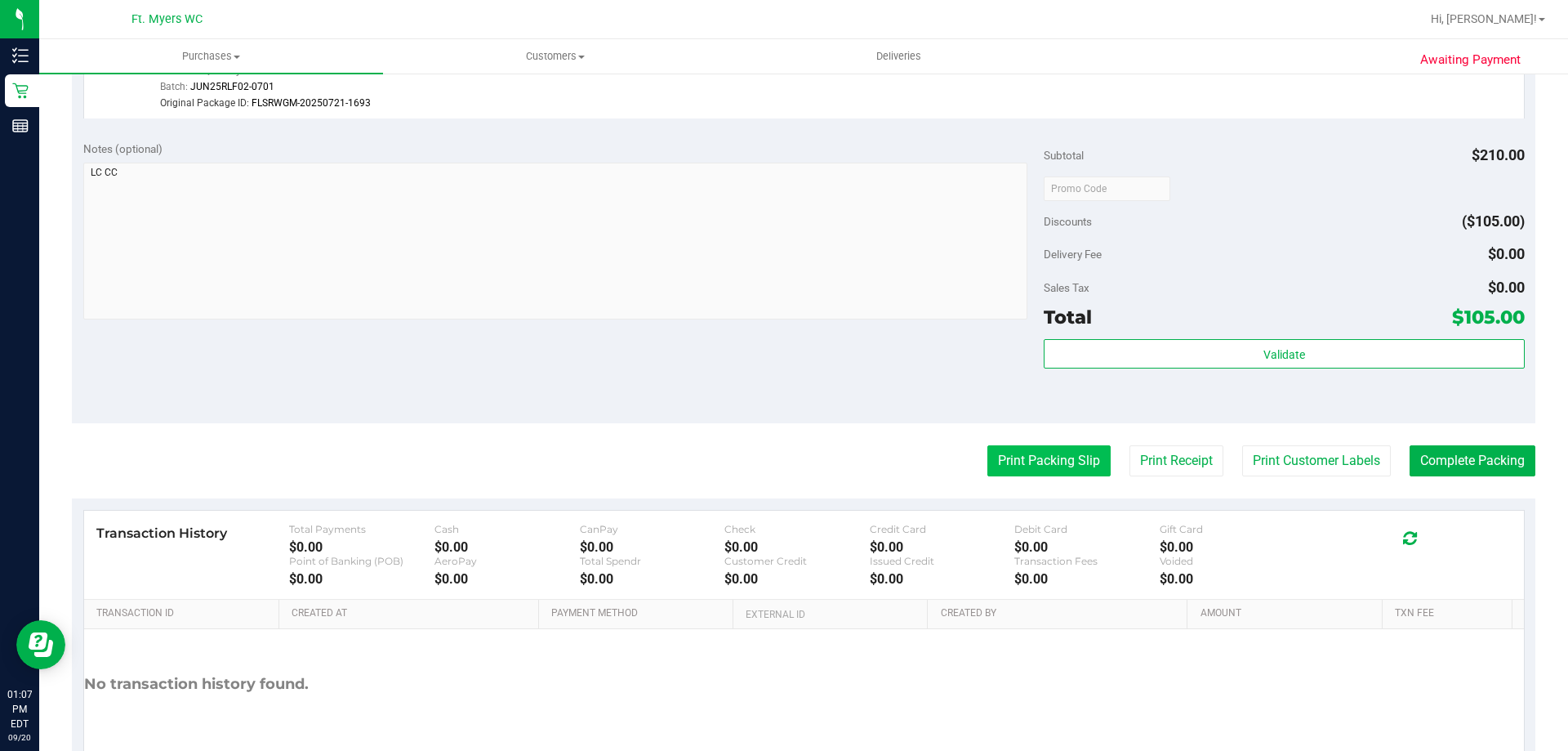
click at [1065, 463] on button "Print Packing Slip" at bounding box center [1048, 459] width 124 height 31
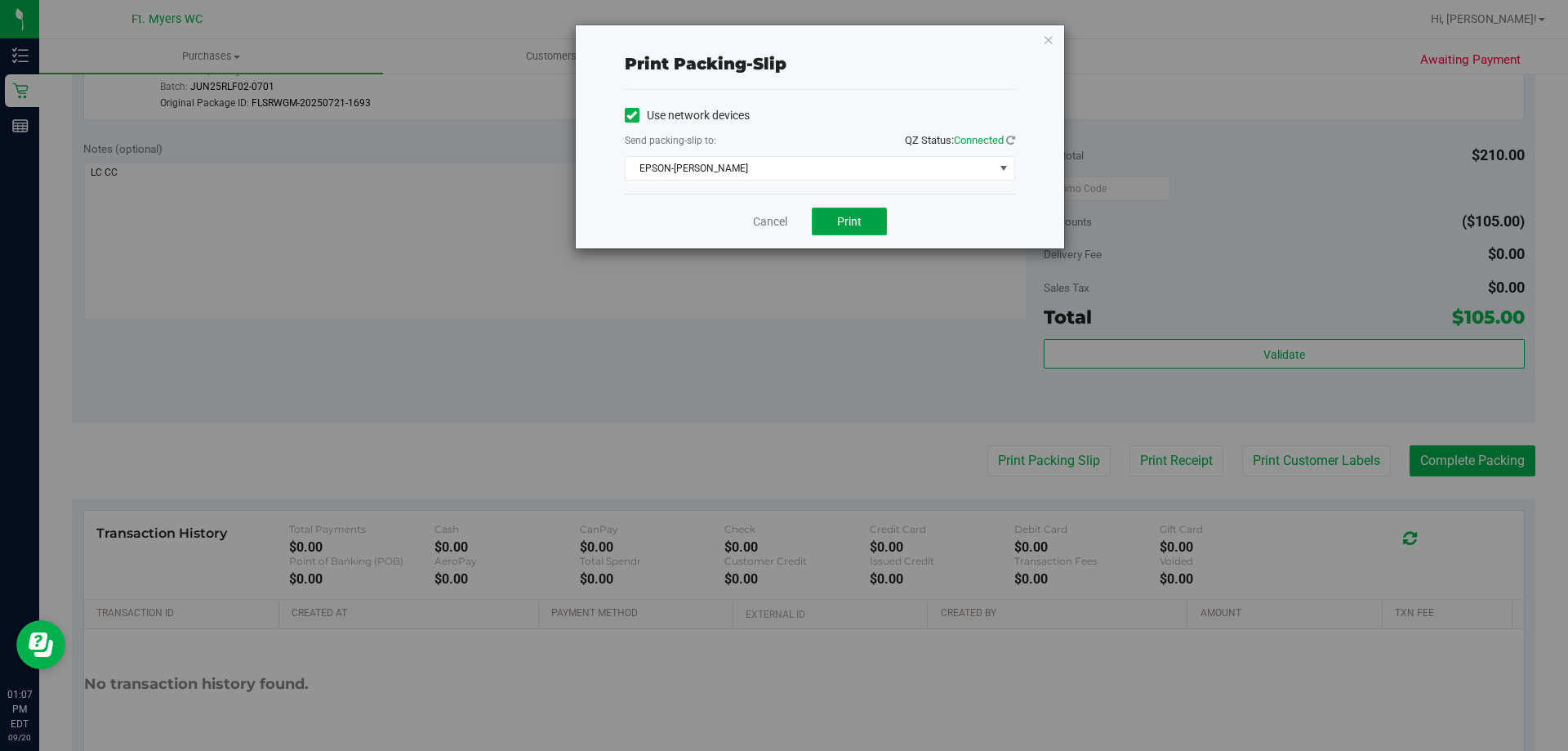
click at [836, 211] on button "Print" at bounding box center [850, 221] width 75 height 28
click at [1045, 41] on icon "button" at bounding box center [1049, 40] width 12 height 20
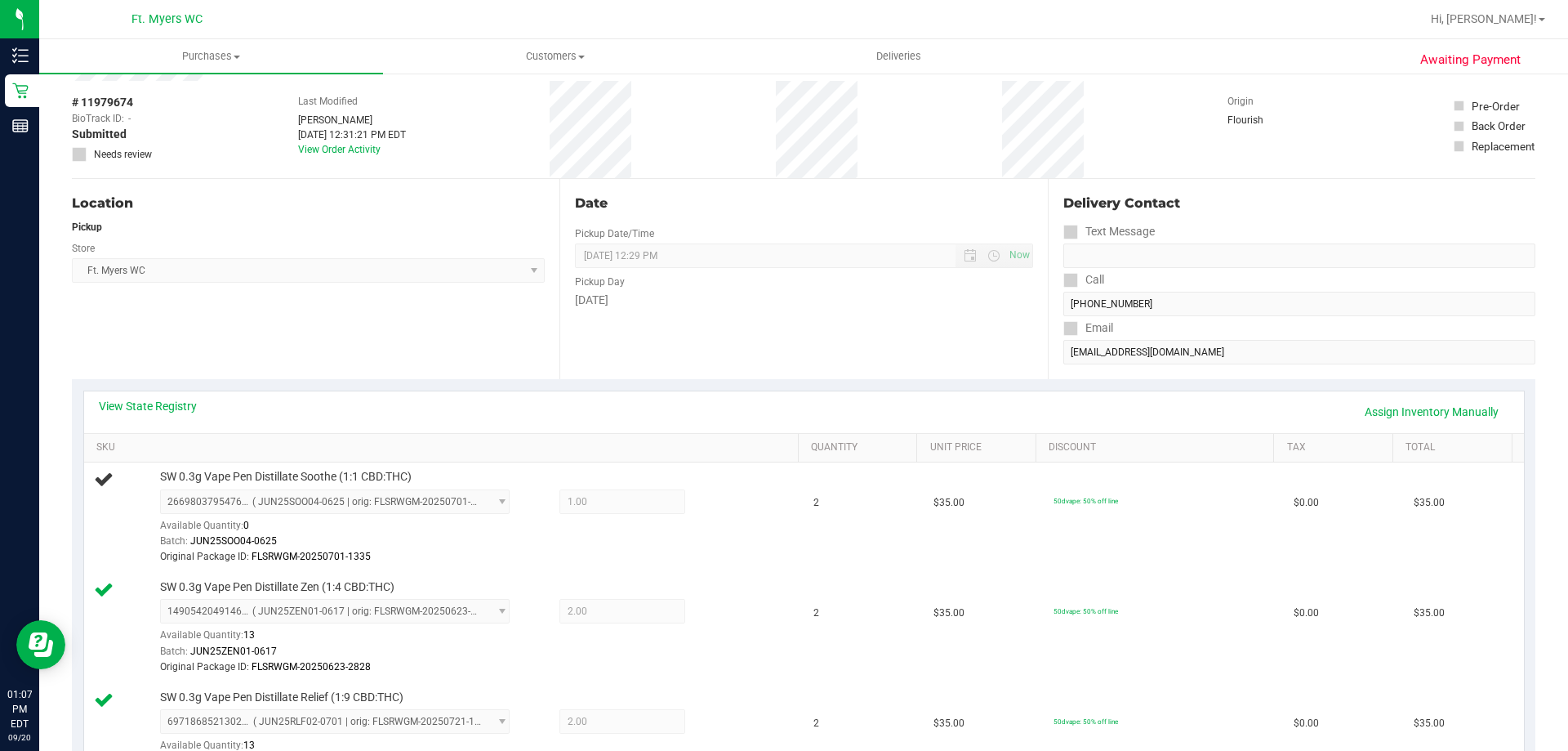
scroll to position [163, 0]
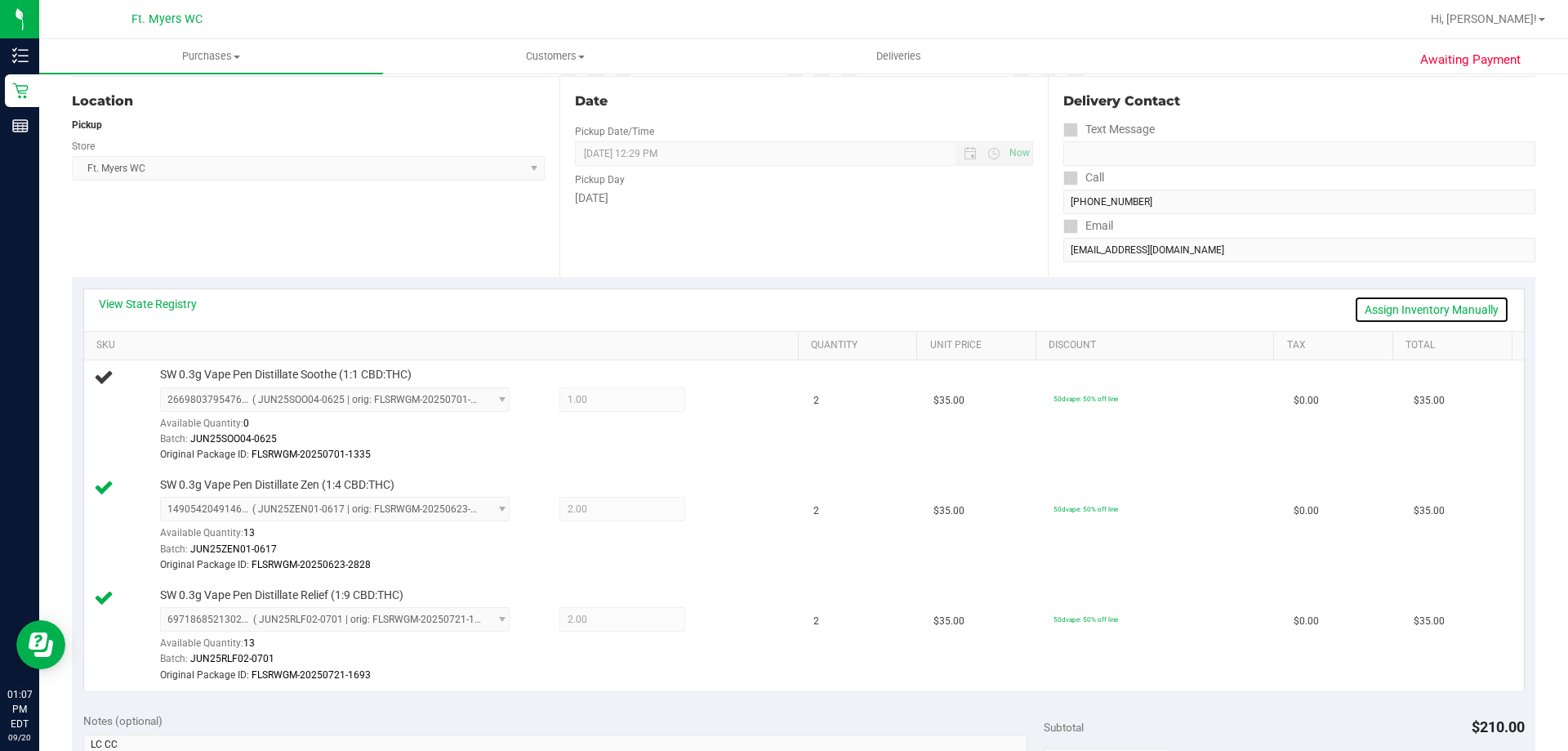
click at [1382, 309] on link "Assign Inventory Manually" at bounding box center [1431, 309] width 155 height 28
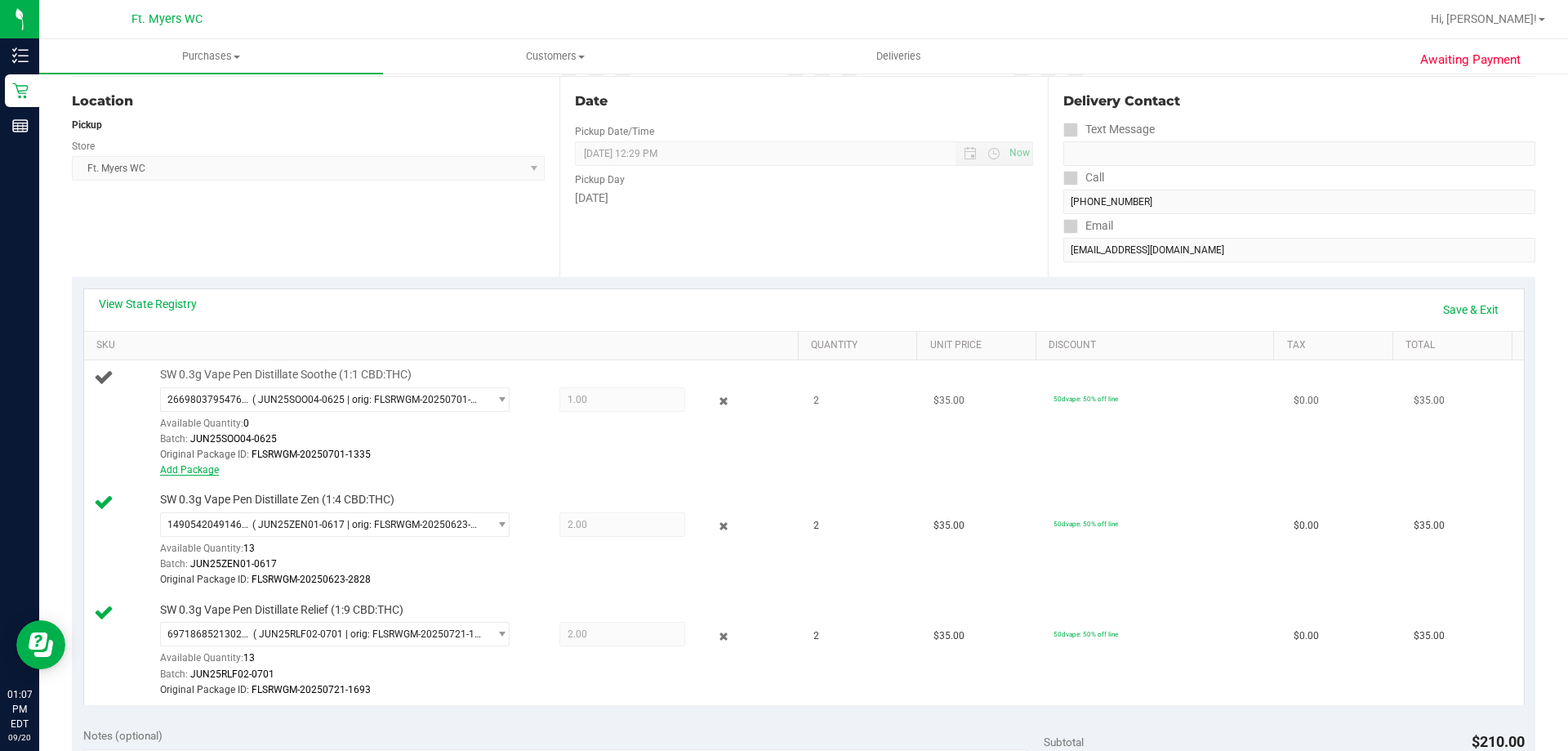
click at [179, 471] on link "Add Package" at bounding box center [190, 469] width 59 height 12
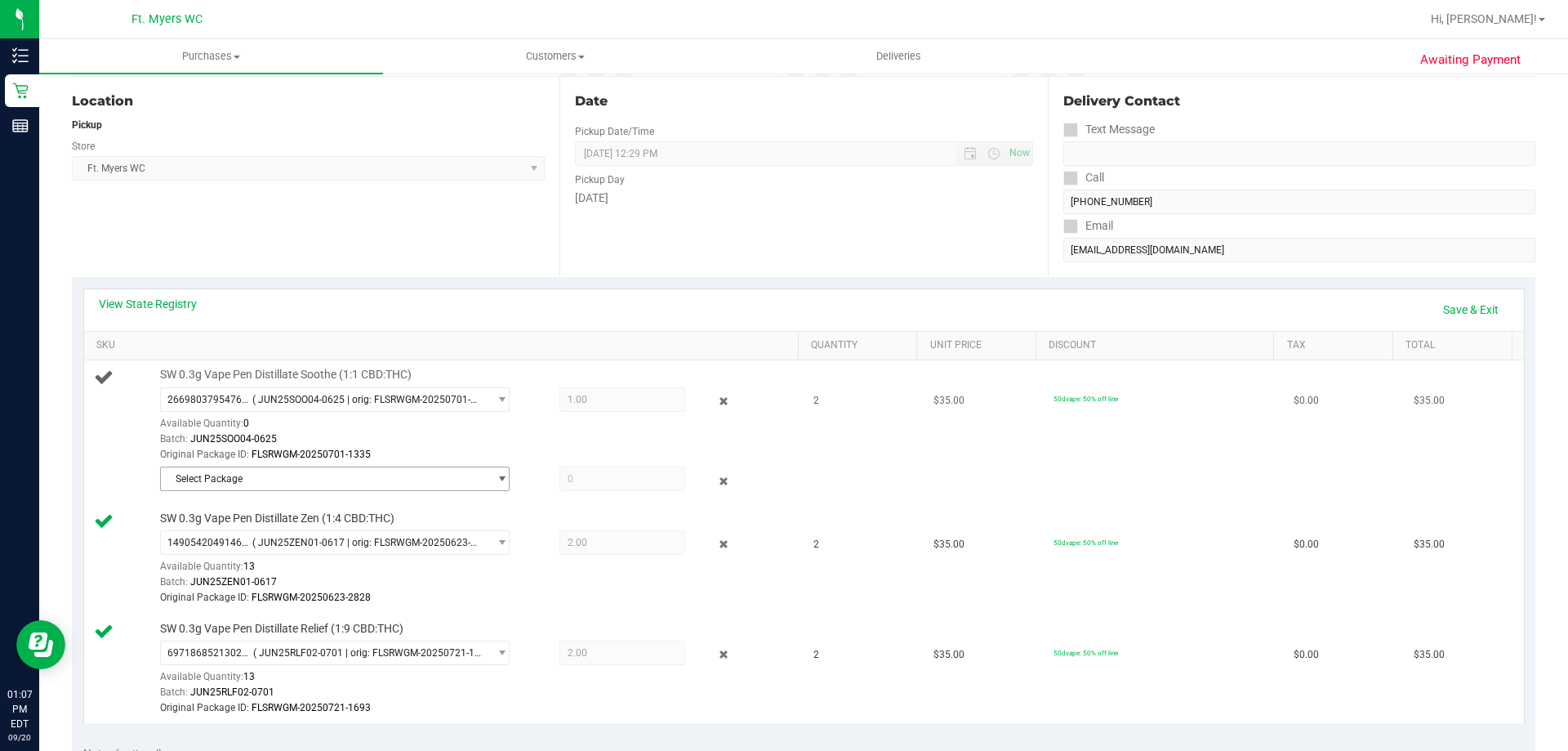
click at [277, 474] on span "Select Package" at bounding box center [324, 478] width 327 height 23
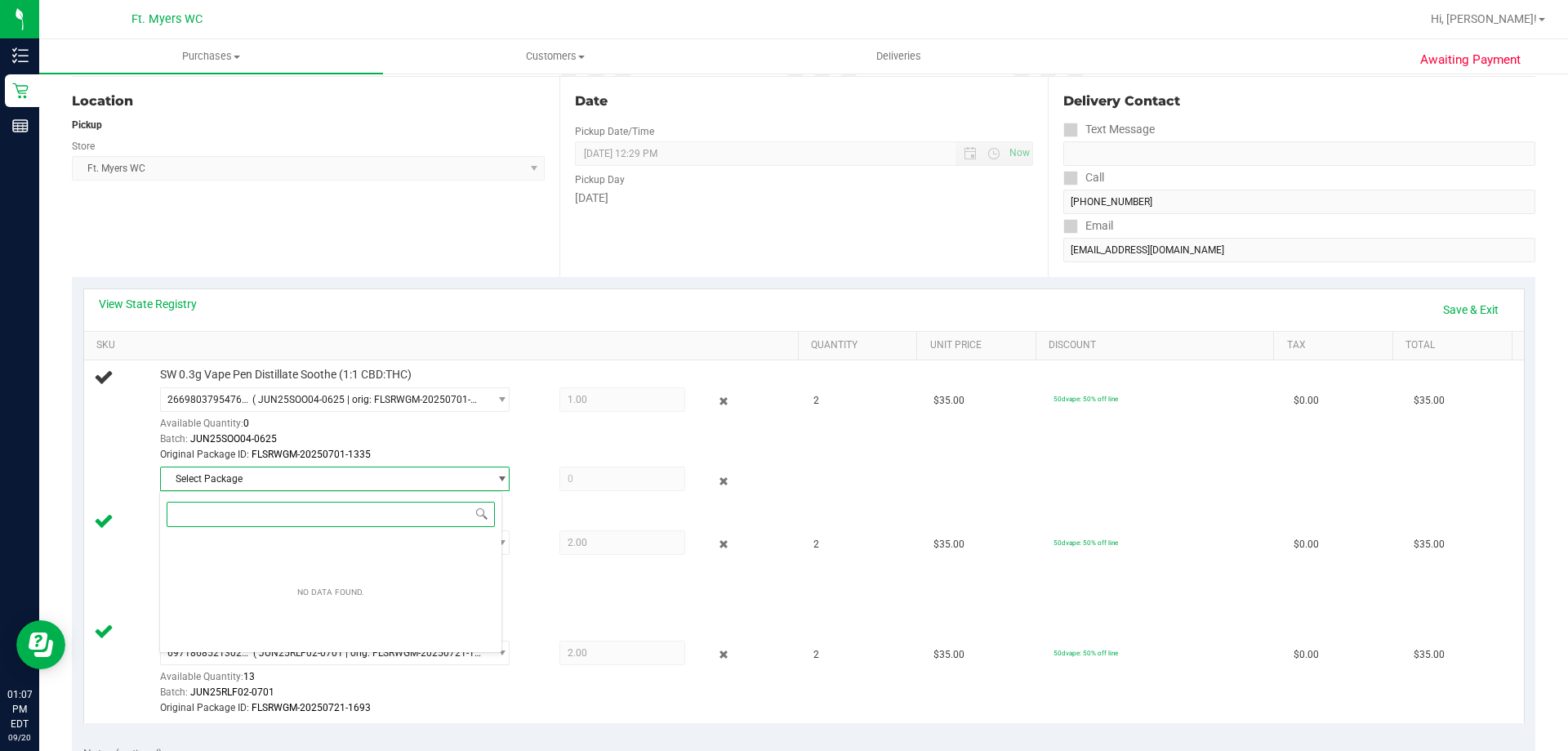
click at [273, 516] on input at bounding box center [331, 515] width 328 height 26
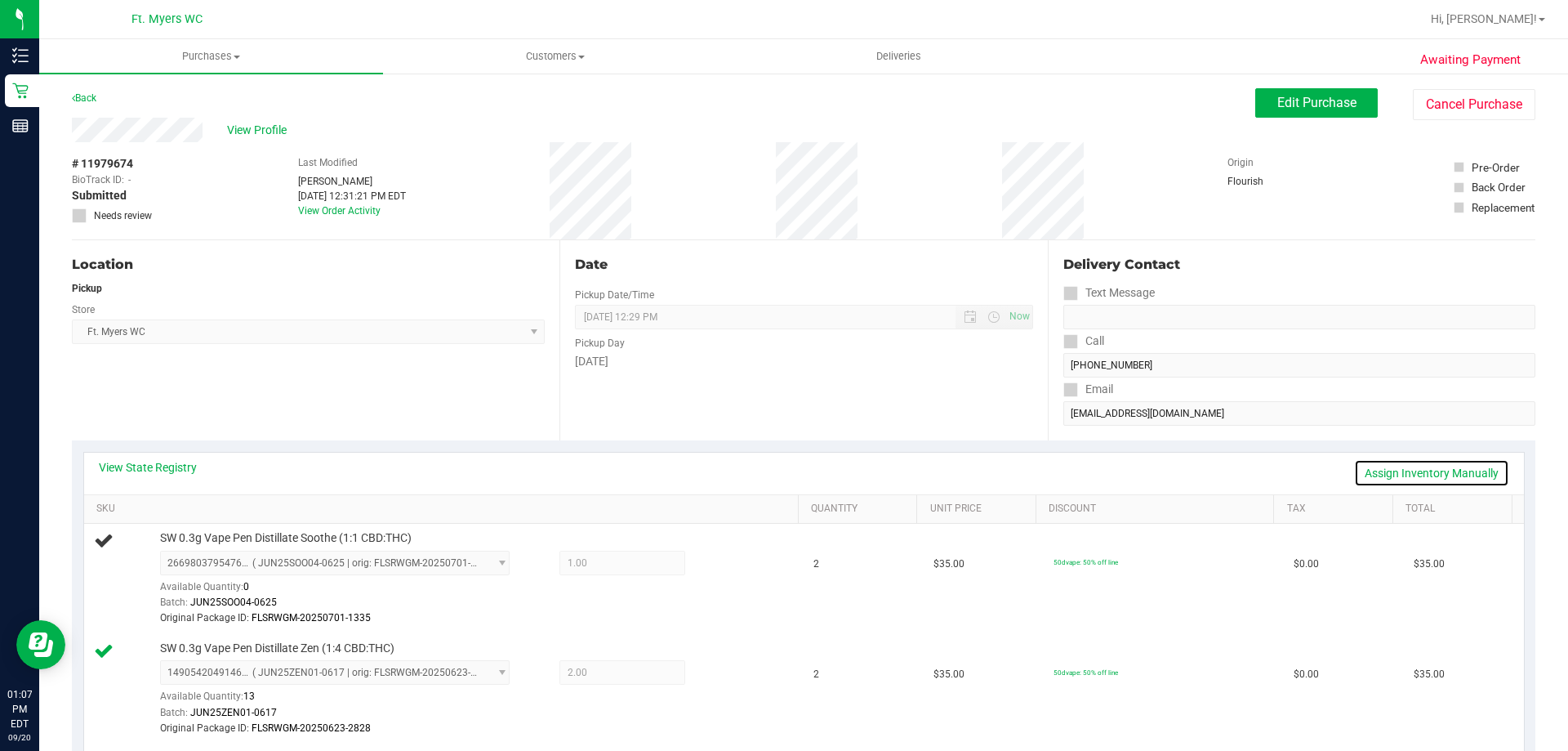
click at [1427, 468] on link "Assign Inventory Manually" at bounding box center [1431, 473] width 155 height 28
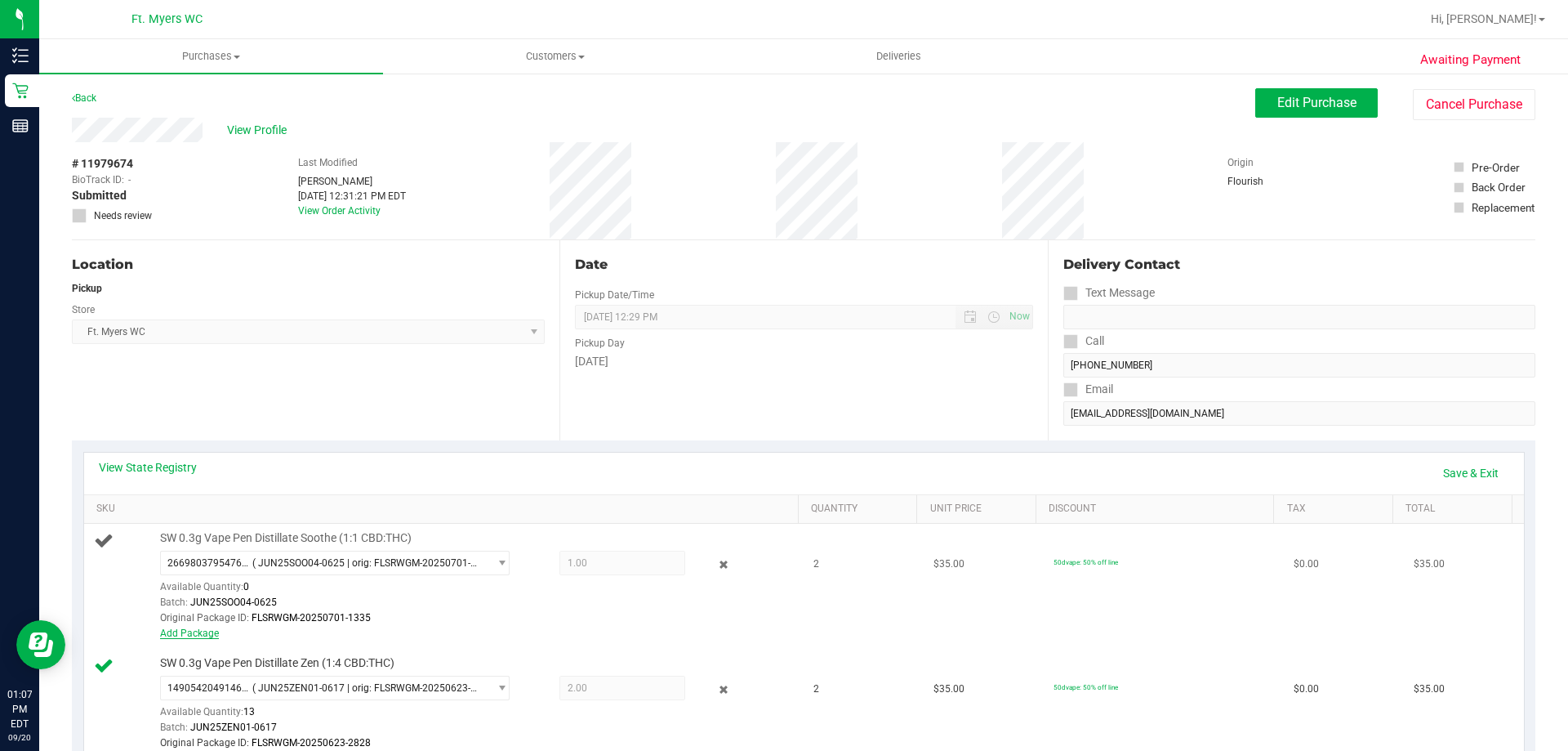
click at [214, 638] on link "Add Package" at bounding box center [190, 633] width 59 height 12
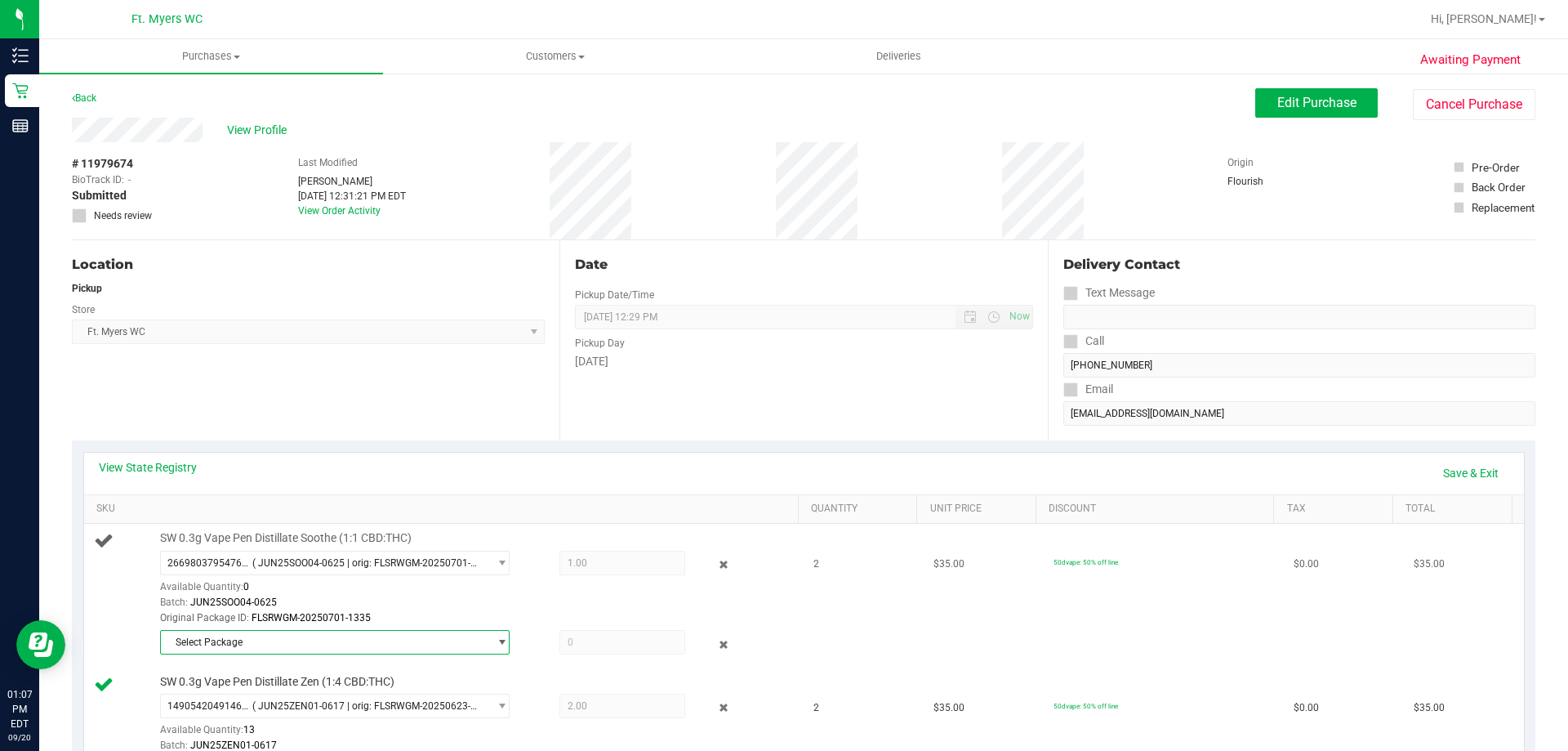
click at [283, 631] on span "Select Package" at bounding box center [324, 641] width 327 height 23
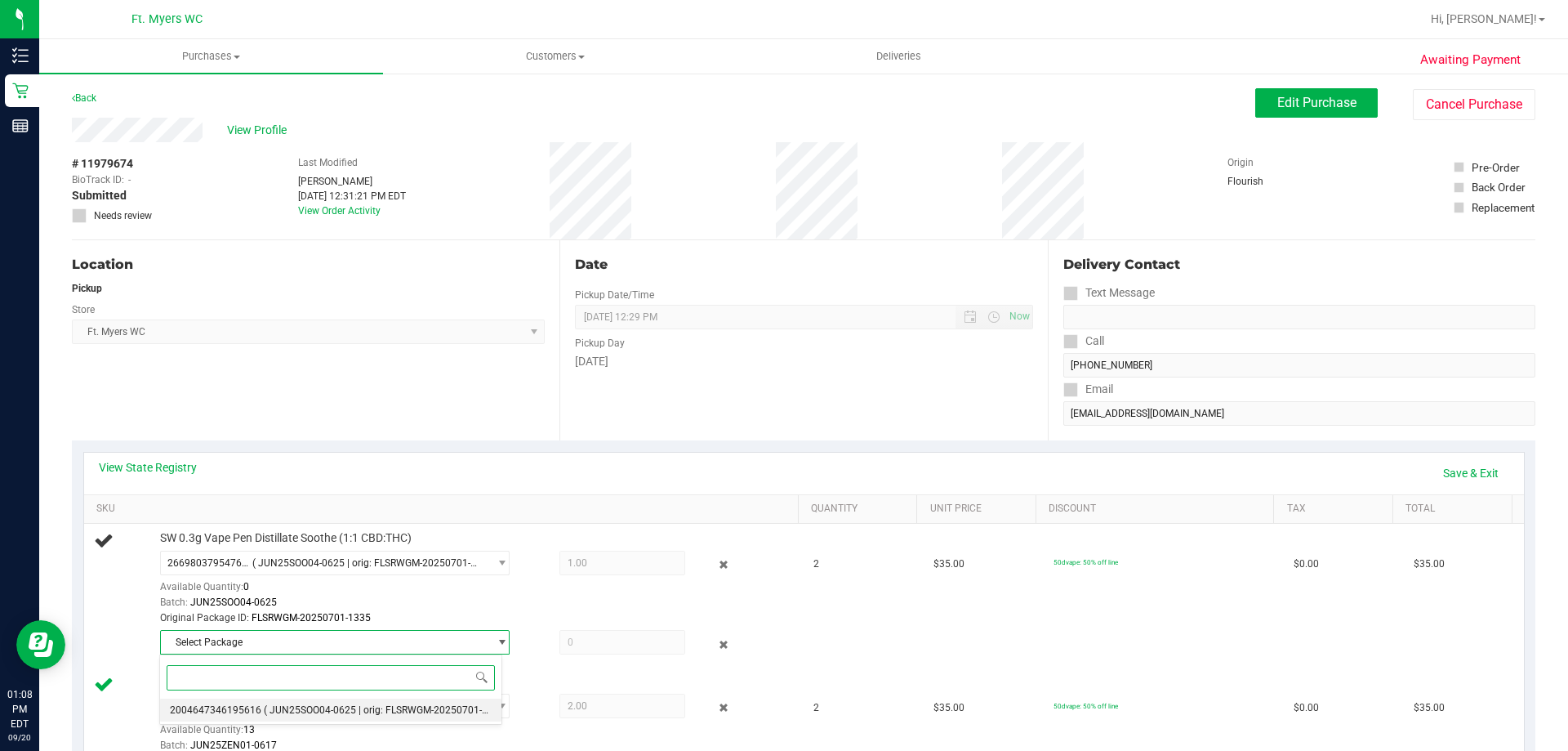
click at [290, 699] on li "2004647346195616 ( JUN25SOO04-0625 | orig: FLSRWGM-20250701-1302 )" at bounding box center [331, 709] width 342 height 23
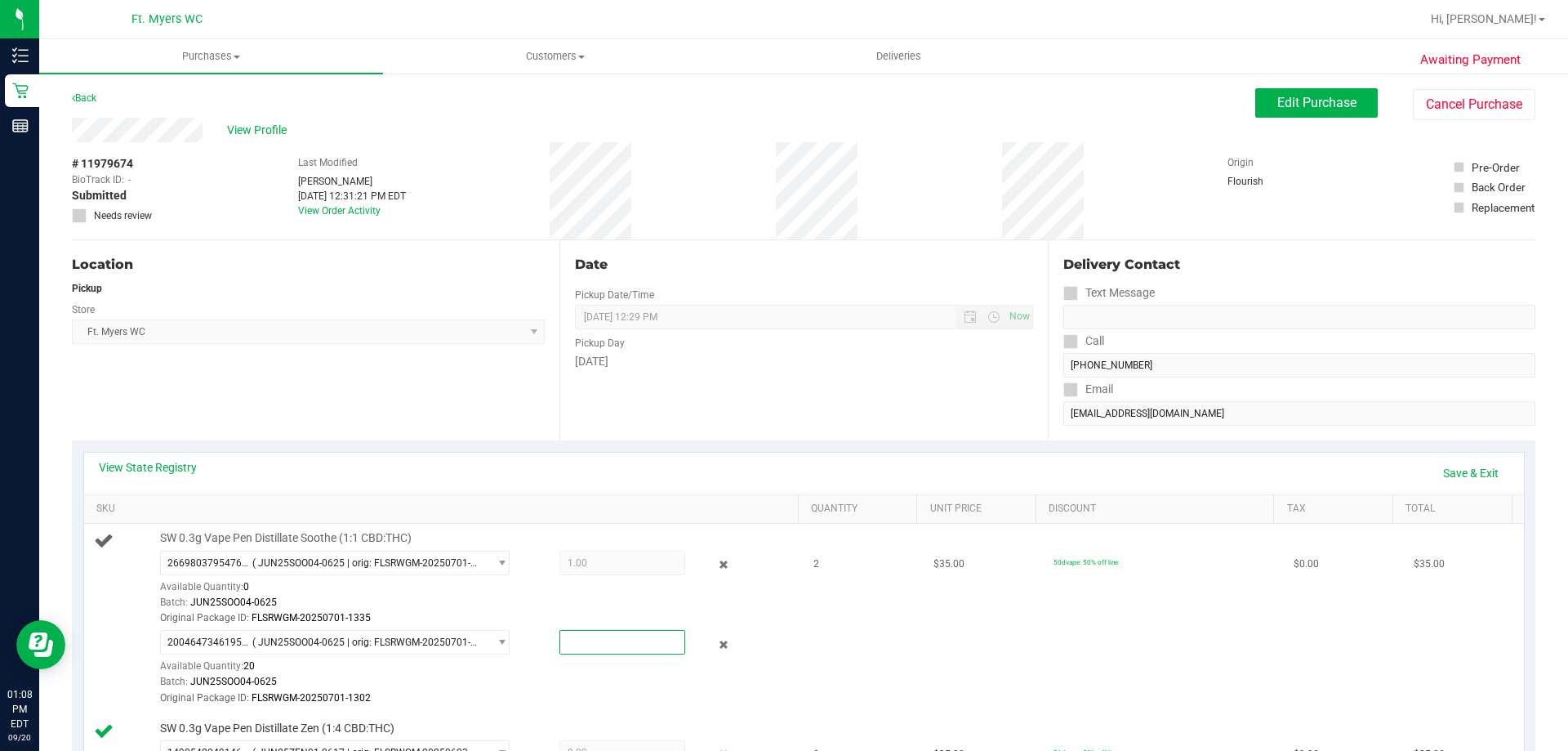
click at [582, 652] on span at bounding box center [621, 641] width 125 height 25
type input "1"
type input "1.0000"
click at [585, 623] on div "Original Package ID: FLSRWGM-20250701-1335" at bounding box center [475, 618] width 630 height 16
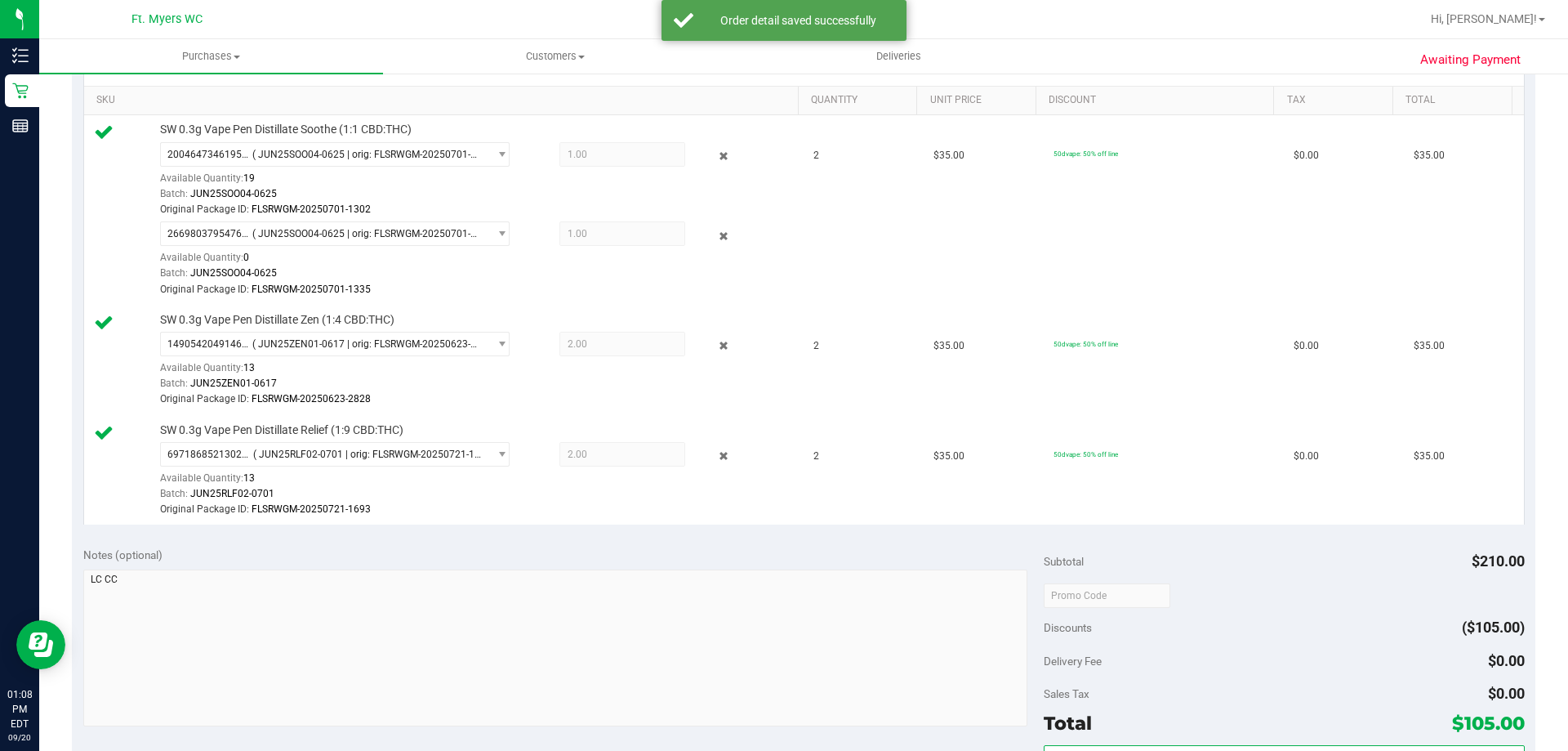
scroll to position [898, 0]
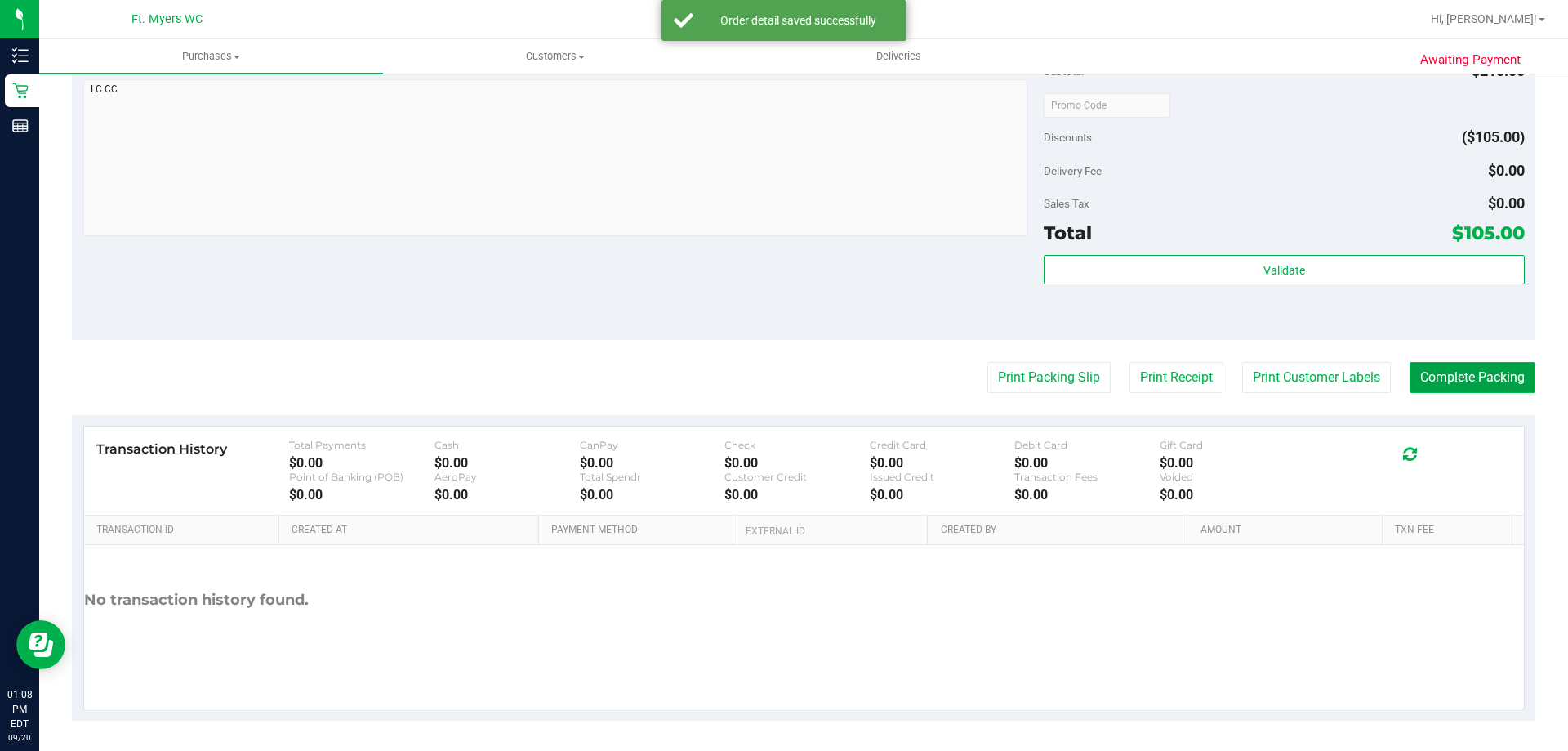
click at [1491, 372] on button "Complete Packing" at bounding box center [1472, 376] width 125 height 31
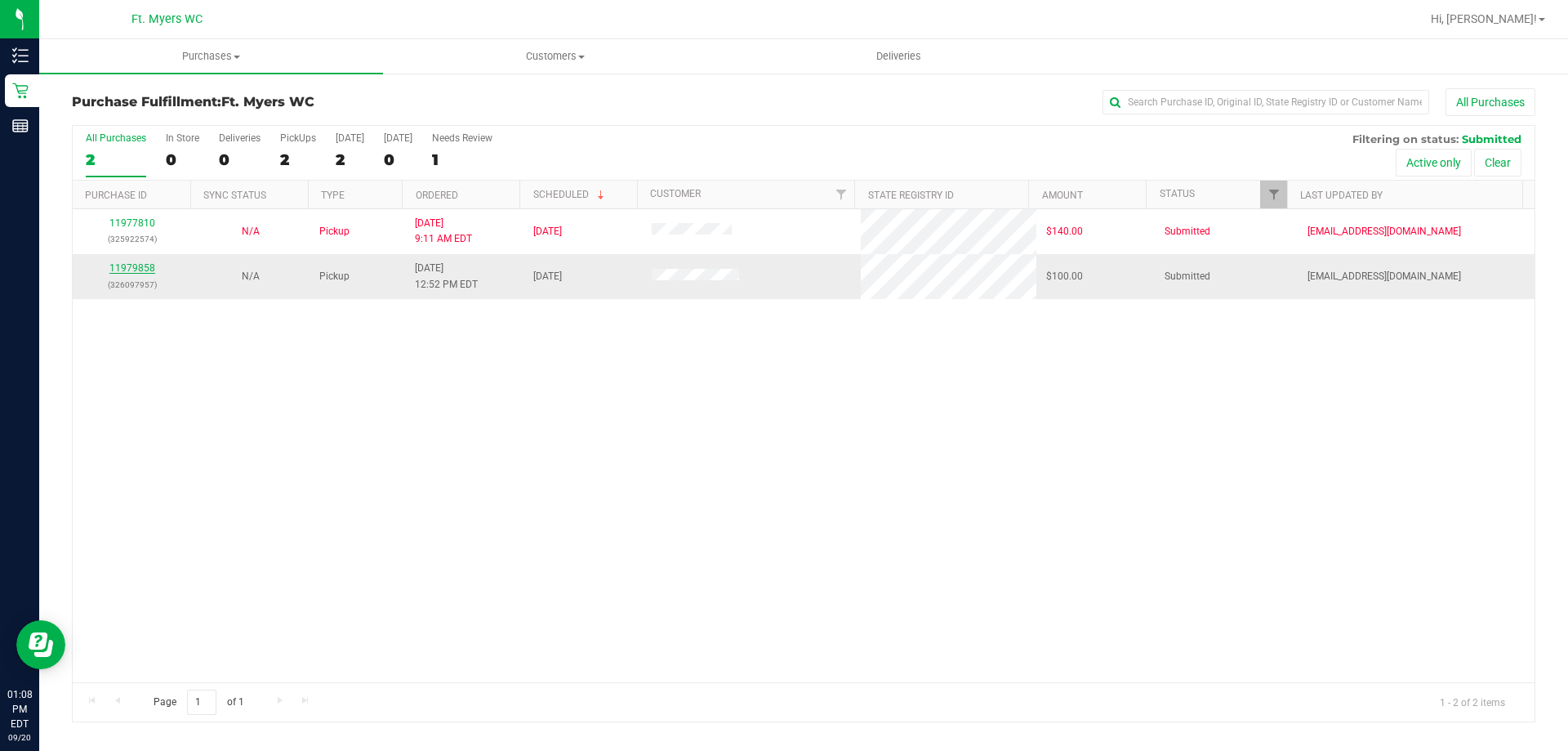
click at [135, 265] on link "11979858" at bounding box center [132, 268] width 45 height 12
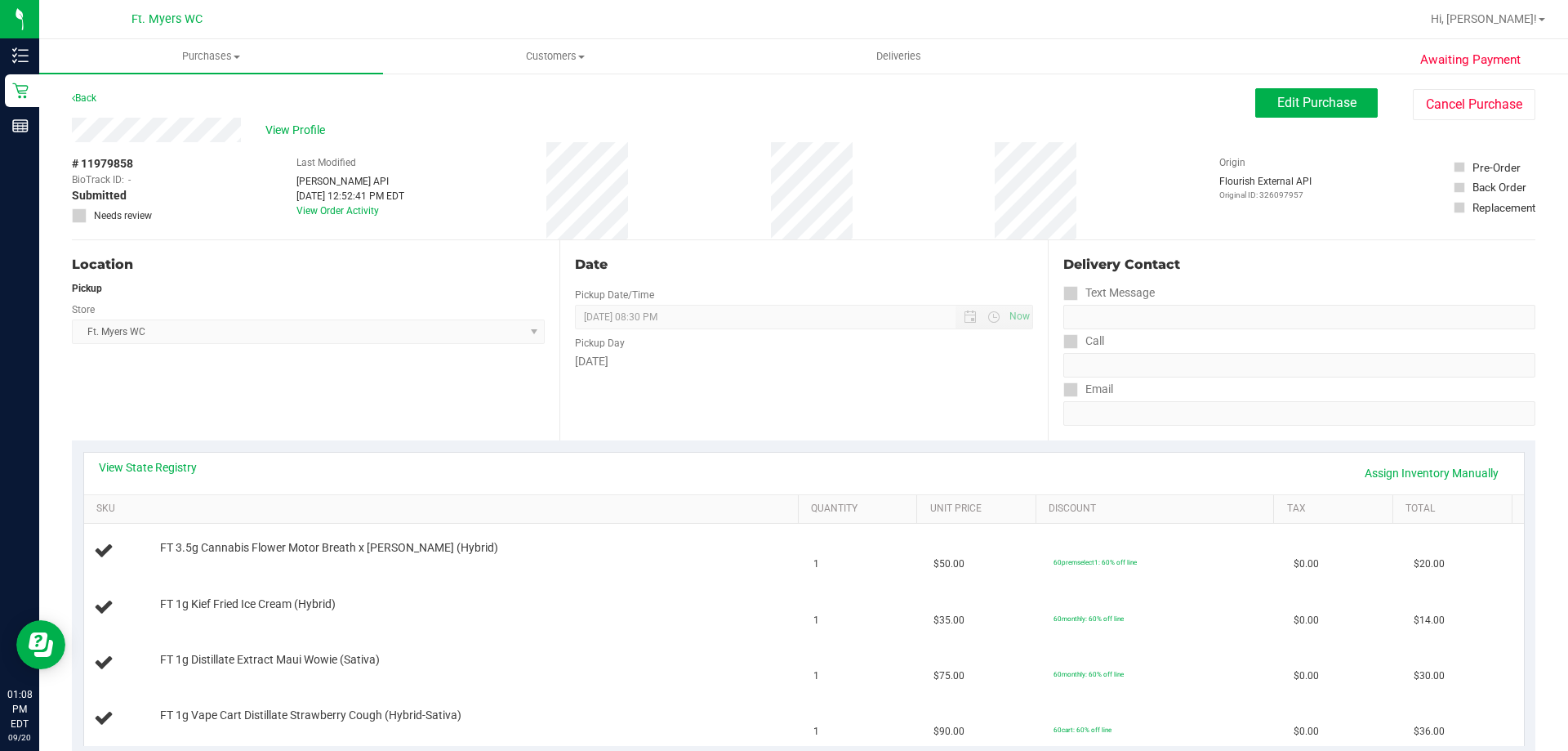
click at [374, 407] on div "Location Pickup Store Ft. [PERSON_NAME] Select Store [PERSON_NAME][GEOGRAPHIC_D…" at bounding box center [315, 340] width 487 height 201
click at [1440, 475] on link "Assign Inventory Manually" at bounding box center [1431, 473] width 155 height 28
click at [185, 564] on div "Add Package" at bounding box center [475, 559] width 630 height 16
click at [185, 563] on link "Add Package" at bounding box center [190, 559] width 59 height 12
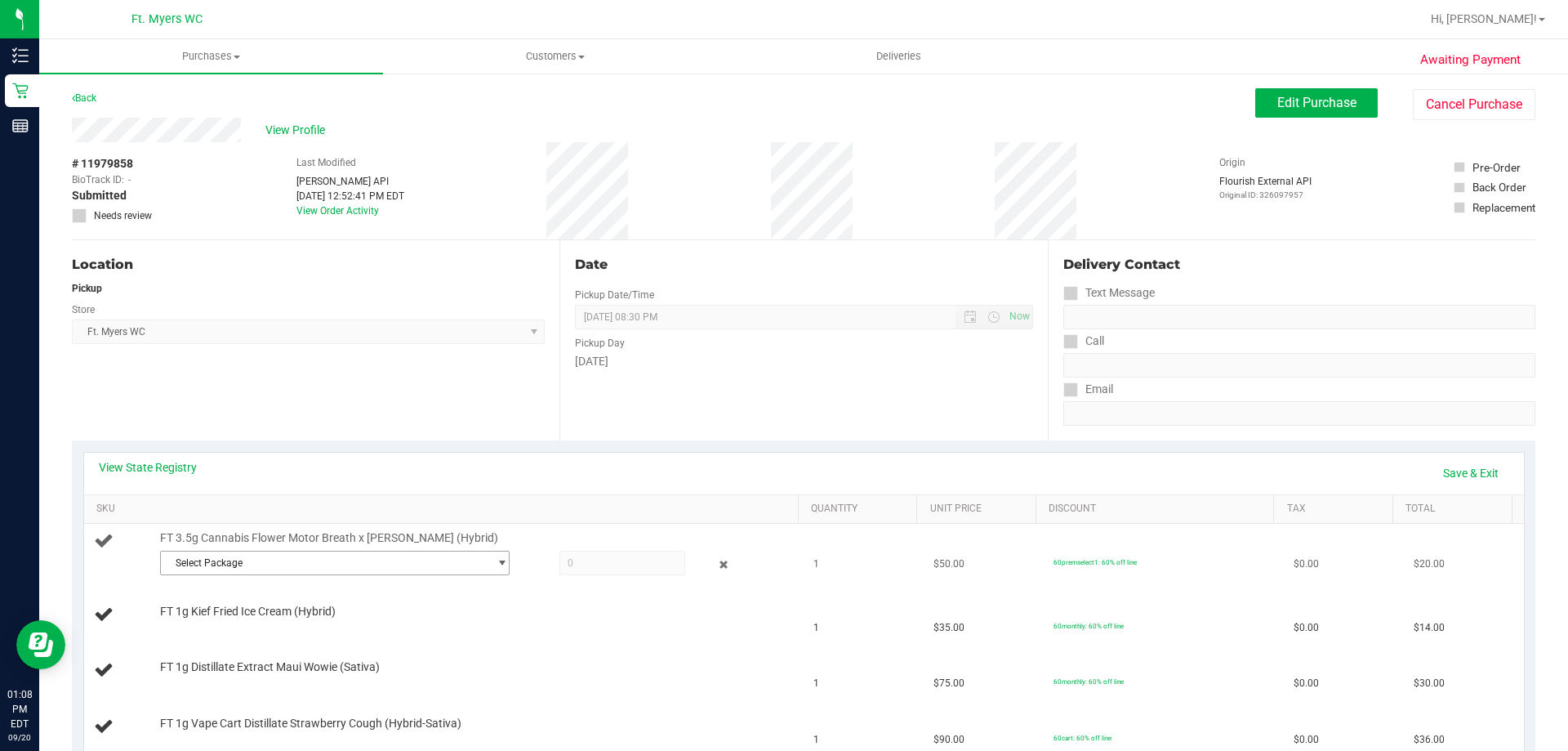
click at [296, 565] on span "Select Package" at bounding box center [324, 562] width 327 height 23
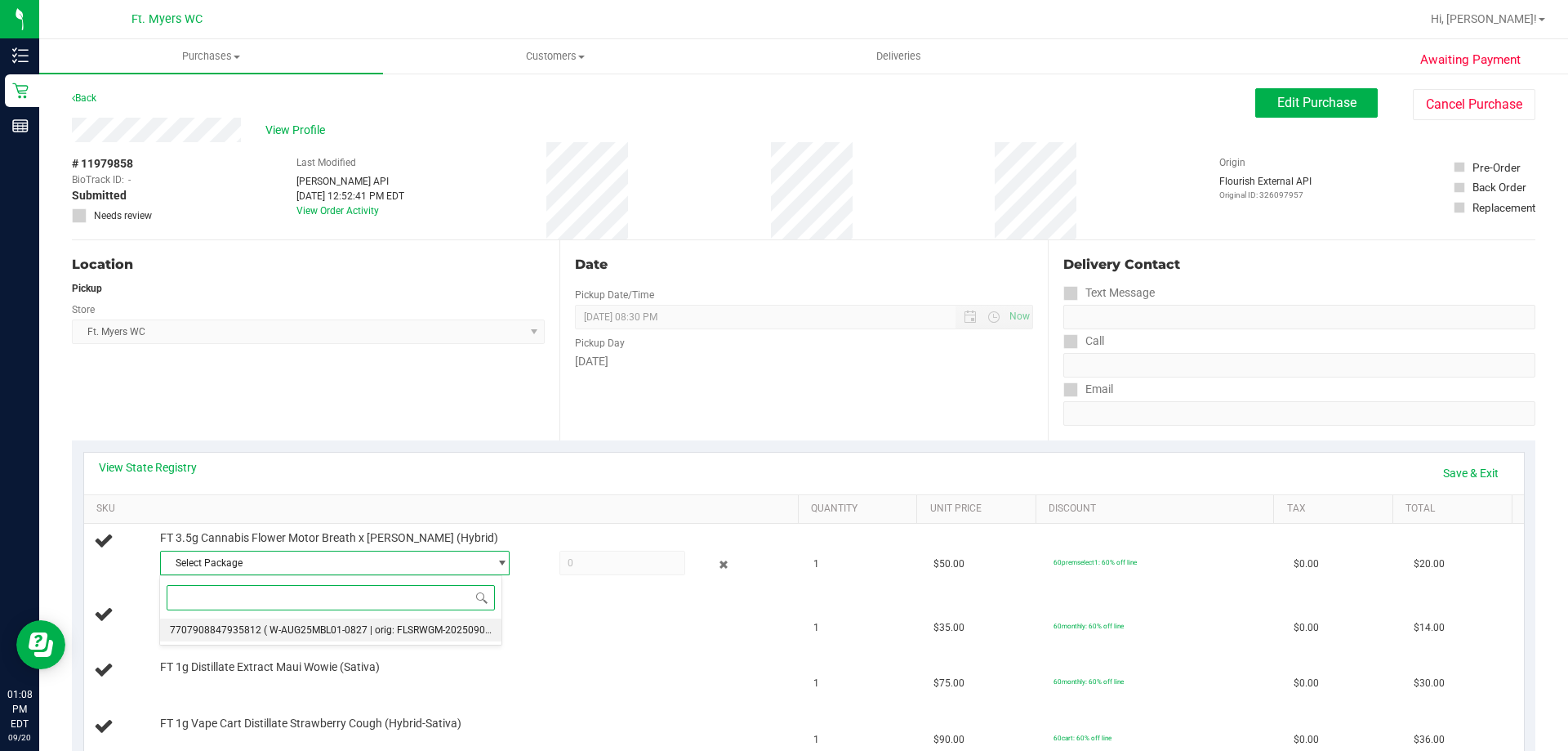
click at [295, 626] on span "( W-AUG25MBL01-0827 | orig: FLSRWGM-20250902-2249 )" at bounding box center [392, 630] width 258 height 12
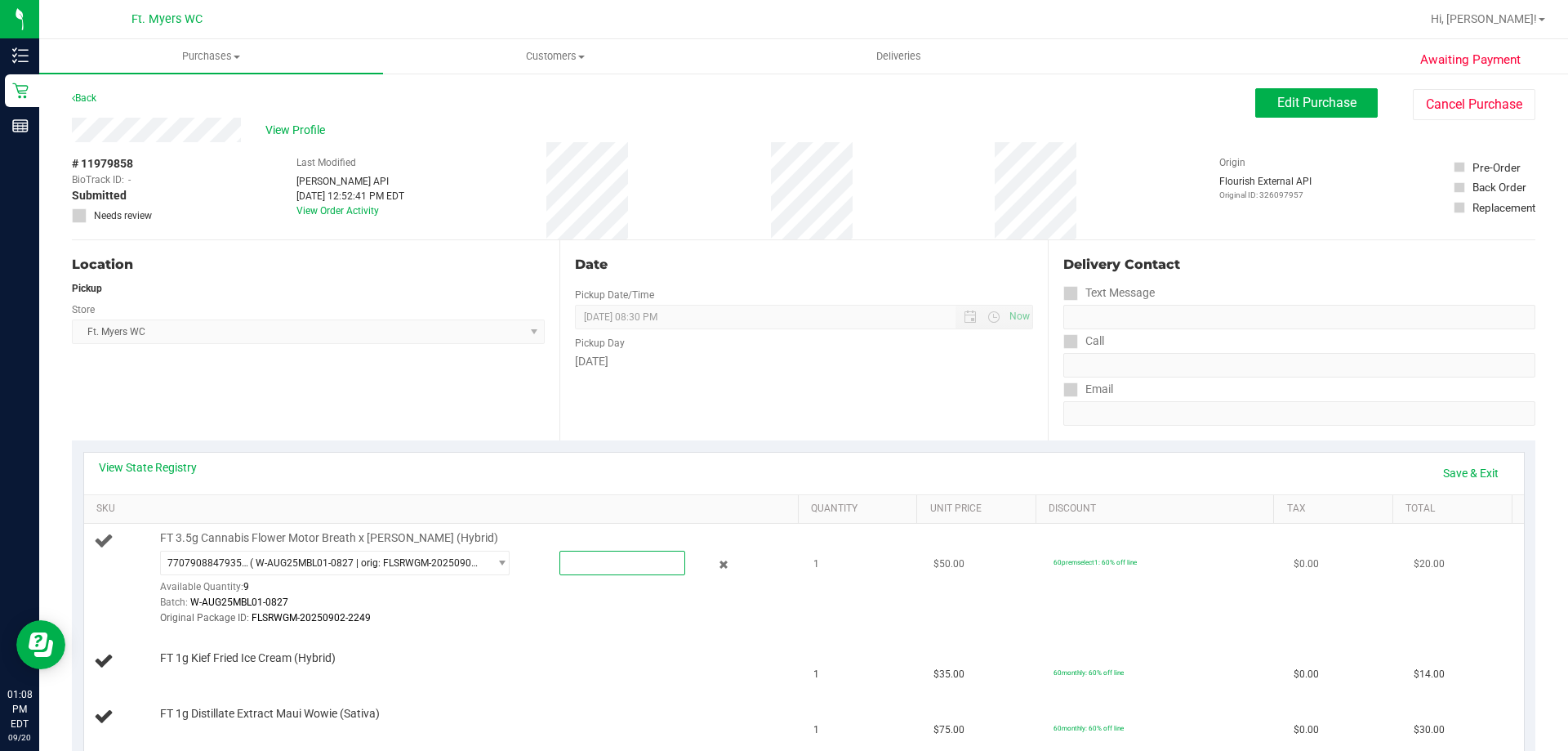
drag, startPoint x: 638, startPoint y: 559, endPoint x: 536, endPoint y: 554, distance: 102.1
click at [536, 554] on div at bounding box center [607, 562] width 158 height 25
type input "1"
type input "1.0000"
click at [539, 523] on th "SKU" at bounding box center [441, 510] width 713 height 30
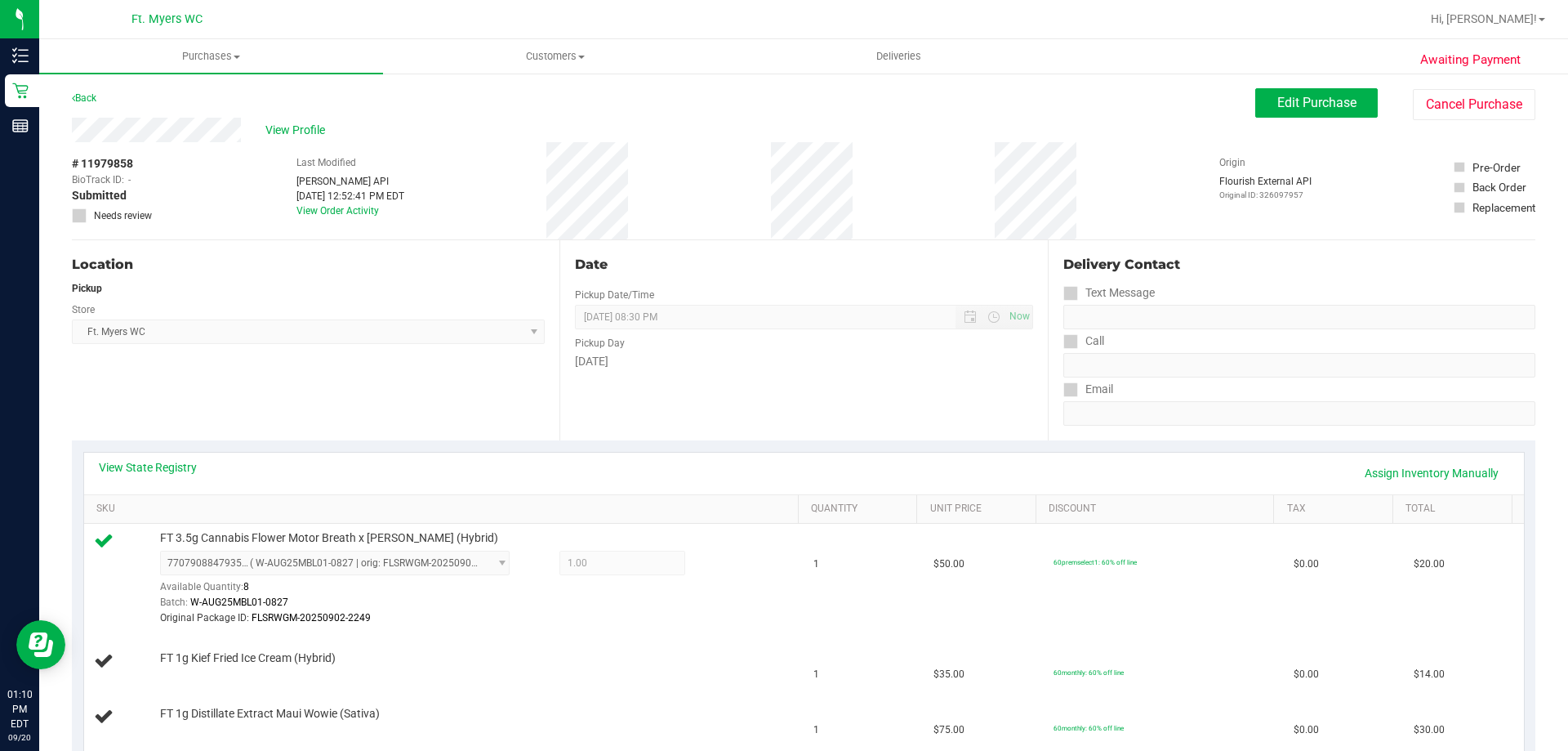
scroll to position [408, 0]
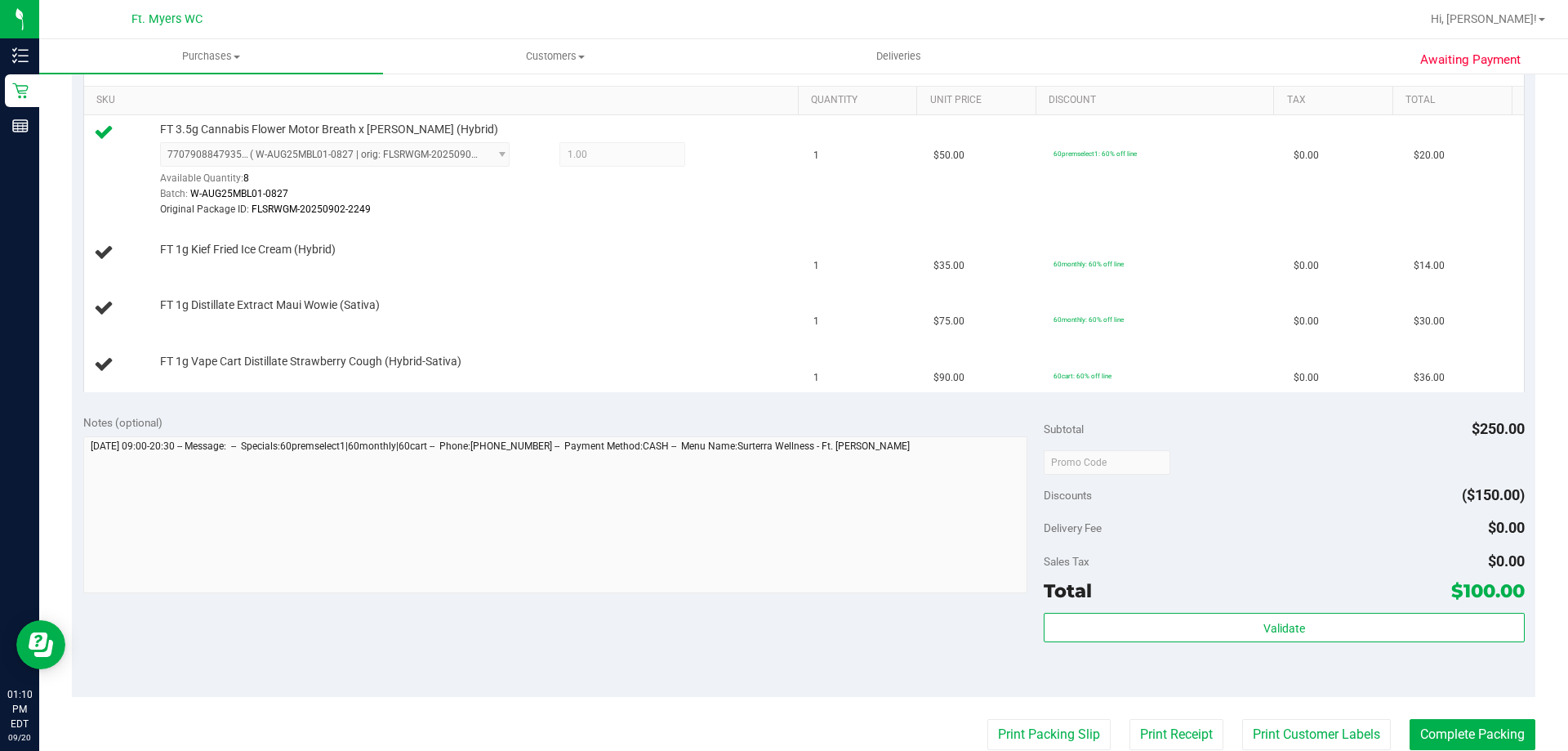
click at [563, 407] on div "Notes (optional) Subtotal $250.00 Discounts ($150.00) Delivery Fee $0.00 Sales …" at bounding box center [803, 550] width 1463 height 294
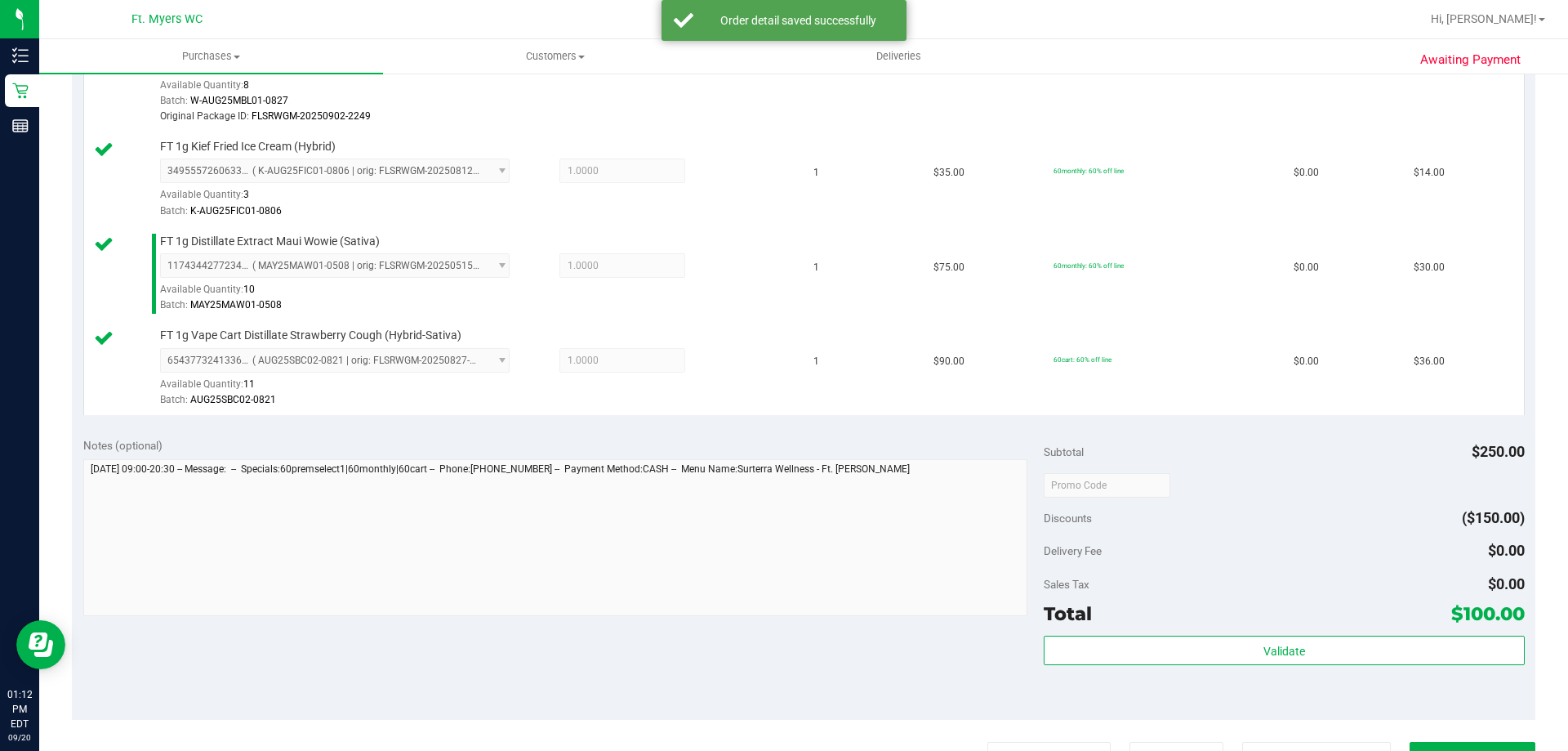
scroll to position [572, 0]
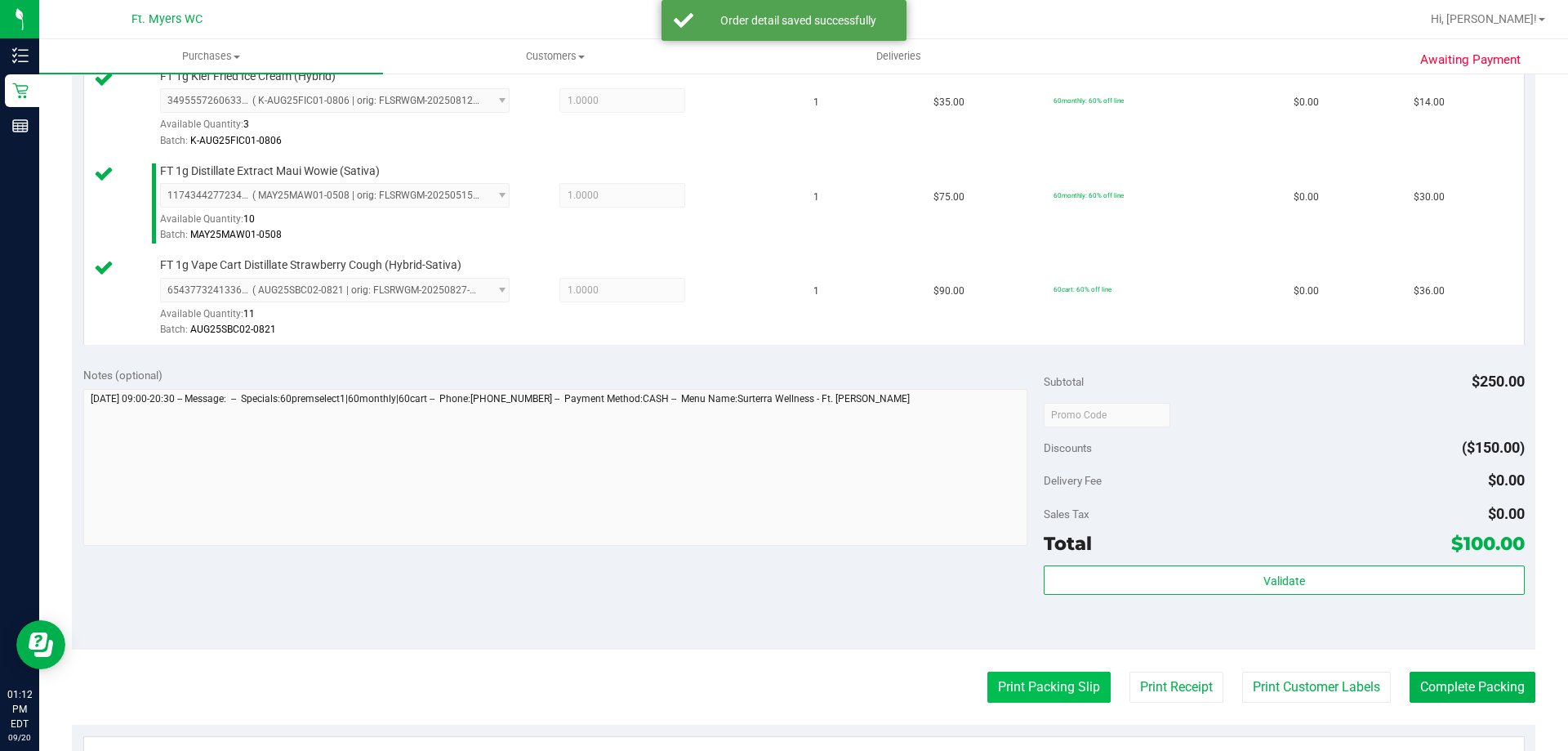
click at [1052, 676] on button "Print Packing Slip" at bounding box center [1048, 686] width 124 height 31
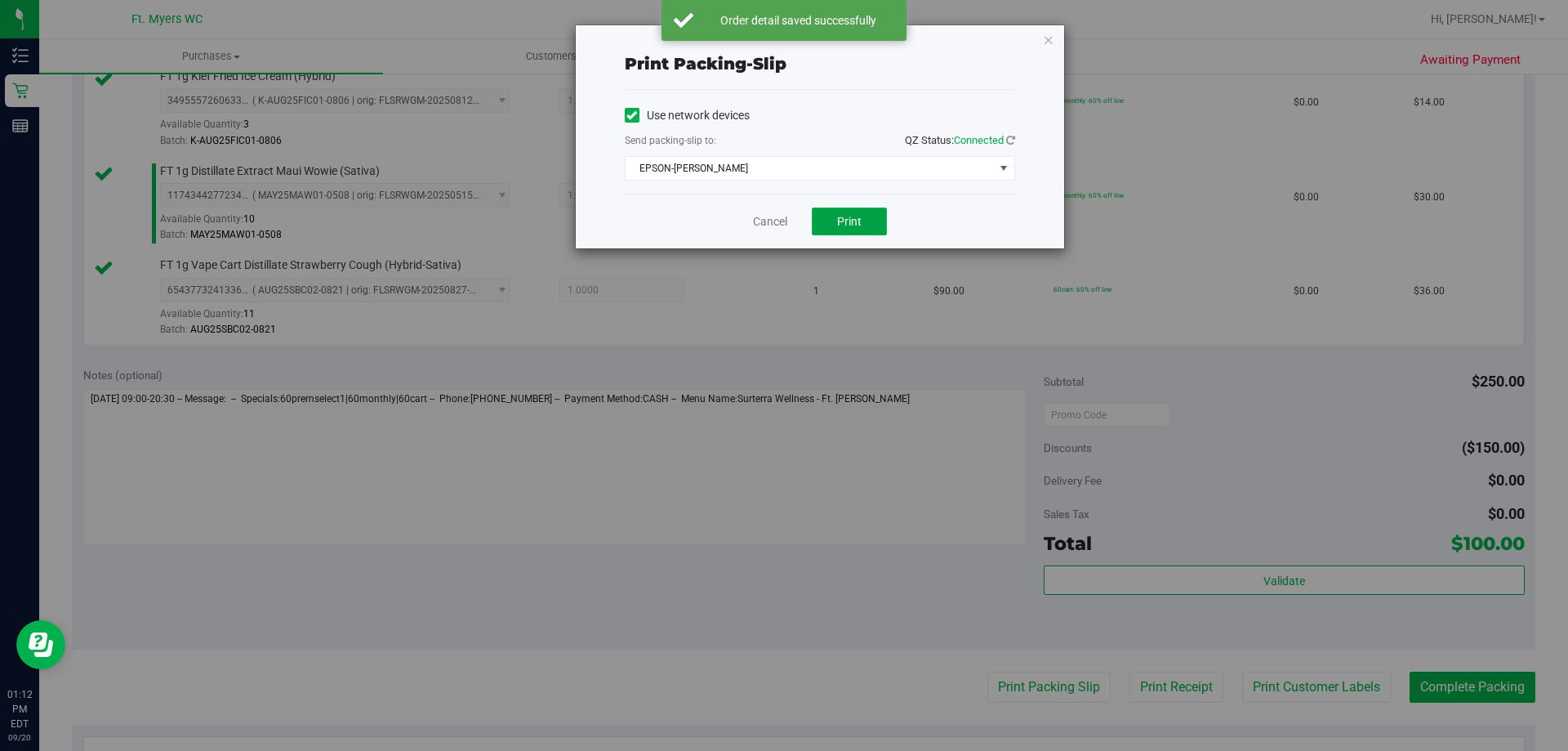
click at [867, 233] on button "Print" at bounding box center [850, 221] width 75 height 28
click at [1043, 45] on icon "button" at bounding box center [1049, 40] width 12 height 20
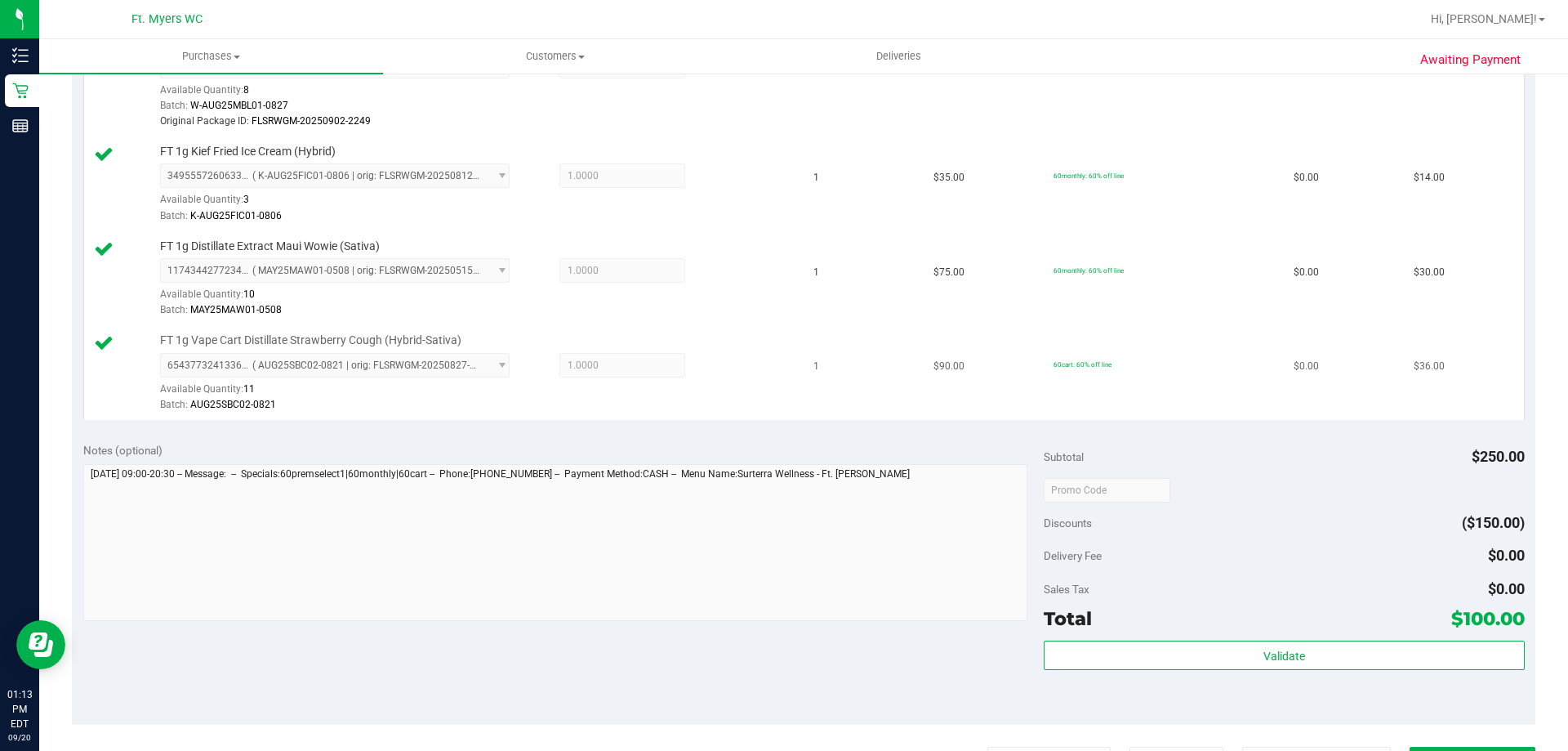
scroll to position [490, 0]
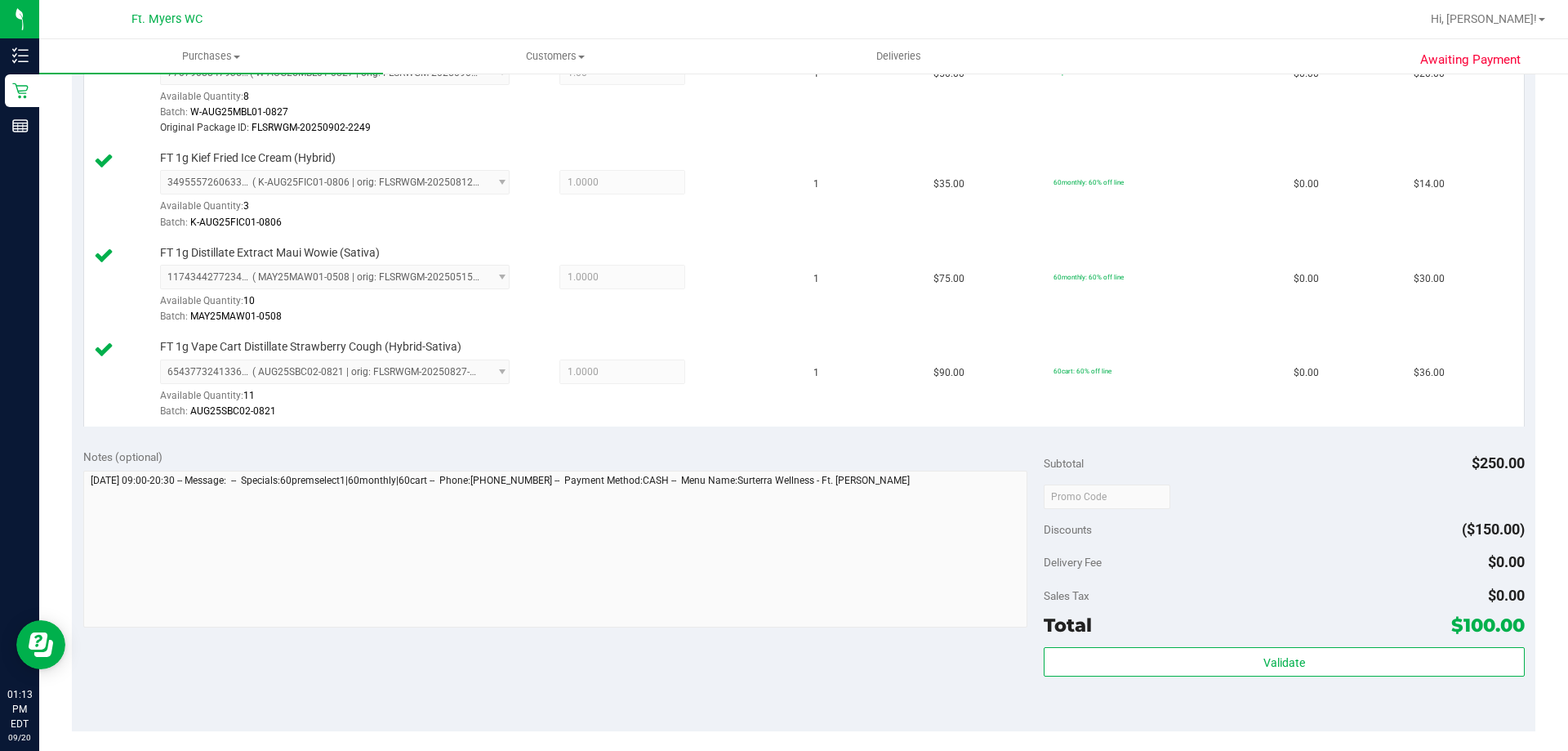
click at [1127, 431] on div "View State Registry Assign Inventory Manually SKU Quantity Unit Price Discount …" at bounding box center [803, 194] width 1463 height 487
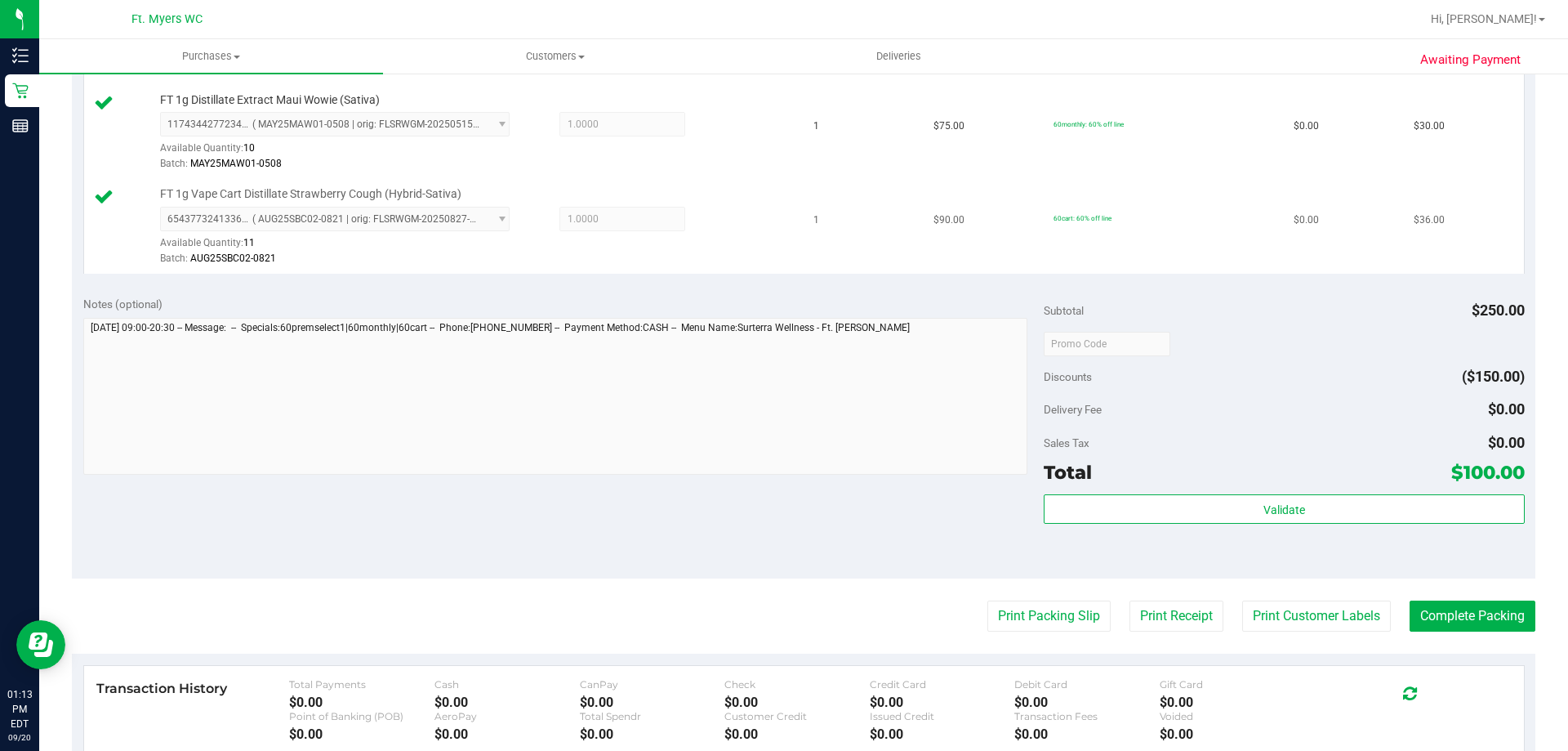
scroll to position [653, 0]
